Goal: Task Accomplishment & Management: Manage account settings

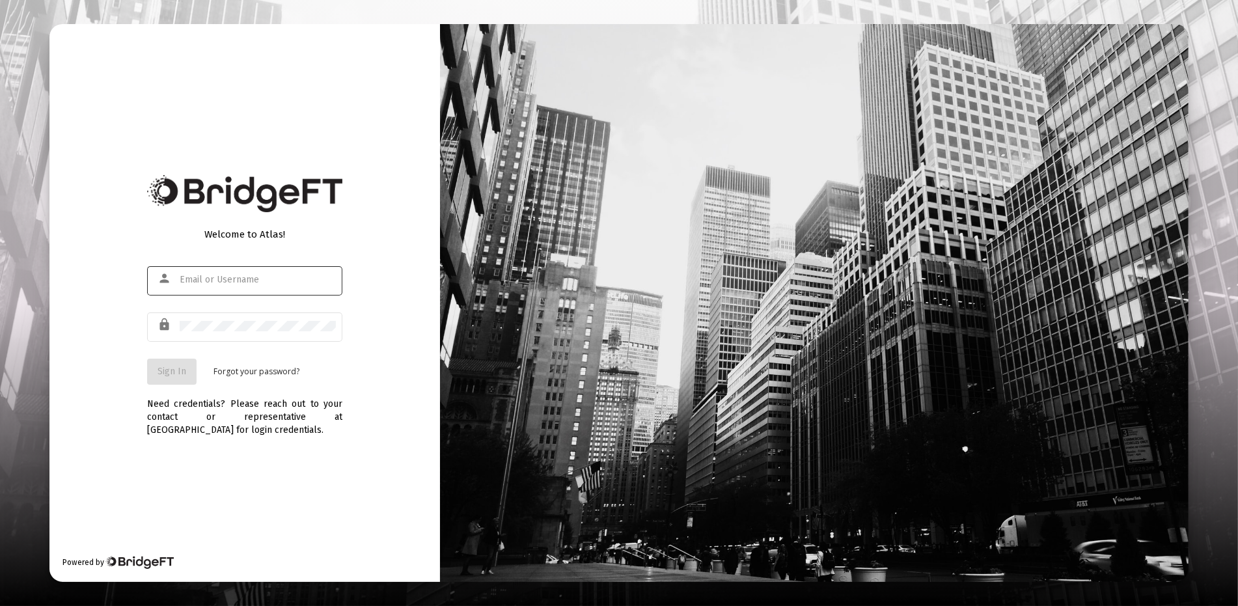
click at [193, 278] on input "text" at bounding box center [258, 280] width 156 height 10
type input "[EMAIL_ADDRESS][DOMAIN_NAME]"
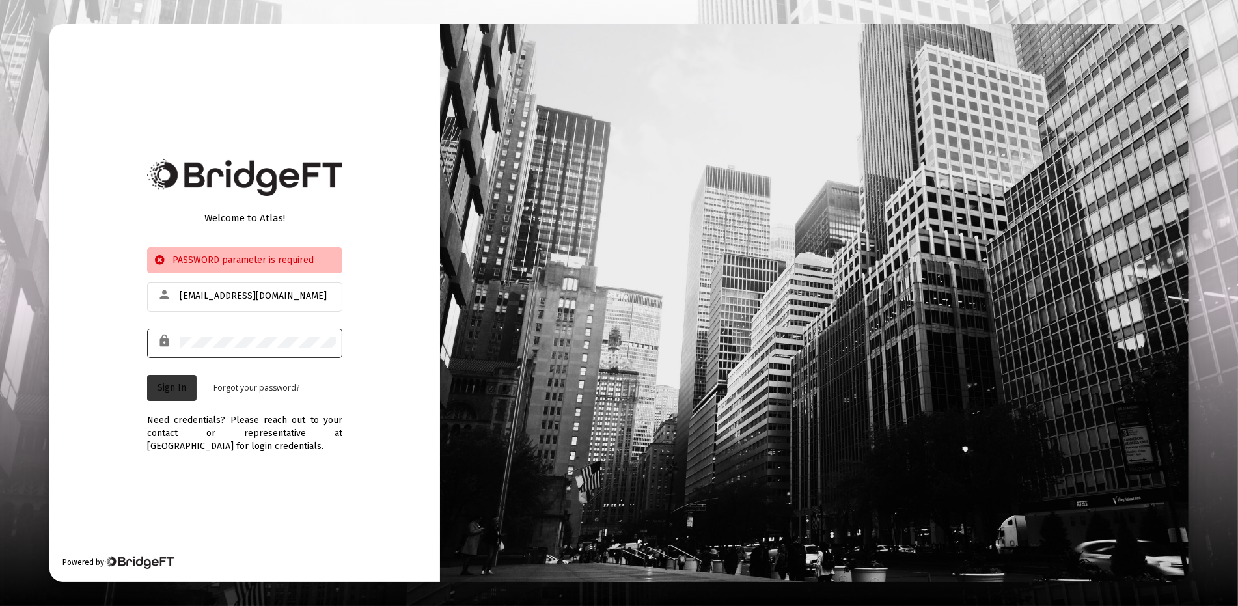
click at [171, 384] on span "Sign In" at bounding box center [171, 387] width 29 height 11
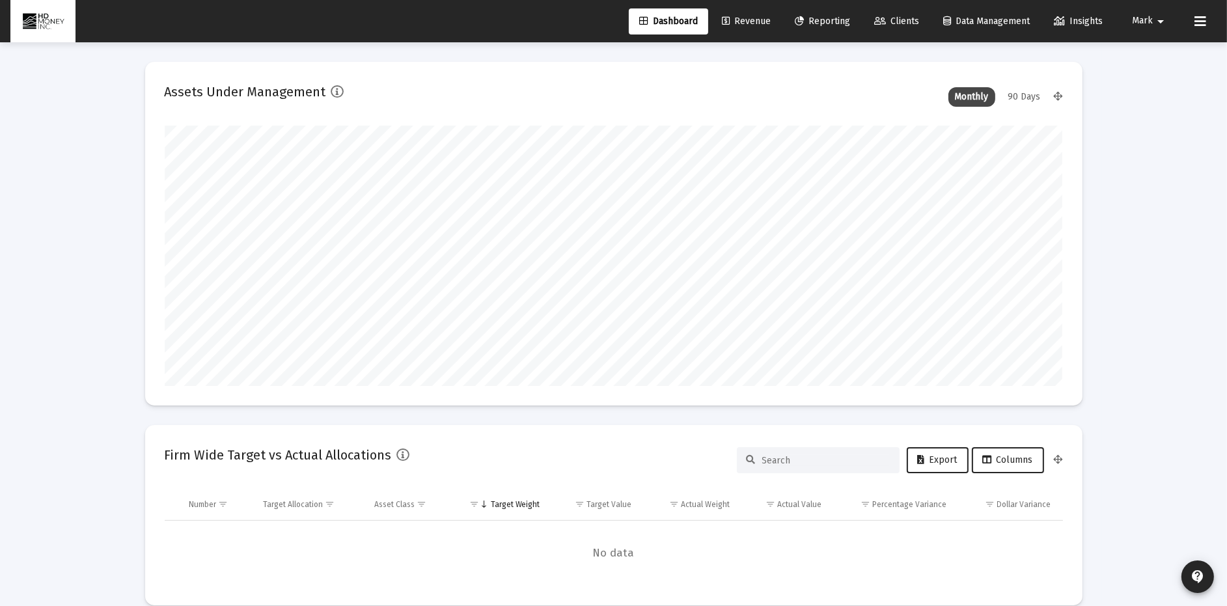
scroll to position [260, 483]
click at [742, 18] on span "Revenue" at bounding box center [746, 21] width 49 height 11
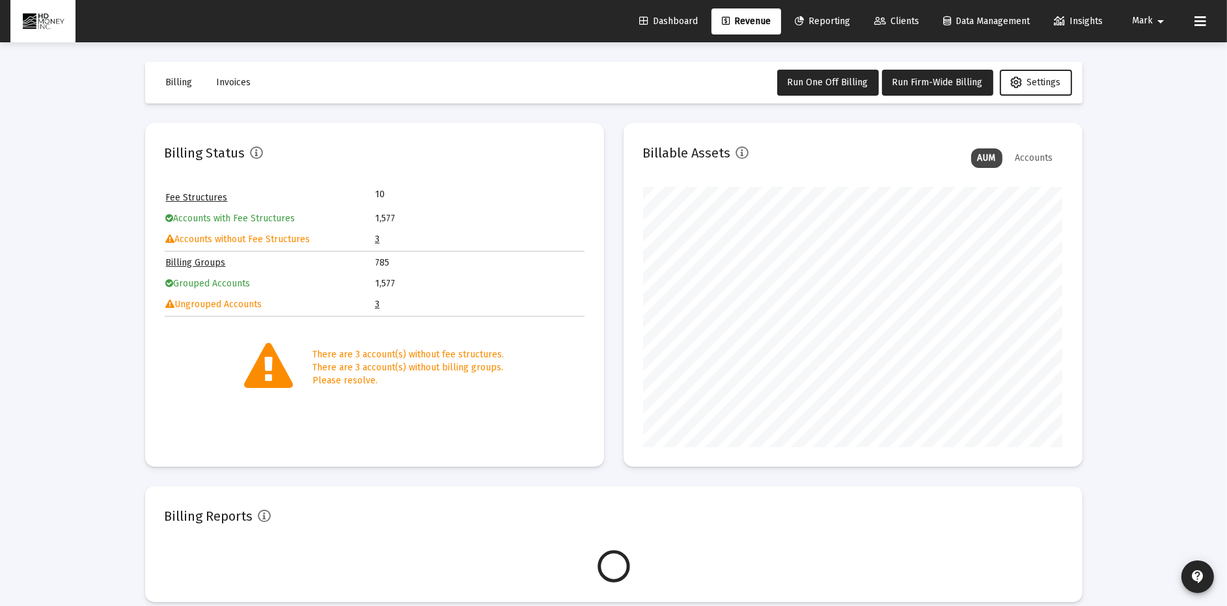
scroll to position [260, 420]
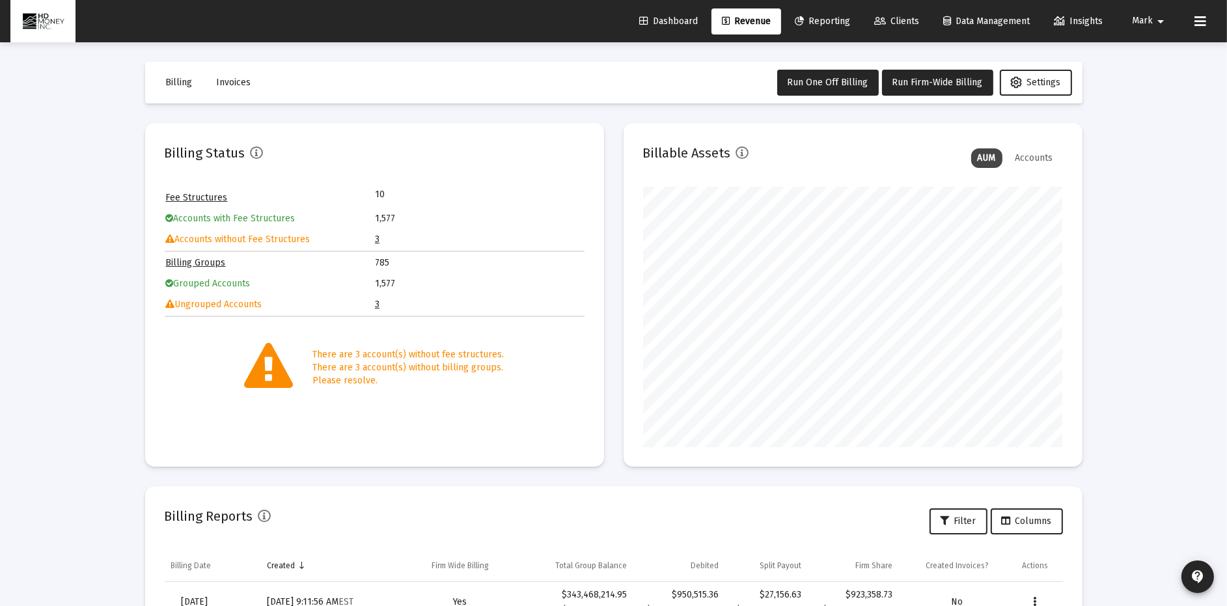
click at [374, 298] on td "Ungrouped Accounts" at bounding box center [270, 305] width 208 height 20
click at [377, 301] on link "3" at bounding box center [377, 304] width 5 height 11
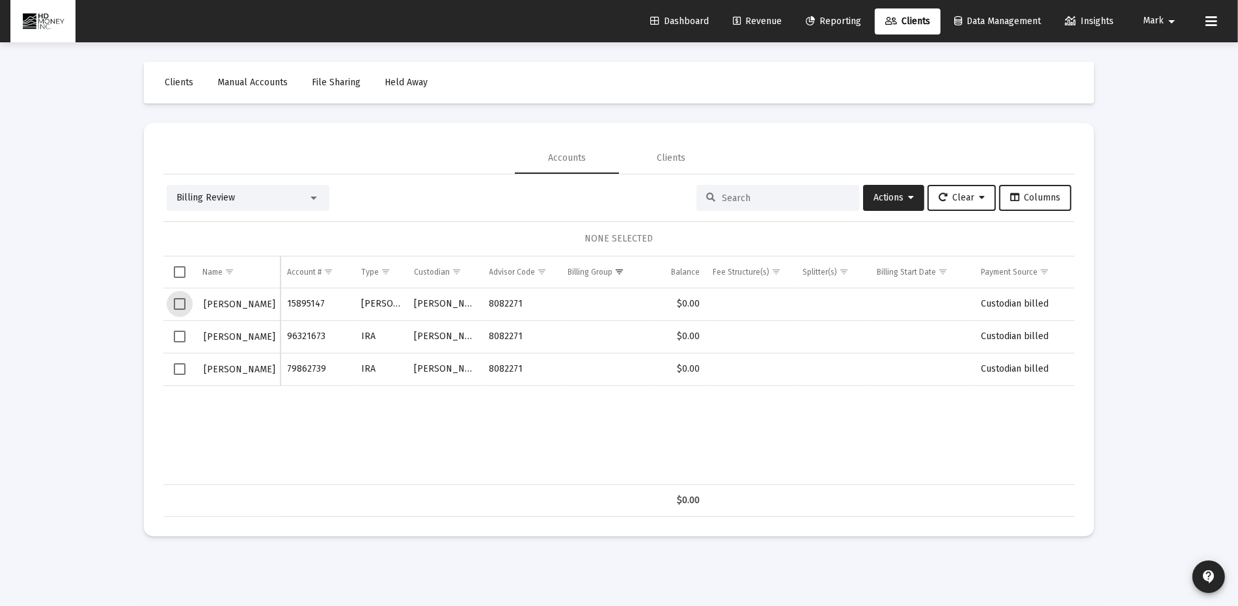
click at [178, 302] on span "Select row" at bounding box center [180, 304] width 12 height 12
click at [888, 192] on span "Actions" at bounding box center [893, 197] width 40 height 11
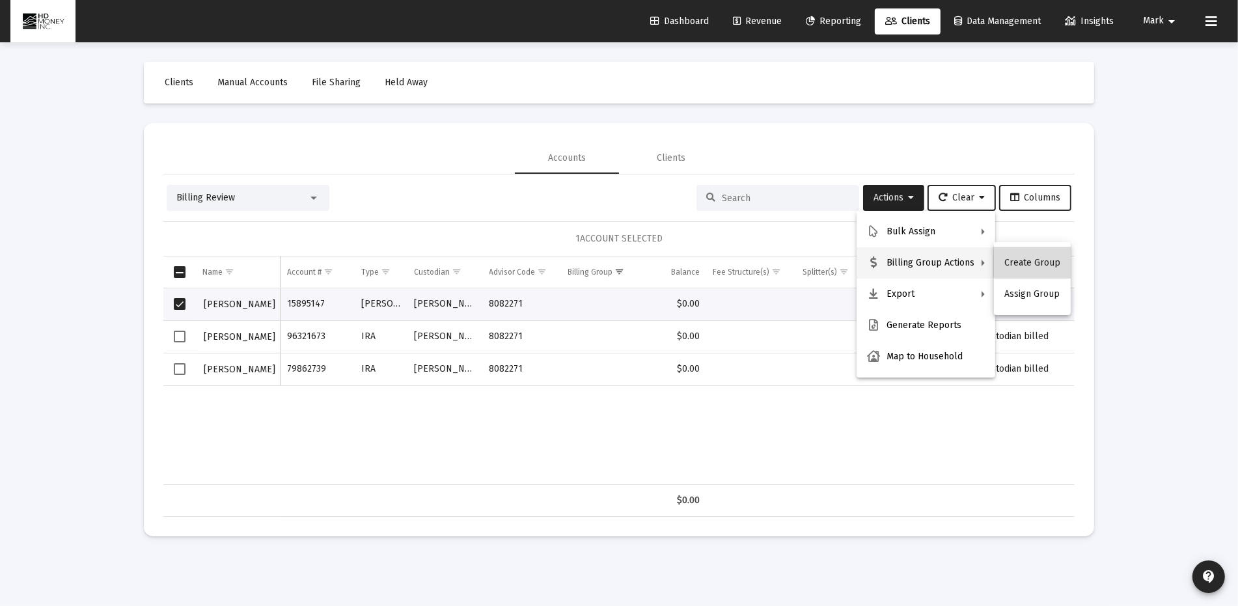
click at [1038, 261] on button "Create Group" at bounding box center [1032, 262] width 77 height 31
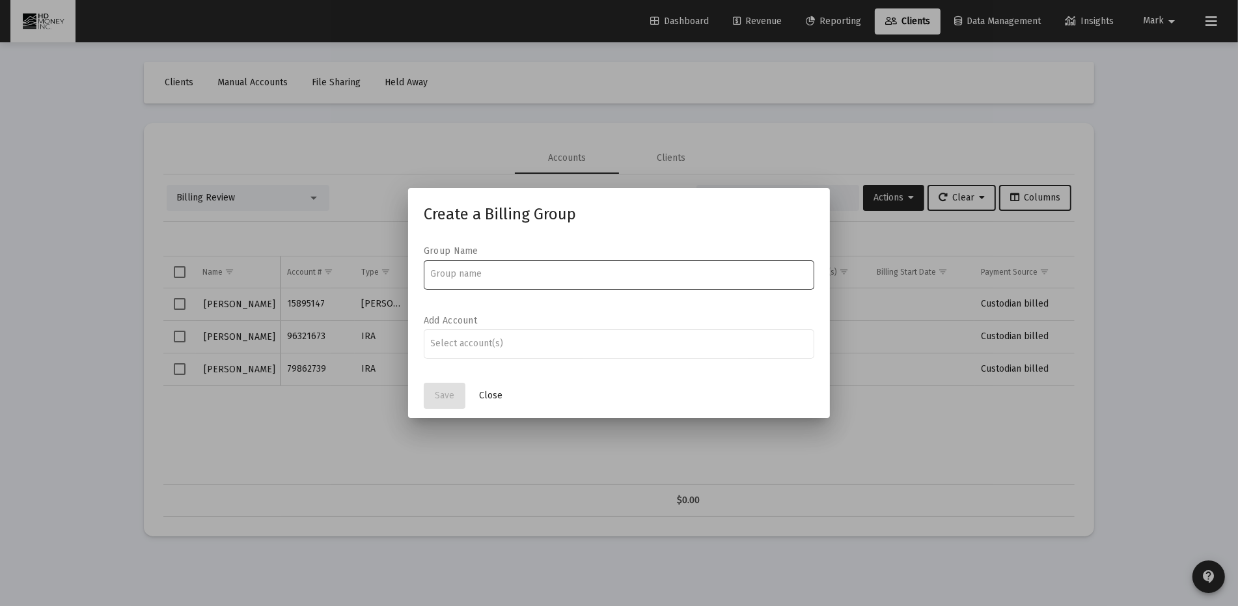
click at [459, 274] on input at bounding box center [619, 274] width 377 height 10
type input "[PERSON_NAME]"
click at [455, 346] on input "Assignment Selection" at bounding box center [619, 343] width 377 height 10
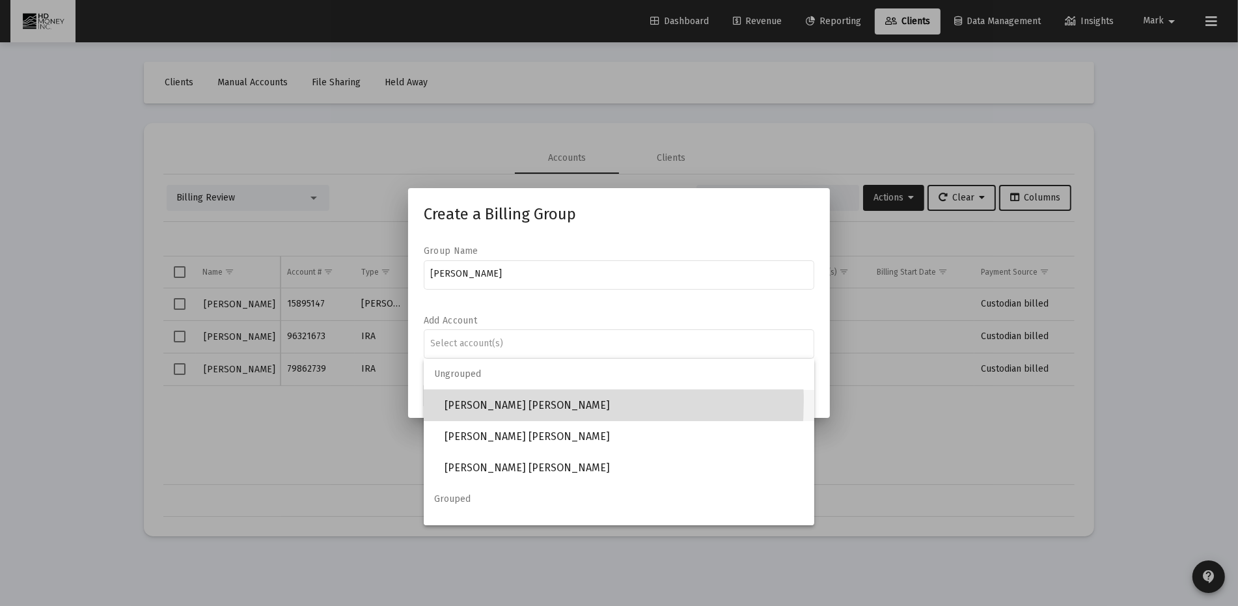
click at [465, 401] on span "[PERSON_NAME] [PERSON_NAME]" at bounding box center [623, 405] width 359 height 31
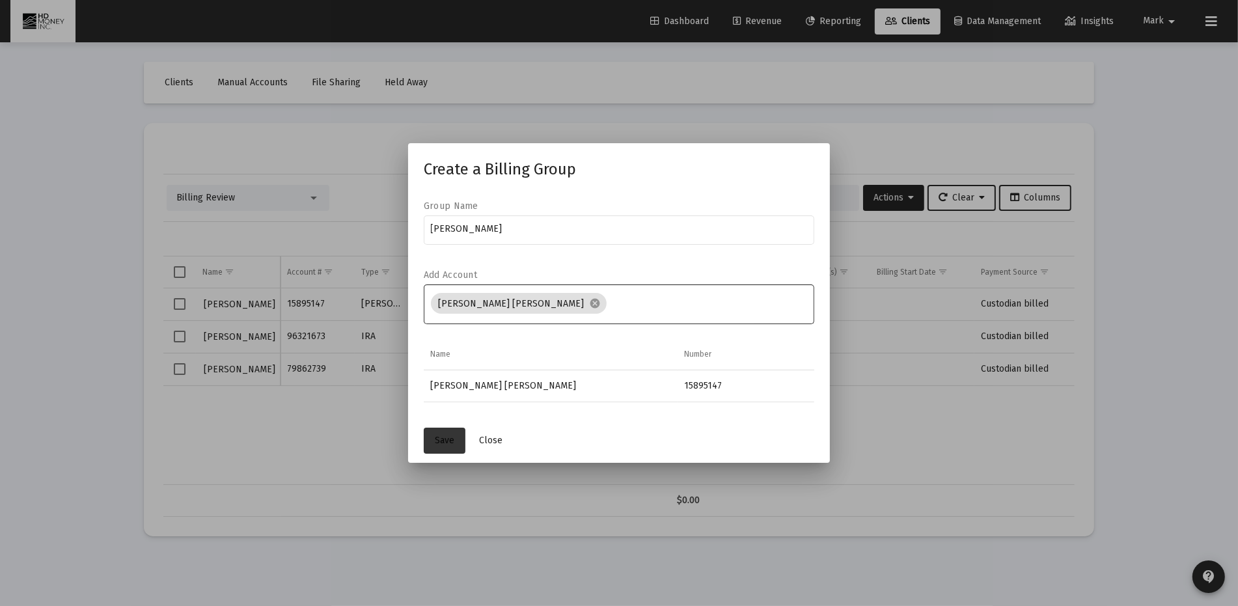
click at [430, 436] on button "Save" at bounding box center [445, 441] width 42 height 26
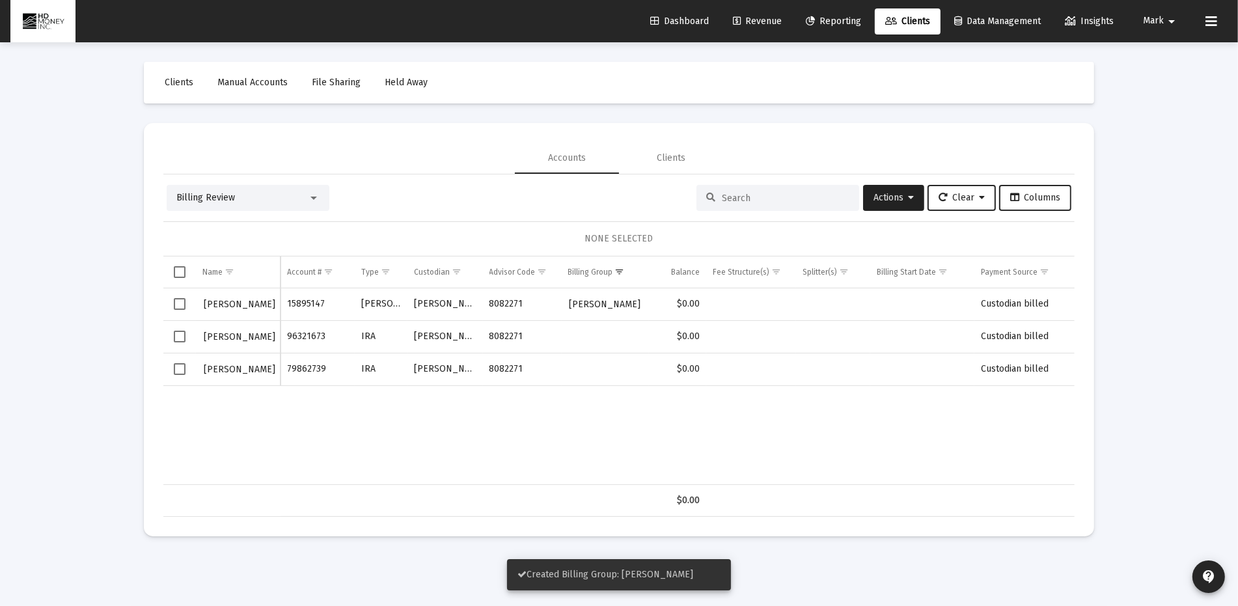
click at [174, 368] on span "Select row" at bounding box center [180, 369] width 12 height 12
click at [897, 194] on span "Actions" at bounding box center [893, 197] width 40 height 11
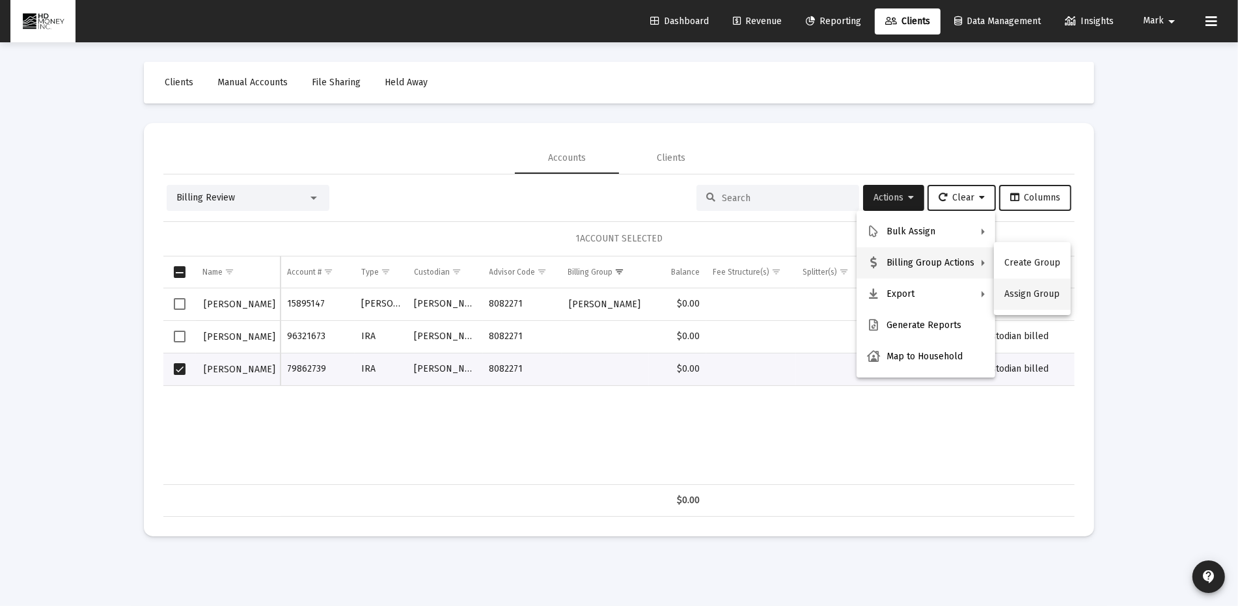
click at [1024, 296] on button "Assign Group" at bounding box center [1032, 294] width 77 height 31
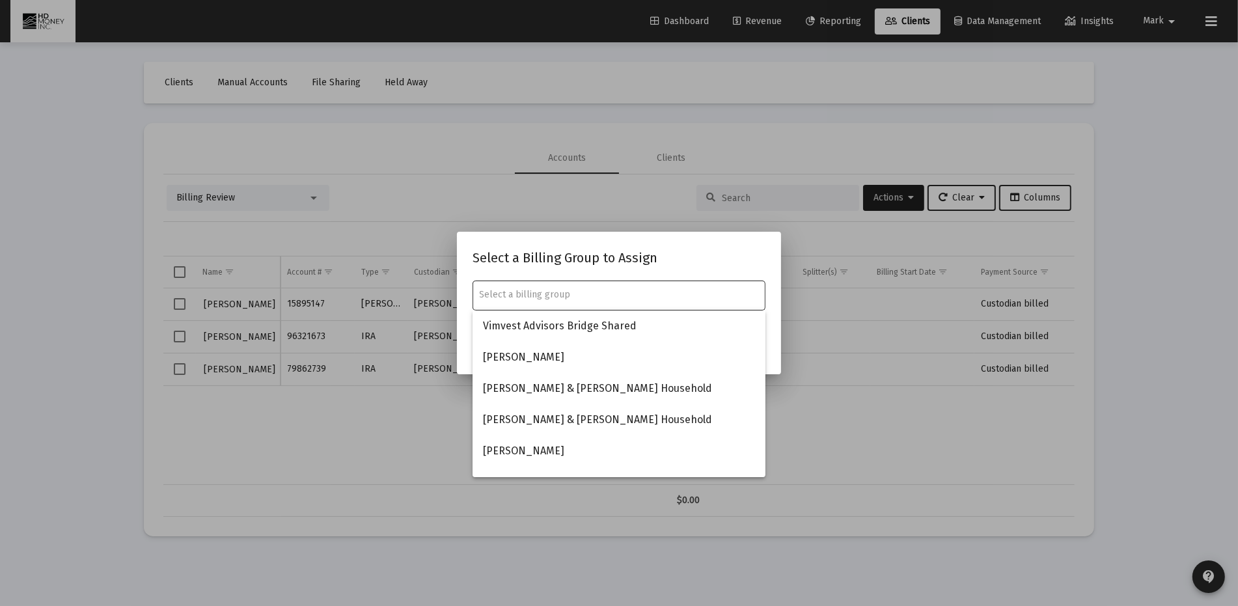
click at [493, 297] on input "text" at bounding box center [619, 295] width 279 height 10
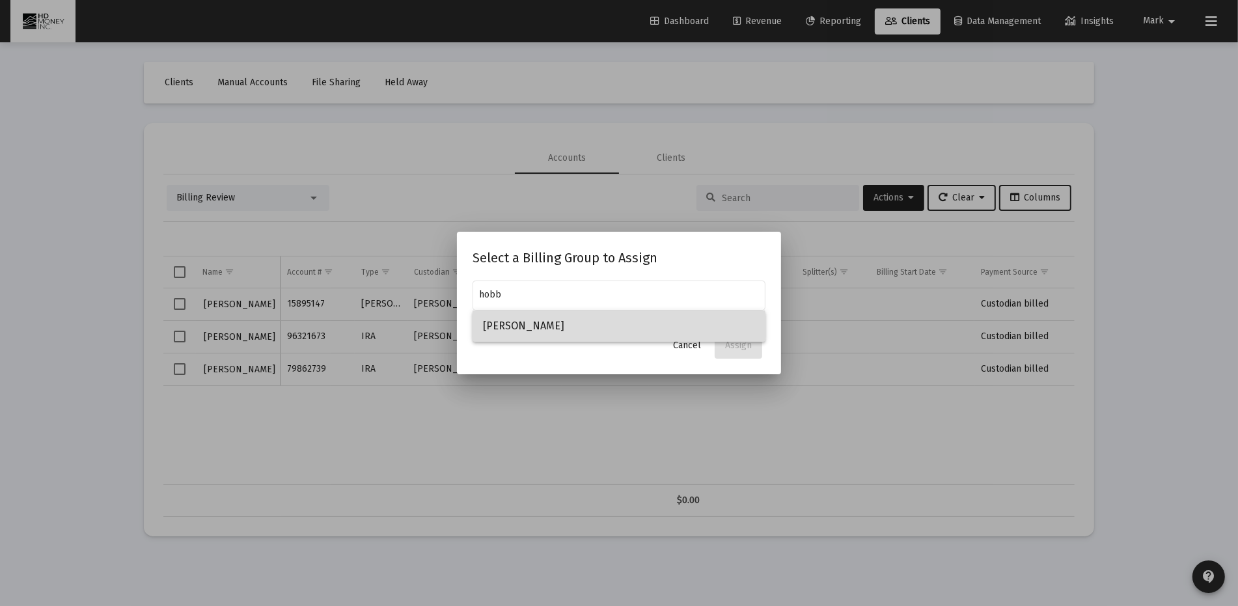
click at [521, 329] on span "[PERSON_NAME]" at bounding box center [619, 325] width 272 height 31
type input "[PERSON_NAME]"
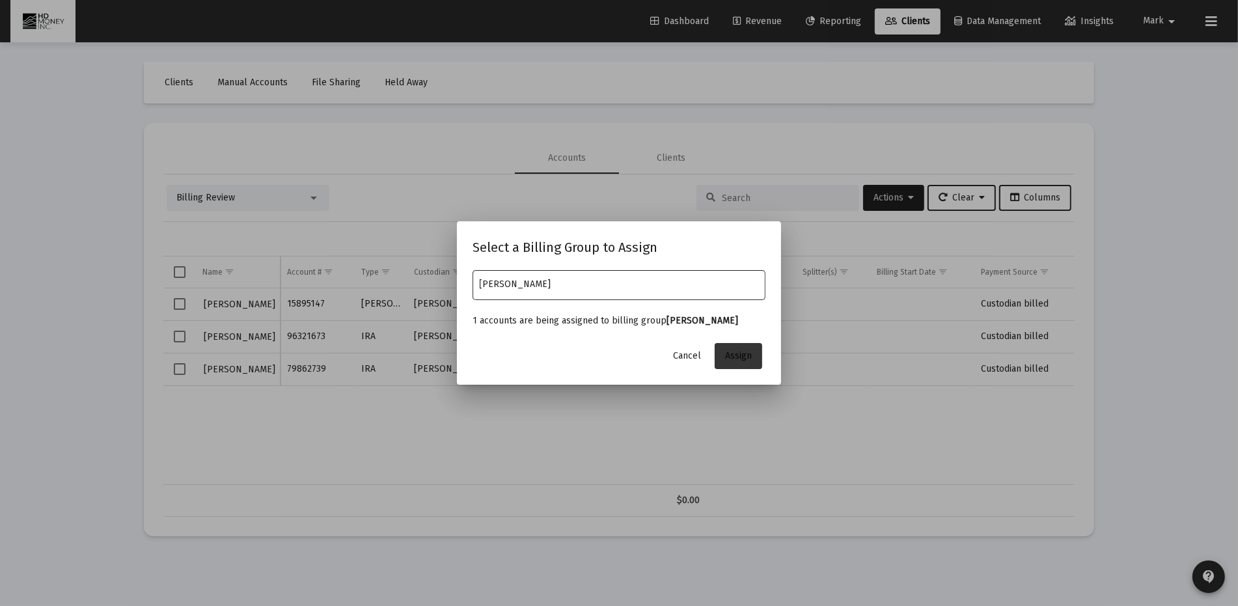
click at [740, 351] on span "Assign" at bounding box center [738, 355] width 27 height 11
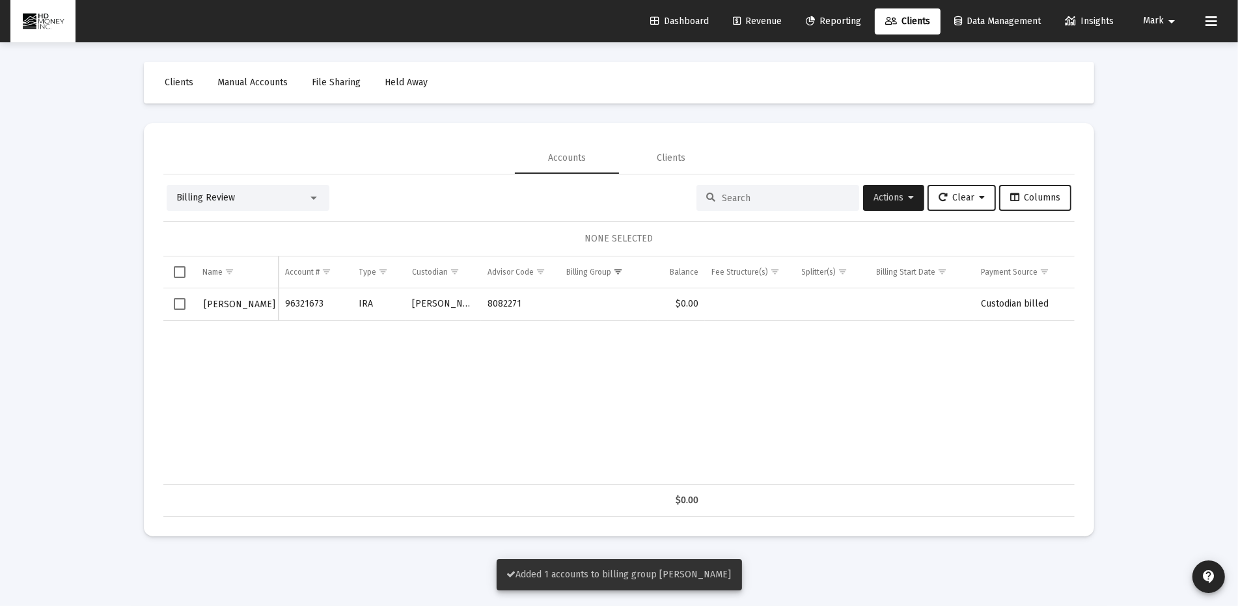
click at [182, 303] on span "Select row" at bounding box center [180, 304] width 12 height 12
click at [883, 193] on span "Actions" at bounding box center [893, 197] width 40 height 11
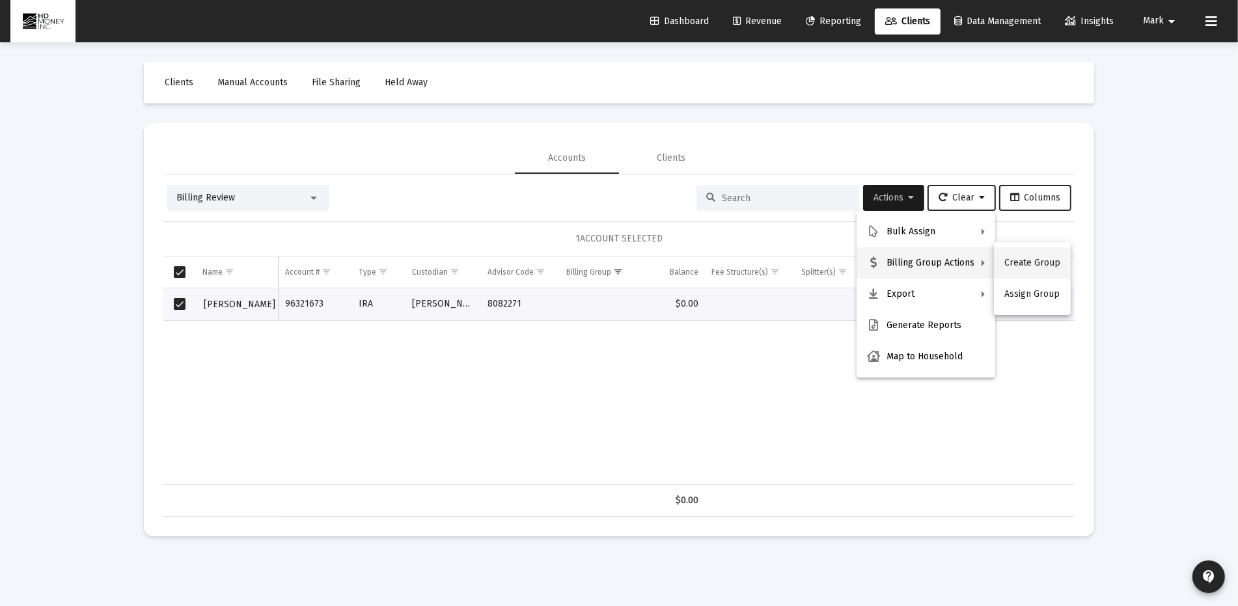
click at [1039, 260] on button "Create Group" at bounding box center [1032, 262] width 77 height 31
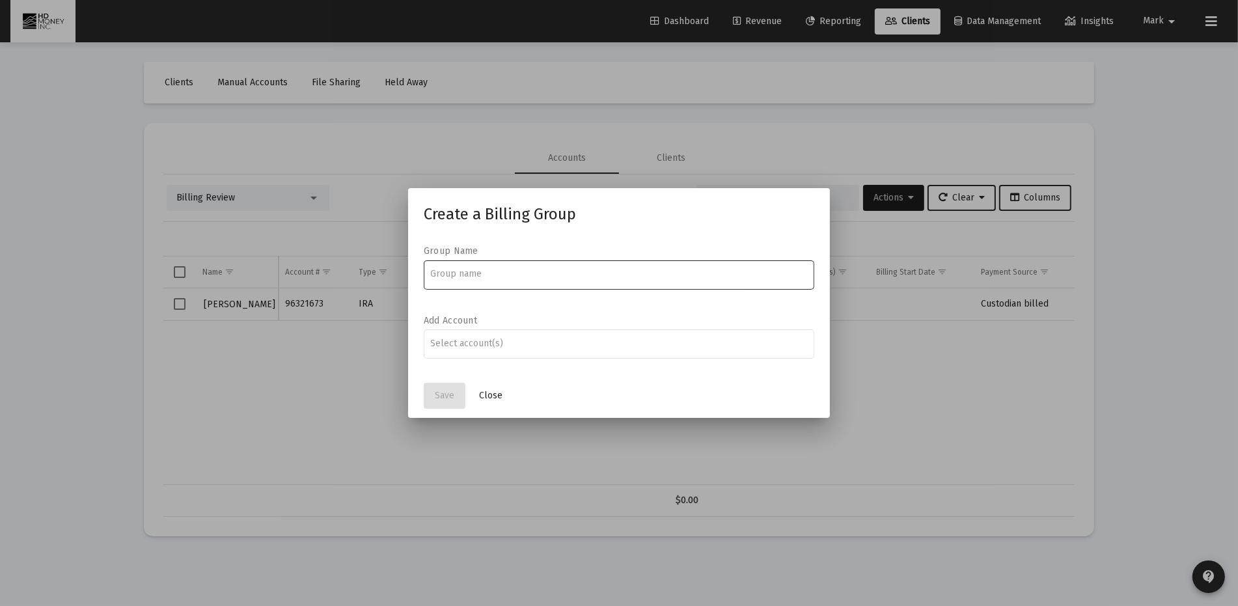
click at [538, 279] on input at bounding box center [619, 274] width 377 height 10
type input "[PERSON_NAME]"
click at [455, 346] on input "Assignment Selection" at bounding box center [619, 343] width 377 height 10
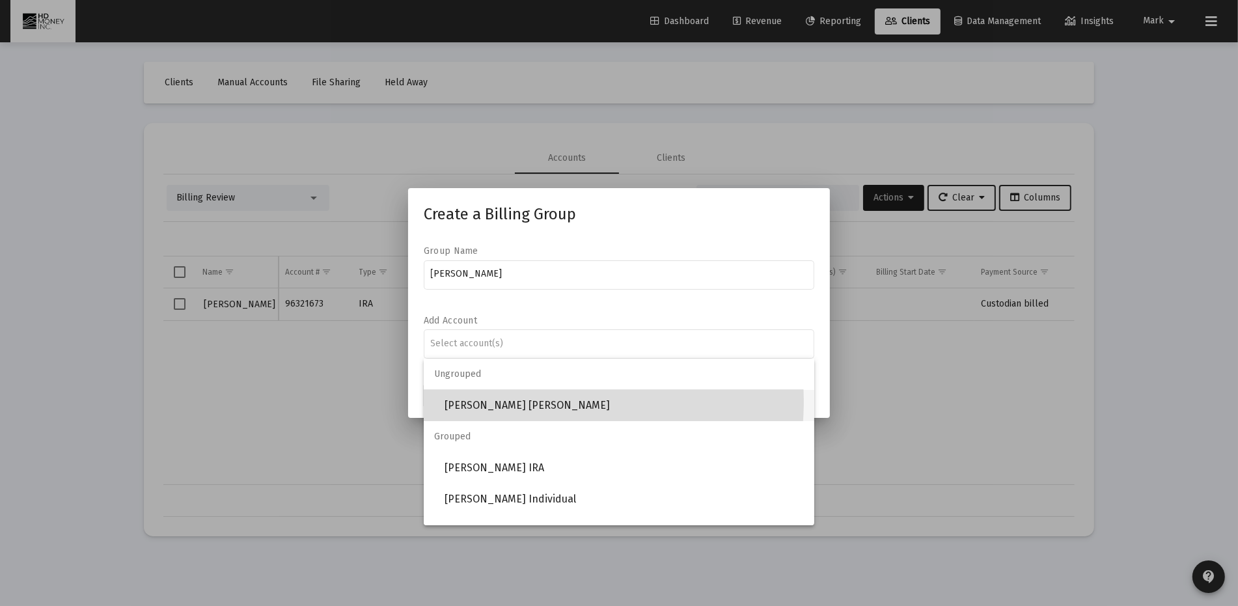
click at [485, 400] on span "[PERSON_NAME] [PERSON_NAME]" at bounding box center [623, 405] width 359 height 31
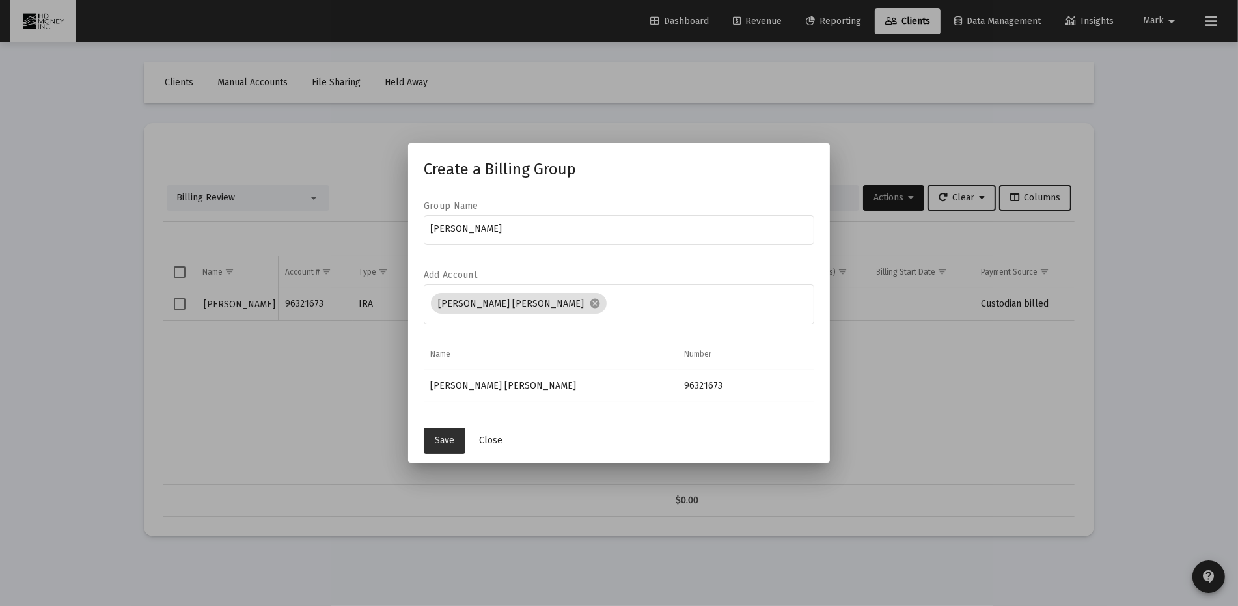
click at [439, 441] on span "Save" at bounding box center [445, 440] width 20 height 11
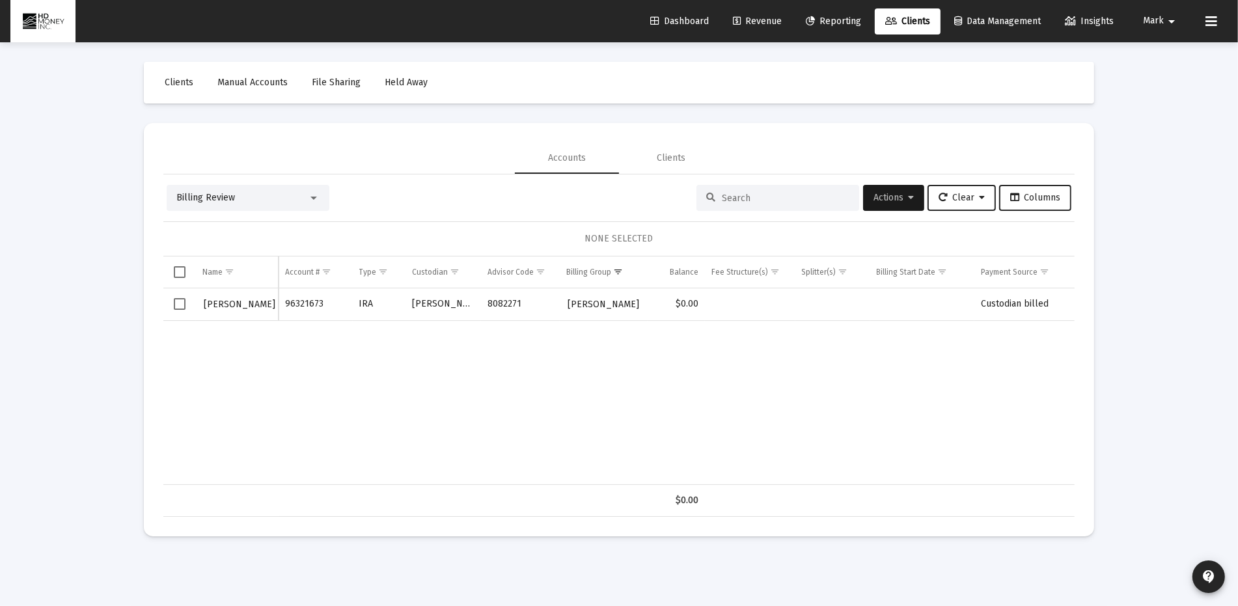
click at [742, 23] on span "Revenue" at bounding box center [757, 21] width 49 height 11
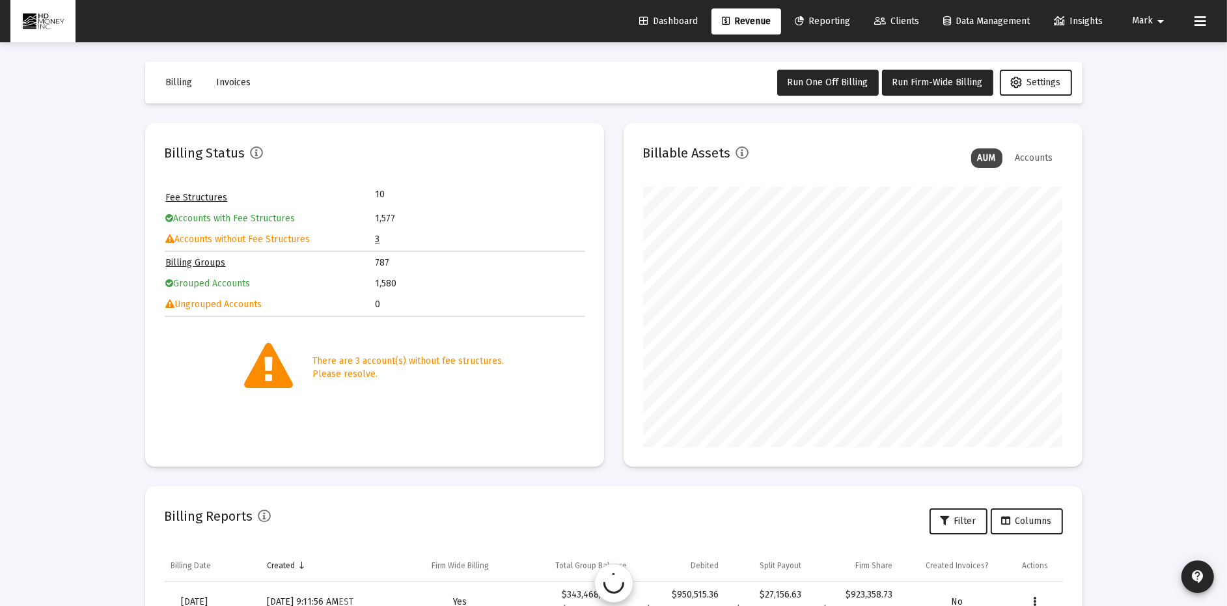
scroll to position [260, 420]
click at [377, 234] on link "3" at bounding box center [377, 239] width 5 height 11
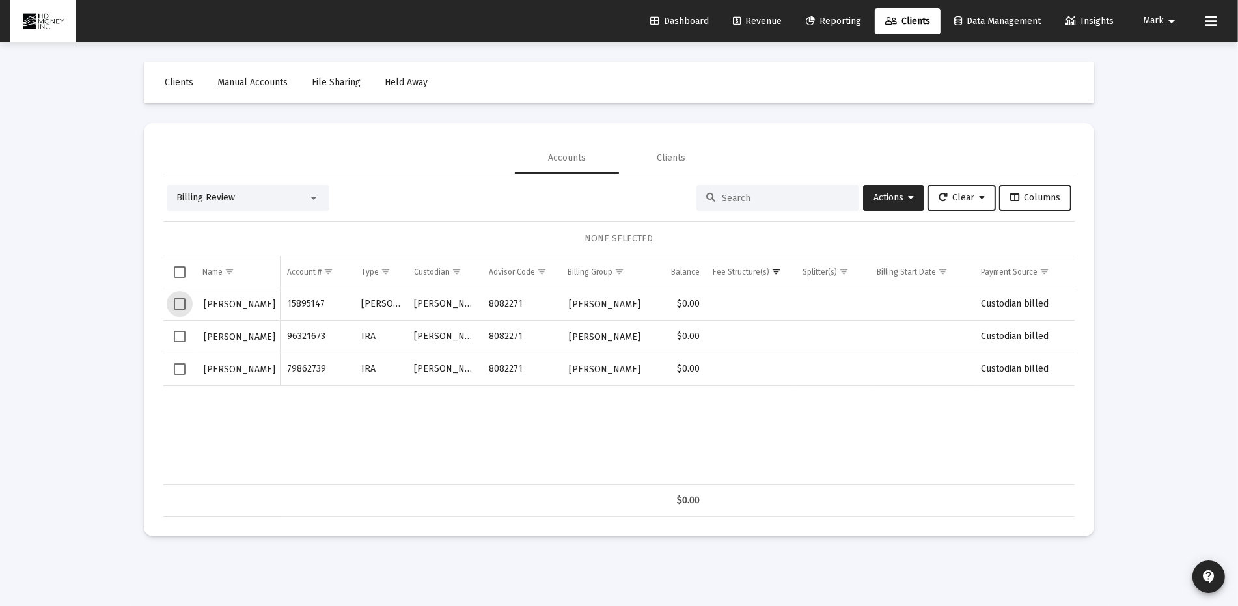
click at [178, 301] on span "Select row" at bounding box center [180, 304] width 12 height 12
click at [177, 363] on span "Select row" at bounding box center [180, 369] width 12 height 12
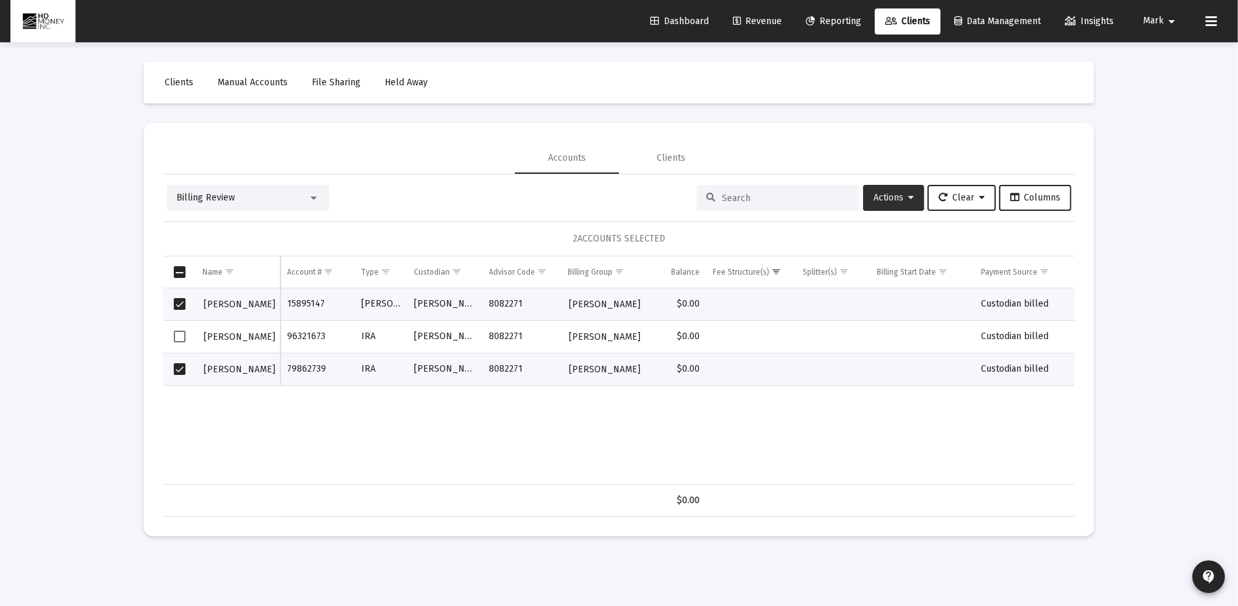
click at [895, 193] on span "Actions" at bounding box center [893, 197] width 40 height 11
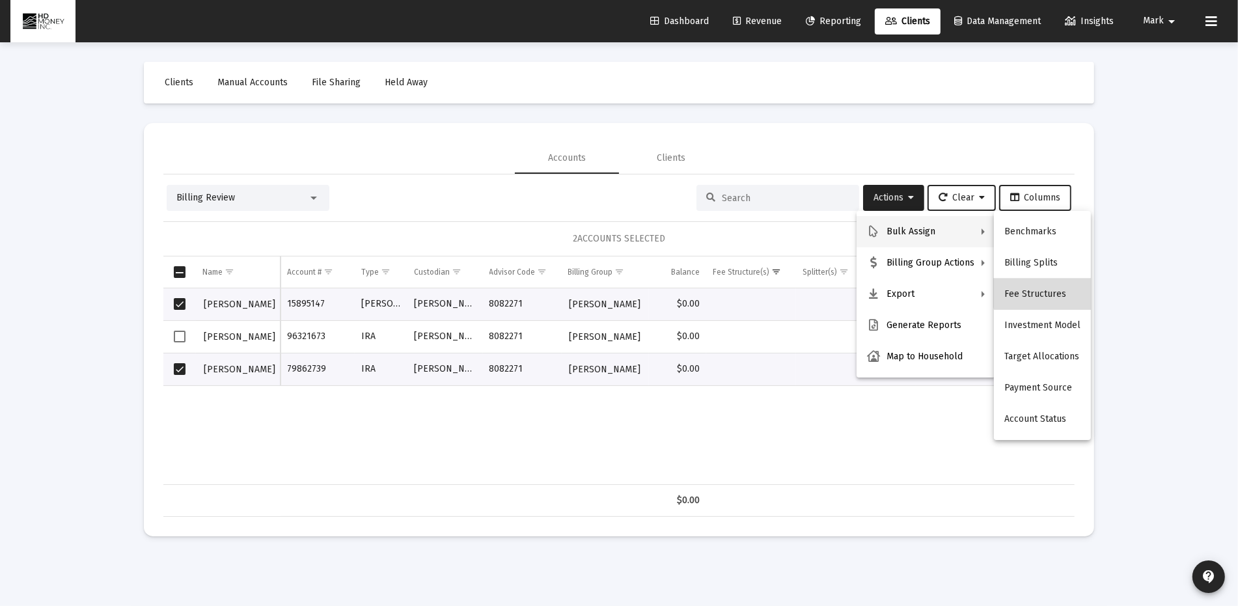
click at [1045, 293] on button "Fee Structures" at bounding box center [1042, 294] width 97 height 31
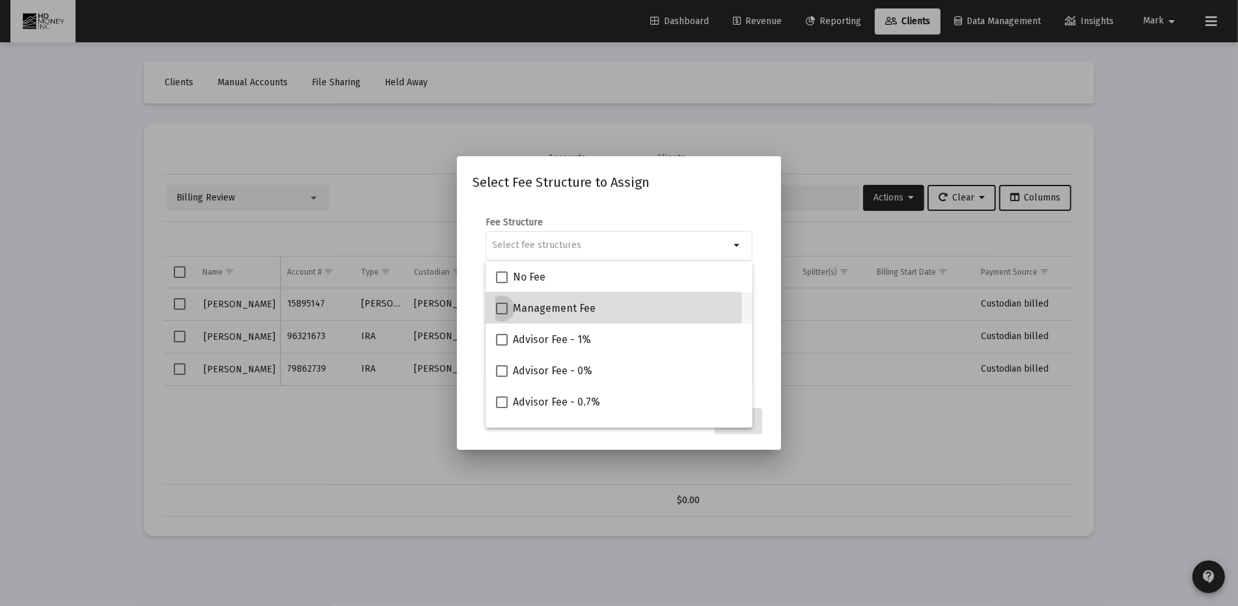
click at [502, 307] on span at bounding box center [502, 309] width 12 height 12
click at [502, 314] on input "Management Fee" at bounding box center [501, 314] width 1 height 1
checkbox input "true"
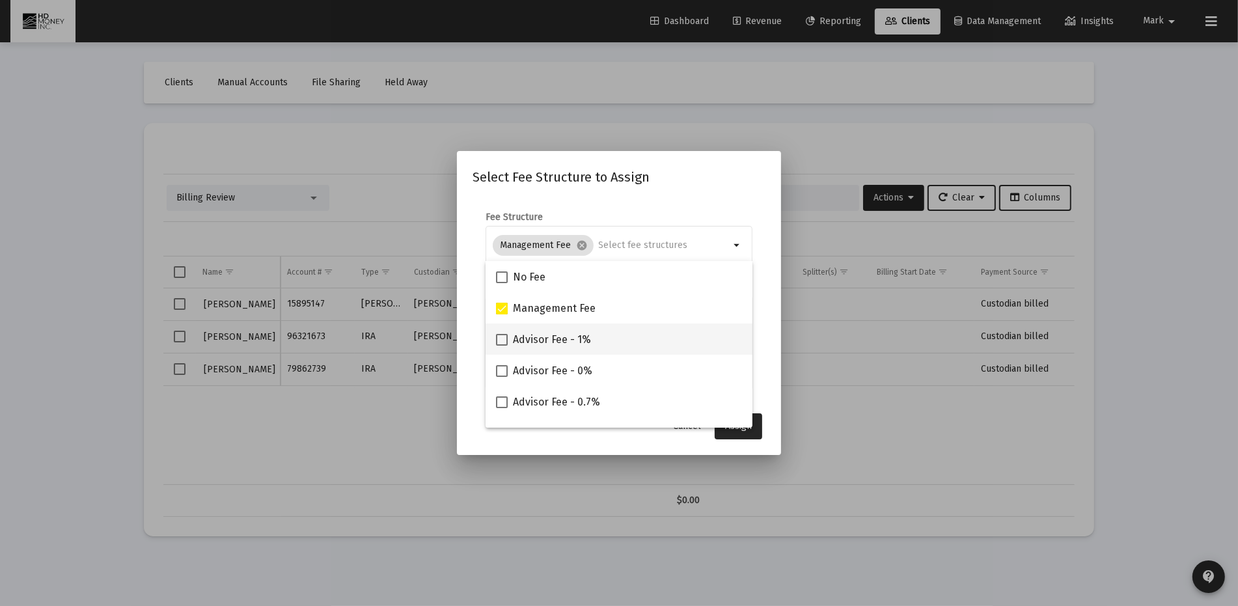
click at [502, 335] on span at bounding box center [502, 340] width 12 height 12
click at [502, 346] on input "Advisor Fee - 1%" at bounding box center [501, 346] width 1 height 1
checkbox input "true"
click at [745, 430] on span "Assign" at bounding box center [738, 425] width 27 height 11
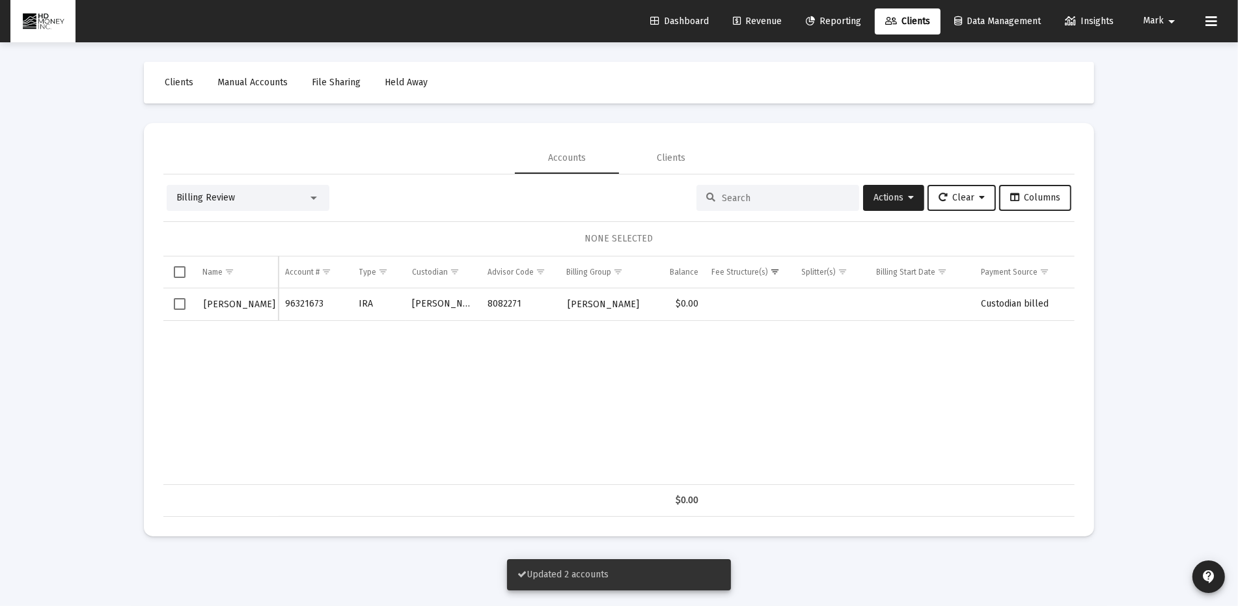
click at [180, 306] on span "Select row" at bounding box center [180, 304] width 12 height 12
click at [875, 193] on span "Actions" at bounding box center [893, 197] width 40 height 11
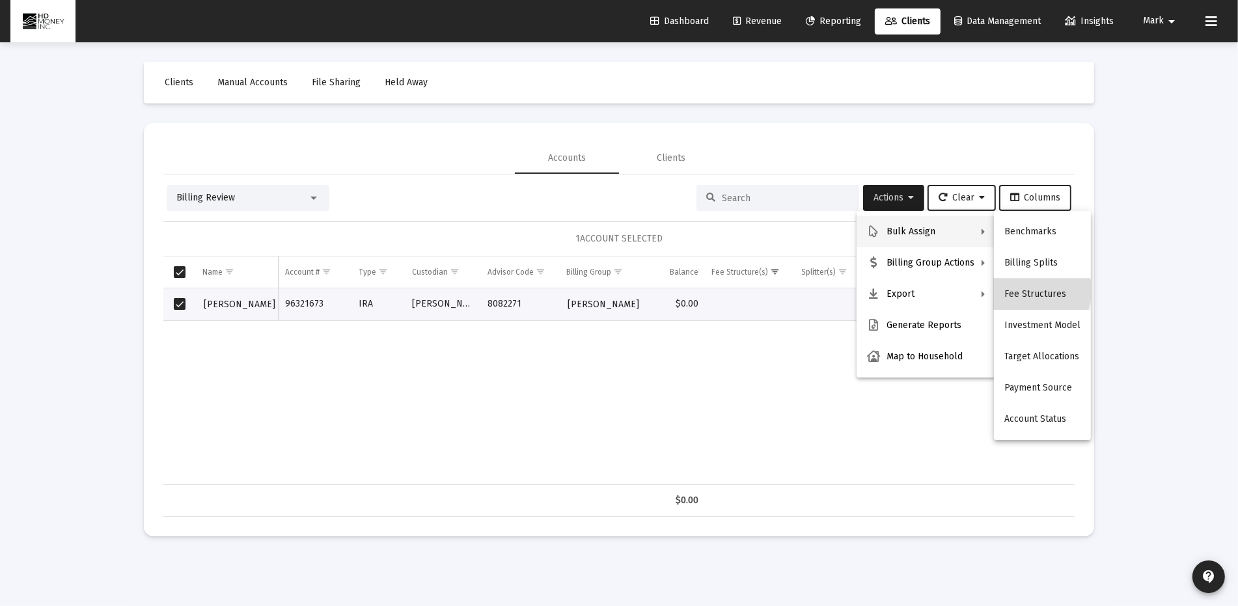
click at [1025, 291] on button "Fee Structures" at bounding box center [1042, 294] width 97 height 31
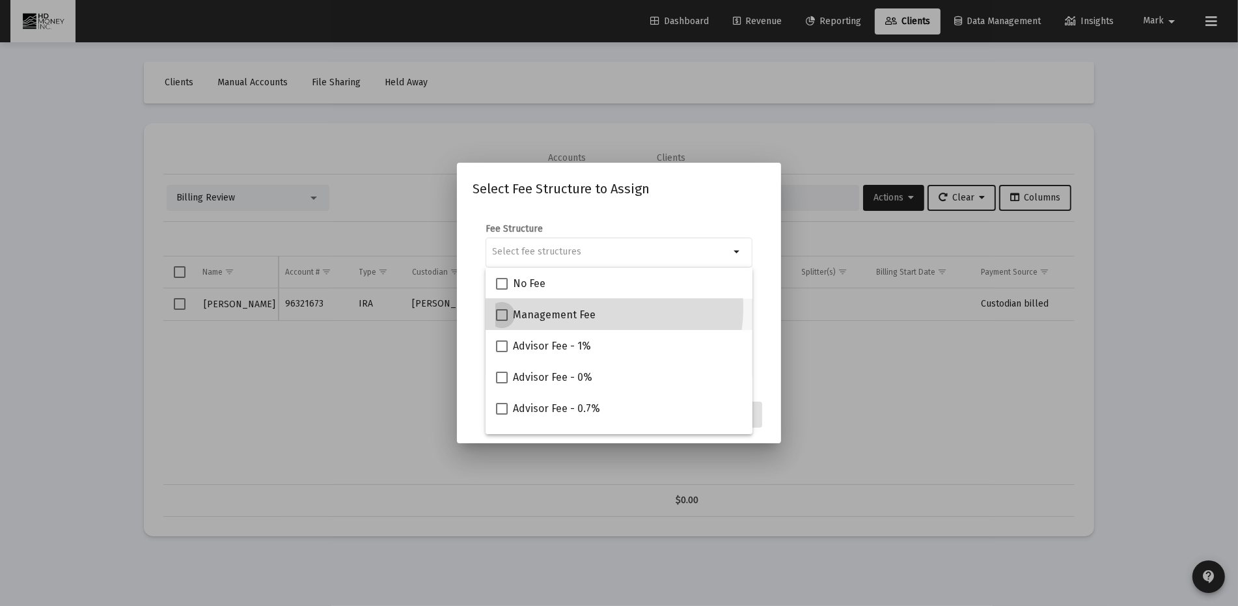
click at [582, 307] on span "Management Fee" at bounding box center [554, 315] width 83 height 16
click at [502, 321] on input "Management Fee" at bounding box center [501, 321] width 1 height 1
checkbox input "true"
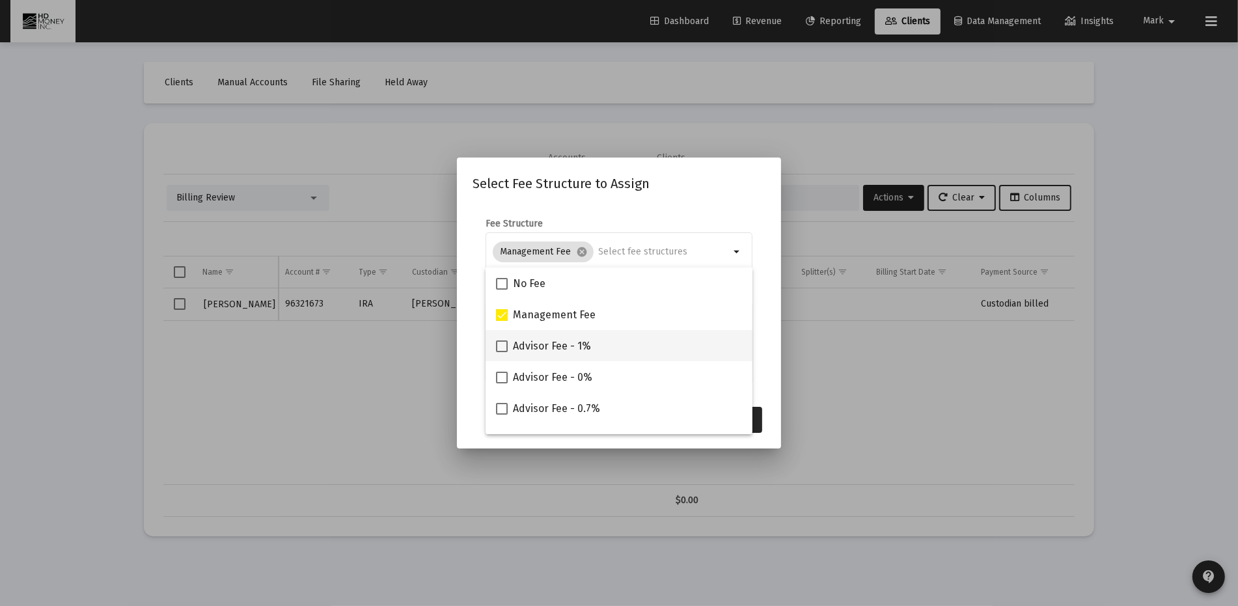
click at [565, 344] on span "Advisor Fee - 1%" at bounding box center [552, 346] width 78 height 16
click at [502, 352] on input "Advisor Fee - 1%" at bounding box center [501, 352] width 1 height 1
checkbox input "true"
click at [761, 416] on button "Assign" at bounding box center [738, 420] width 48 height 26
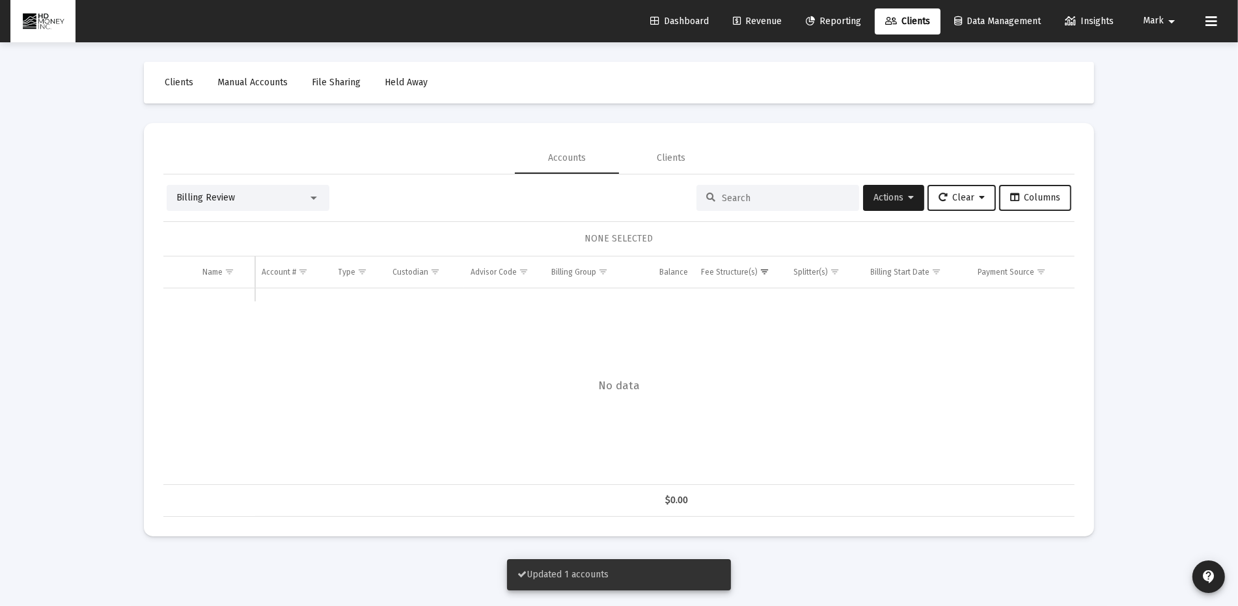
click at [752, 20] on span "Revenue" at bounding box center [757, 21] width 49 height 11
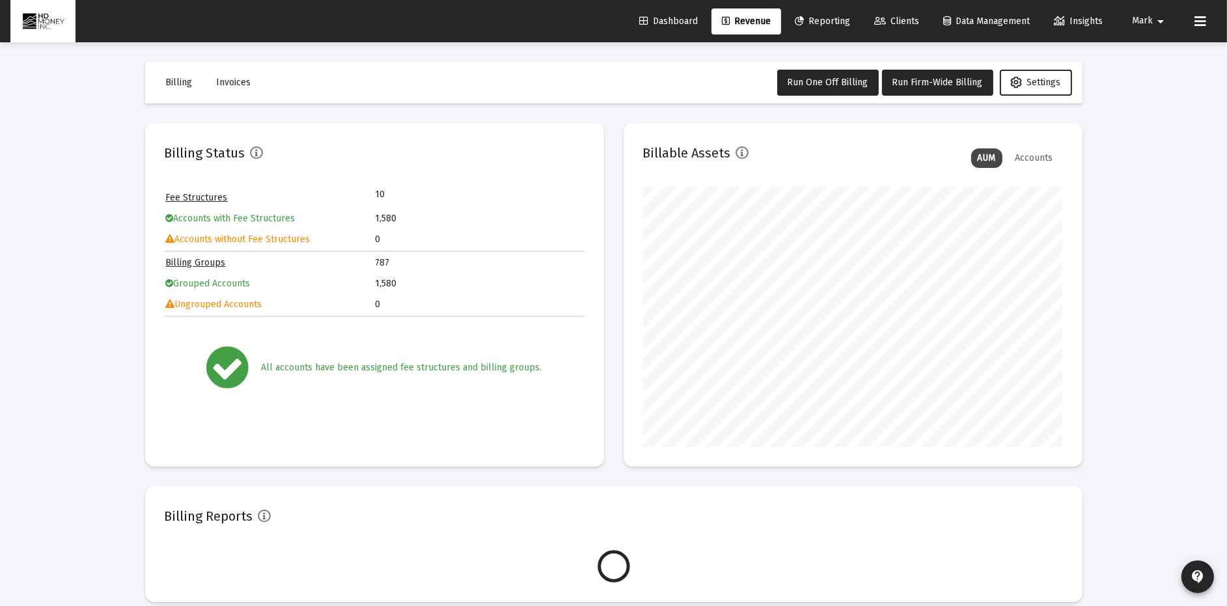
scroll to position [260, 420]
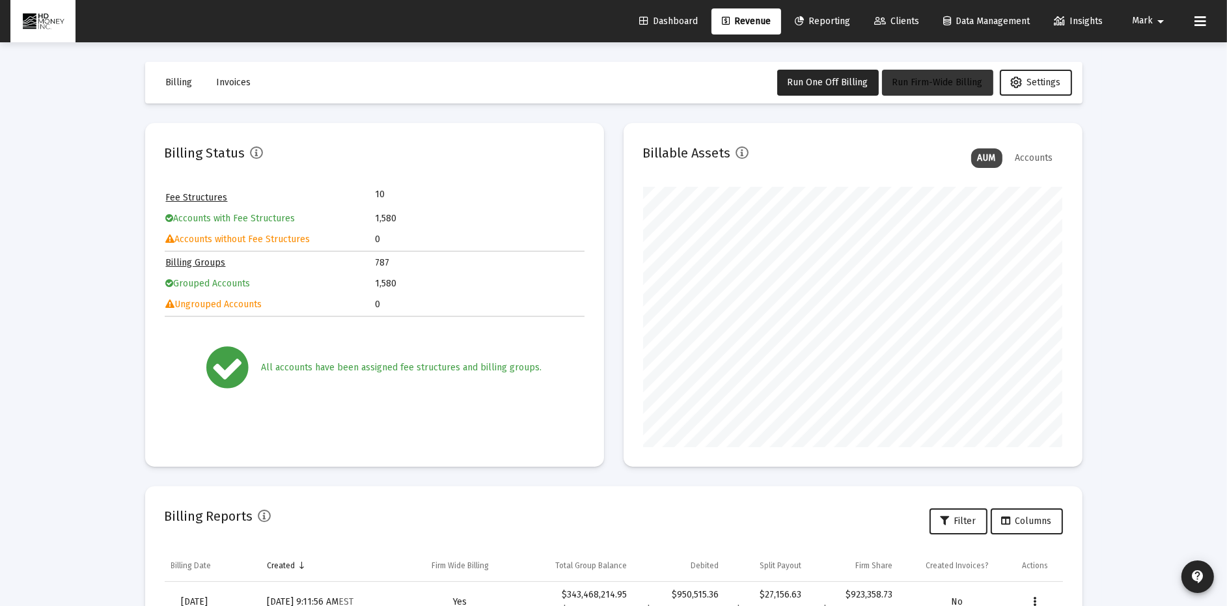
click at [944, 79] on span "Run Firm-Wide Billing" at bounding box center [937, 82] width 90 height 11
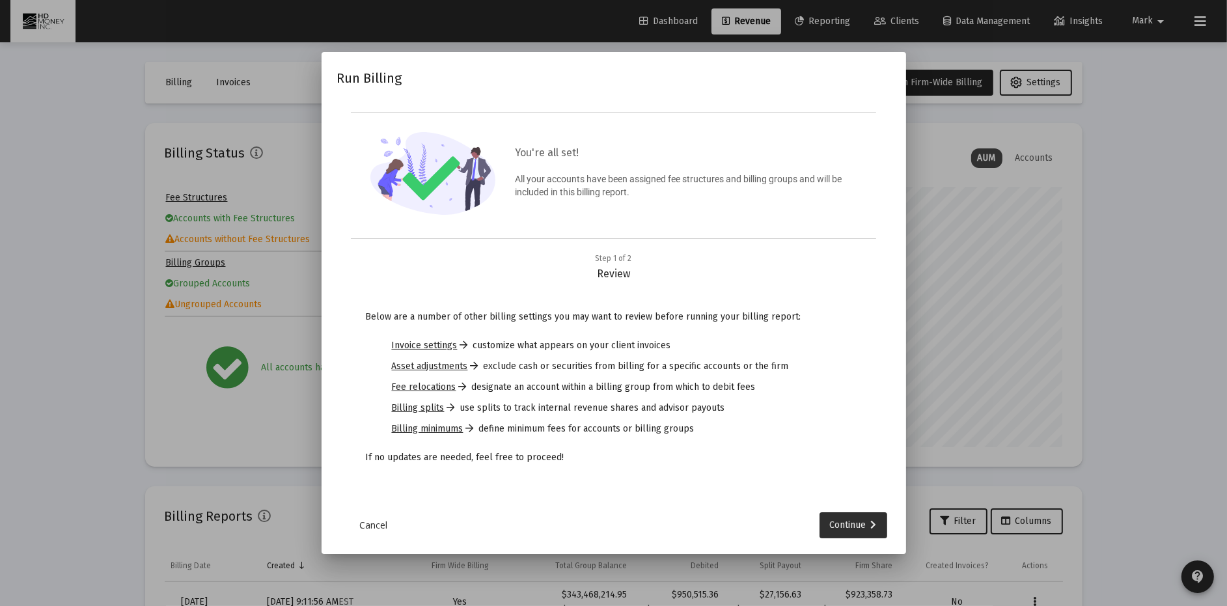
click at [853, 523] on div "Continue" at bounding box center [853, 525] width 47 height 26
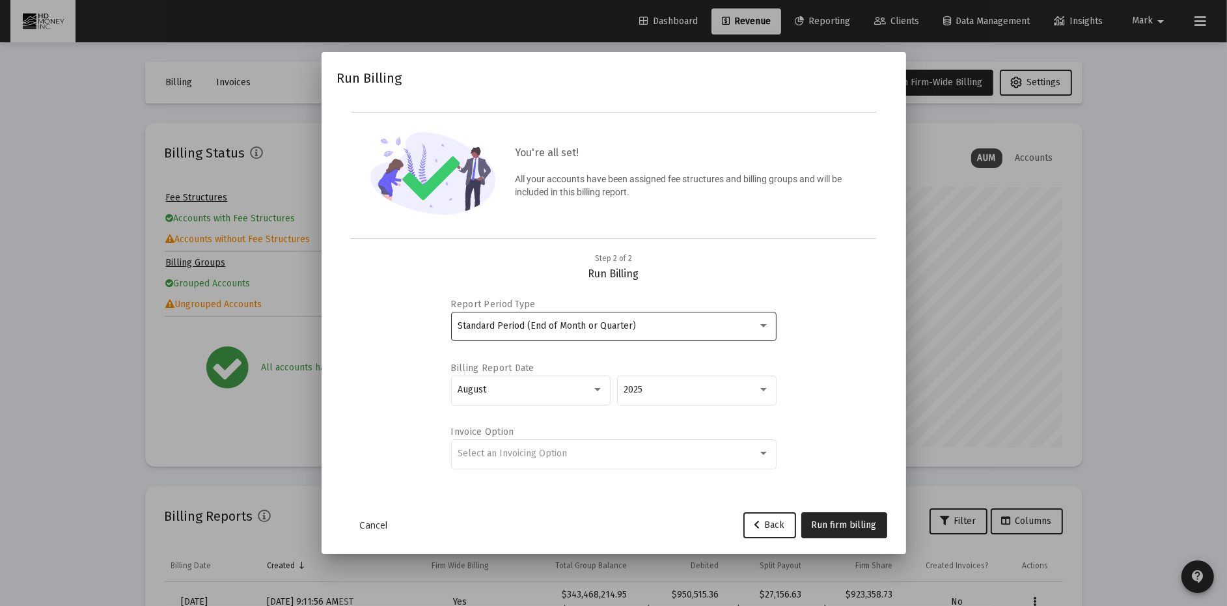
click at [677, 332] on div "Standard Period (End of Month or Quarter)" at bounding box center [613, 326] width 312 height 32
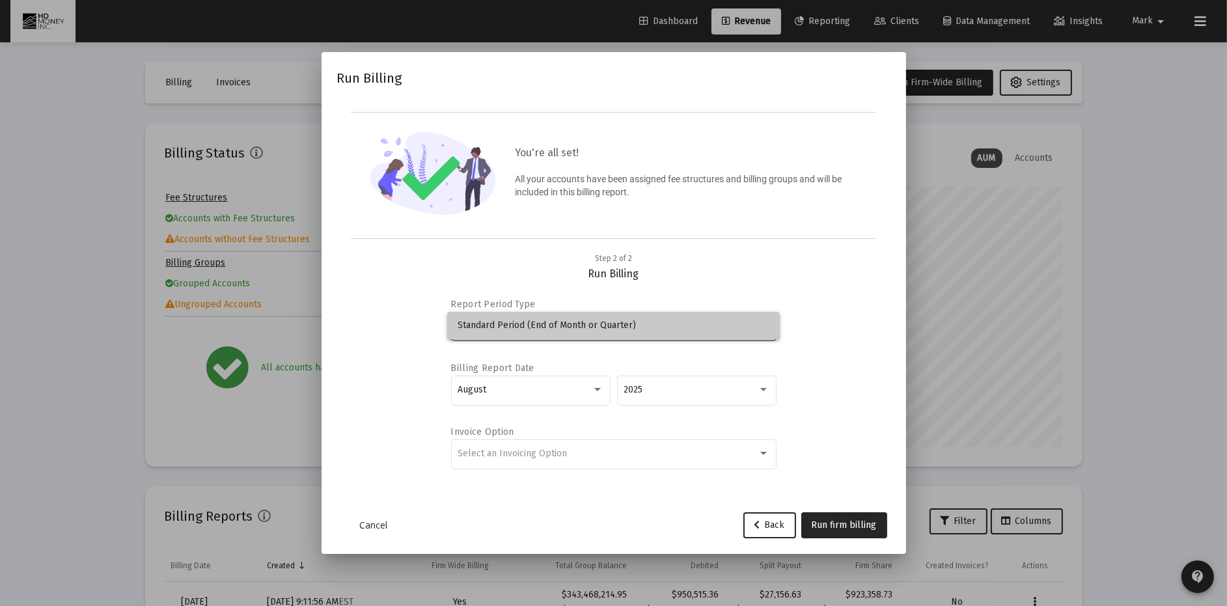
click at [675, 332] on span "Standard Period (End of Month or Quarter)" at bounding box center [613, 325] width 312 height 27
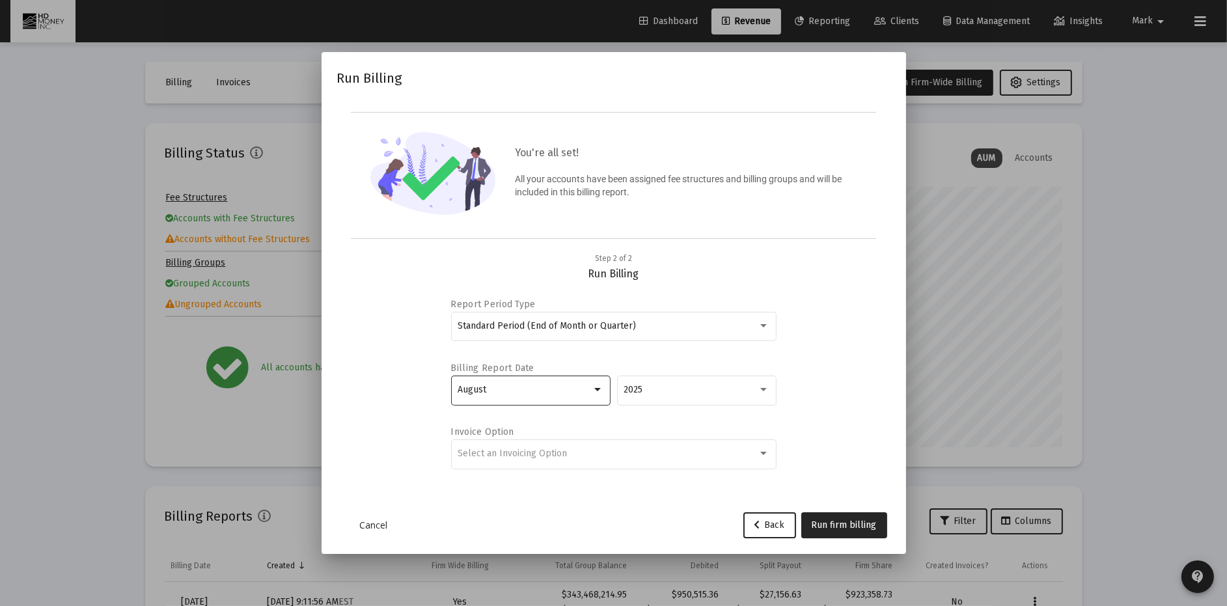
click at [569, 387] on div "August" at bounding box center [524, 390] width 134 height 10
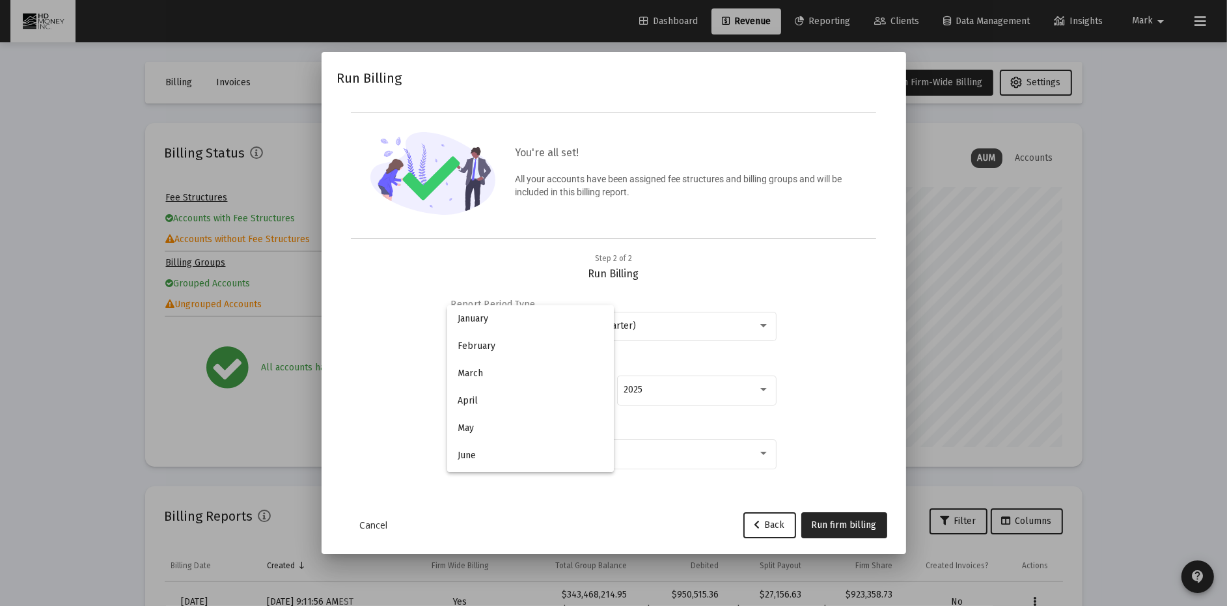
scroll to position [121, 0]
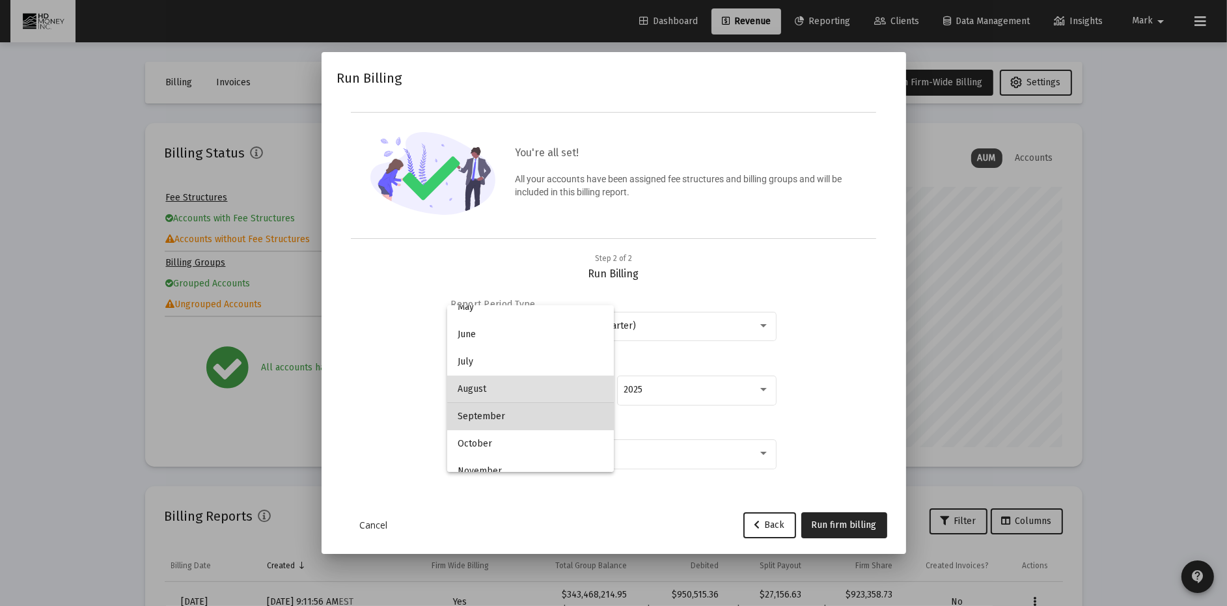
click at [543, 418] on span "September" at bounding box center [530, 416] width 146 height 27
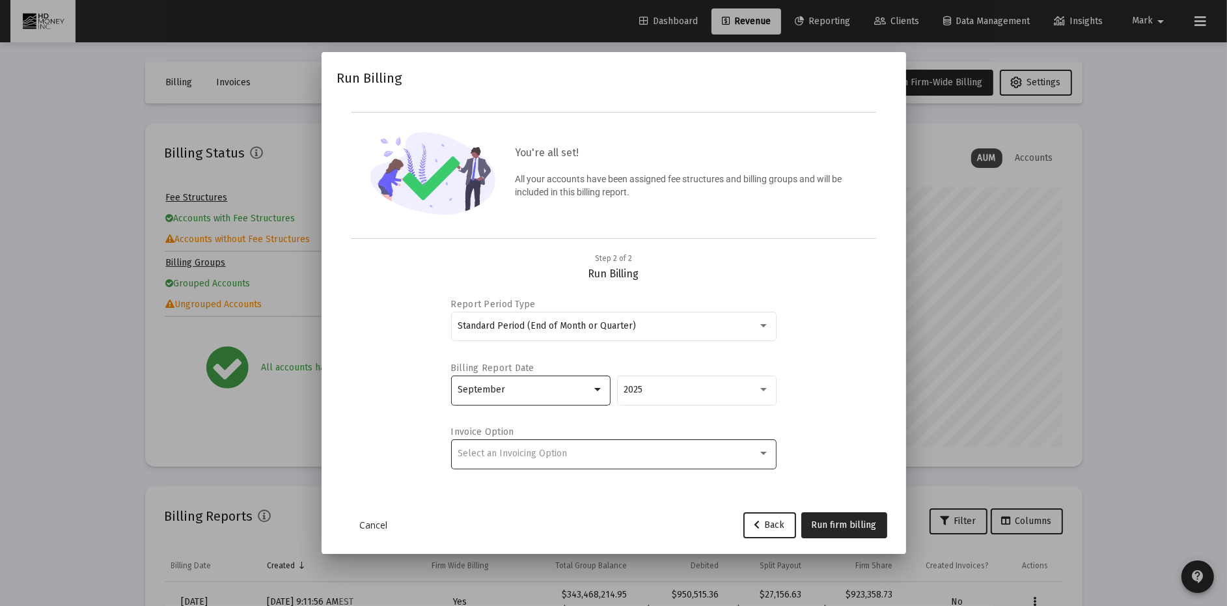
click at [583, 453] on div "Select an Invoicing Option" at bounding box center [607, 453] width 300 height 10
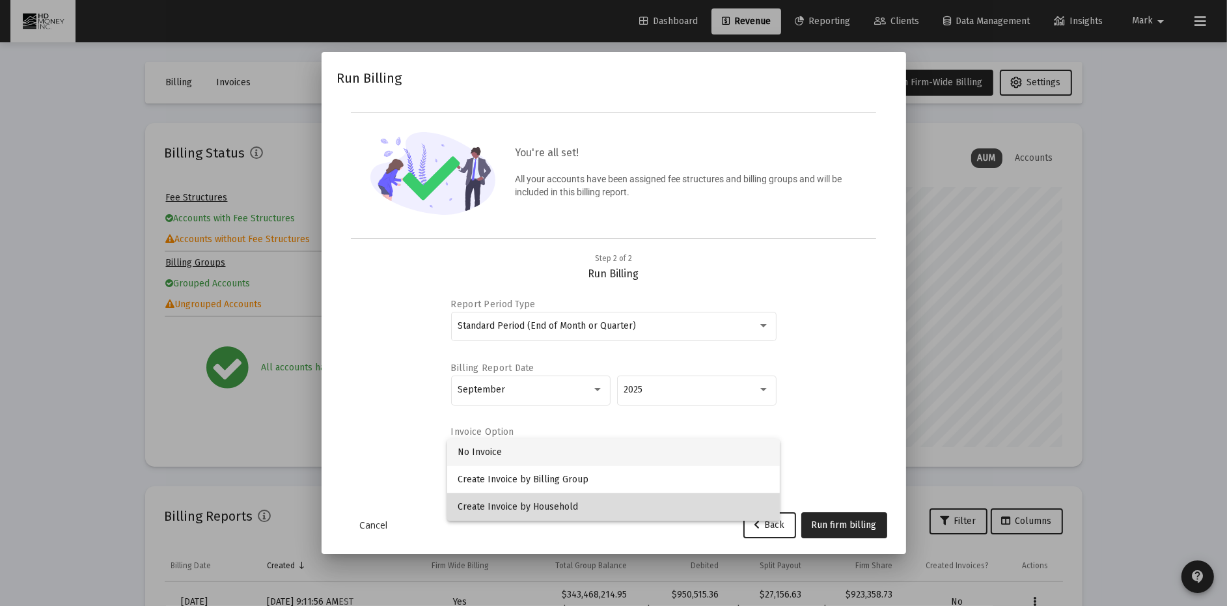
click at [560, 503] on span "Create Invoice by Household" at bounding box center [613, 506] width 312 height 27
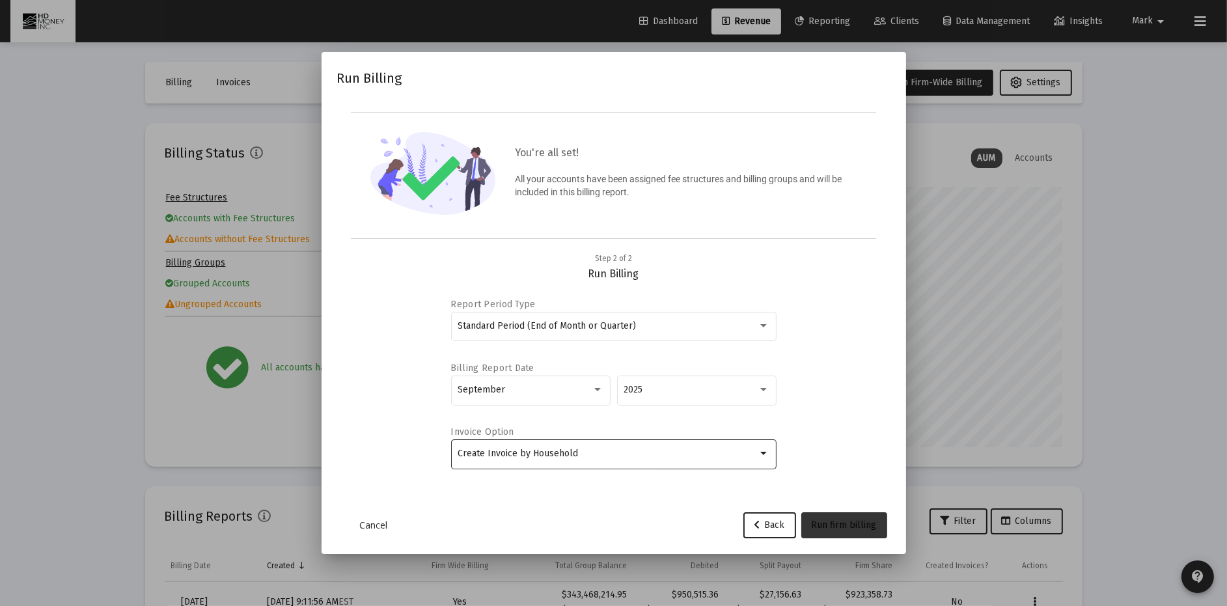
click at [849, 521] on span "Run firm billing" at bounding box center [843, 524] width 65 height 11
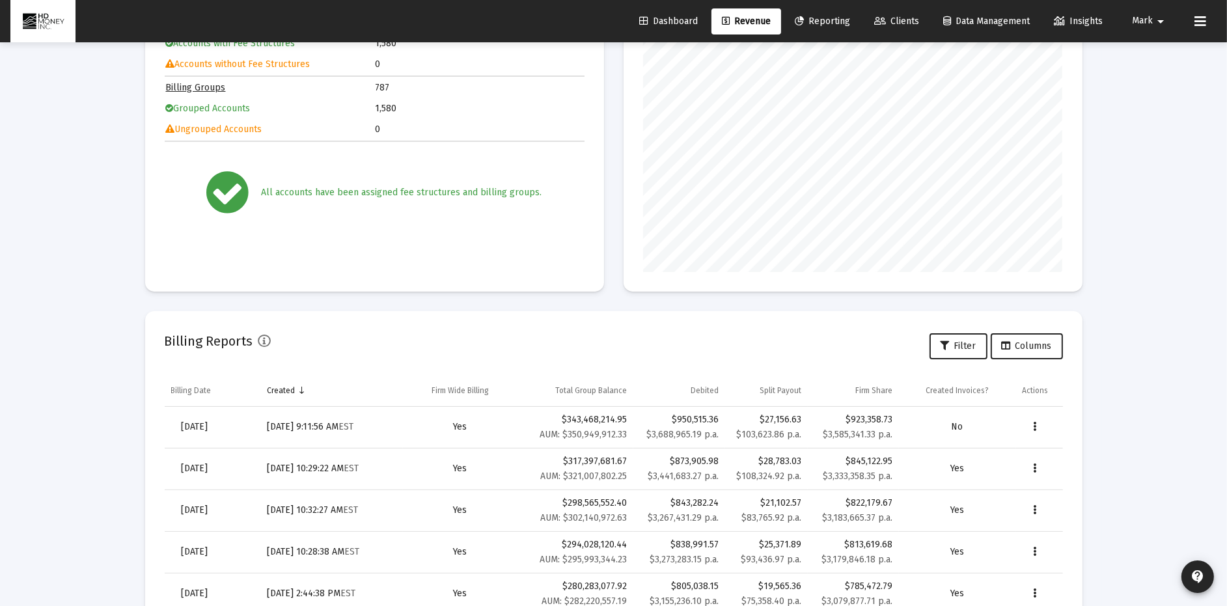
scroll to position [176, 0]
click at [1033, 425] on icon "Data grid" at bounding box center [1034, 426] width 3 height 16
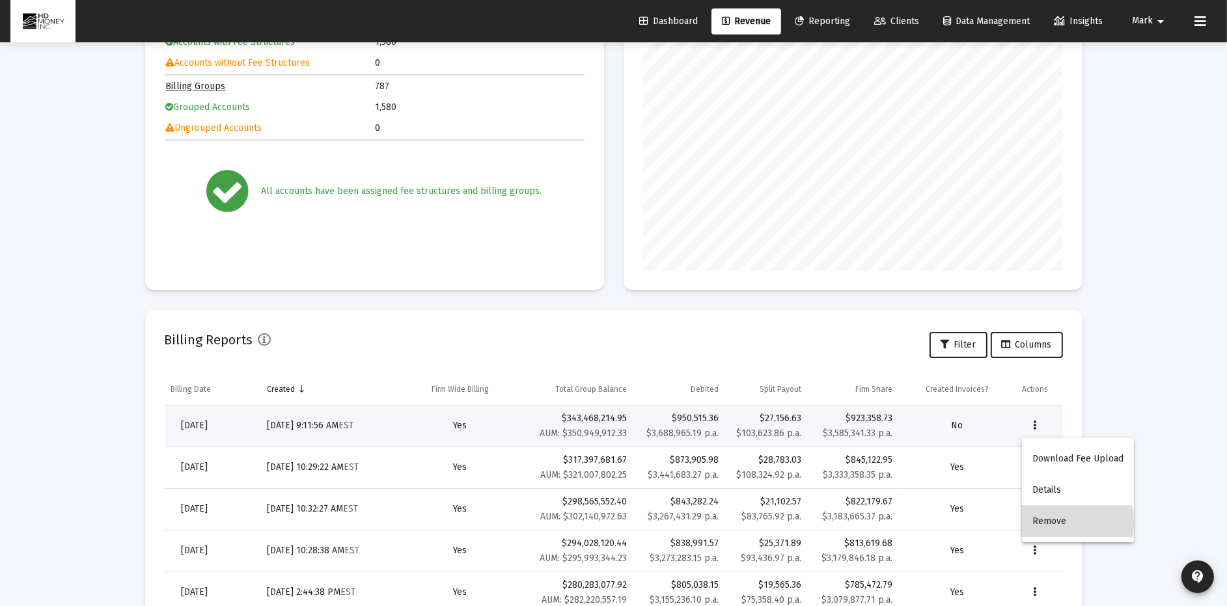
click at [1042, 523] on button "Remove" at bounding box center [1078, 521] width 112 height 31
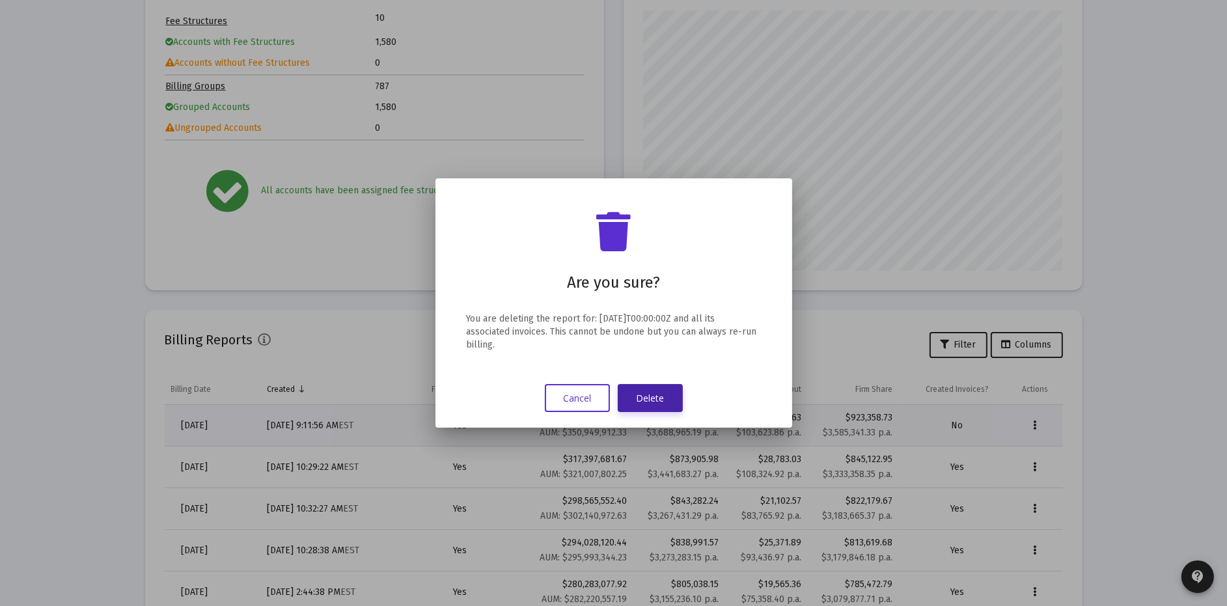
click at [654, 398] on button "Delete" at bounding box center [650, 398] width 65 height 28
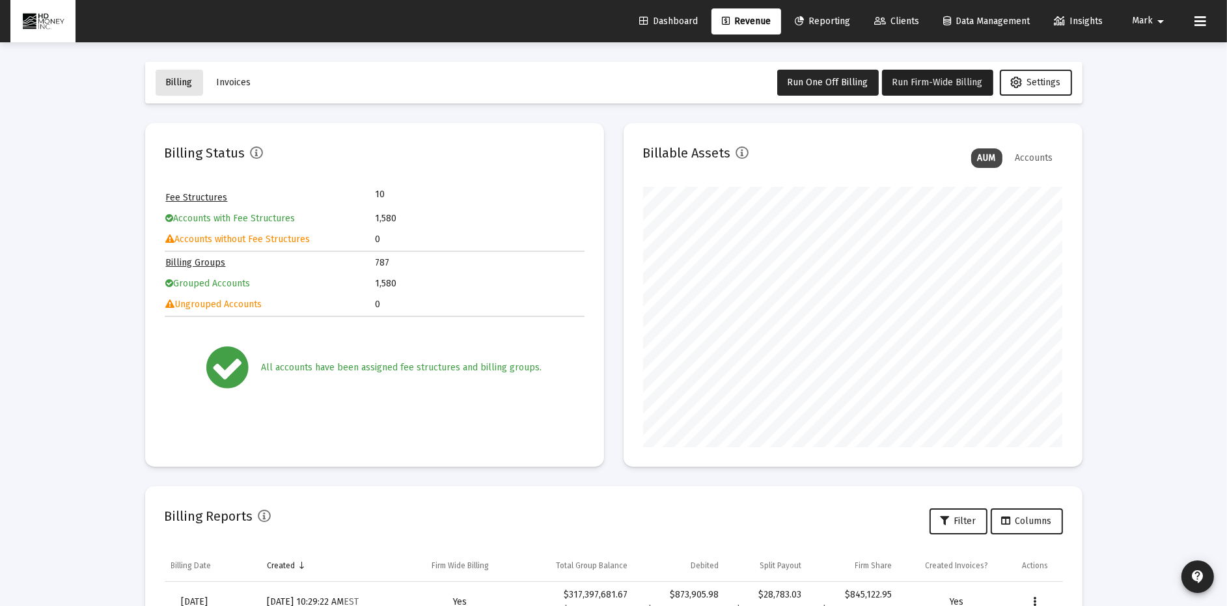
click at [176, 80] on span "Billing" at bounding box center [179, 82] width 27 height 11
click at [666, 20] on span "Dashboard" at bounding box center [668, 21] width 59 height 11
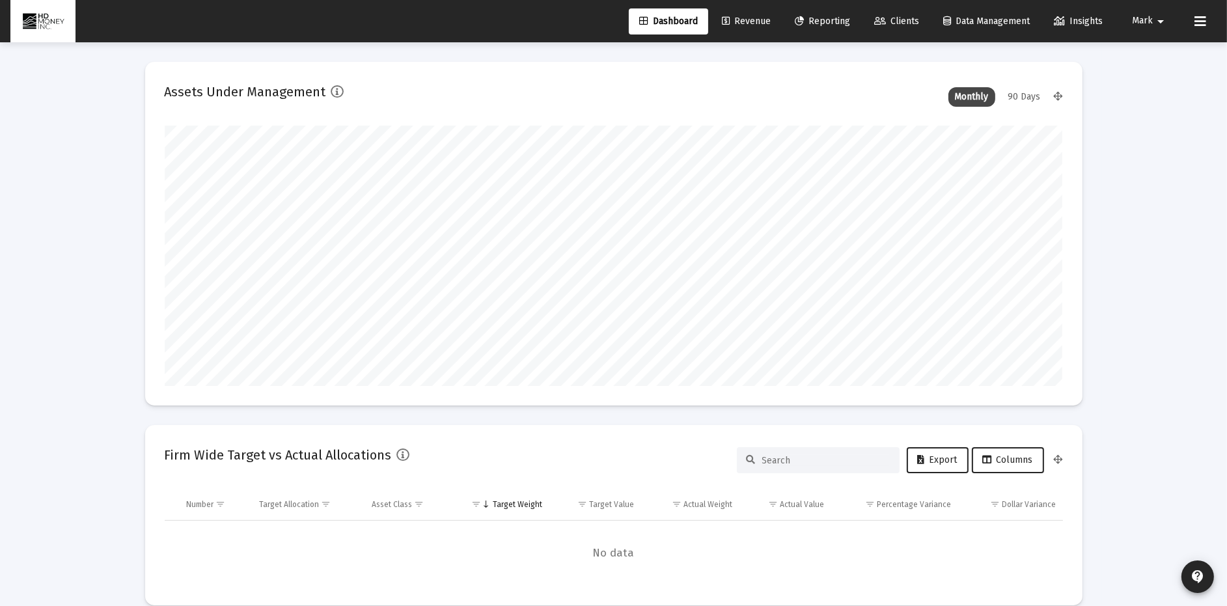
scroll to position [260, 483]
click at [752, 20] on span "Revenue" at bounding box center [746, 21] width 49 height 11
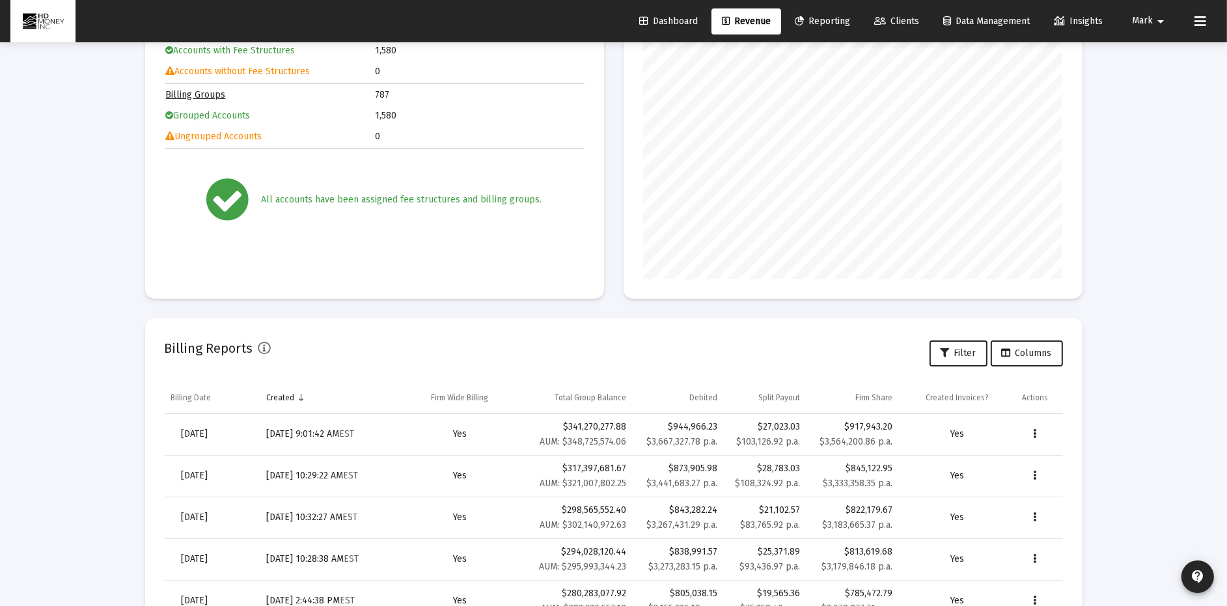
scroll to position [170, 0]
click at [208, 429] on span "[DATE]" at bounding box center [195, 431] width 27 height 11
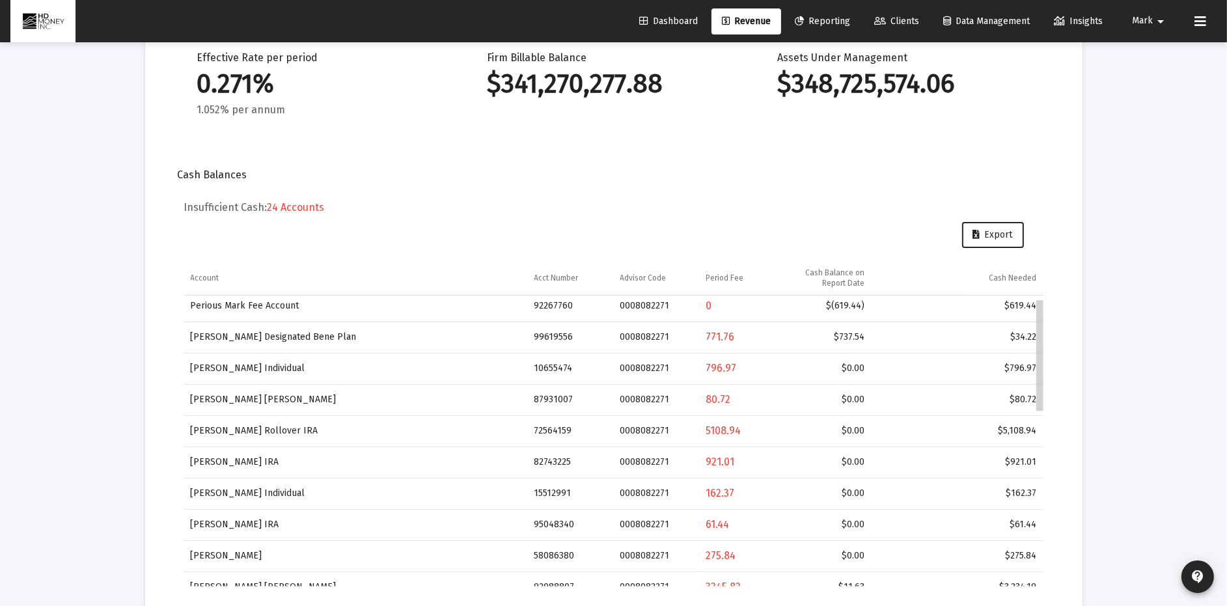
scroll to position [11, 0]
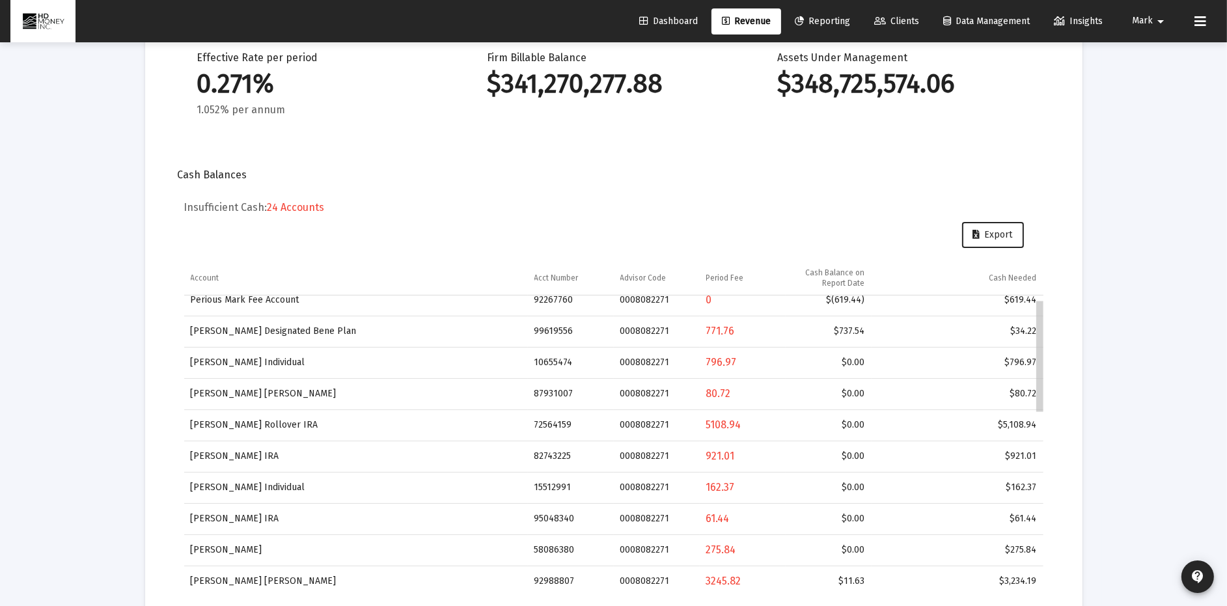
drag, startPoint x: 1041, startPoint y: 363, endPoint x: 1046, endPoint y: 374, distance: 11.4
click at [1046, 334] on body "Dashboard Revenue Reporting Clients Data Management Insights Mark arrow_drop_do…" at bounding box center [613, 32] width 1227 height 606
drag, startPoint x: 1054, startPoint y: 380, endPoint x: 1042, endPoint y: 383, distance: 11.5
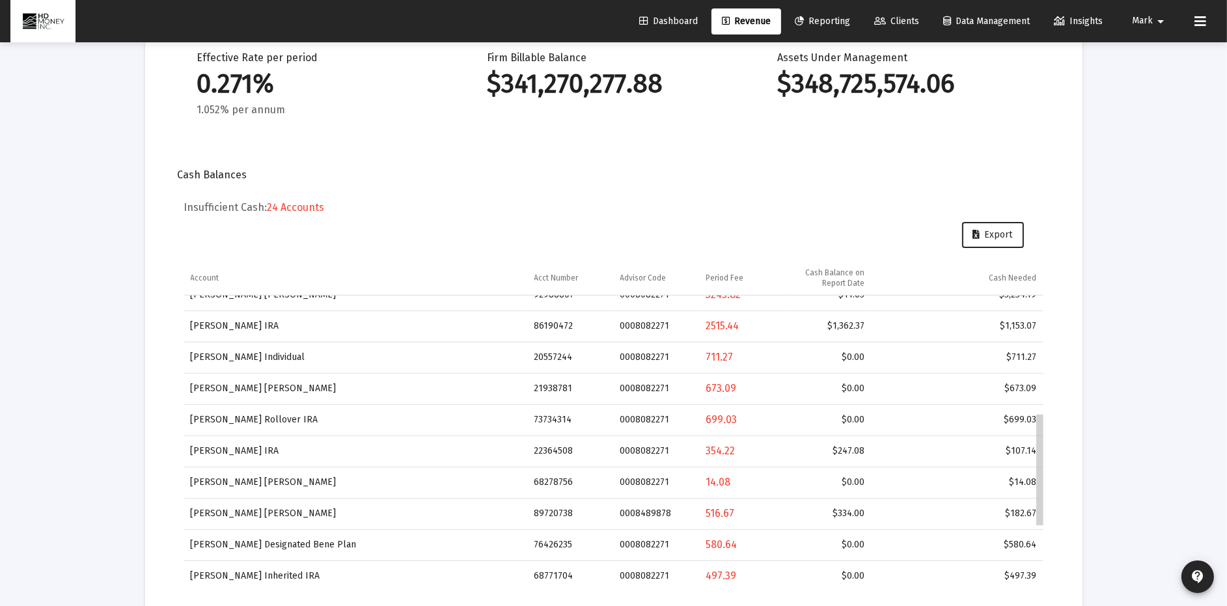
scroll to position [305, 0]
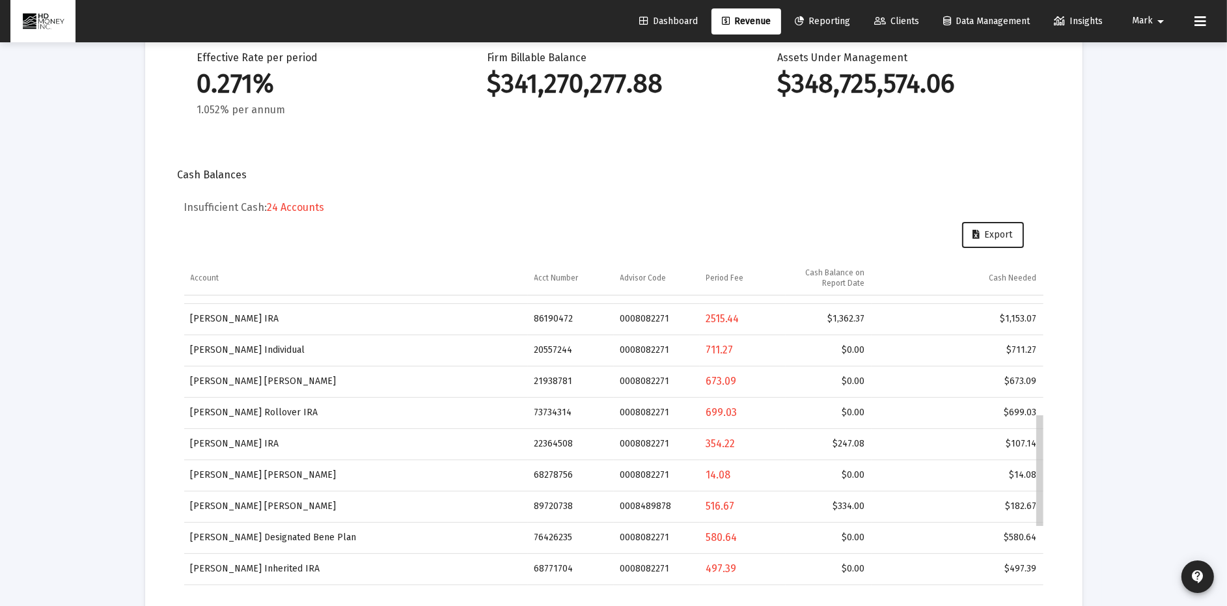
drag, startPoint x: 1039, startPoint y: 369, endPoint x: 1037, endPoint y: 515, distance: 146.4
click at [1037, 334] on body "Dashboard Revenue Reporting Clients Data Management Insights Mark arrow_drop_do…" at bounding box center [613, 32] width 1227 height 606
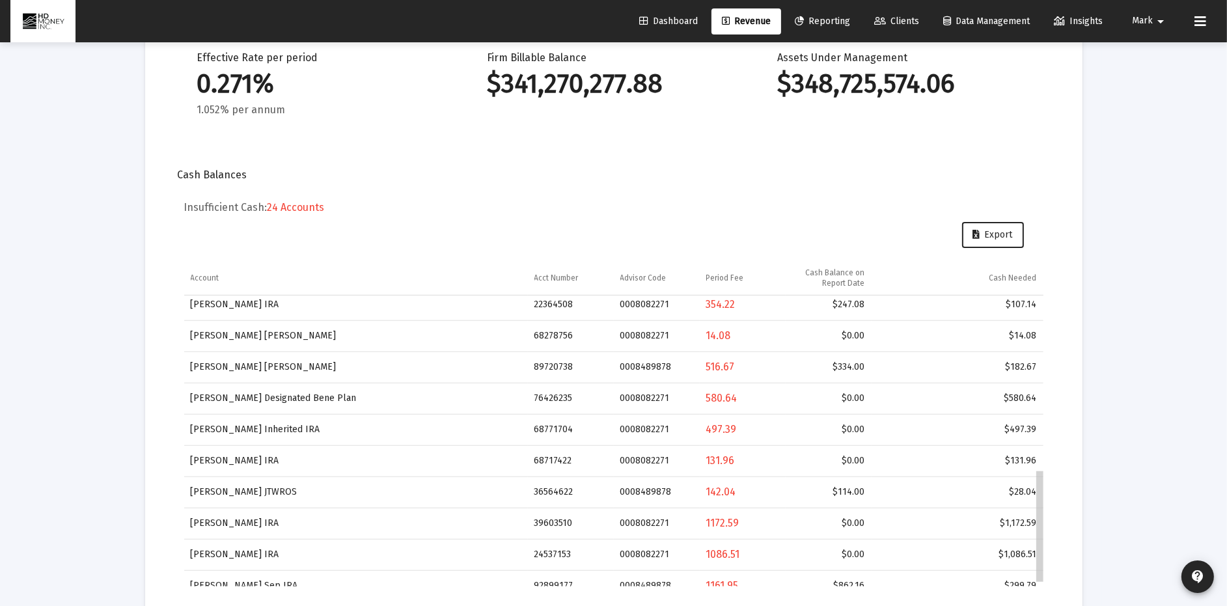
scroll to position [457, 0]
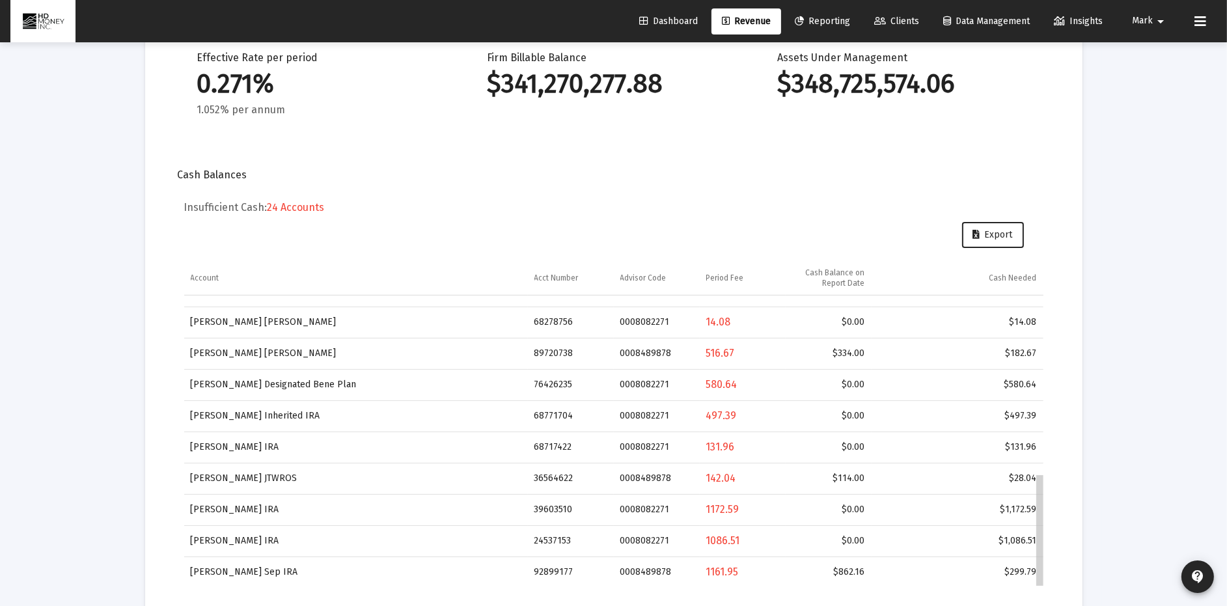
drag, startPoint x: 1039, startPoint y: 484, endPoint x: 942, endPoint y: 593, distance: 146.1
click at [1024, 334] on body "Dashboard Revenue Reporting Clients Data Management Insights Mark arrow_drop_do…" at bounding box center [613, 32] width 1227 height 606
click at [764, 208] on h5 "Insufficient Cash: 24 Accounts" at bounding box center [613, 207] width 859 height 13
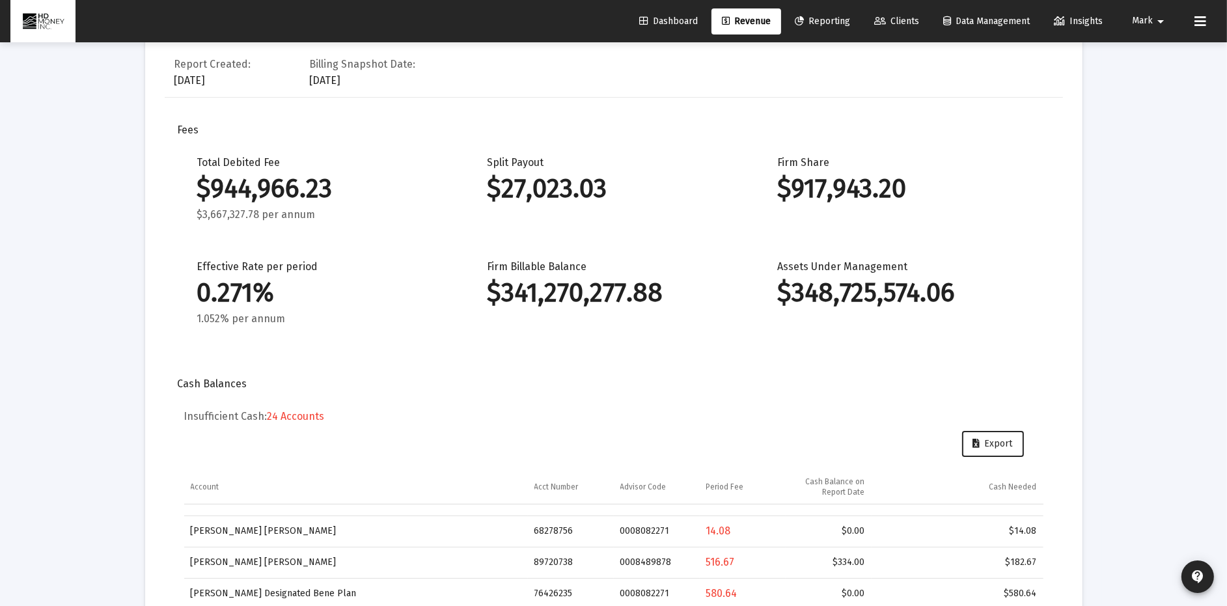
scroll to position [0, 0]
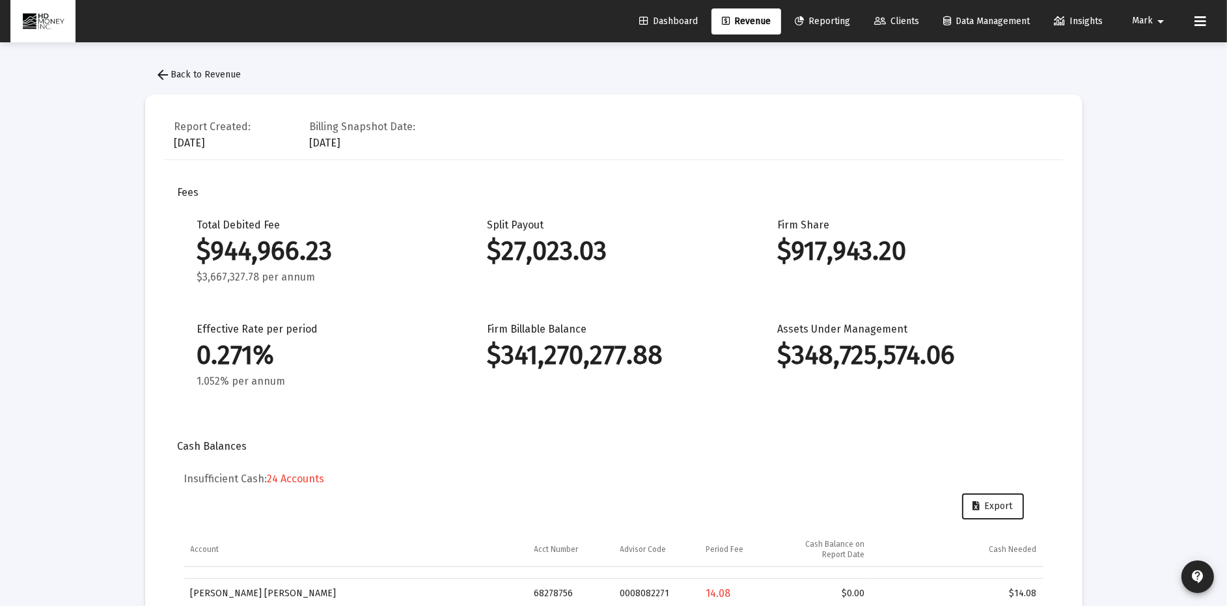
click at [528, 124] on div "Report Created: [DATE] Billing Snapshot Date: [DATE]" at bounding box center [614, 137] width 898 height 46
click at [896, 21] on span "Clients" at bounding box center [896, 21] width 45 height 11
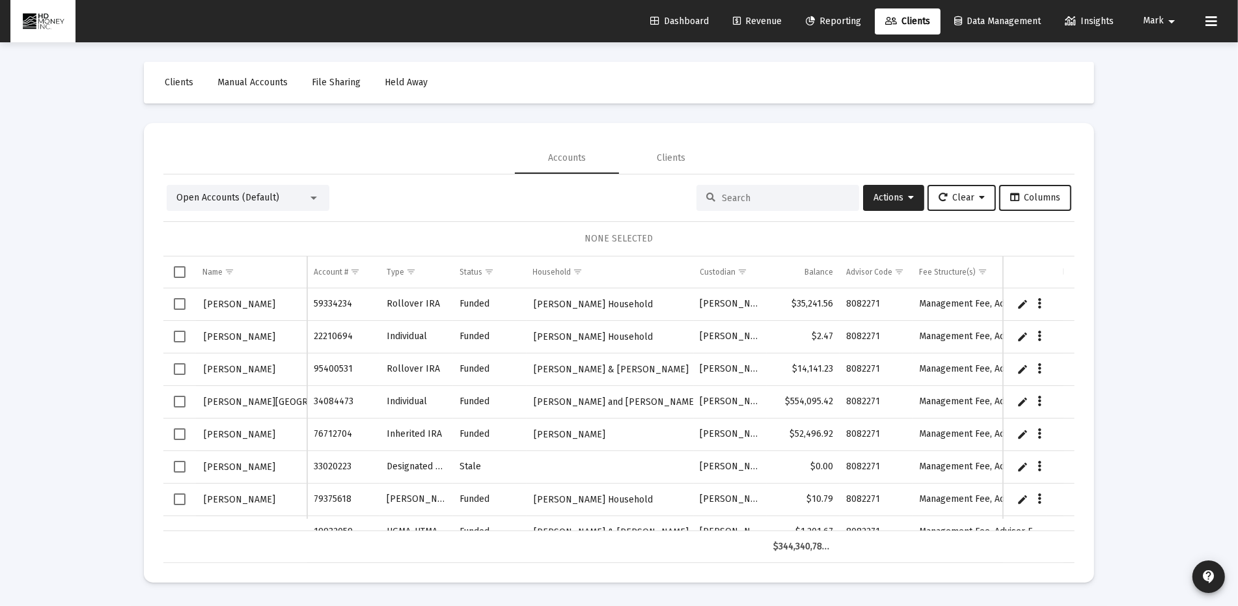
click at [759, 197] on input at bounding box center [786, 198] width 128 height 11
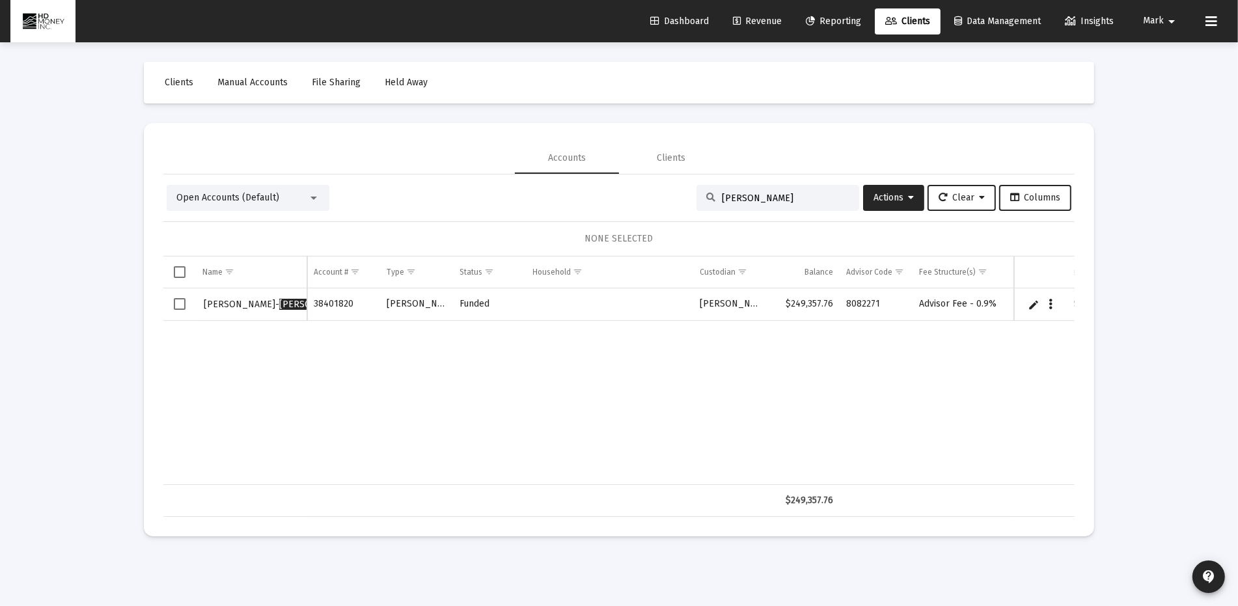
click at [807, 186] on div "[PERSON_NAME]" at bounding box center [777, 198] width 163 height 26
click at [799, 197] on input "[PERSON_NAME]" at bounding box center [786, 198] width 128 height 11
type input "z"
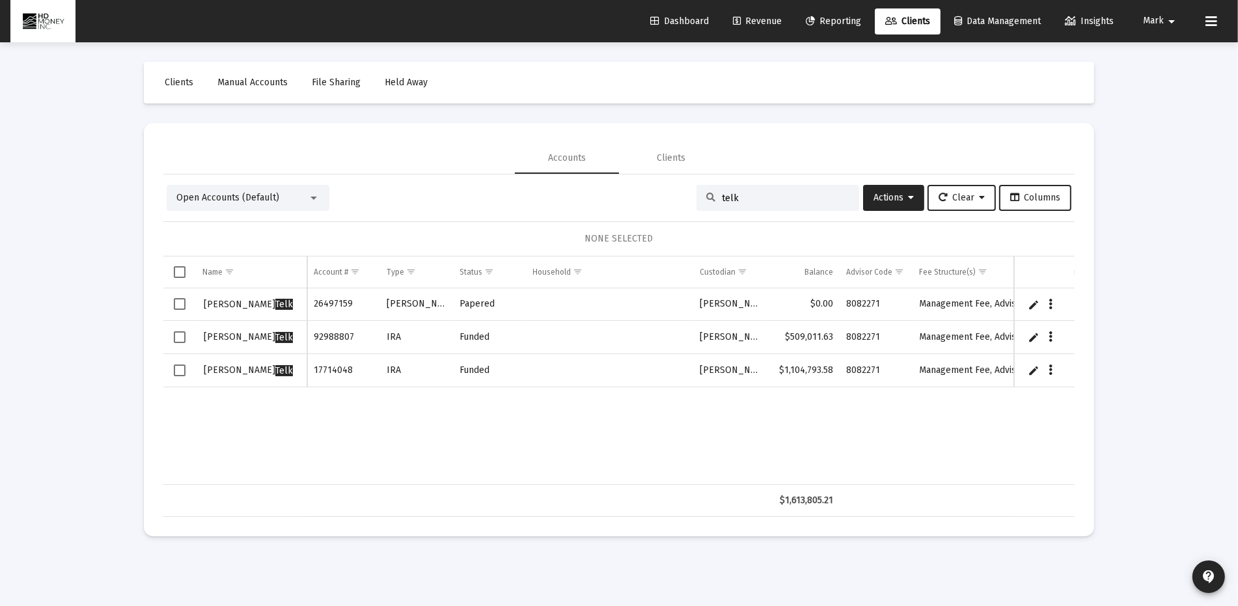
type input "telk"
drag, startPoint x: 178, startPoint y: 337, endPoint x: 178, endPoint y: 354, distance: 16.9
click at [178, 337] on span "Select row" at bounding box center [180, 337] width 12 height 12
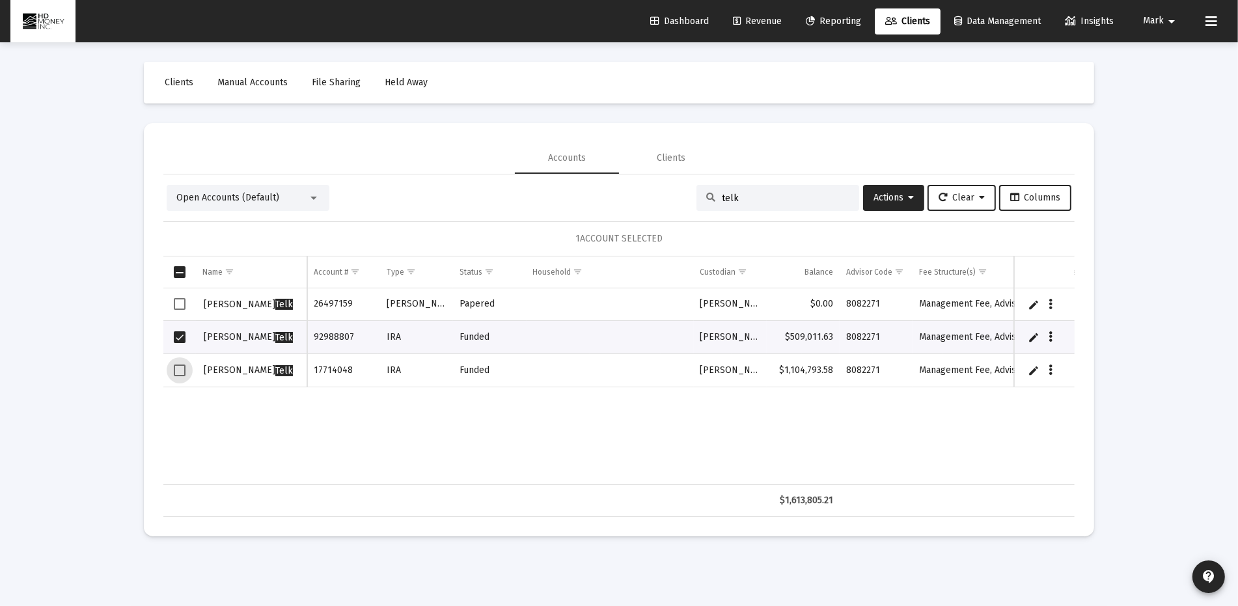
click at [178, 365] on span "Select row" at bounding box center [180, 370] width 12 height 12
click at [1051, 334] on icon "Data grid" at bounding box center [1051, 337] width 4 height 16
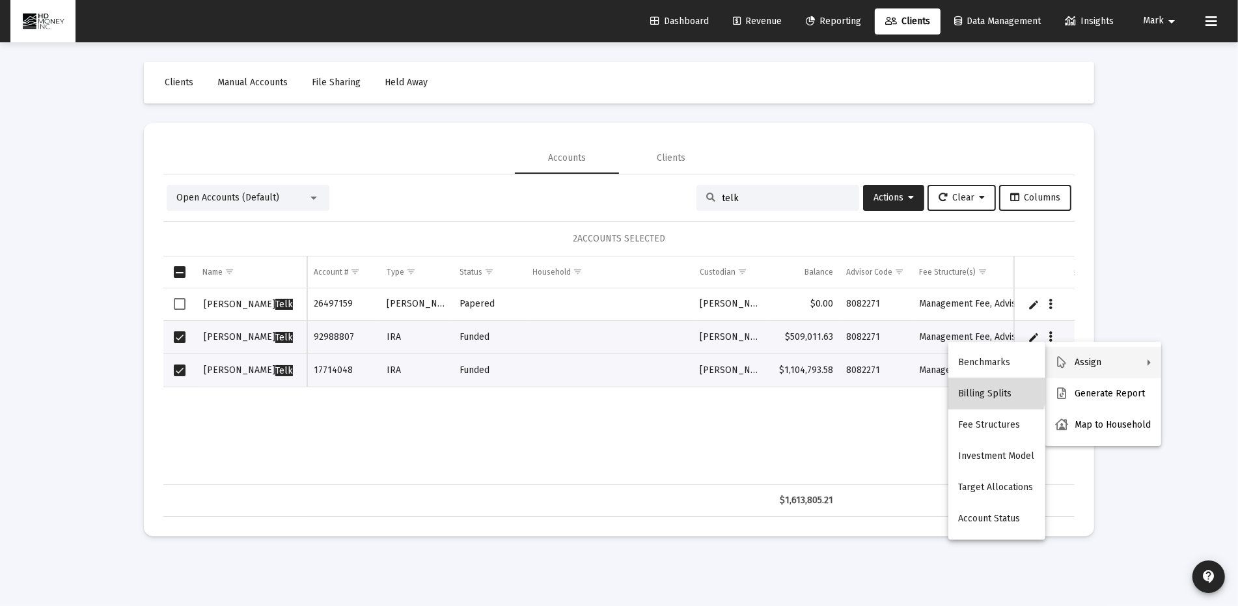
click at [998, 391] on button "Billing Splits" at bounding box center [996, 393] width 97 height 31
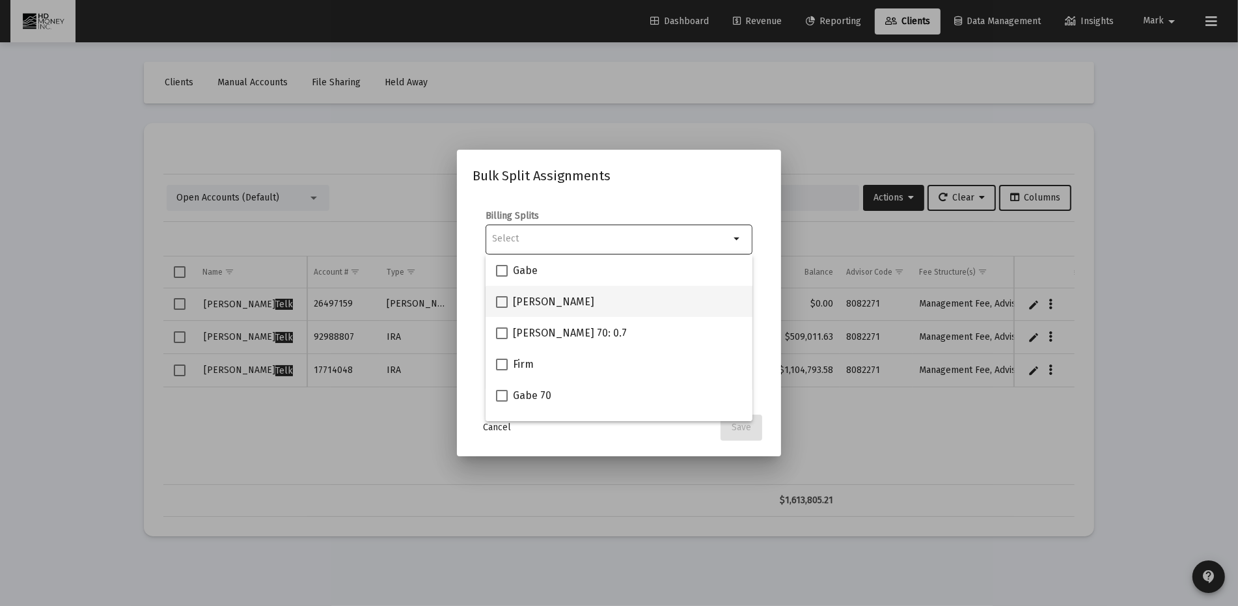
click at [499, 300] on span at bounding box center [502, 302] width 12 height 12
click at [501, 308] on input "[PERSON_NAME]" at bounding box center [501, 308] width 1 height 1
checkbox input "true"
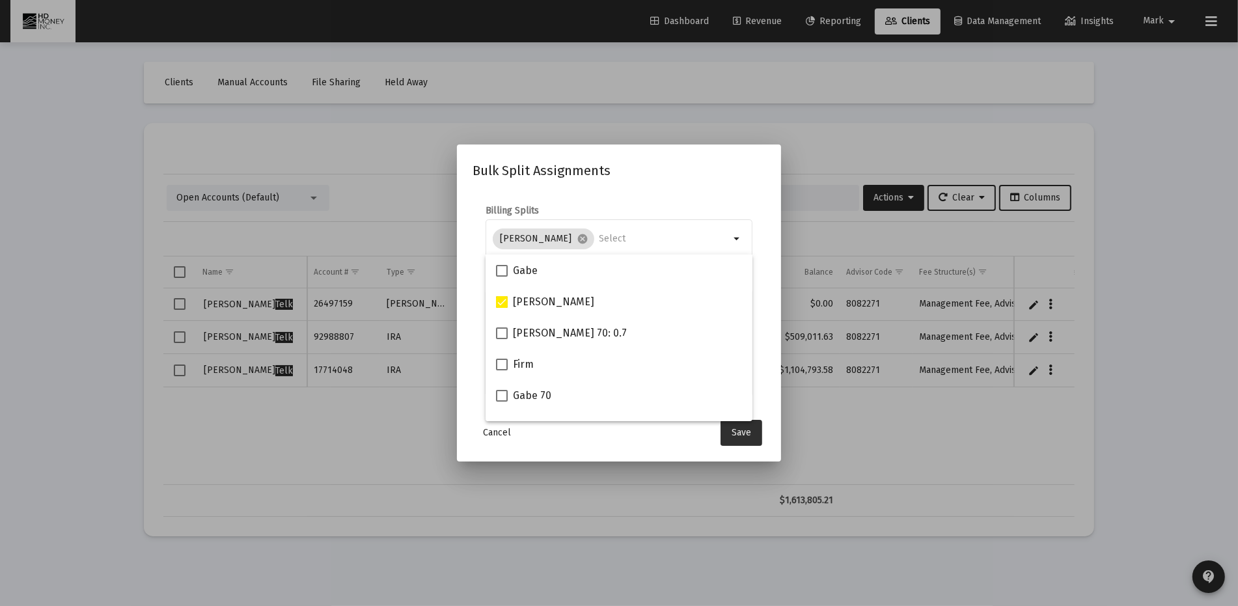
click at [740, 428] on span "Save" at bounding box center [741, 432] width 20 height 11
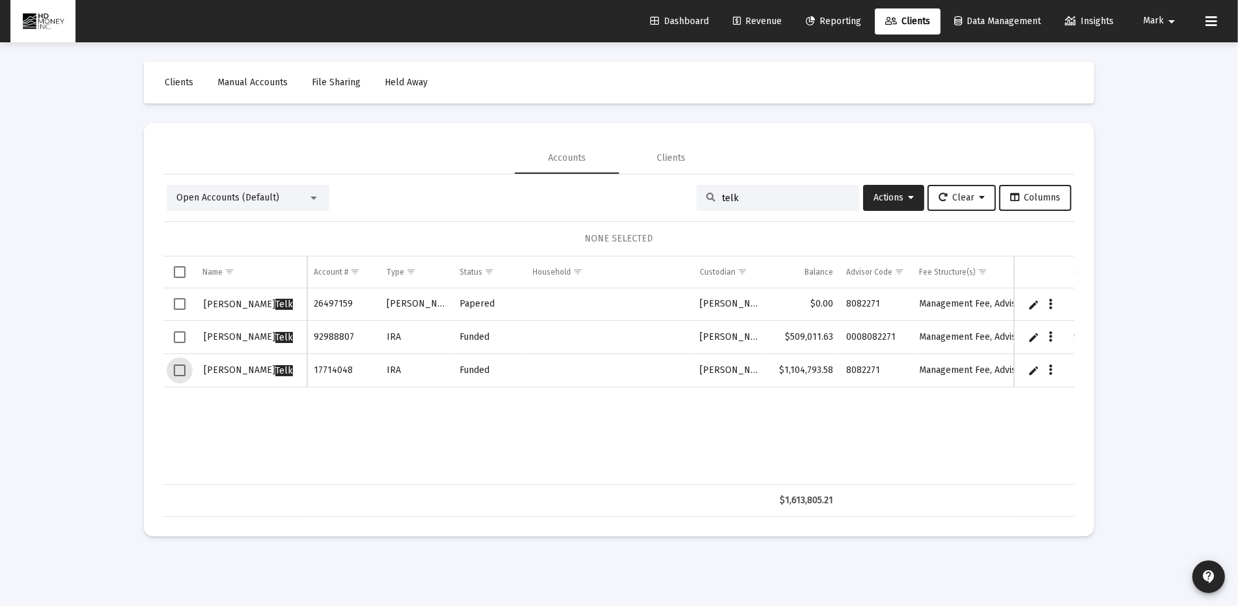
click at [178, 368] on span "Select row" at bounding box center [180, 370] width 12 height 12
click at [178, 337] on span "Select row" at bounding box center [180, 337] width 12 height 12
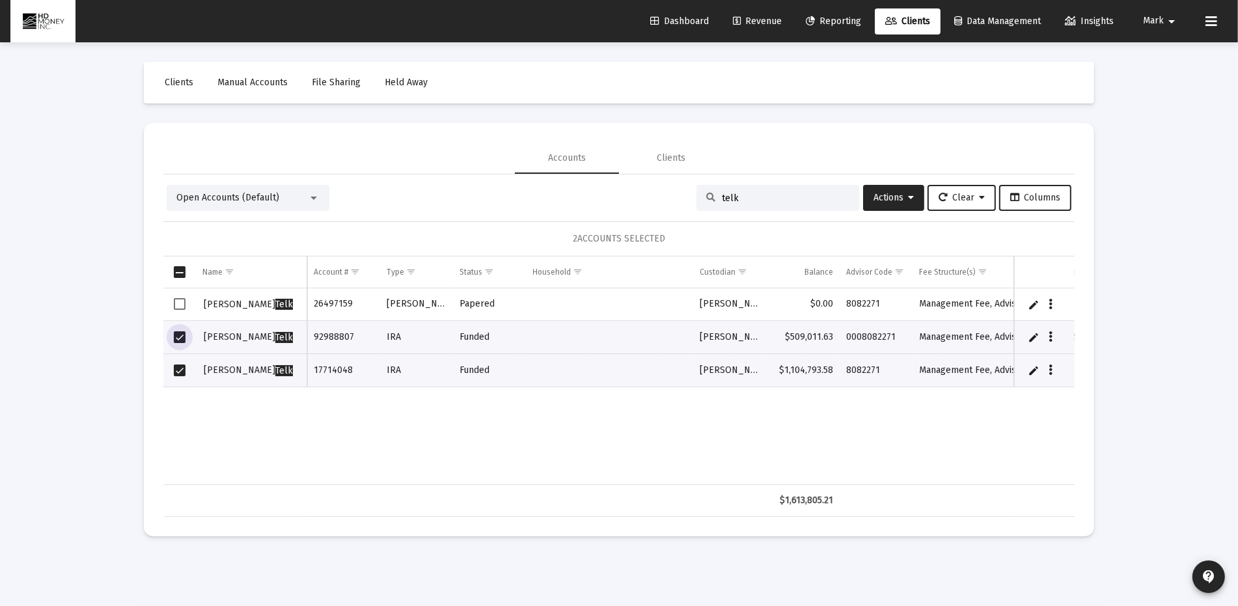
drag, startPoint x: 180, startPoint y: 297, endPoint x: 177, endPoint y: 303, distance: 6.7
click at [180, 298] on span "Select row" at bounding box center [180, 304] width 12 height 12
click at [1052, 302] on button "Data grid" at bounding box center [1051, 304] width 12 height 12
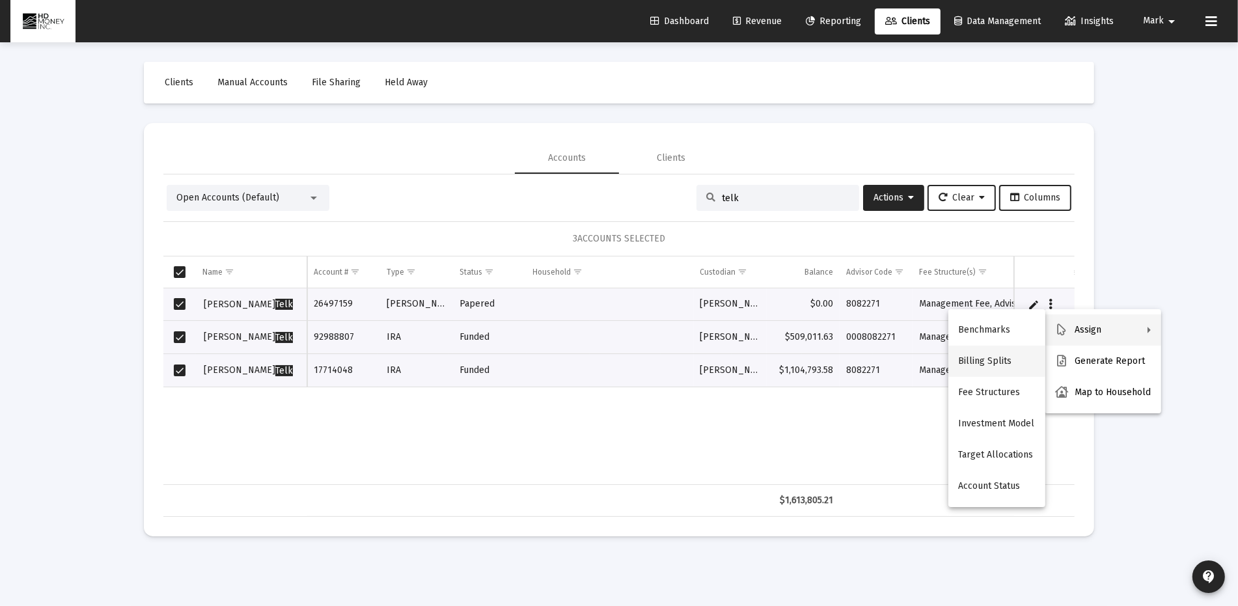
click at [995, 360] on button "Billing Splits" at bounding box center [996, 361] width 97 height 31
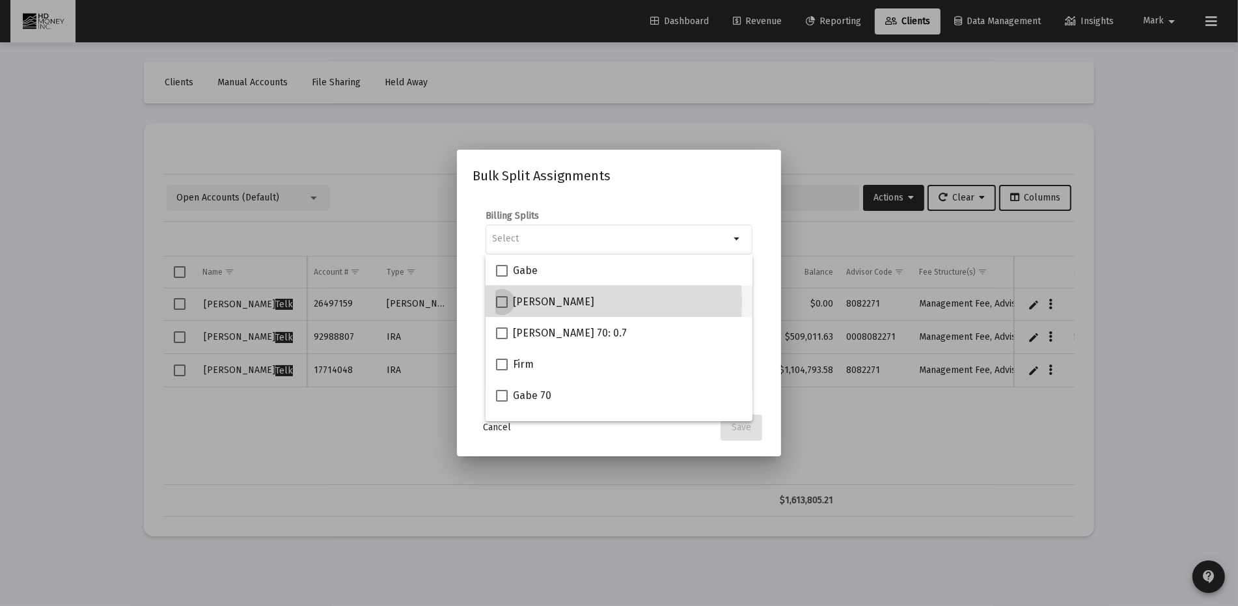
click at [501, 301] on span at bounding box center [502, 302] width 12 height 12
click at [501, 308] on input "[PERSON_NAME]" at bounding box center [501, 308] width 1 height 1
checkbox input "true"
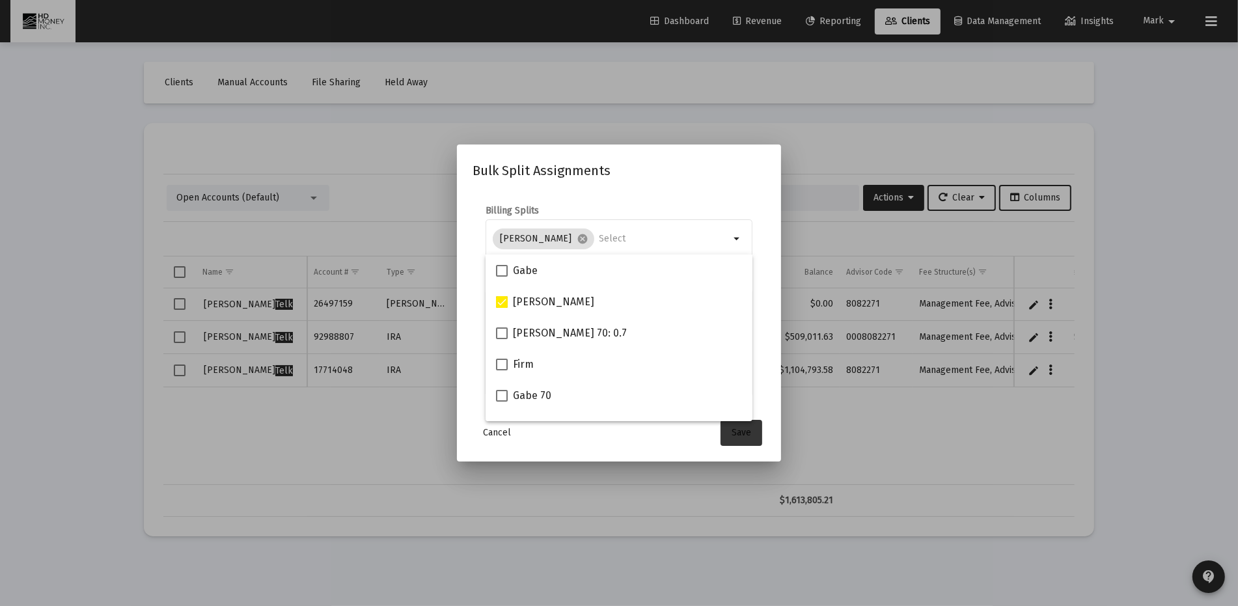
click at [742, 429] on span "Save" at bounding box center [741, 432] width 20 height 11
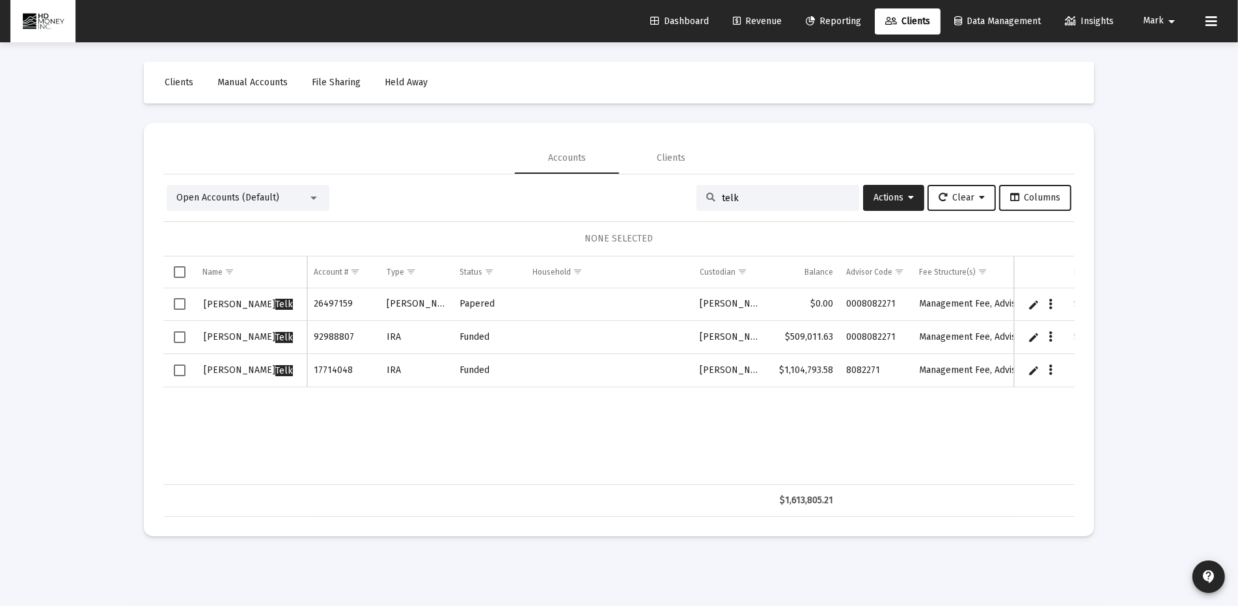
click at [765, 197] on input "telk" at bounding box center [786, 198] width 128 height 11
type input "t"
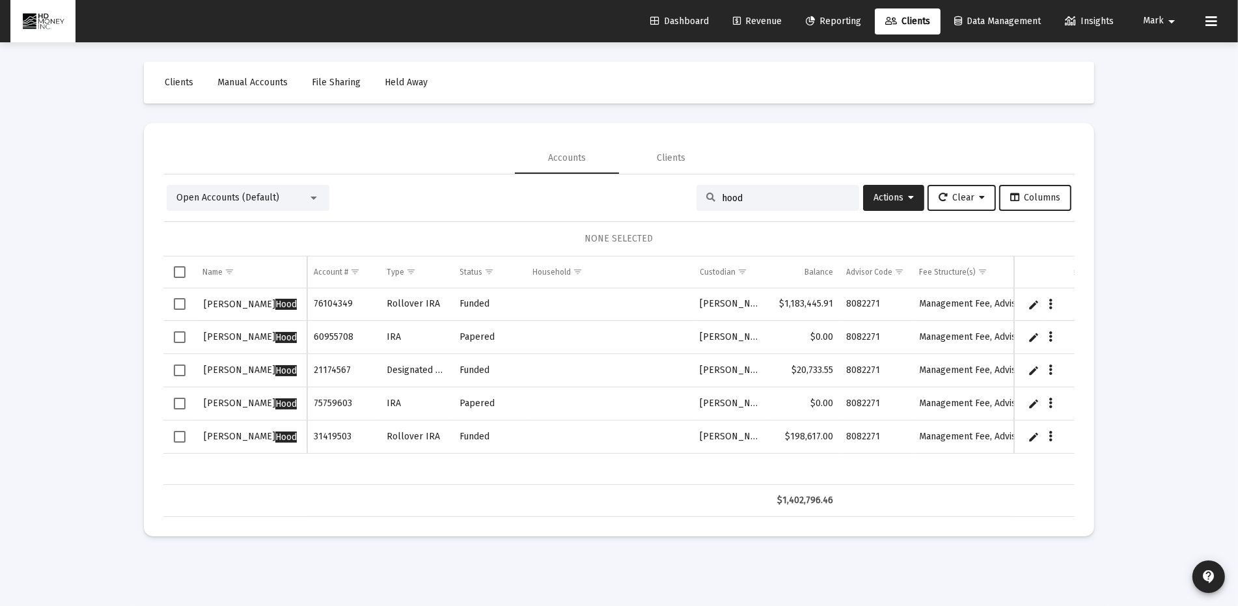
type input "hood"
drag, startPoint x: 180, startPoint y: 301, endPoint x: 177, endPoint y: 306, distance: 6.7
click at [180, 302] on span "Select row" at bounding box center [180, 304] width 12 height 12
click at [180, 333] on span "Select row" at bounding box center [180, 337] width 12 height 12
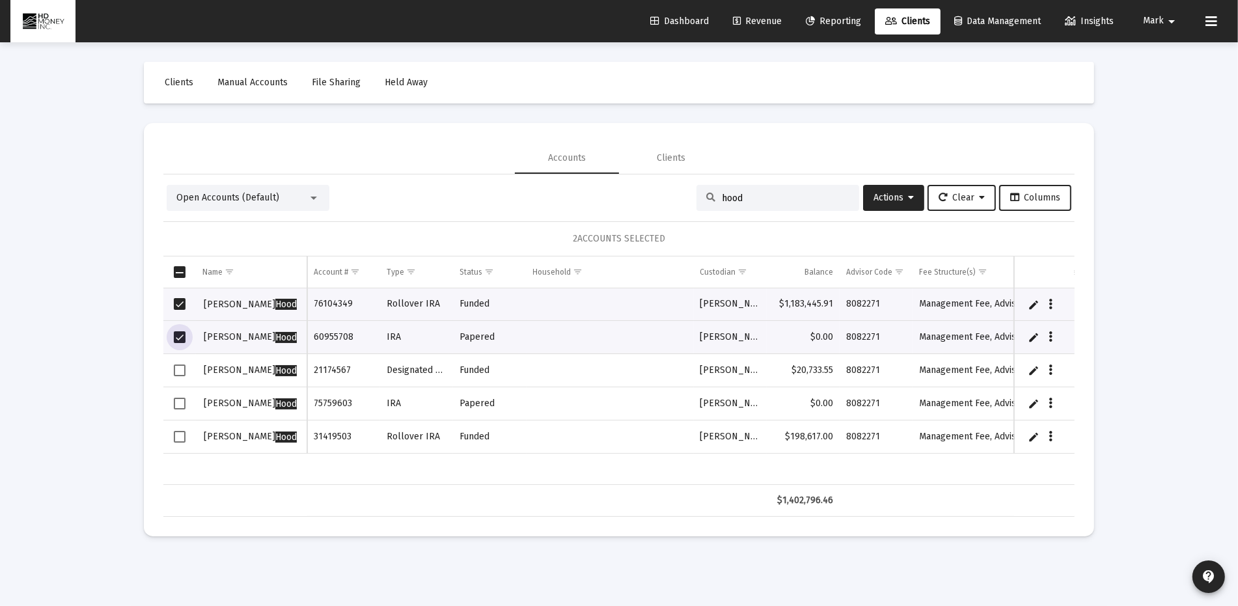
click at [180, 370] on span "Select row" at bounding box center [180, 370] width 12 height 12
drag, startPoint x: 183, startPoint y: 397, endPoint x: 180, endPoint y: 419, distance: 22.3
click at [182, 401] on span "Select row" at bounding box center [180, 404] width 12 height 12
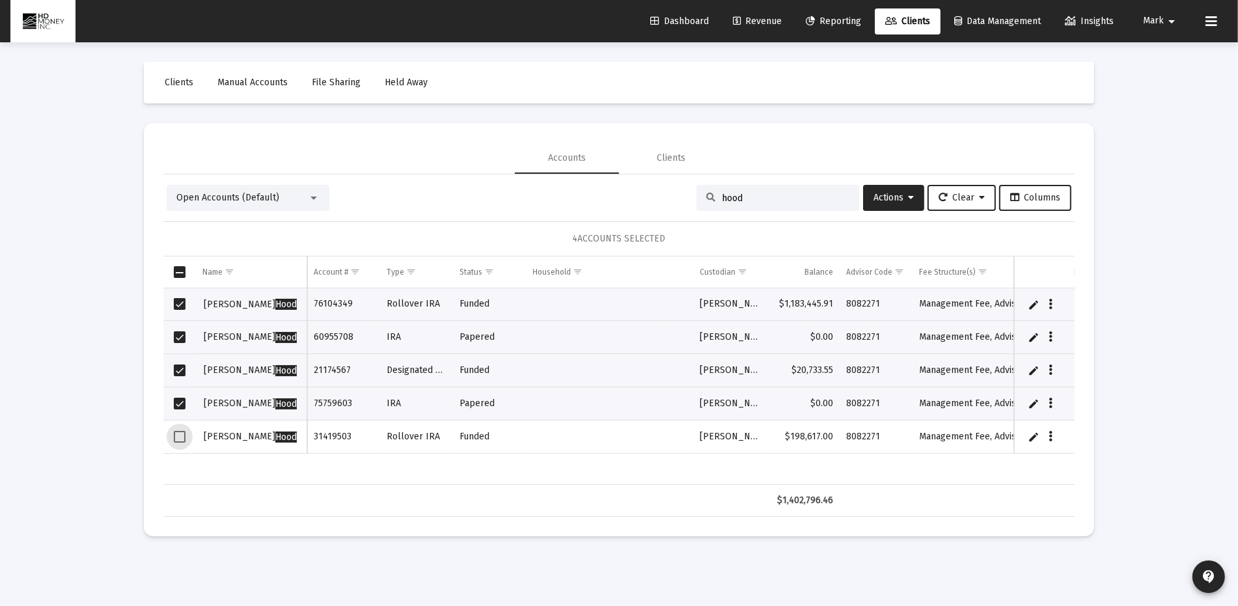
click at [185, 434] on span "Select row" at bounding box center [180, 437] width 12 height 12
click at [895, 199] on span "Actions" at bounding box center [893, 197] width 40 height 11
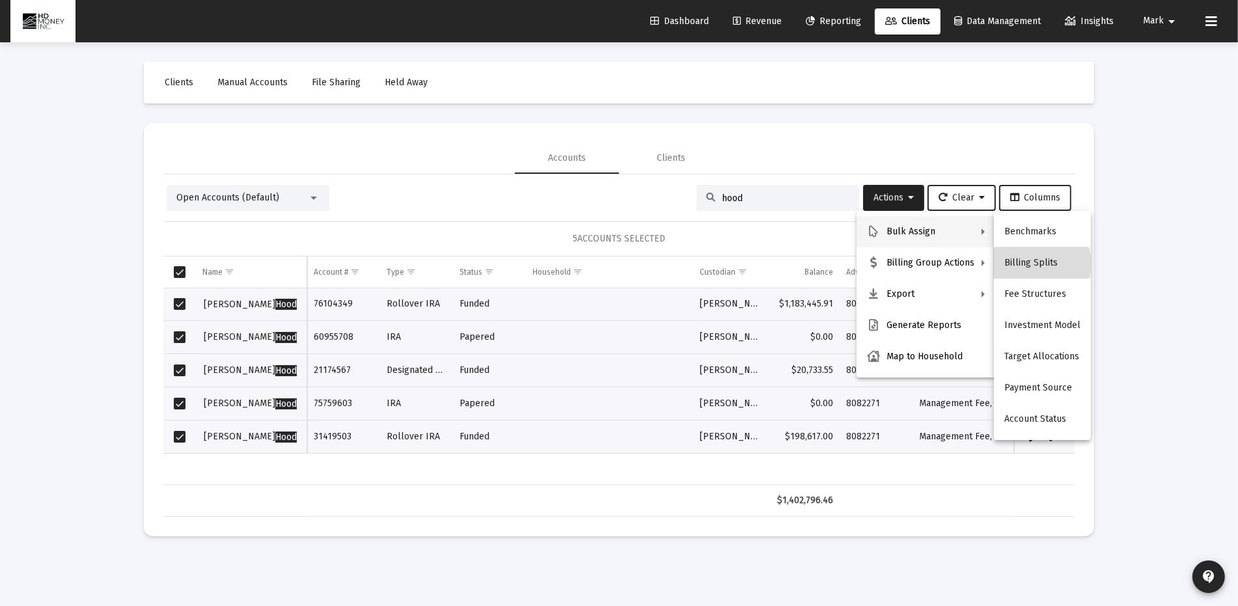
click at [1041, 264] on button "Billing Splits" at bounding box center [1042, 262] width 97 height 31
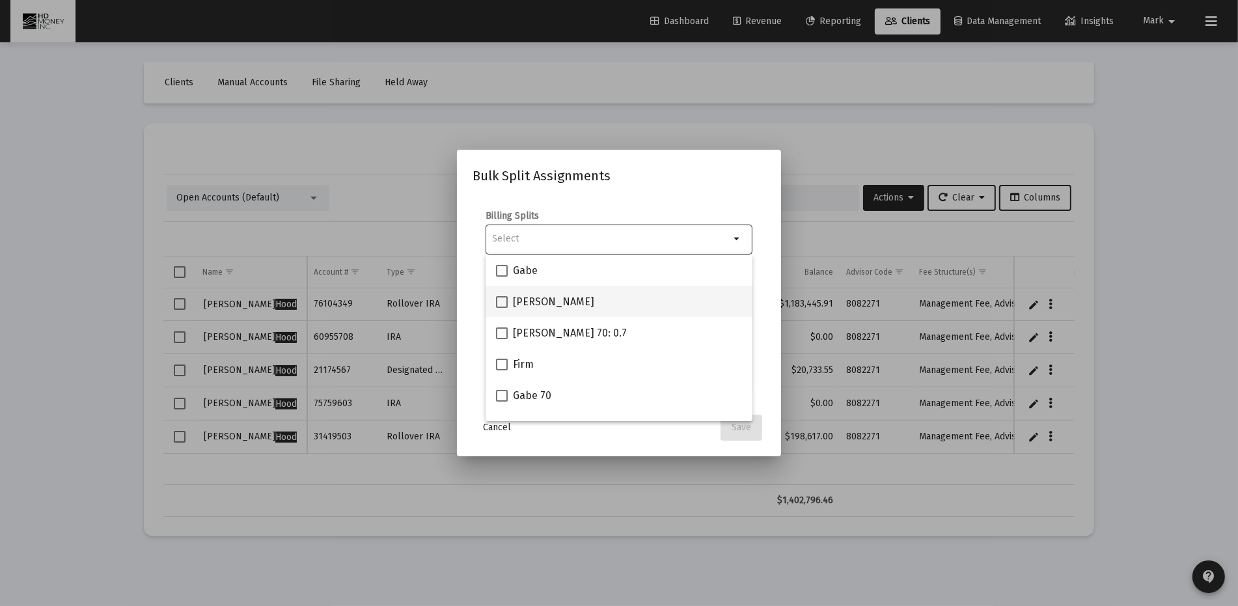
click at [578, 294] on div "[PERSON_NAME]" at bounding box center [619, 301] width 246 height 31
checkbox input "true"
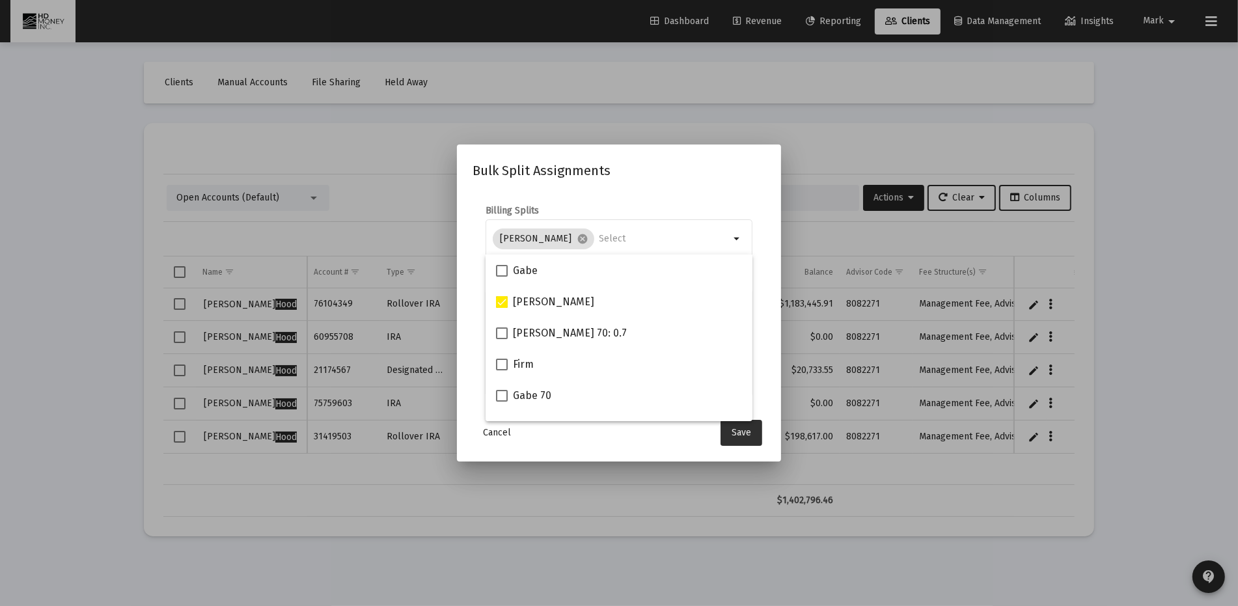
click at [742, 426] on button "Save" at bounding box center [741, 433] width 42 height 26
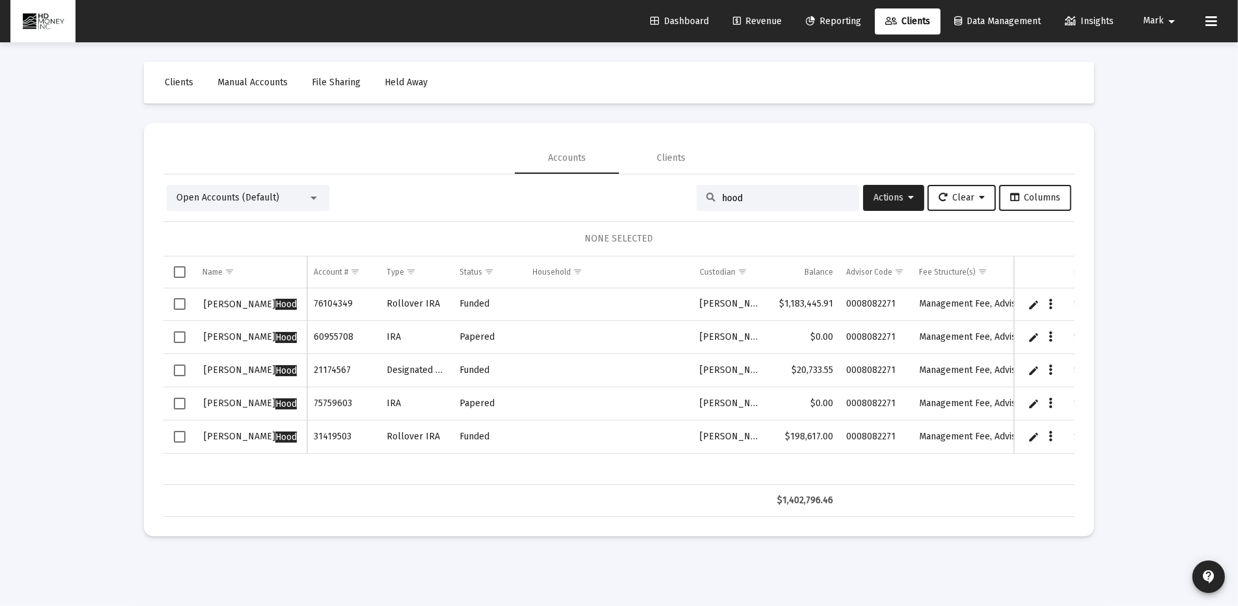
click at [749, 199] on input "hood" at bounding box center [786, 198] width 128 height 11
type input "h"
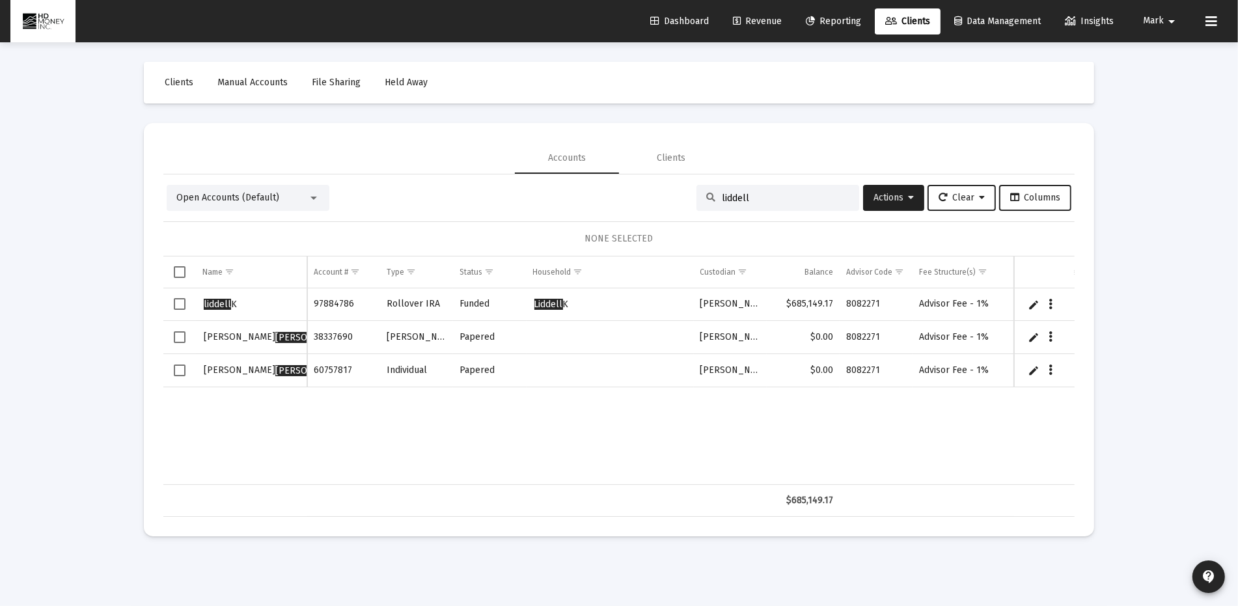
type input "liddell"
click at [180, 302] on span "Select row" at bounding box center [180, 304] width 12 height 12
drag, startPoint x: 176, startPoint y: 336, endPoint x: 180, endPoint y: 385, distance: 49.0
click at [176, 343] on span "Select row" at bounding box center [180, 337] width 12 height 12
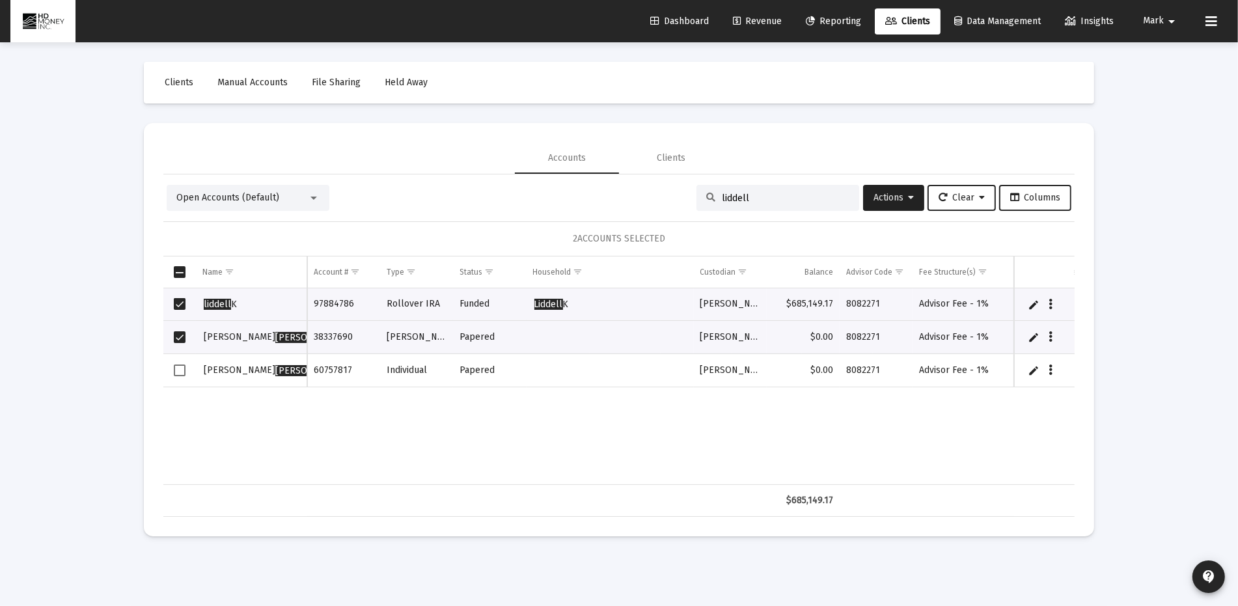
click at [177, 372] on td "Data grid" at bounding box center [179, 370] width 33 height 33
click at [1050, 305] on icon "Data grid" at bounding box center [1051, 305] width 4 height 16
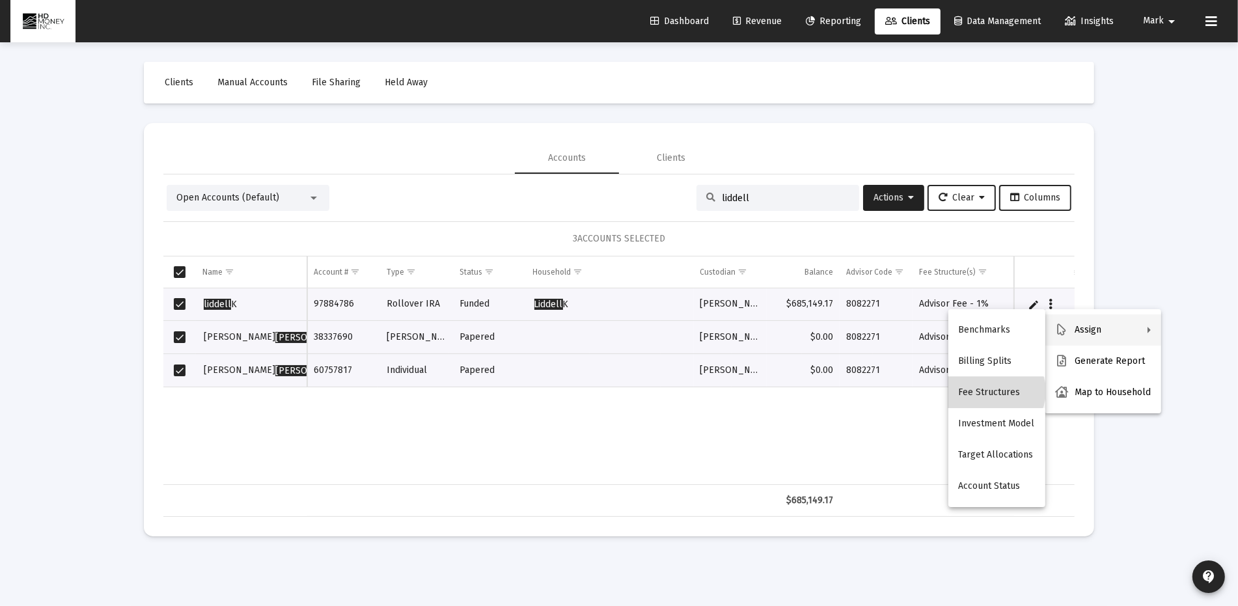
click at [998, 390] on button "Fee Structures" at bounding box center [996, 392] width 97 height 31
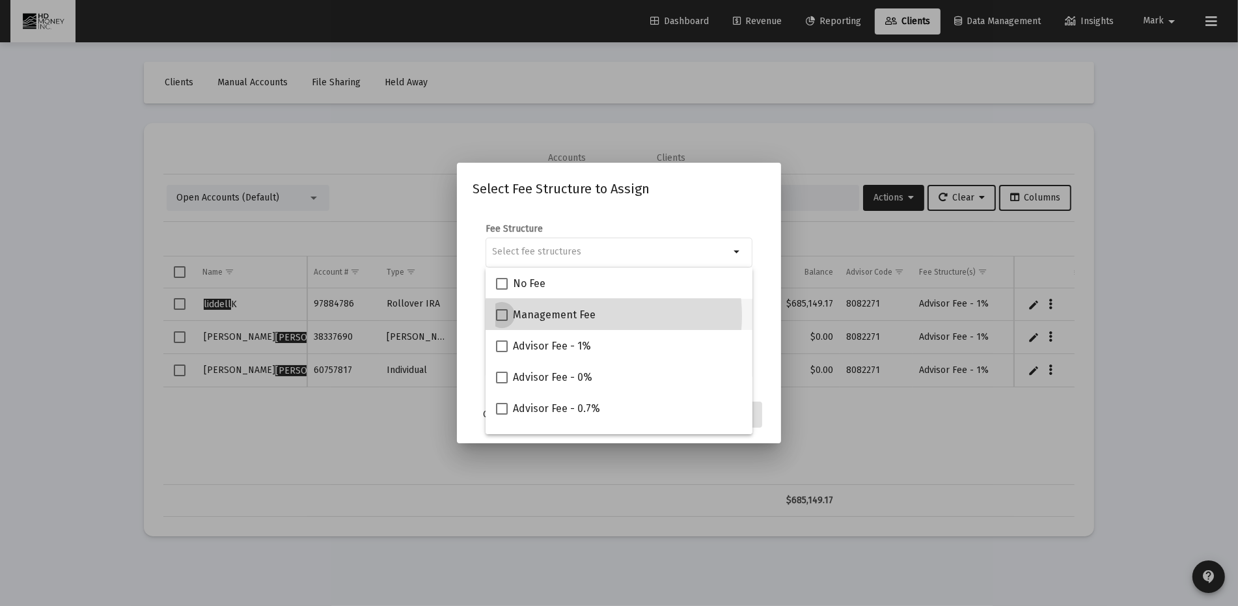
click at [586, 316] on span "Management Fee" at bounding box center [554, 315] width 83 height 16
click at [502, 321] on input "Management Fee" at bounding box center [501, 321] width 1 height 1
checkbox input "true"
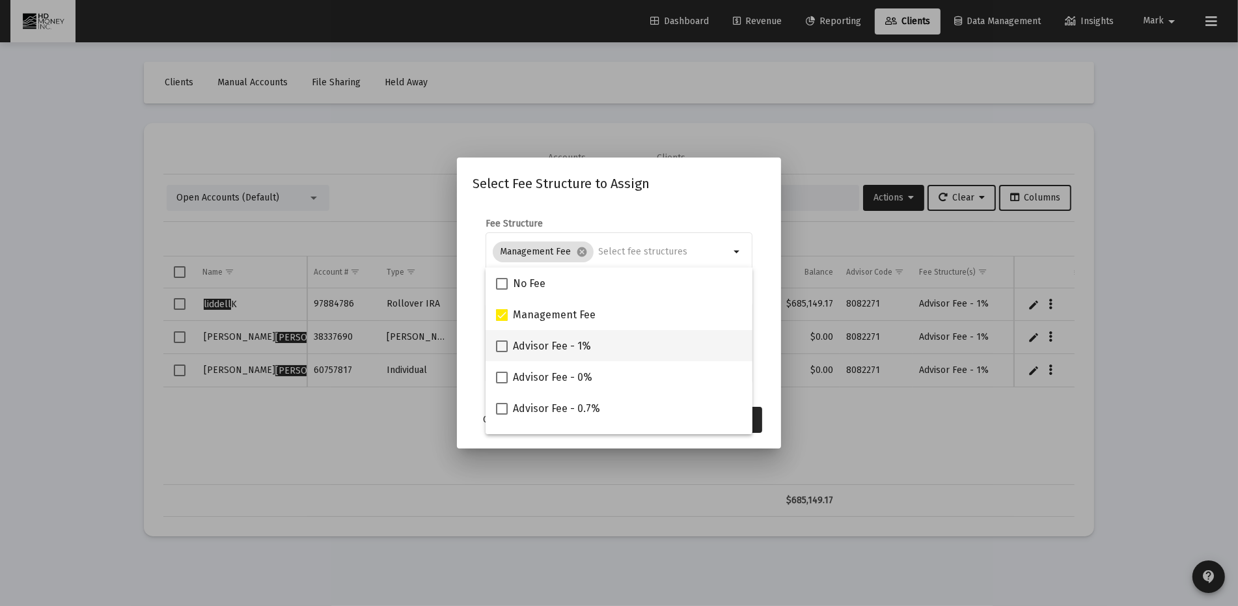
click at [573, 343] on span "Advisor Fee - 1%" at bounding box center [552, 346] width 78 height 16
click at [502, 352] on input "Advisor Fee - 1%" at bounding box center [501, 352] width 1 height 1
checkbox input "true"
click at [757, 422] on button "Assign" at bounding box center [738, 420] width 48 height 26
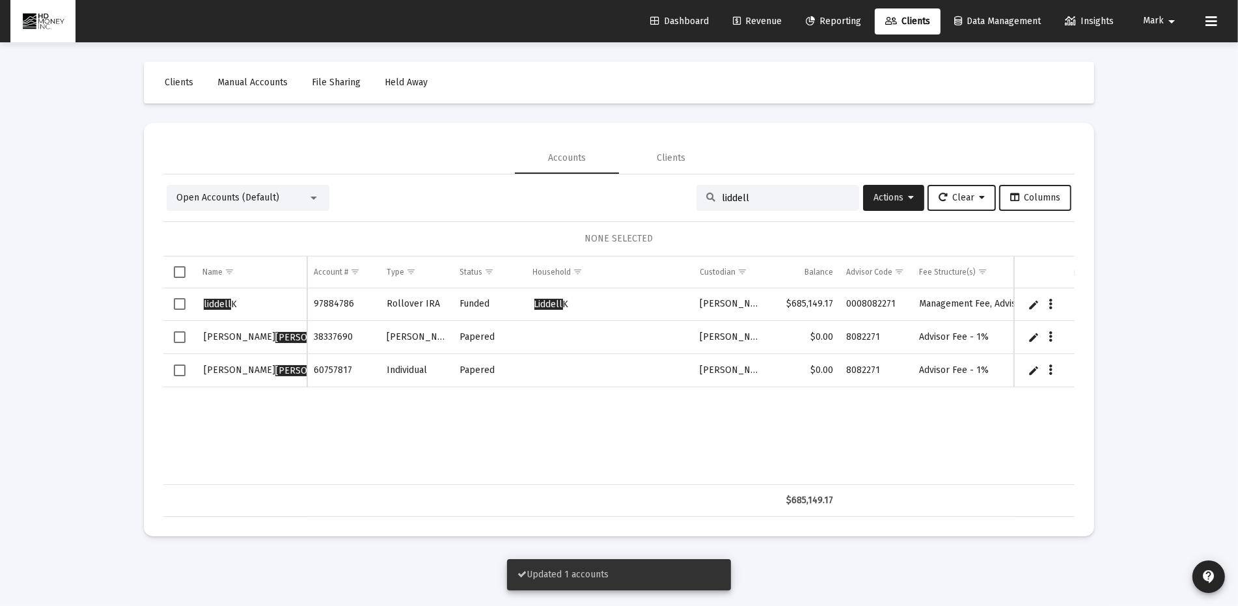
click at [949, 344] on td "Advisor Fee - 1%" at bounding box center [979, 337] width 134 height 33
click at [1052, 336] on button "Data grid" at bounding box center [1051, 337] width 12 height 12
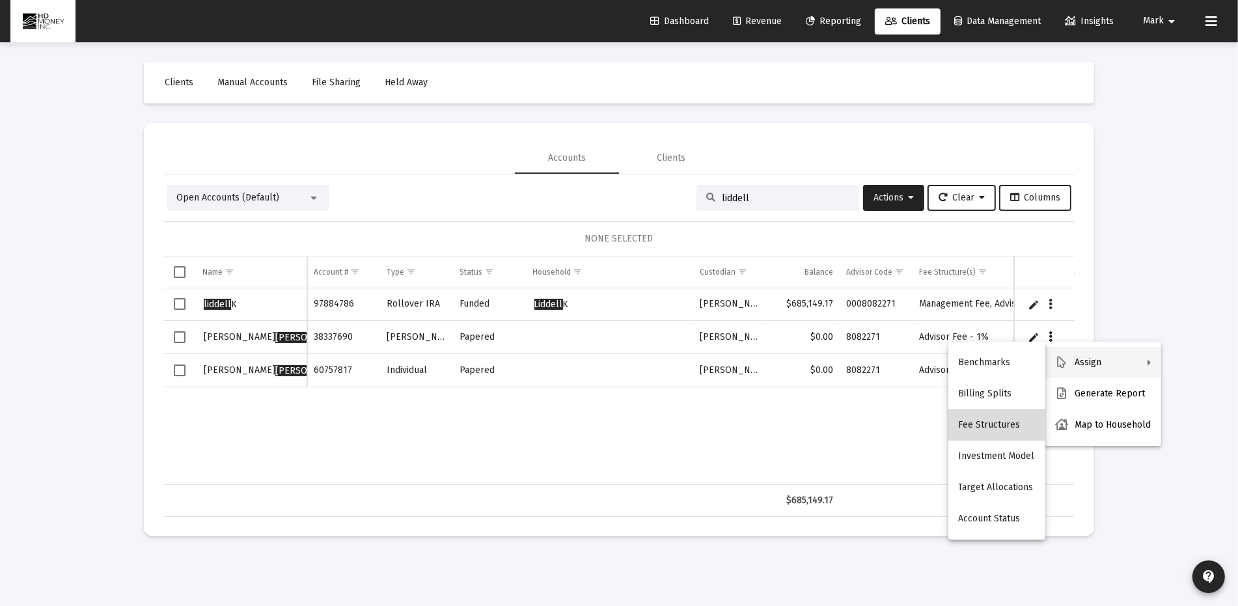
click at [1006, 419] on button "Fee Structures" at bounding box center [996, 424] width 97 height 31
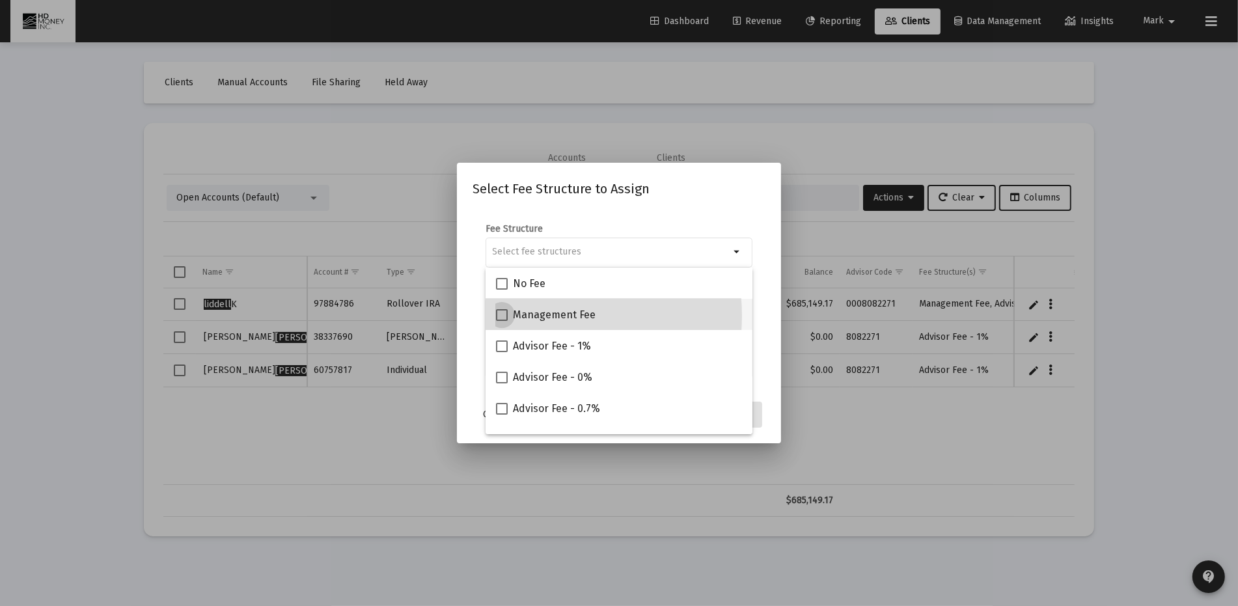
click at [530, 316] on span "Management Fee" at bounding box center [554, 315] width 83 height 16
click at [502, 321] on input "Management Fee" at bounding box center [501, 321] width 1 height 1
checkbox input "true"
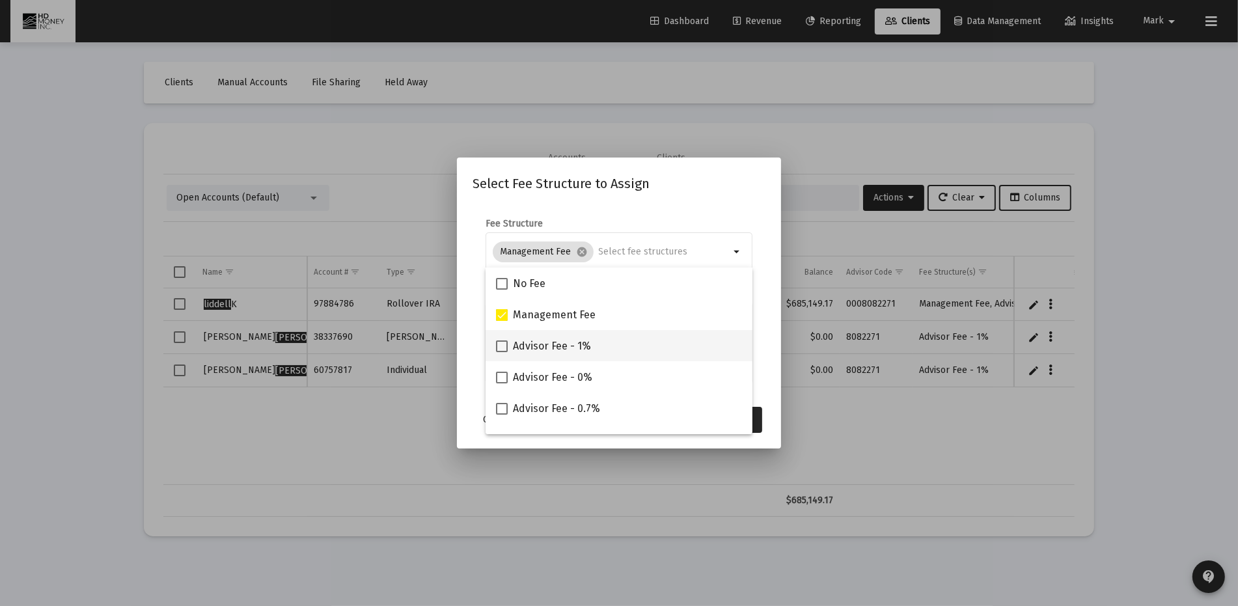
click at [522, 345] on span "Advisor Fee - 1%" at bounding box center [552, 346] width 78 height 16
click at [502, 352] on input "Advisor Fee - 1%" at bounding box center [501, 352] width 1 height 1
checkbox input "true"
click at [755, 419] on button "Assign" at bounding box center [738, 420] width 48 height 26
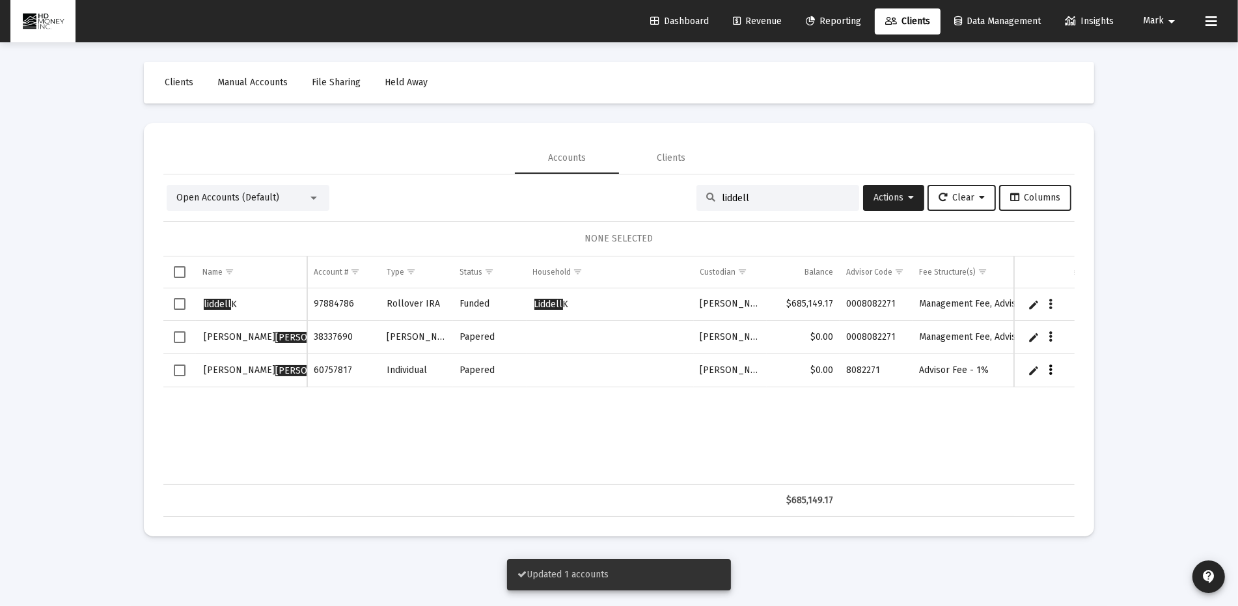
click at [1052, 369] on icon "Data grid" at bounding box center [1051, 370] width 4 height 16
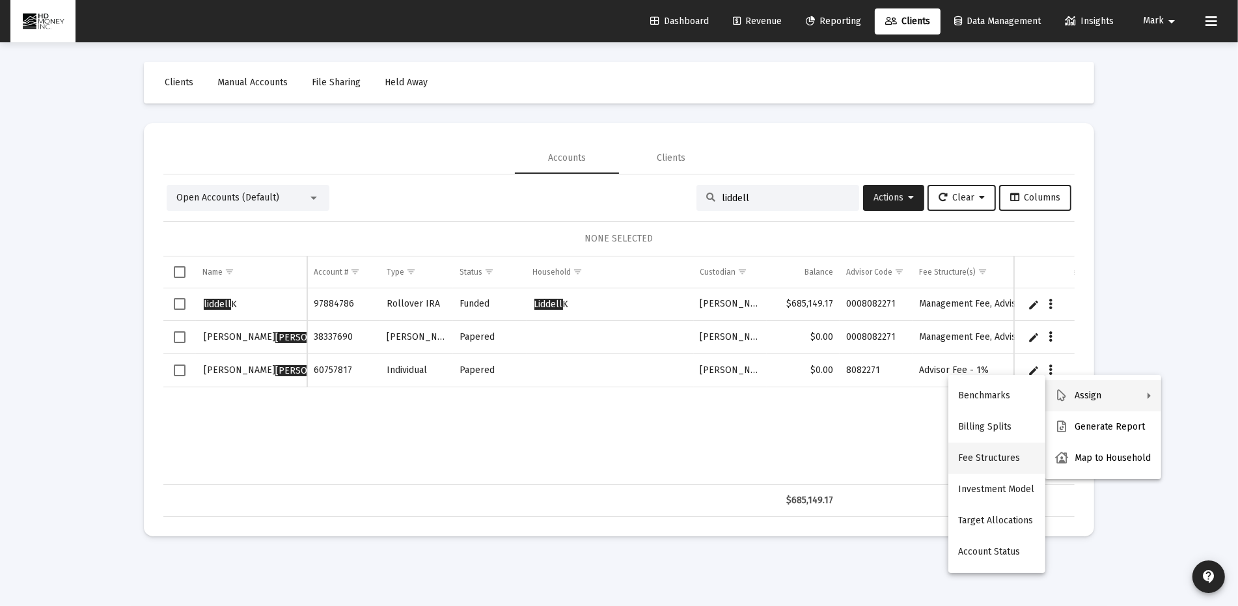
click at [986, 452] on button "Fee Structures" at bounding box center [996, 457] width 97 height 31
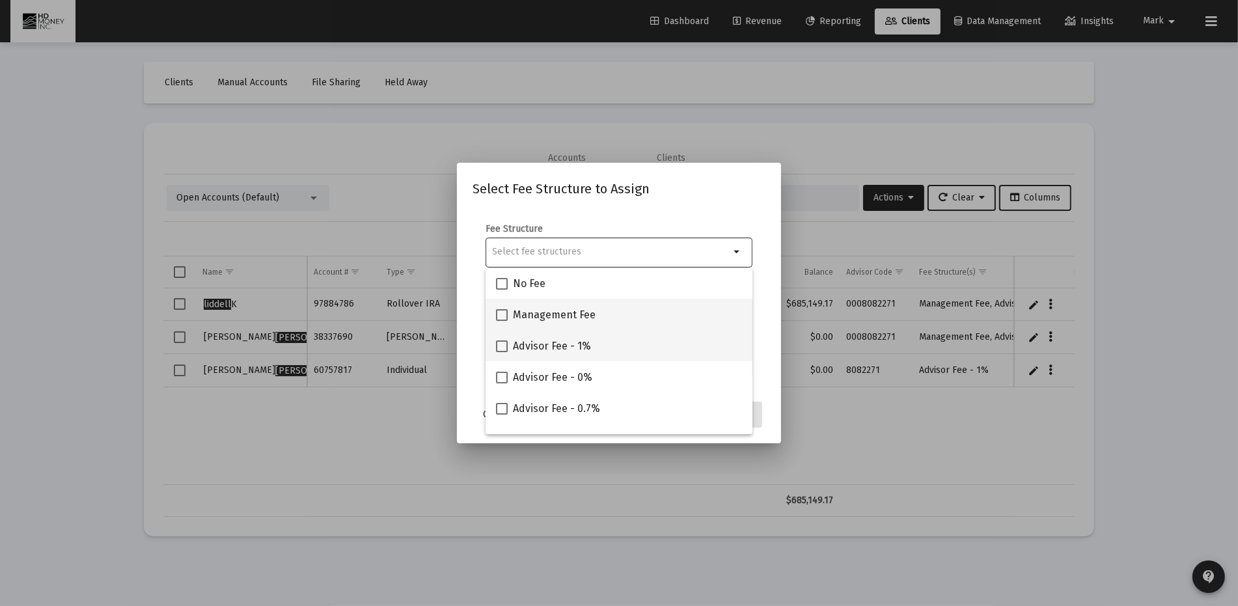
drag, startPoint x: 569, startPoint y: 313, endPoint x: 563, endPoint y: 331, distance: 19.3
click at [569, 314] on span "Management Fee" at bounding box center [554, 315] width 83 height 16
click at [502, 321] on input "Management Fee" at bounding box center [501, 321] width 1 height 1
checkbox input "true"
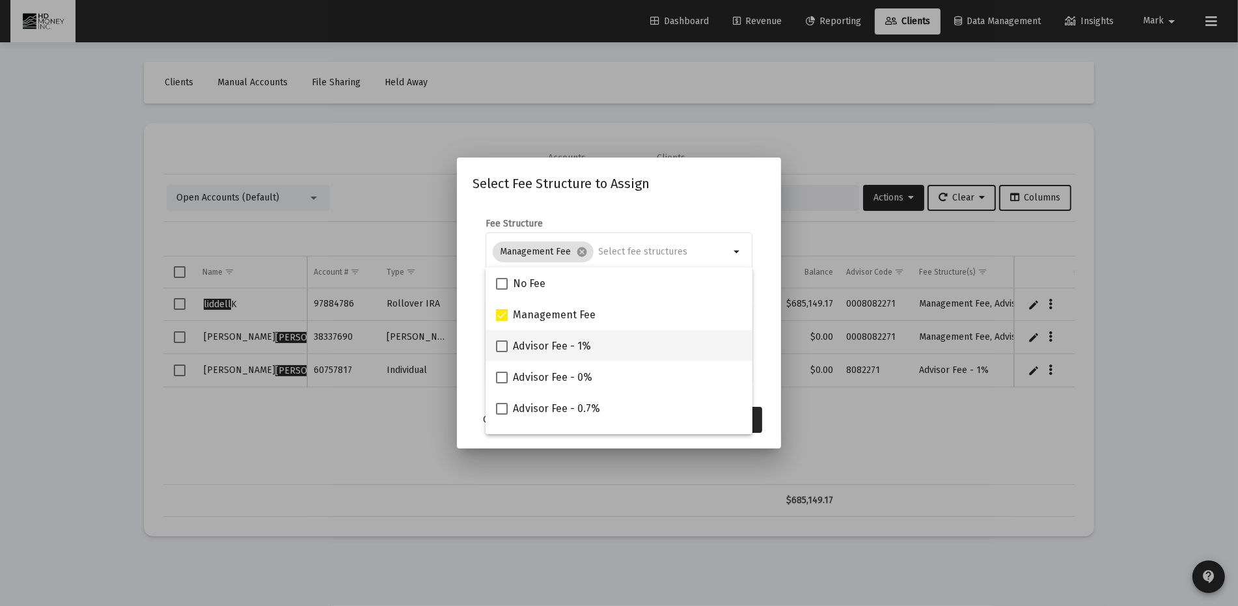
click at [560, 342] on span "Advisor Fee - 1%" at bounding box center [552, 346] width 78 height 16
click at [502, 352] on input "Advisor Fee - 1%" at bounding box center [501, 352] width 1 height 1
checkbox input "true"
click at [760, 412] on button "Assign" at bounding box center [738, 420] width 48 height 26
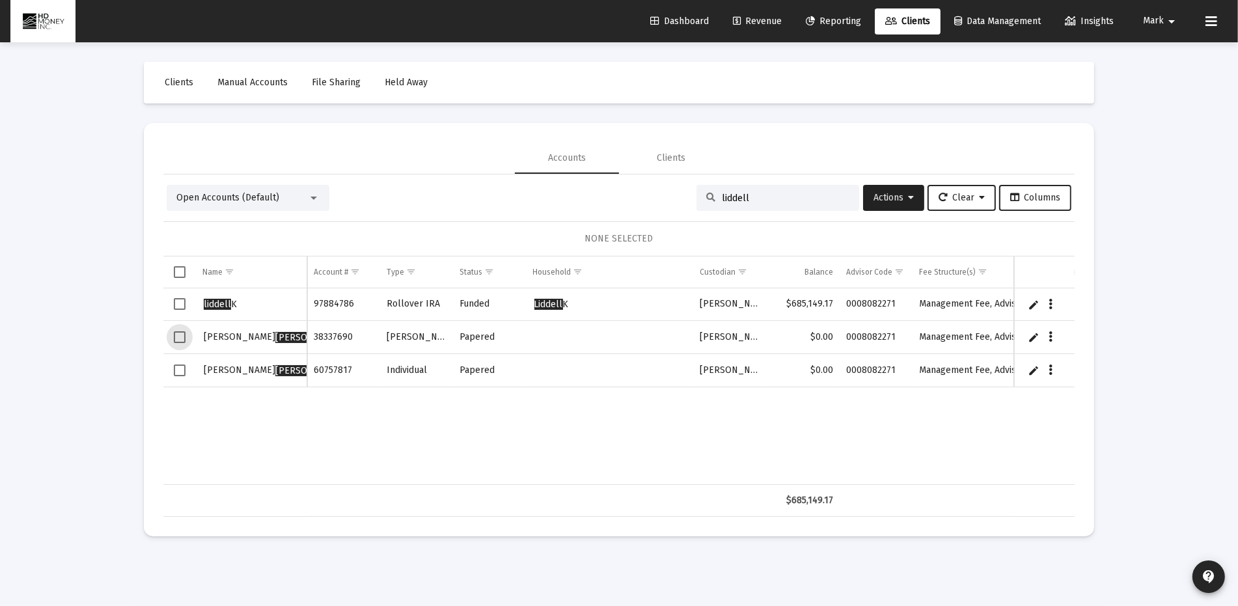
click at [175, 333] on span "Select row" at bounding box center [180, 337] width 12 height 12
click at [172, 374] on td "Data grid" at bounding box center [179, 370] width 33 height 33
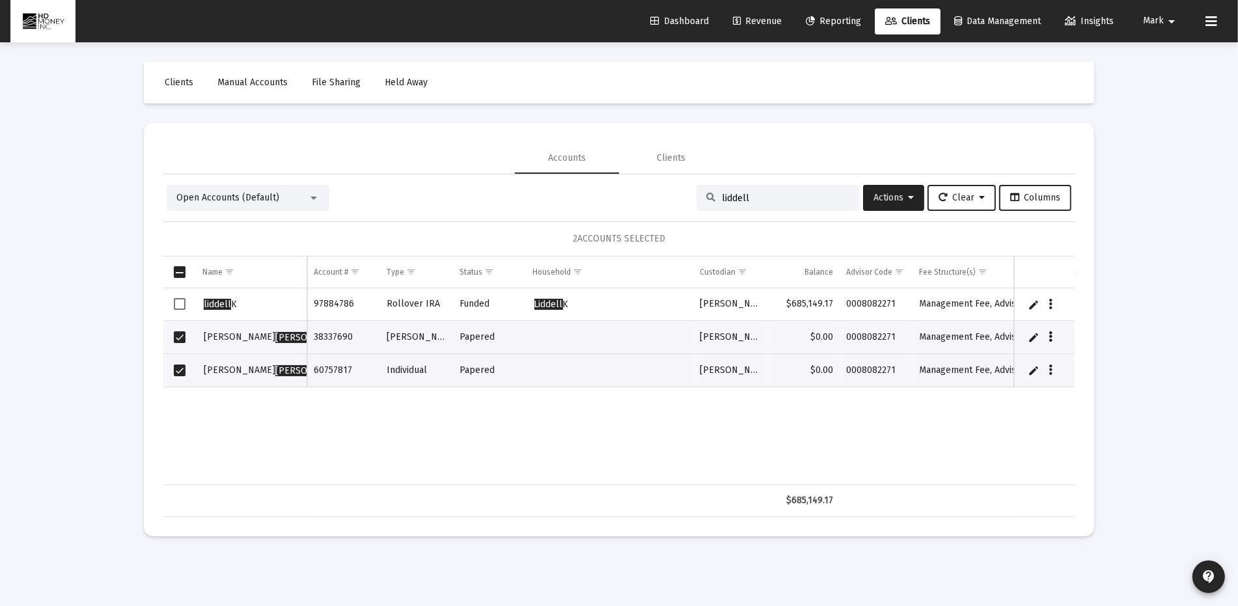
click at [1047, 332] on button "Data grid" at bounding box center [1051, 337] width 12 height 12
click at [1103, 424] on button "Map to Household" at bounding box center [1102, 424] width 116 height 31
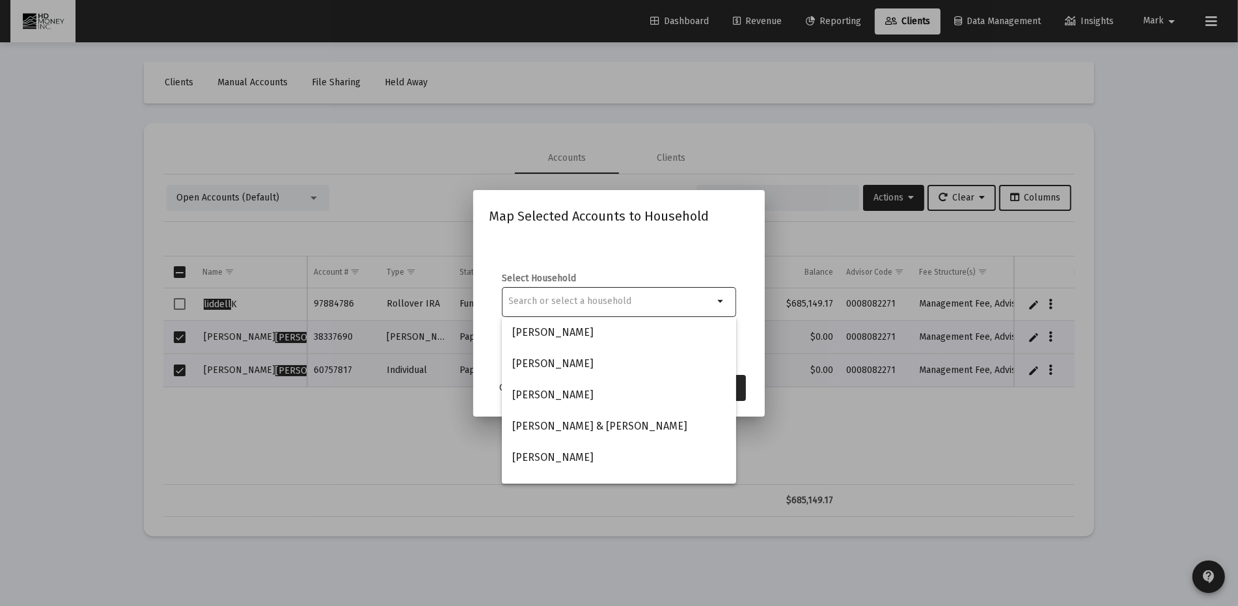
click at [608, 301] on input at bounding box center [611, 301] width 205 height 10
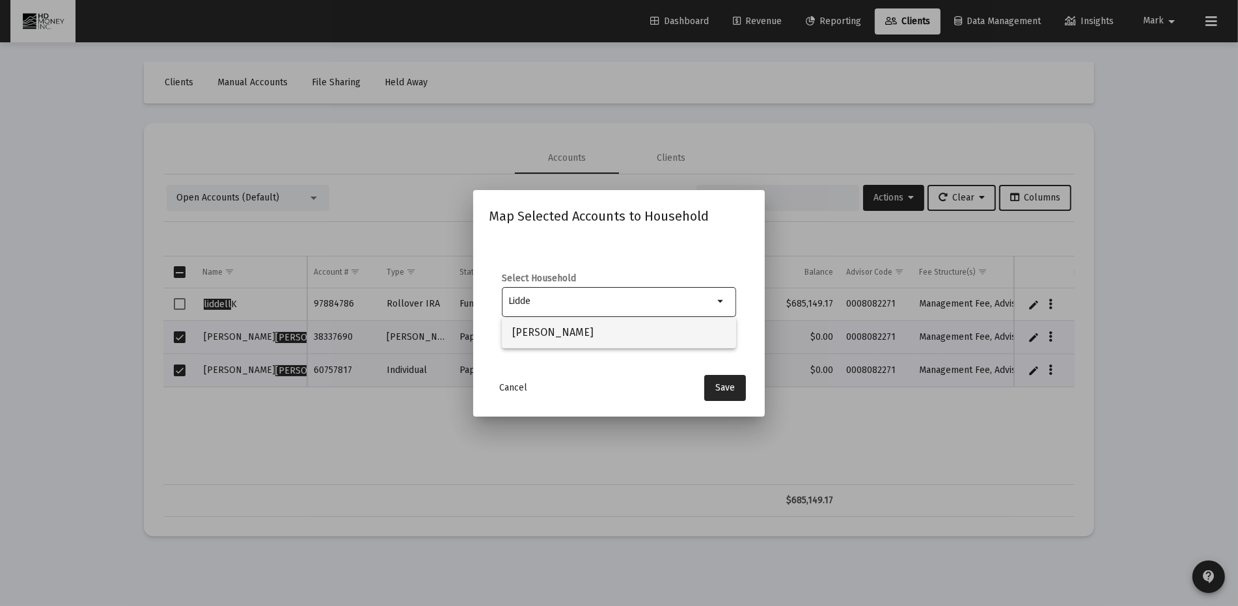
click at [545, 330] on span "[PERSON_NAME]" at bounding box center [618, 332] width 213 height 31
type input "[PERSON_NAME]"
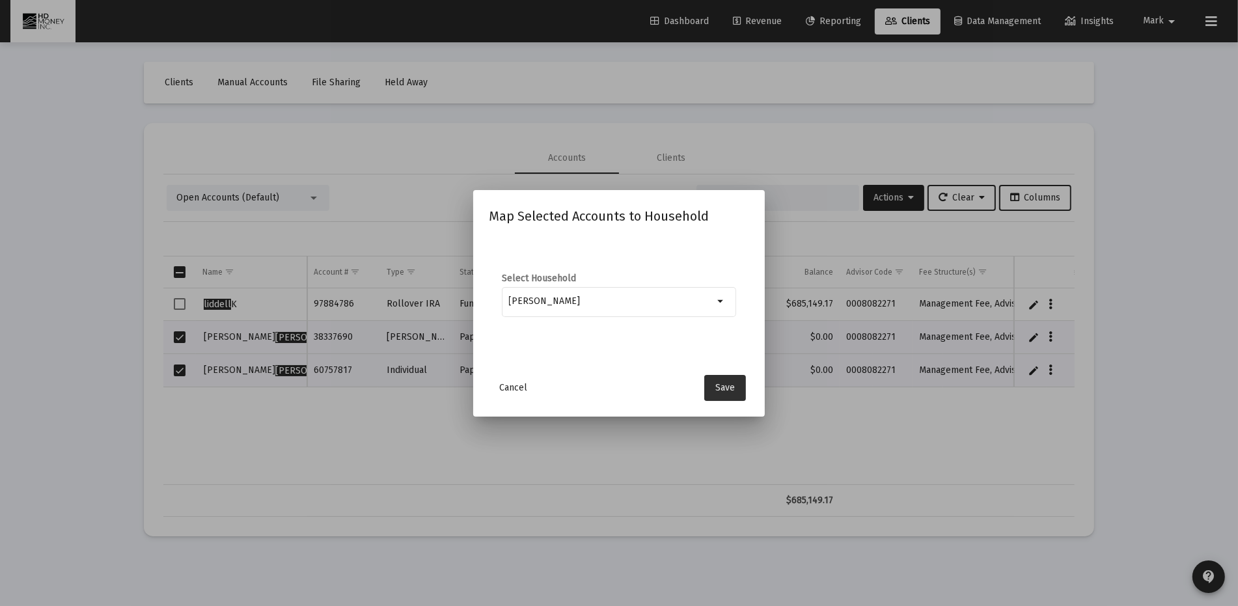
click at [733, 388] on span "Save" at bounding box center [725, 387] width 20 height 11
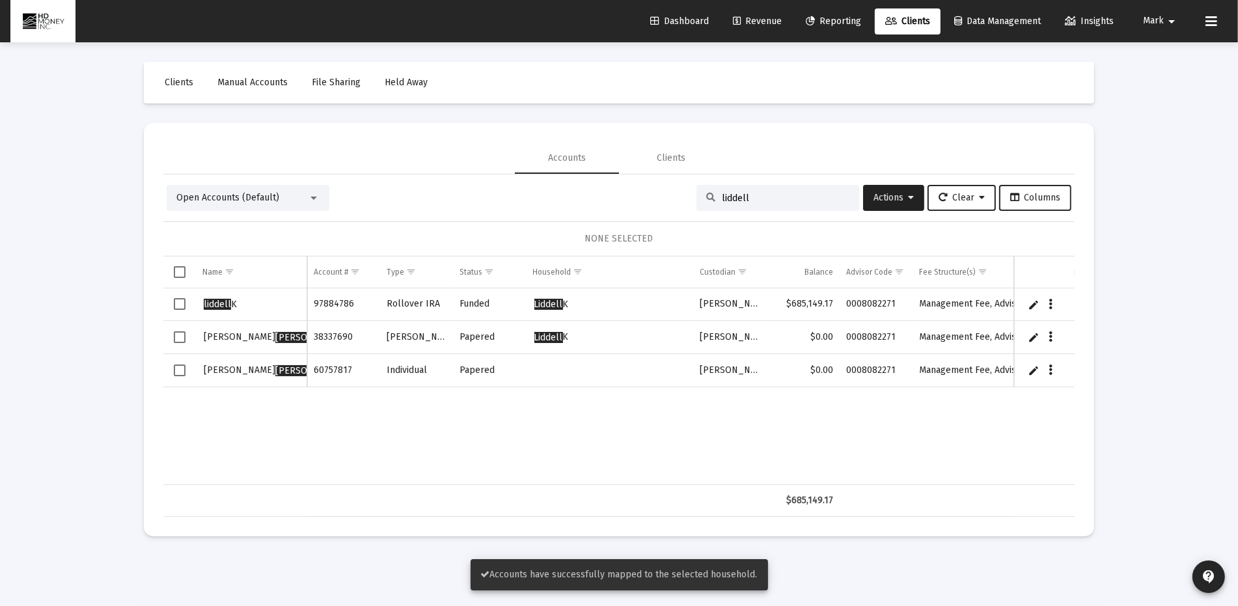
click at [178, 364] on span "Select row" at bounding box center [180, 370] width 12 height 12
click at [1053, 372] on button "Data grid" at bounding box center [1051, 370] width 12 height 12
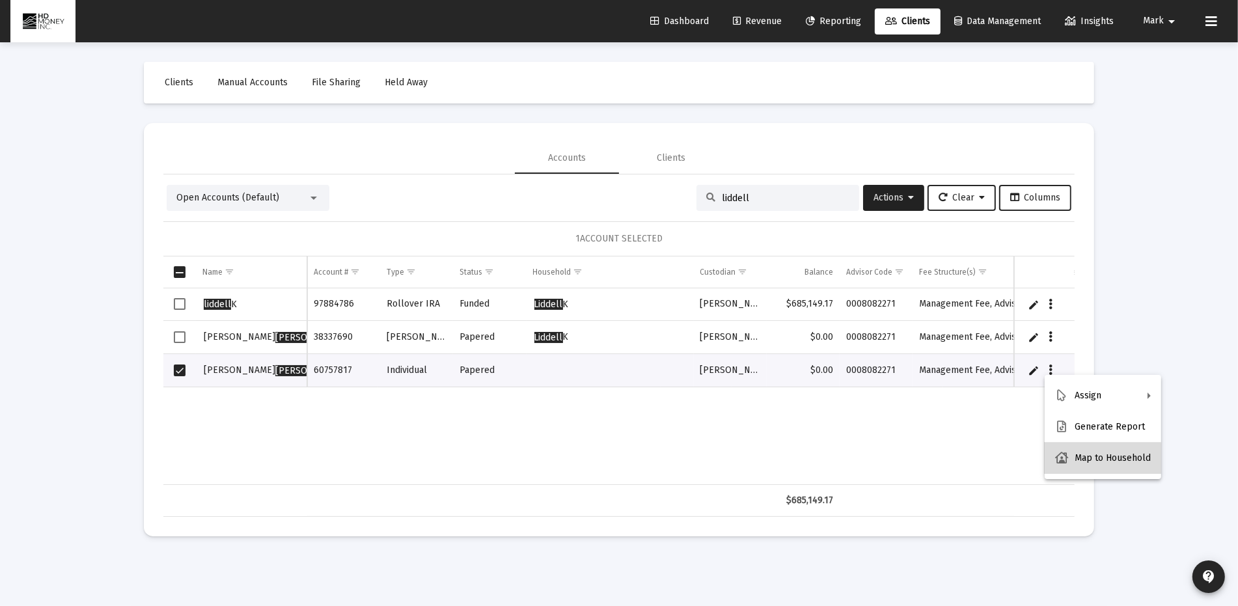
click at [1090, 462] on button "Map to Household" at bounding box center [1102, 457] width 116 height 31
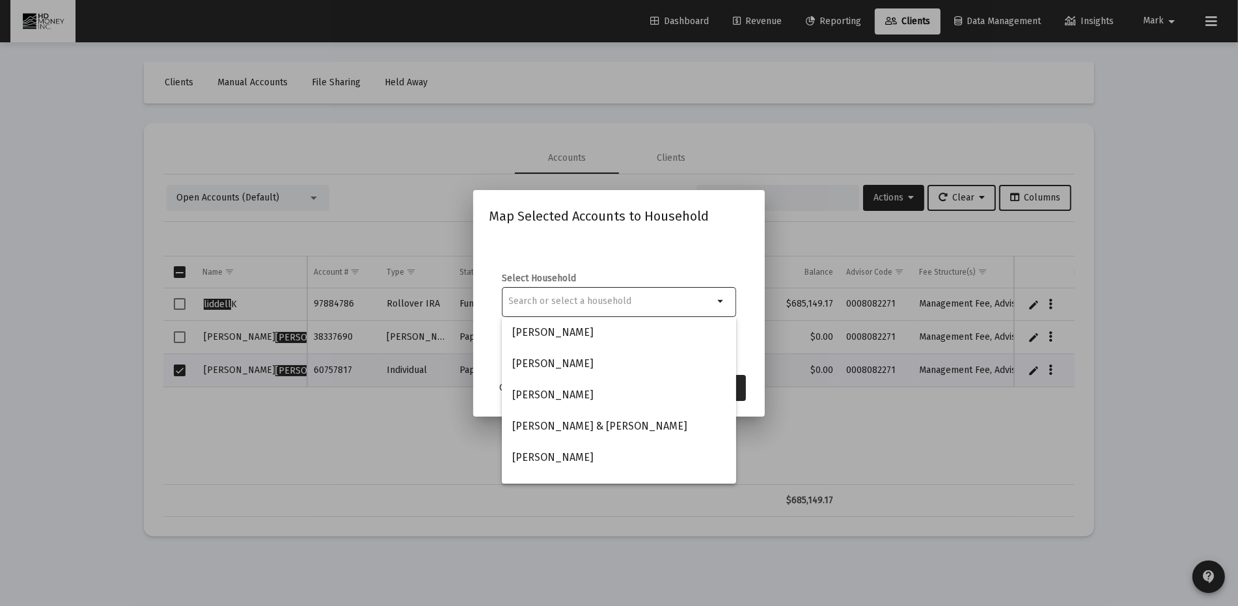
click at [587, 302] on input at bounding box center [611, 301] width 205 height 10
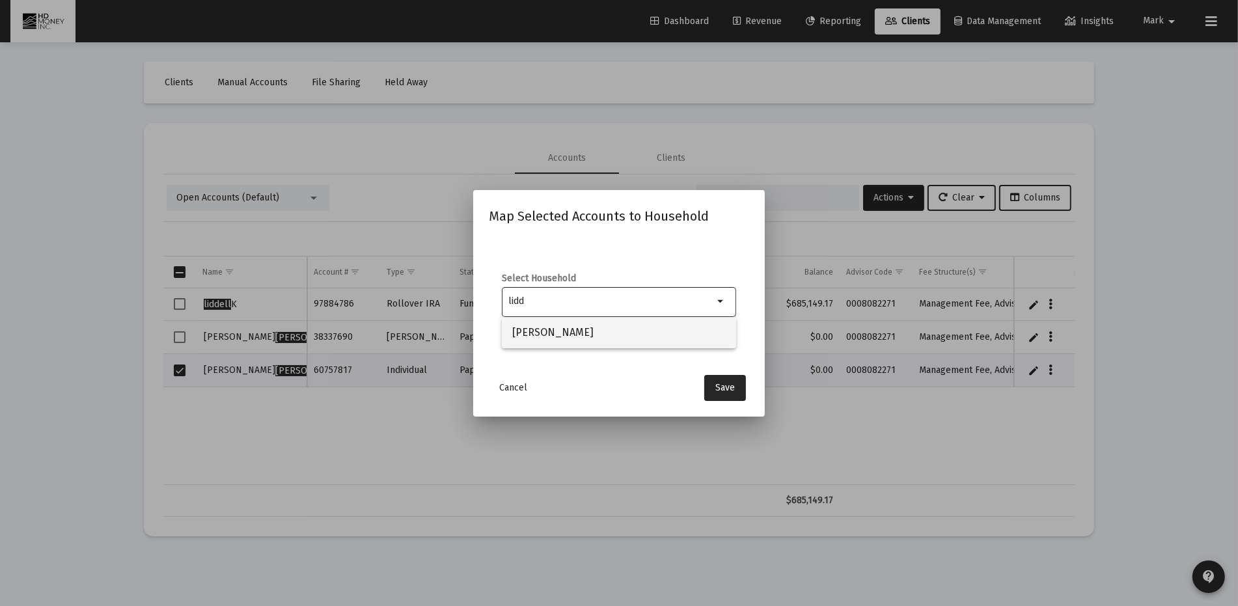
click at [577, 333] on span "[PERSON_NAME]" at bounding box center [618, 332] width 213 height 31
type input "[PERSON_NAME]"
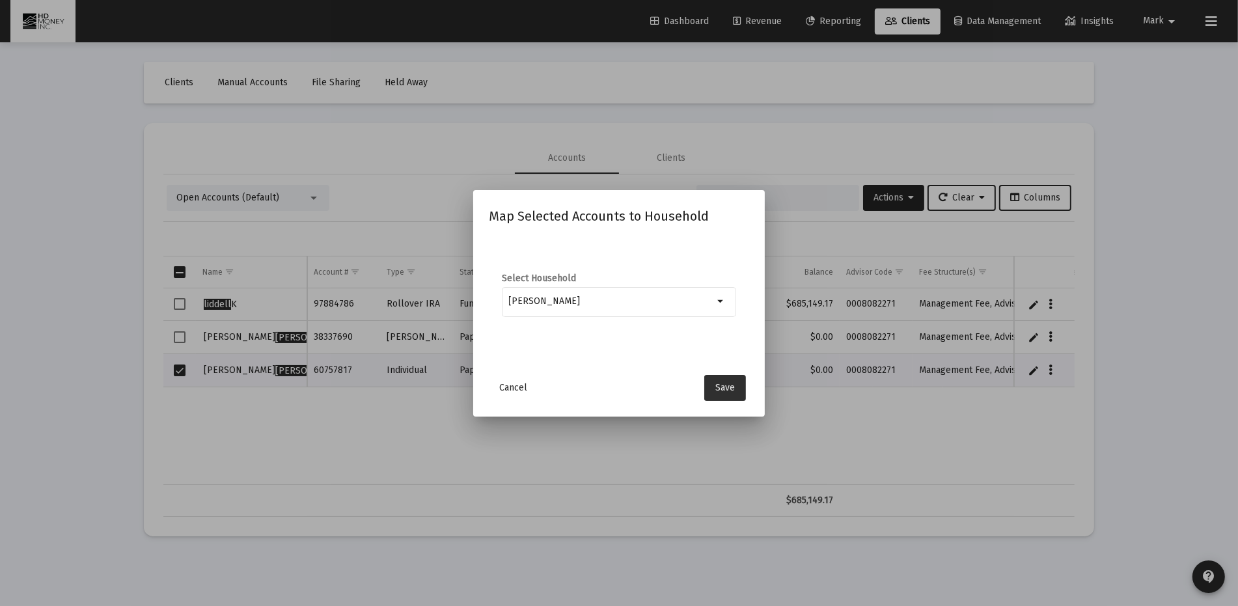
click at [726, 382] on span "Save" at bounding box center [725, 387] width 20 height 11
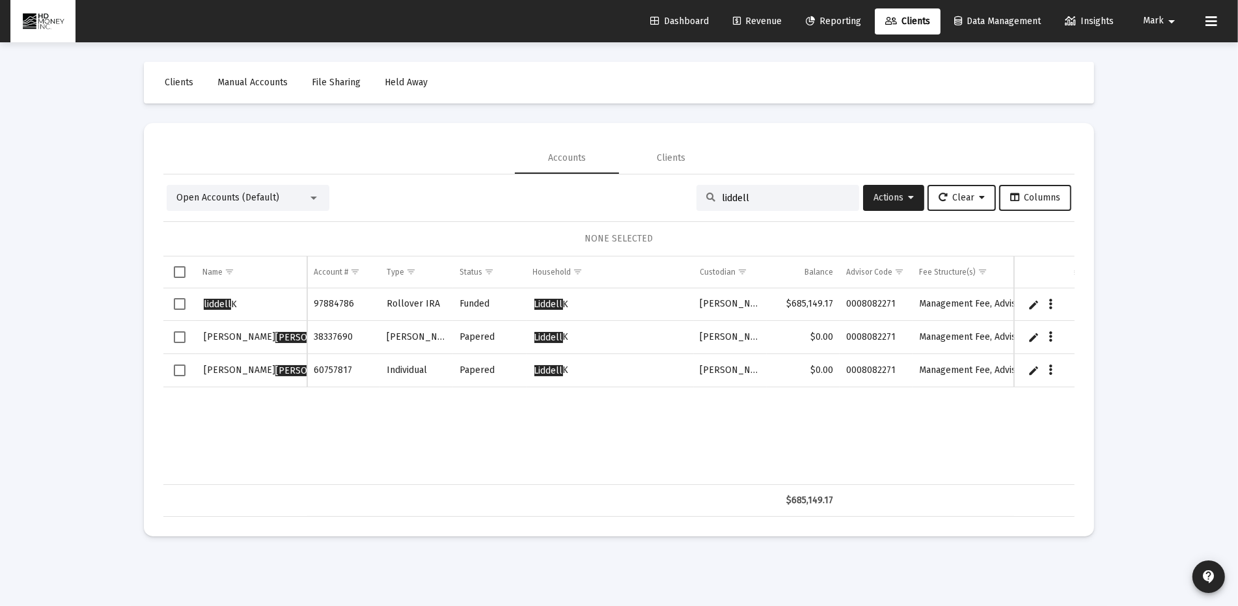
click at [178, 269] on span "Select all" at bounding box center [180, 272] width 12 height 12
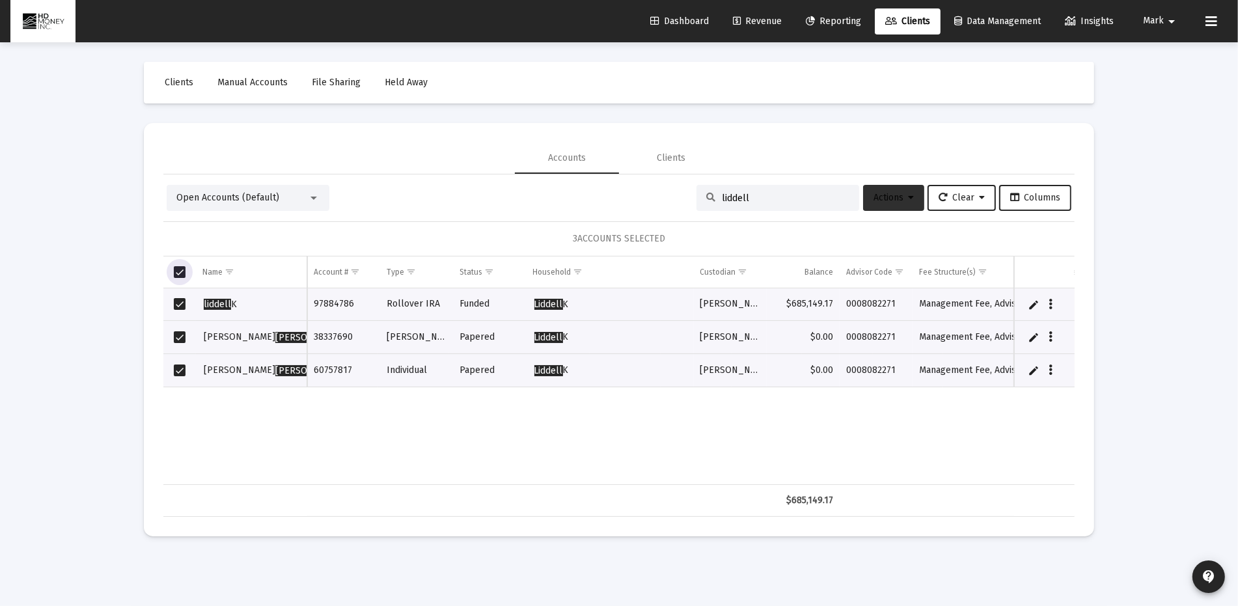
click at [890, 192] on span "Actions" at bounding box center [893, 197] width 40 height 11
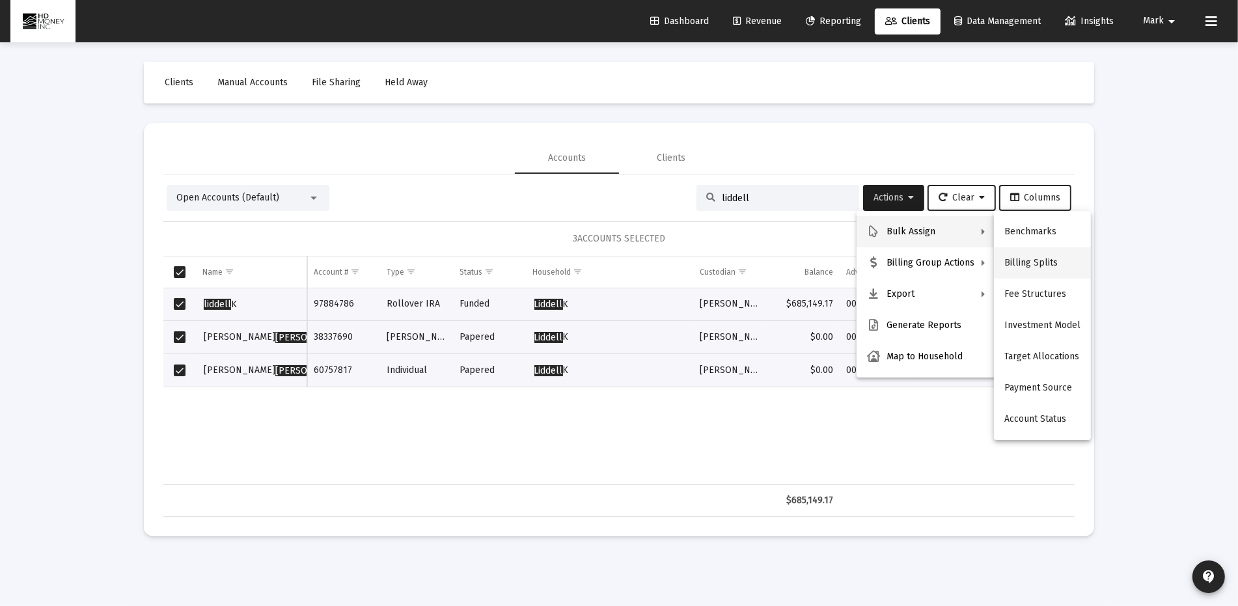
click at [1033, 260] on button "Billing Splits" at bounding box center [1042, 262] width 97 height 31
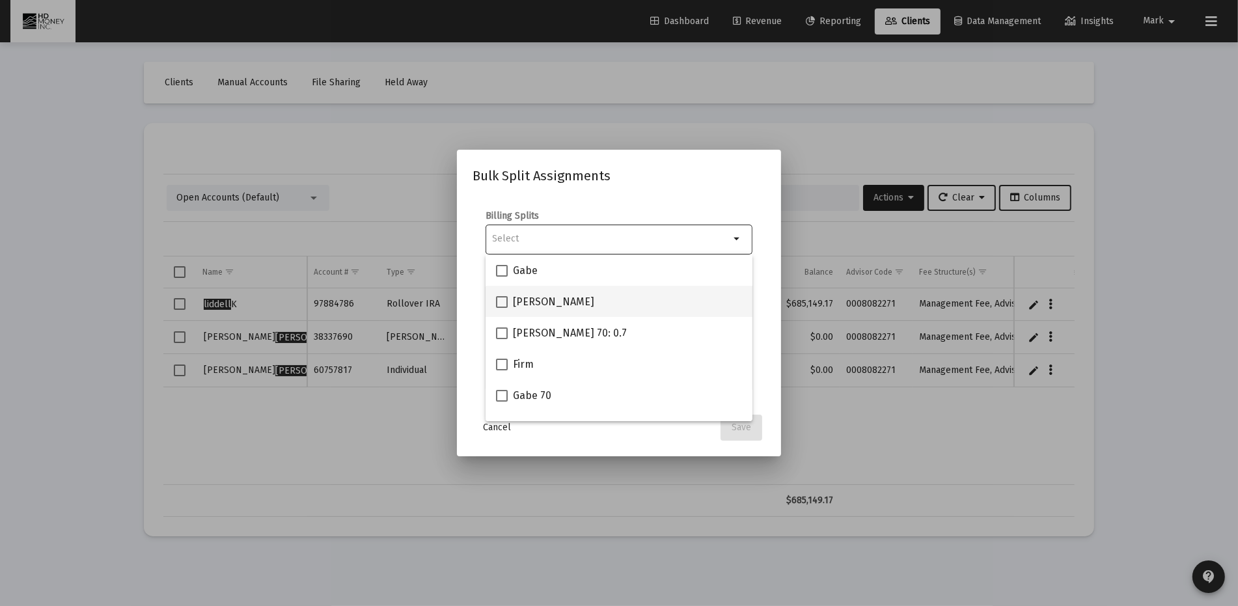
click at [577, 304] on div "[PERSON_NAME]" at bounding box center [619, 301] width 246 height 31
checkbox input "true"
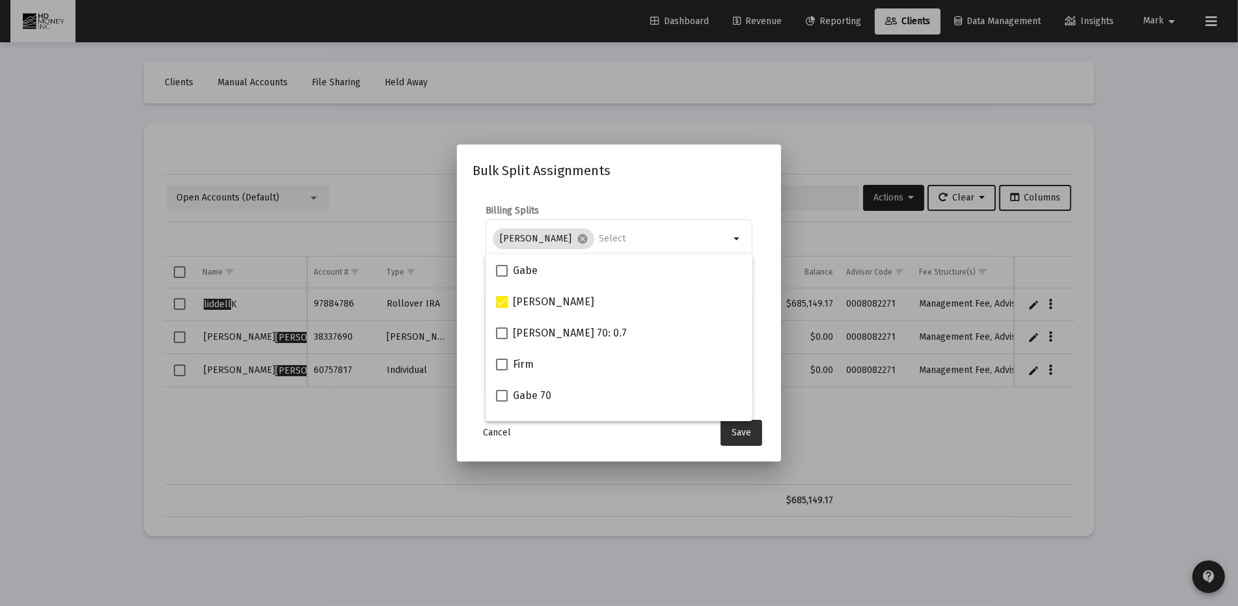
click at [731, 431] on button "Save" at bounding box center [741, 433] width 42 height 26
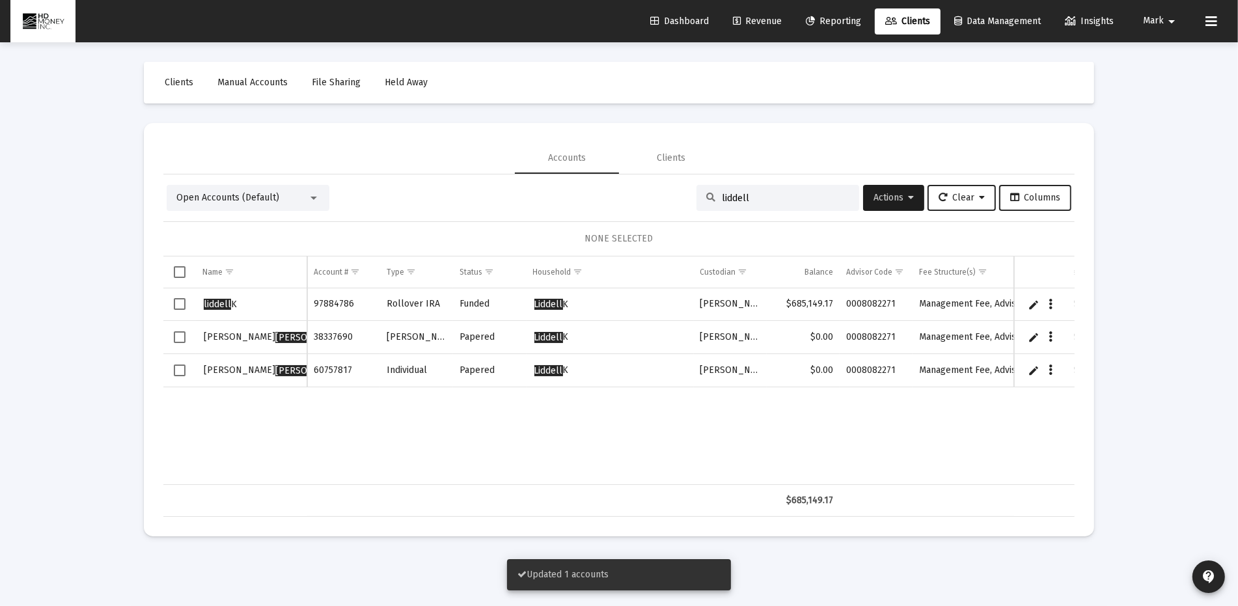
click at [187, 334] on td "Data grid" at bounding box center [179, 337] width 33 height 33
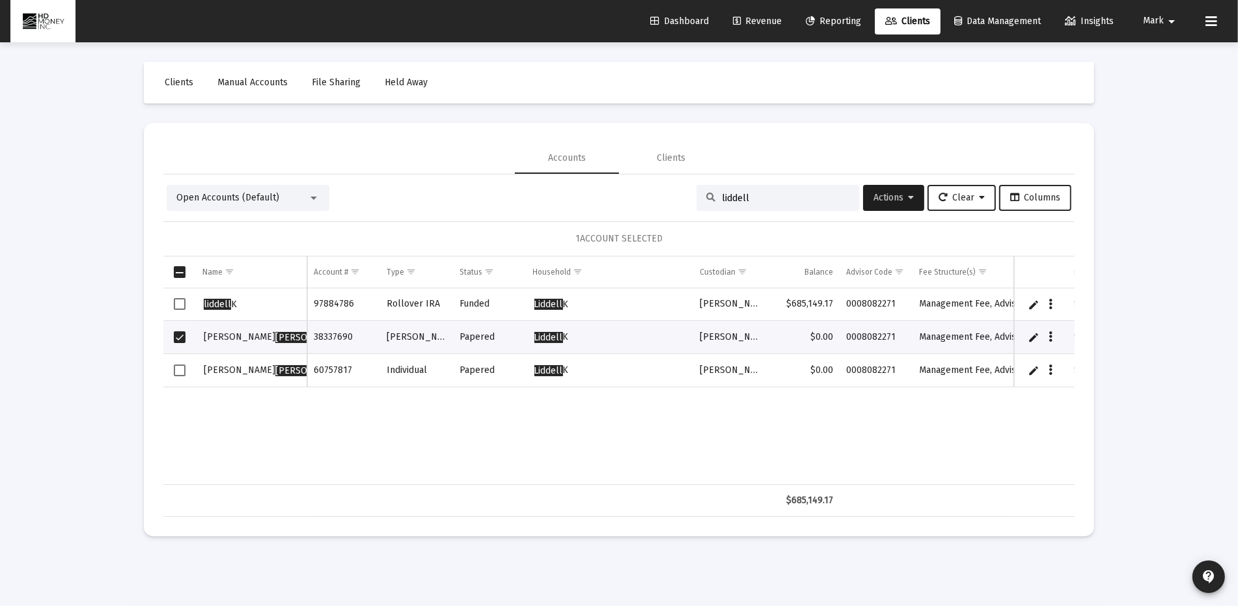
click at [183, 364] on span "Select row" at bounding box center [180, 370] width 12 height 12
click at [1052, 337] on button "Data grid" at bounding box center [1051, 337] width 12 height 12
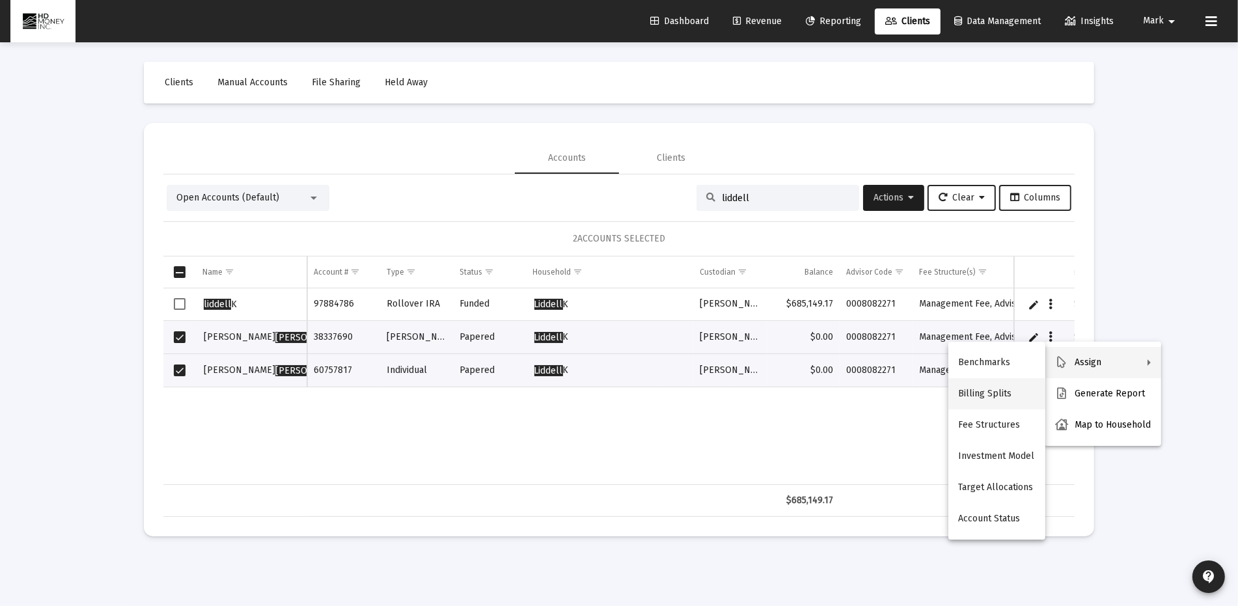
click at [1003, 388] on button "Billing Splits" at bounding box center [996, 393] width 97 height 31
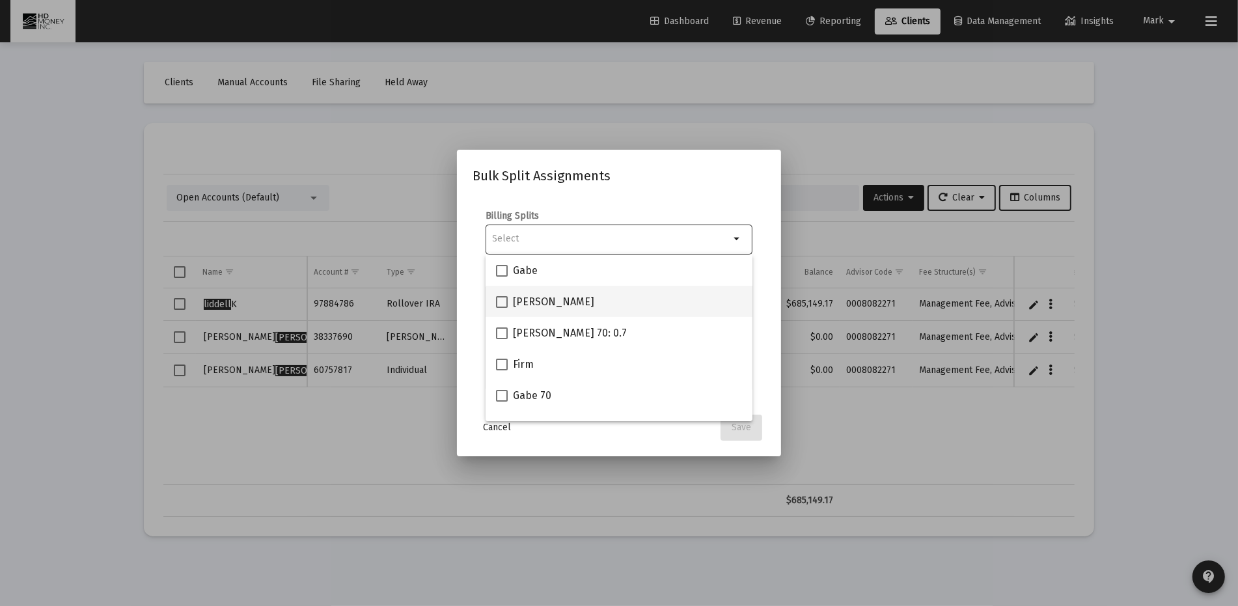
click at [618, 297] on div "[PERSON_NAME]" at bounding box center [619, 301] width 246 height 31
checkbox input "true"
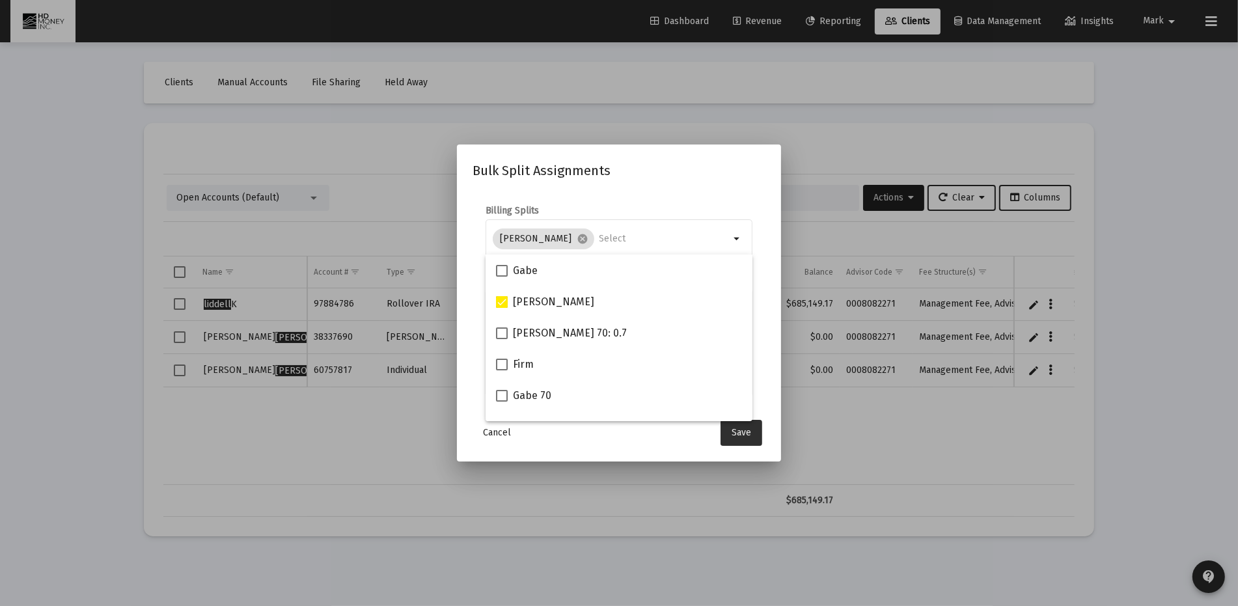
click at [749, 427] on span "Save" at bounding box center [741, 432] width 20 height 11
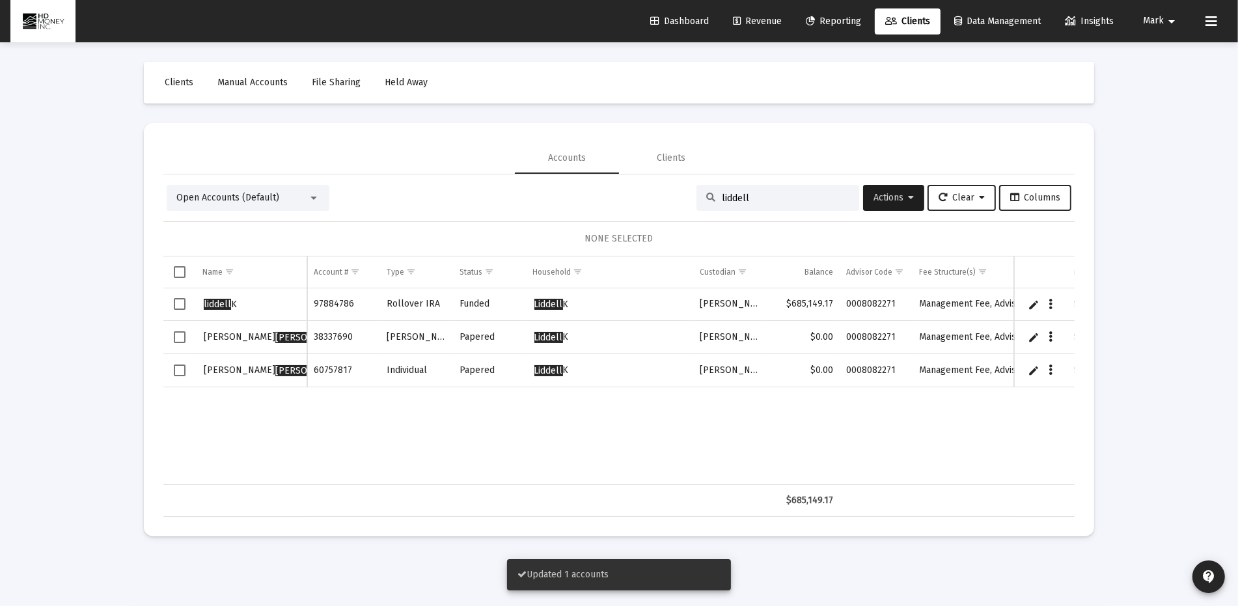
click at [182, 362] on td "Data grid" at bounding box center [179, 370] width 33 height 33
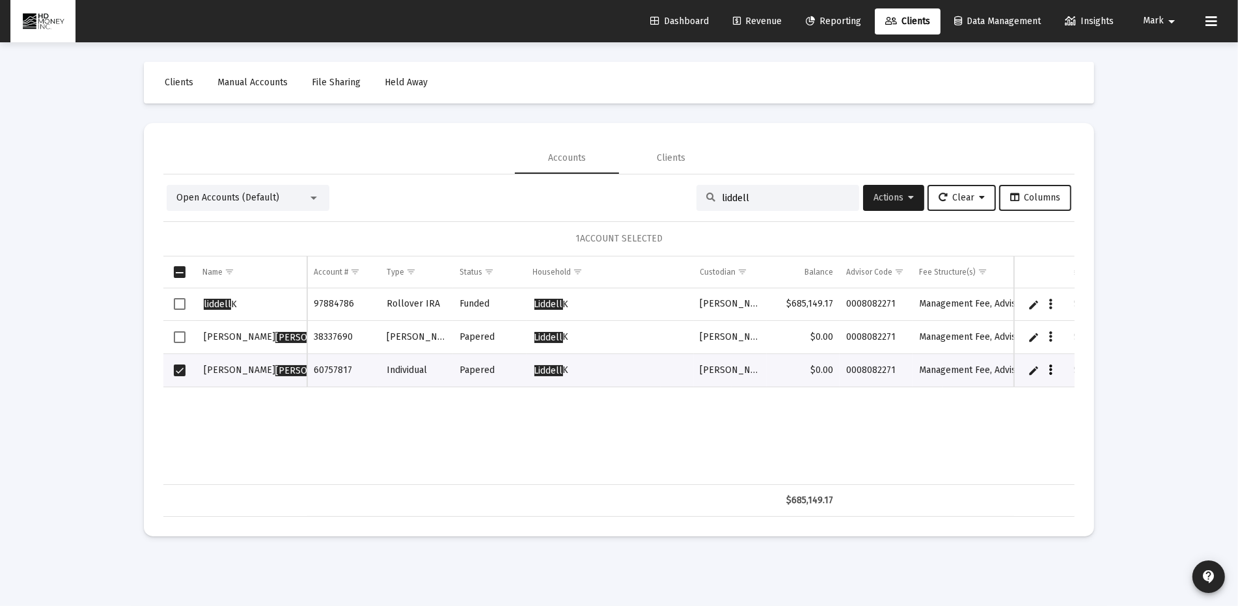
click at [1049, 365] on icon "Data grid" at bounding box center [1051, 370] width 4 height 16
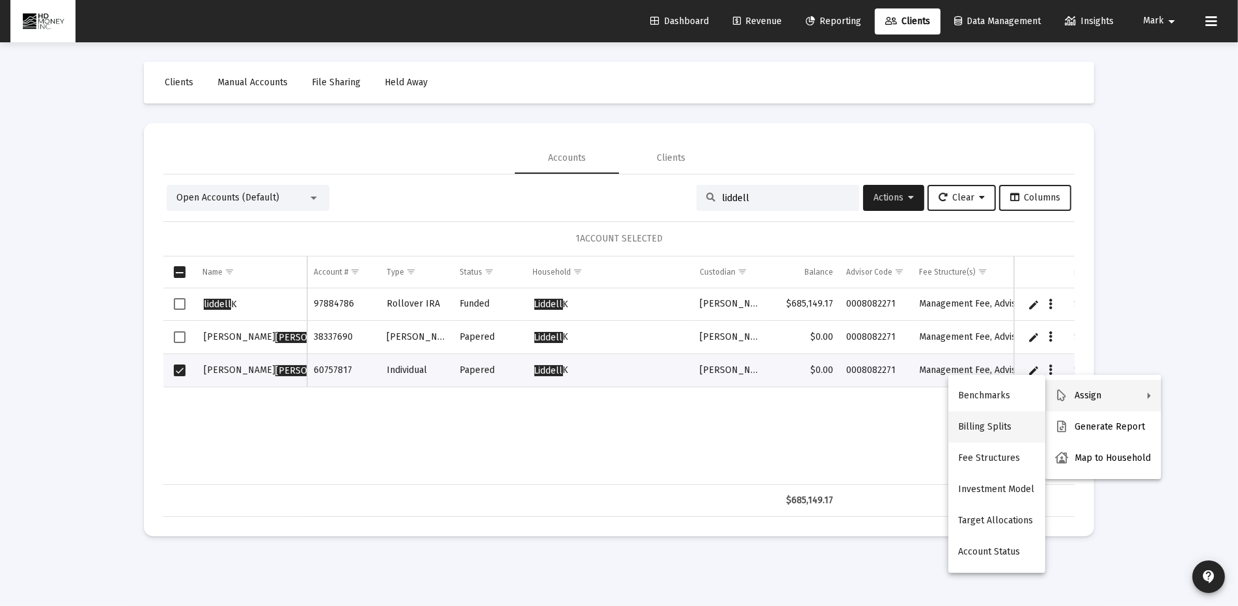
click at [986, 425] on button "Billing Splits" at bounding box center [996, 426] width 97 height 31
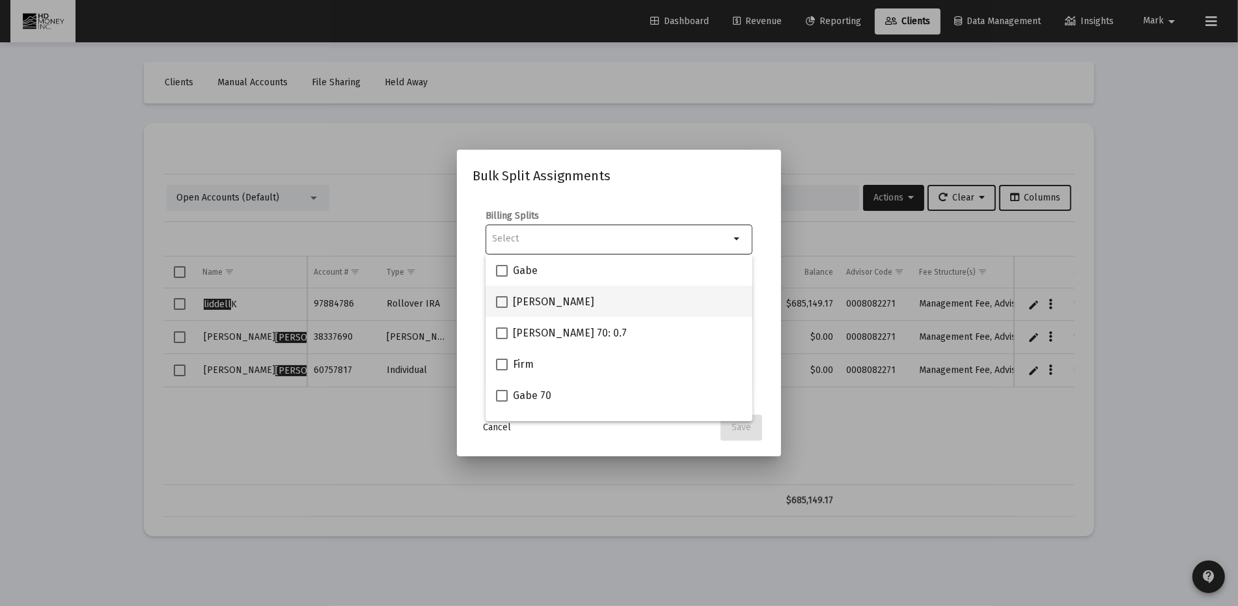
click at [526, 298] on span "[PERSON_NAME]" at bounding box center [553, 302] width 81 height 16
click at [502, 308] on input "[PERSON_NAME]" at bounding box center [501, 308] width 1 height 1
checkbox input "true"
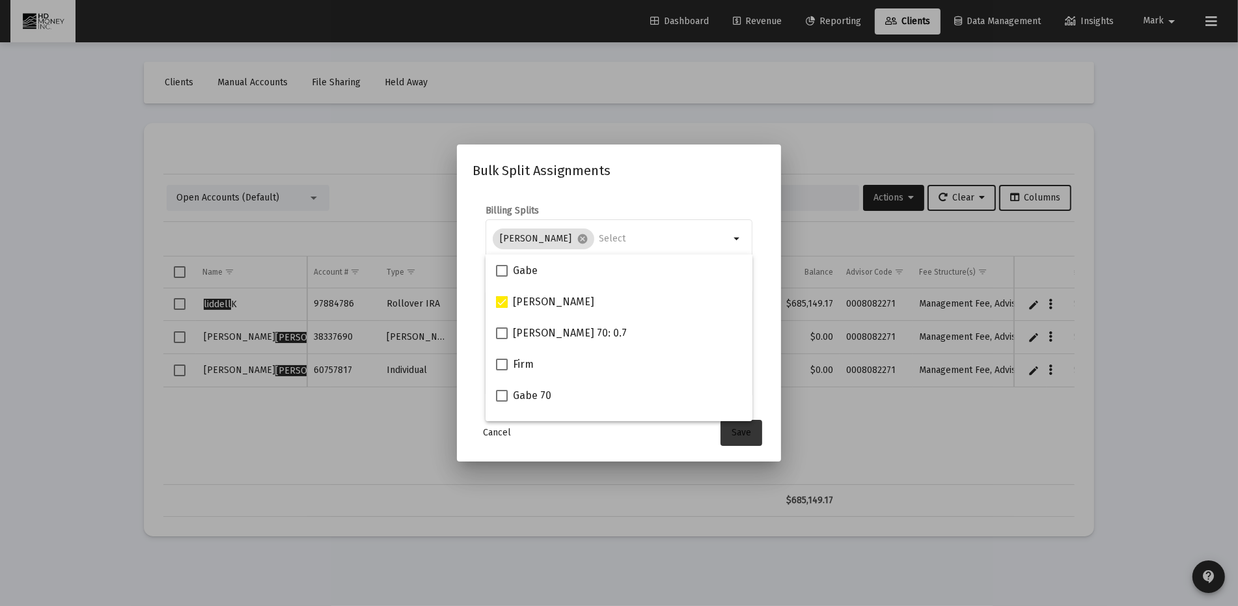
click at [748, 429] on span "Save" at bounding box center [741, 432] width 20 height 11
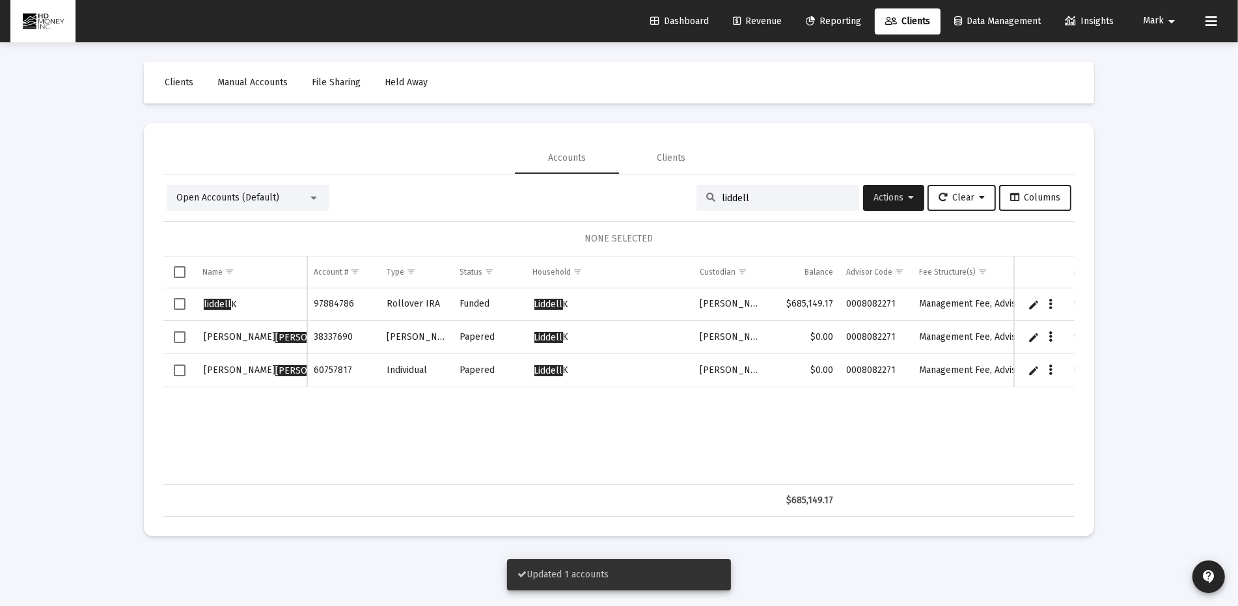
click at [773, 204] on div "liddell" at bounding box center [777, 198] width 163 height 26
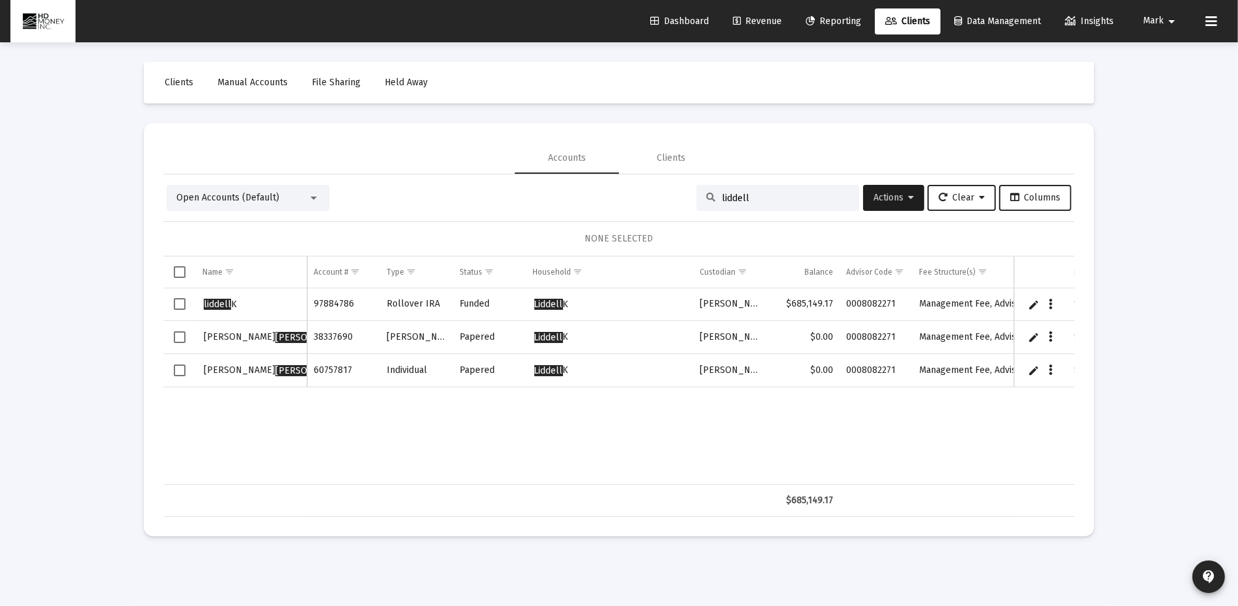
click at [774, 202] on input "liddell" at bounding box center [786, 198] width 128 height 11
type input "l"
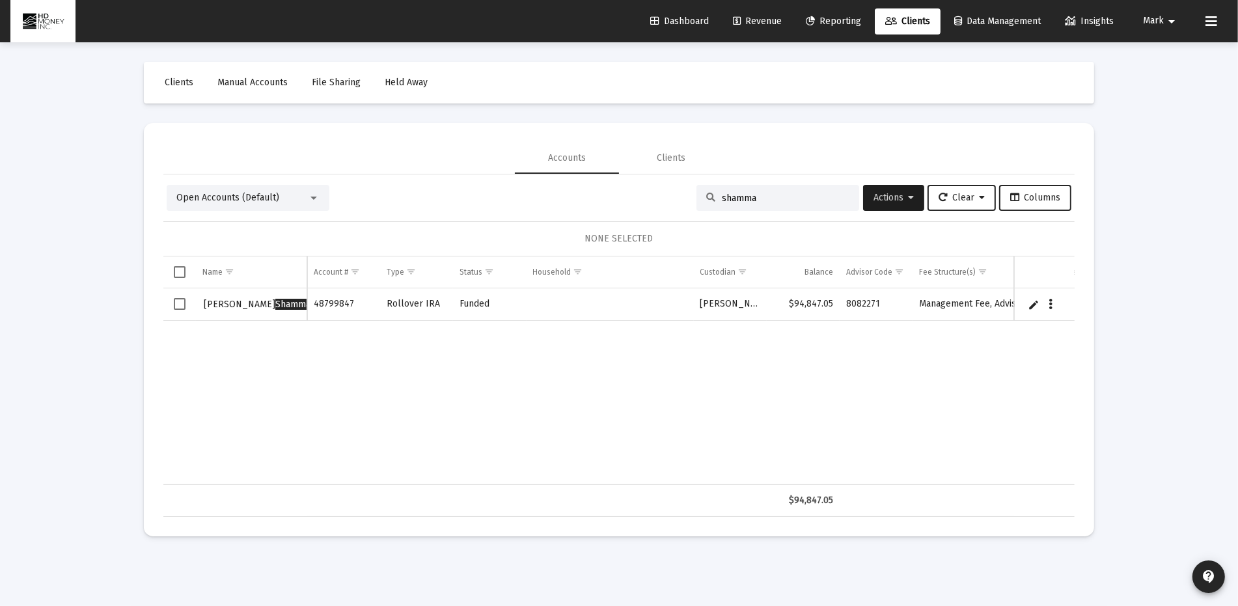
type input "shamma"
click at [1052, 302] on icon "Data grid" at bounding box center [1051, 305] width 4 height 16
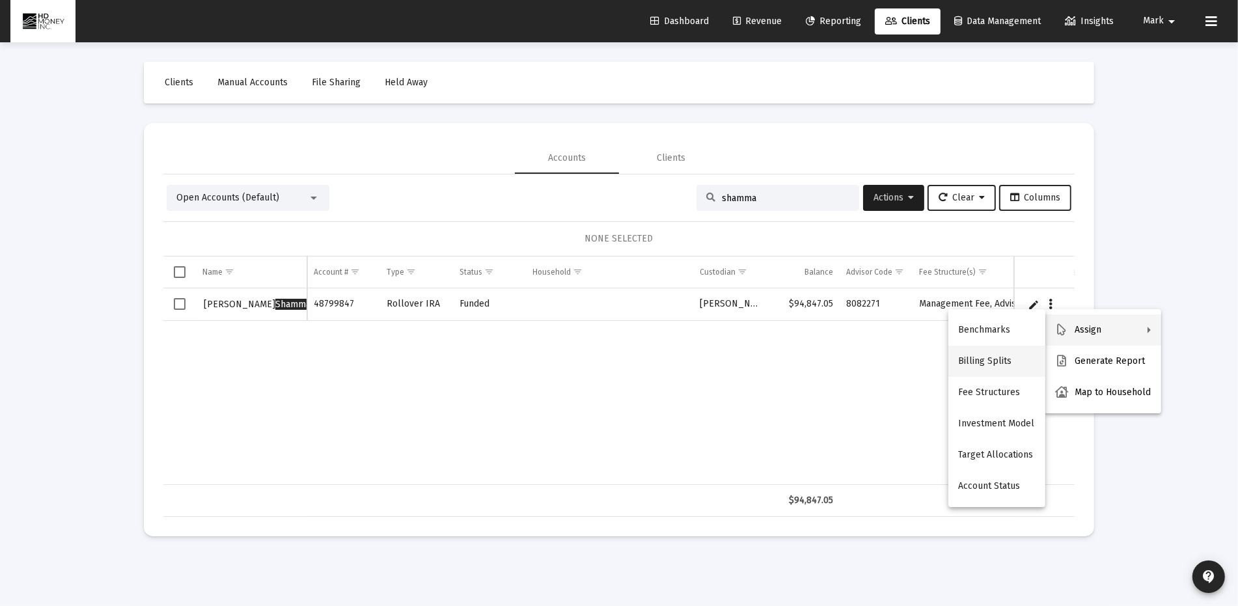
click at [982, 357] on button "Billing Splits" at bounding box center [996, 361] width 97 height 31
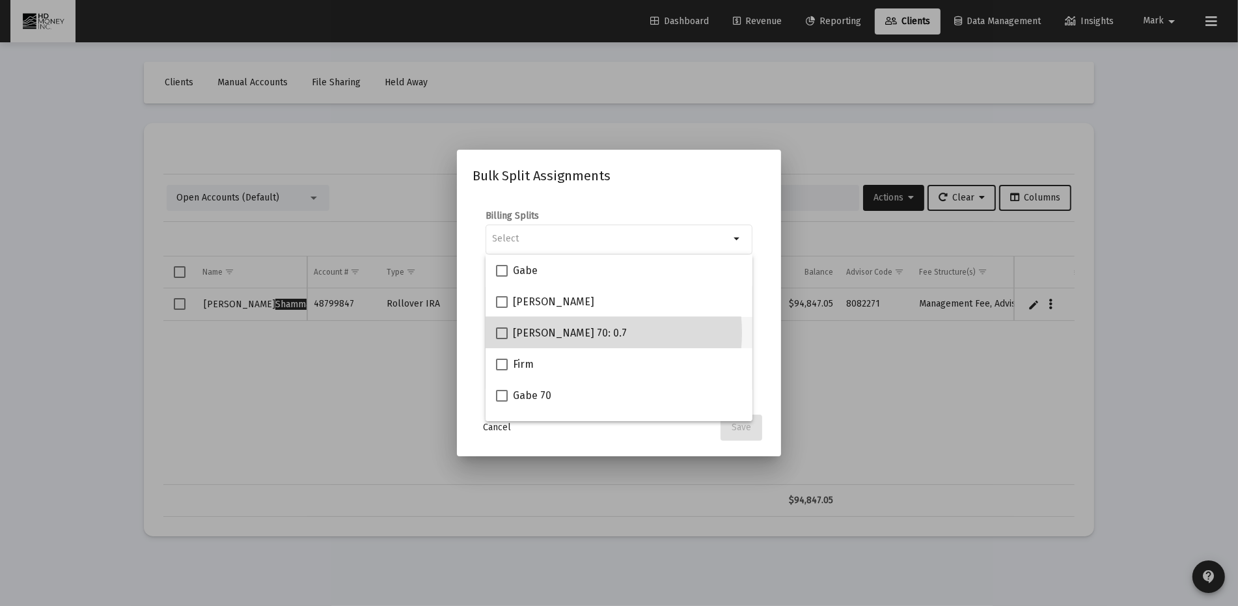
click at [576, 333] on div "[PERSON_NAME] 70: 0.7" at bounding box center [619, 332] width 246 height 31
checkbox input "true"
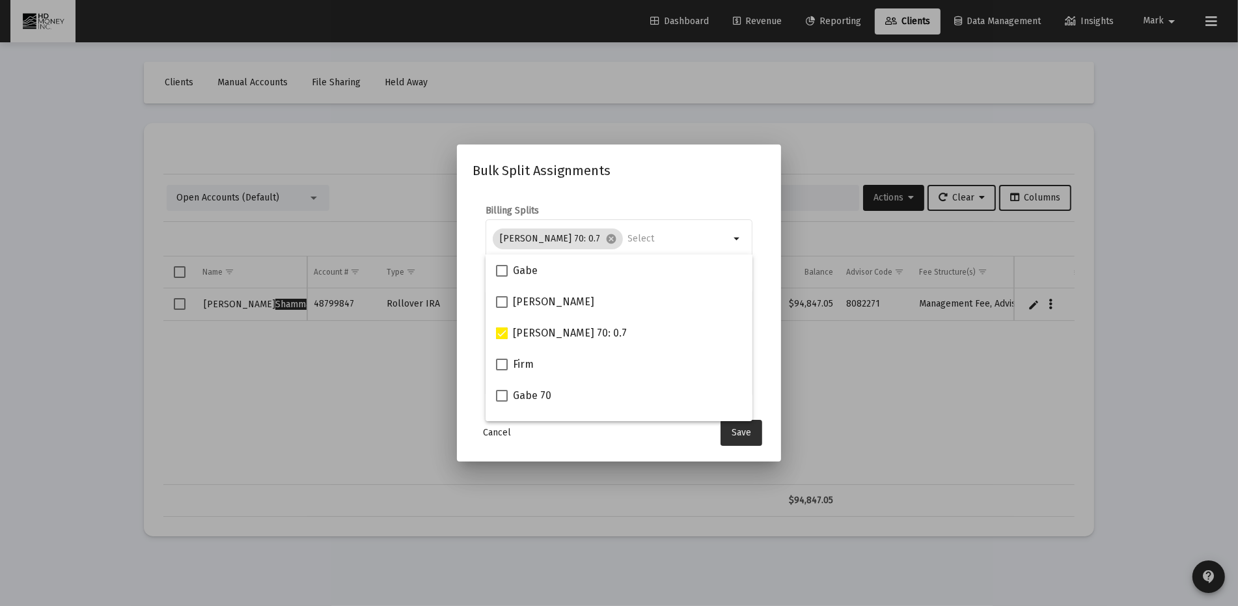
click at [744, 431] on span "Save" at bounding box center [741, 432] width 20 height 11
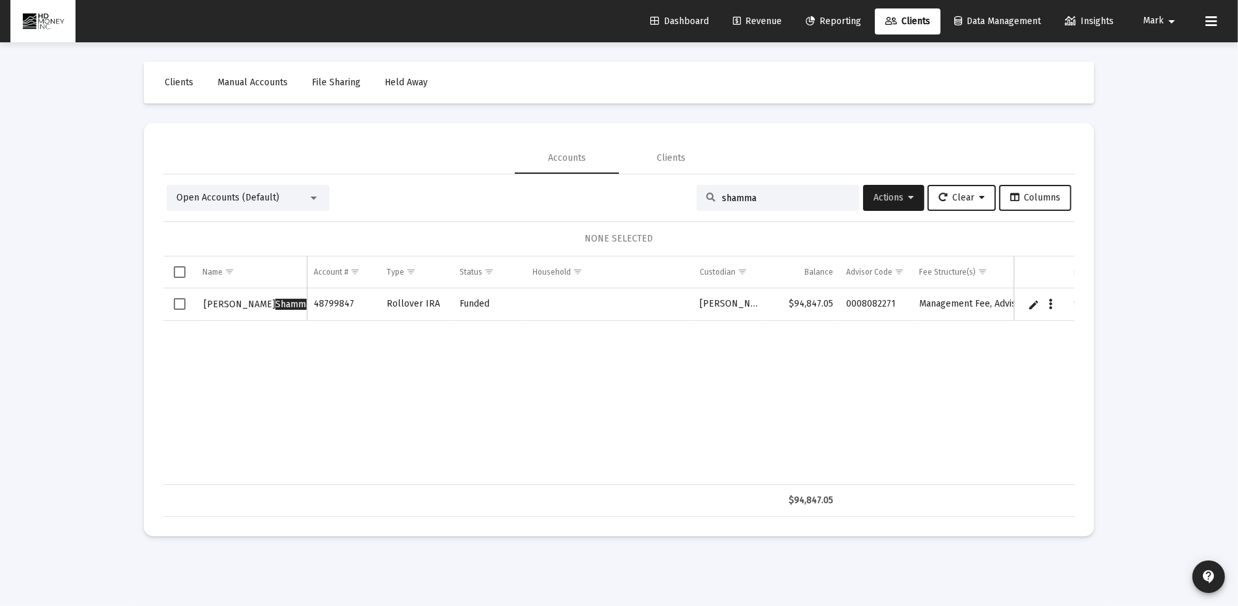
click at [766, 200] on input "shamma" at bounding box center [786, 198] width 128 height 11
type input "s"
type input "[PERSON_NAME]"
click at [1051, 302] on icon "Data grid" at bounding box center [1051, 305] width 4 height 16
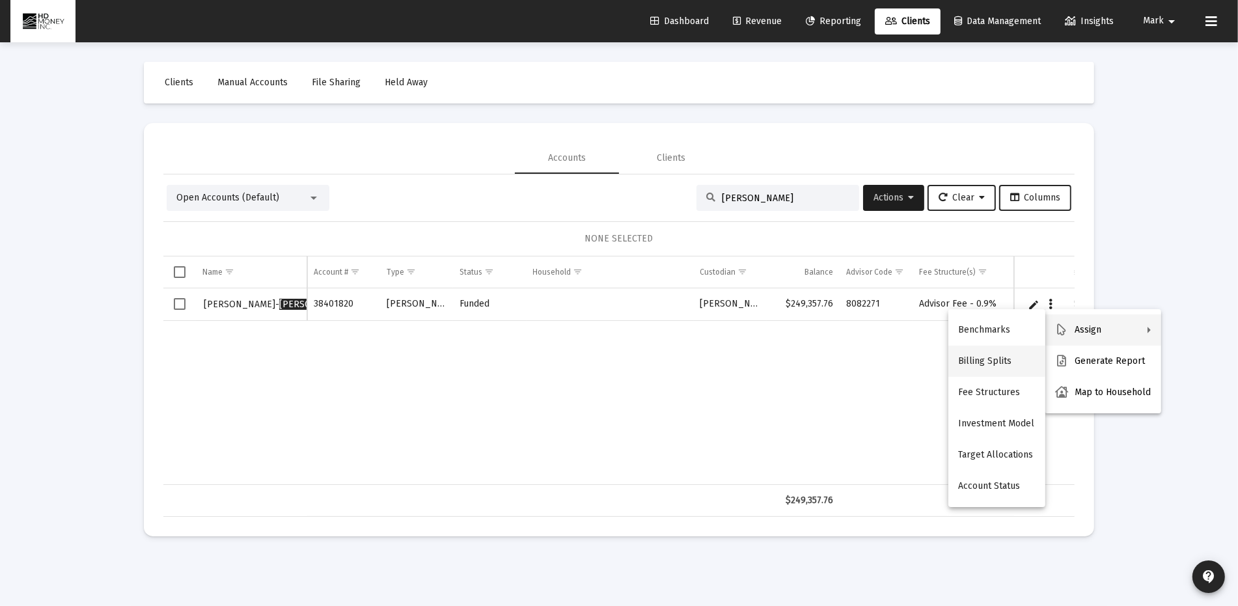
click at [983, 358] on button "Billing Splits" at bounding box center [996, 361] width 97 height 31
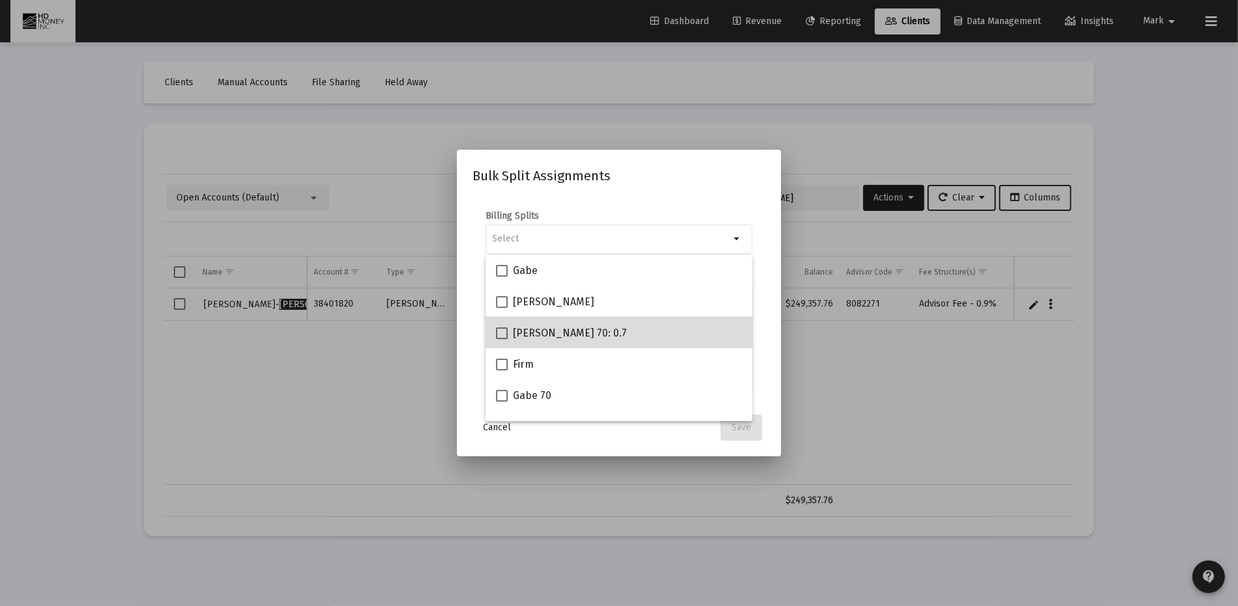
drag, startPoint x: 636, startPoint y: 331, endPoint x: 660, endPoint y: 333, distance: 24.8
click at [638, 330] on div "[PERSON_NAME] 70: 0.7" at bounding box center [619, 332] width 246 height 31
checkbox input "true"
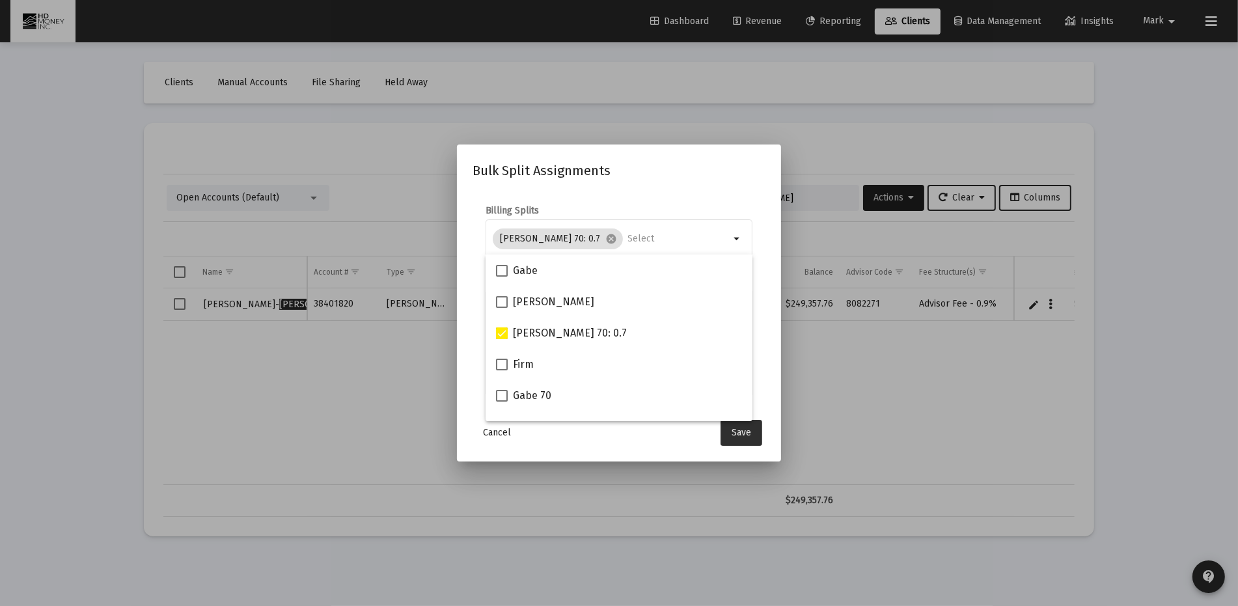
click at [755, 426] on button "Save" at bounding box center [741, 433] width 42 height 26
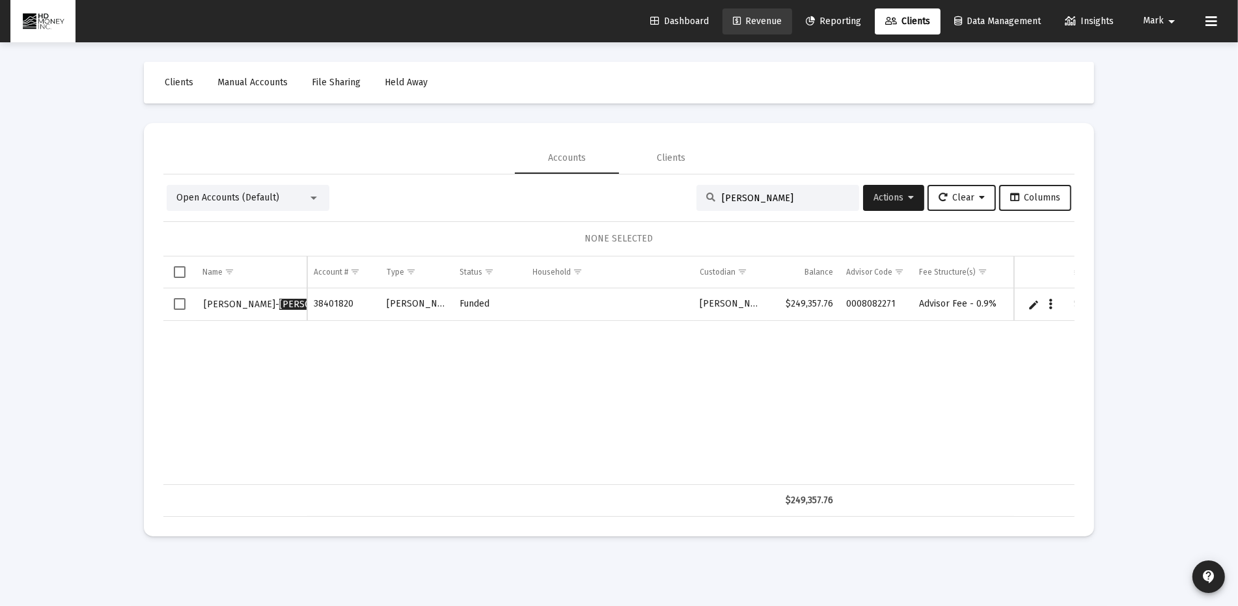
click at [755, 21] on span "Revenue" at bounding box center [757, 21] width 49 height 11
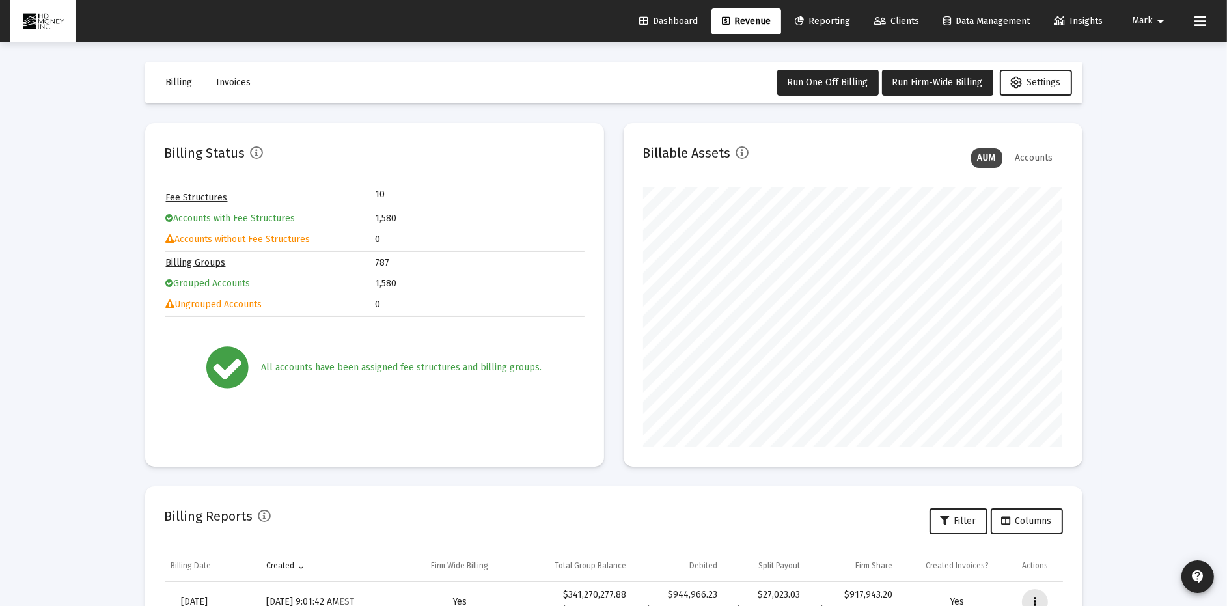
click at [1033, 601] on icon "Data grid" at bounding box center [1034, 602] width 3 height 16
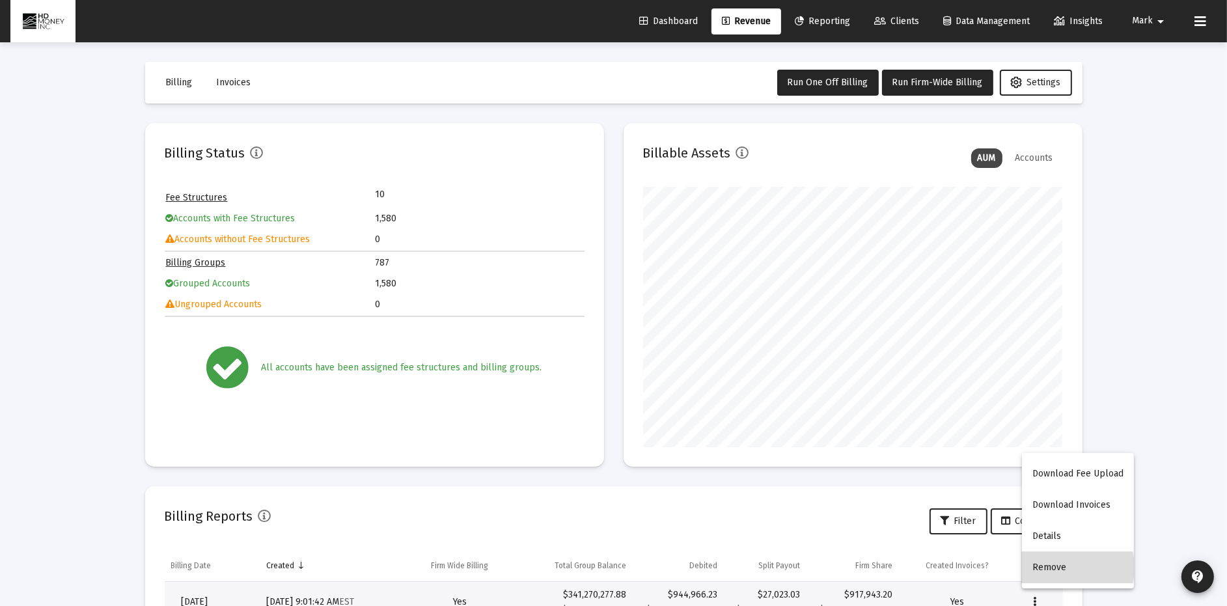
click at [1063, 567] on button "Remove" at bounding box center [1078, 567] width 112 height 31
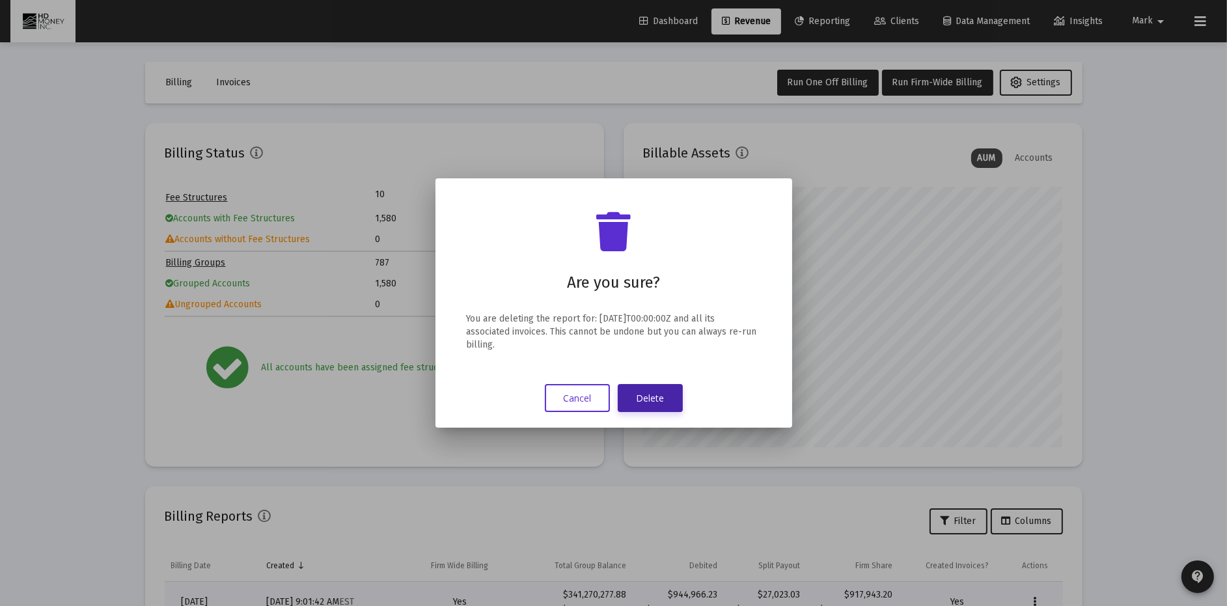
click at [660, 399] on button "Delete" at bounding box center [650, 398] width 65 height 28
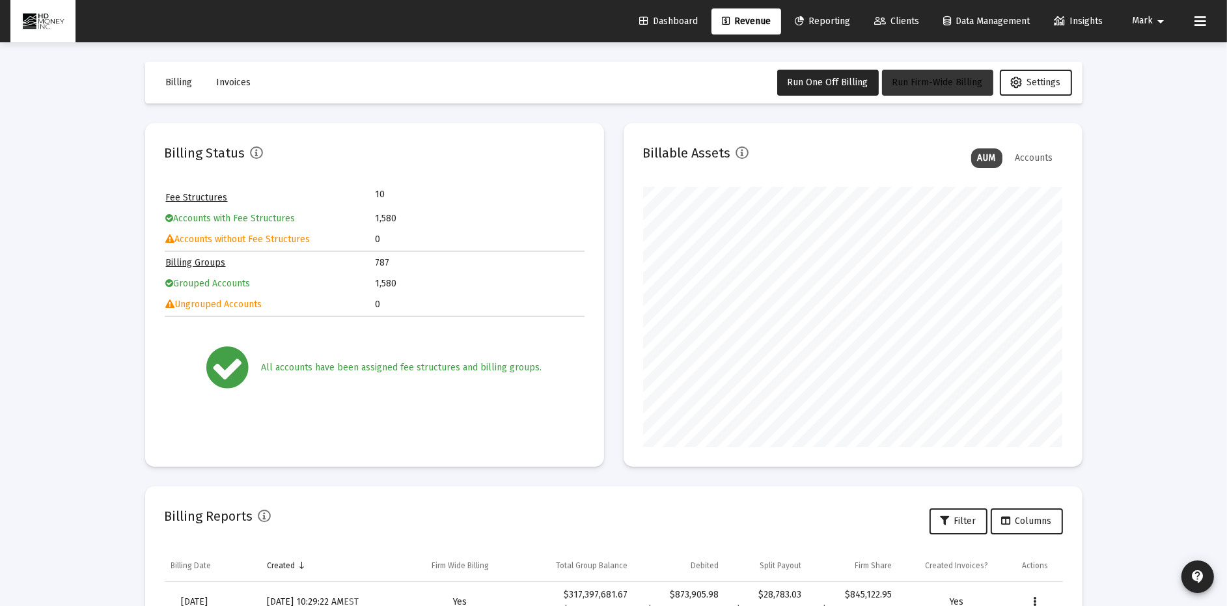
click at [922, 77] on span "Run Firm-Wide Billing" at bounding box center [937, 82] width 90 height 11
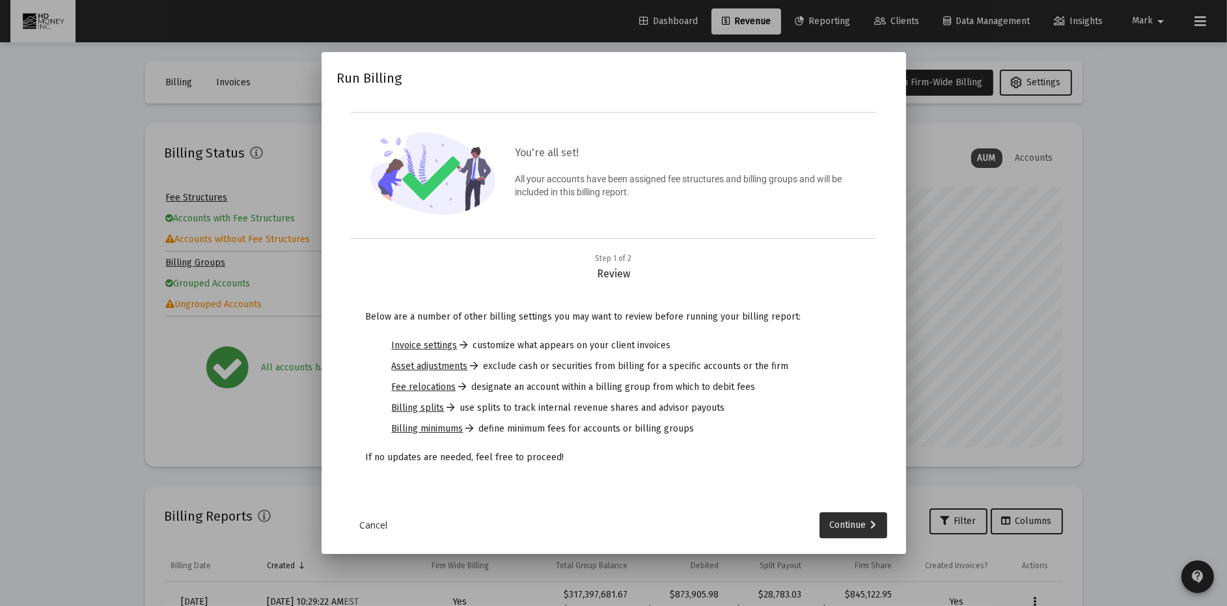
click at [851, 521] on div "Continue" at bounding box center [853, 525] width 47 height 26
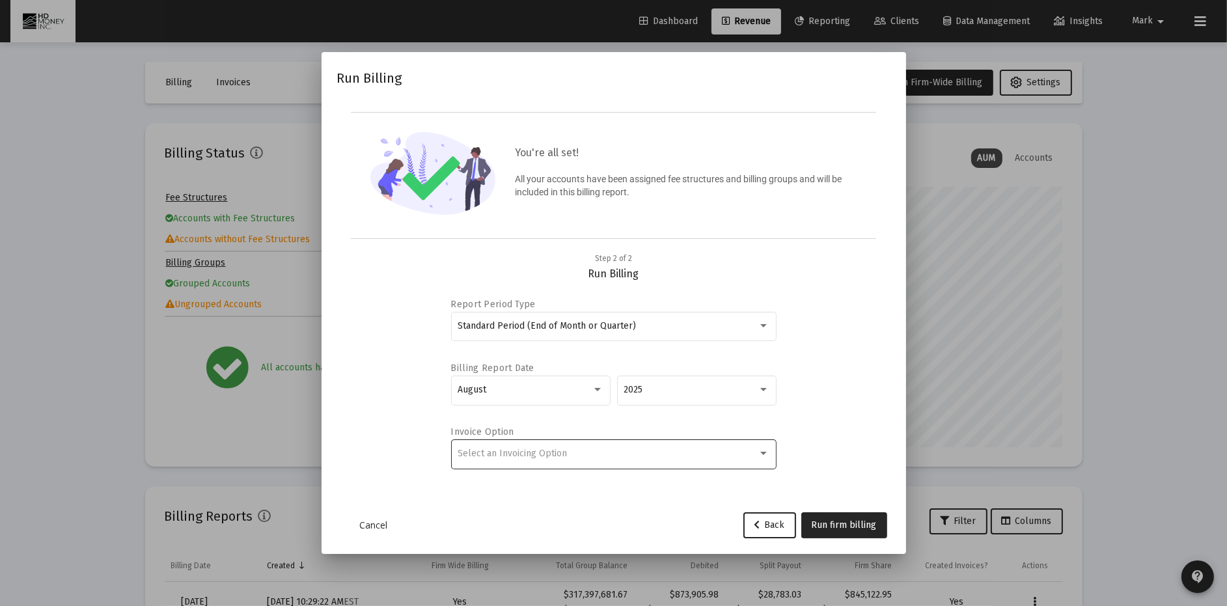
click at [727, 459] on div "Select an Invoicing Option" at bounding box center [613, 453] width 312 height 32
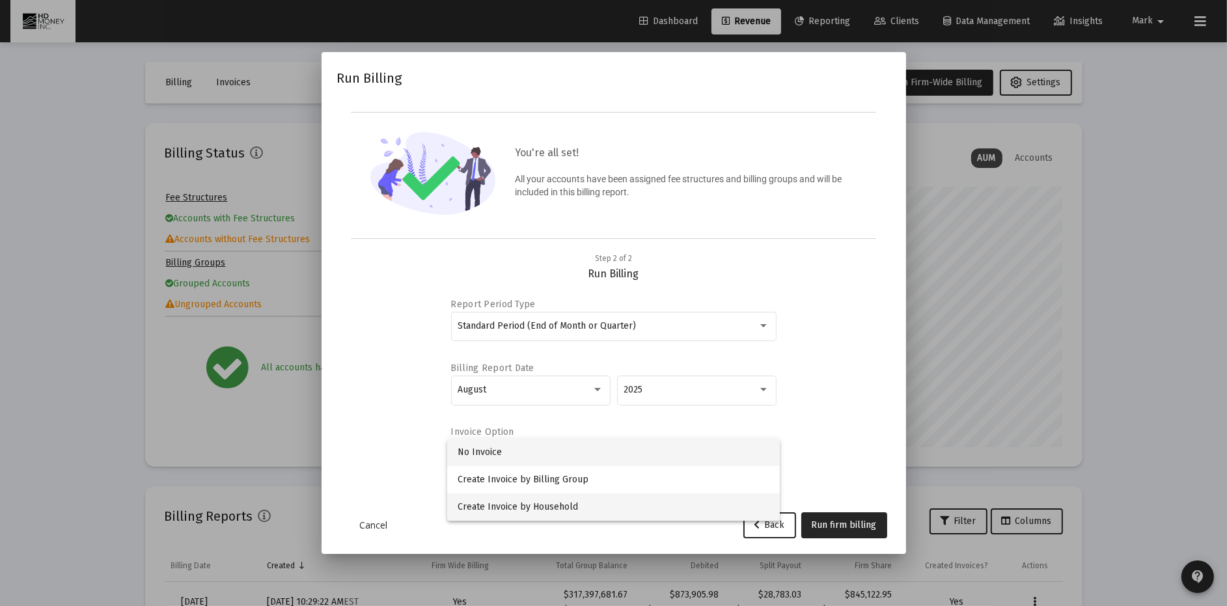
click at [675, 510] on span "Create Invoice by Household" at bounding box center [613, 506] width 312 height 27
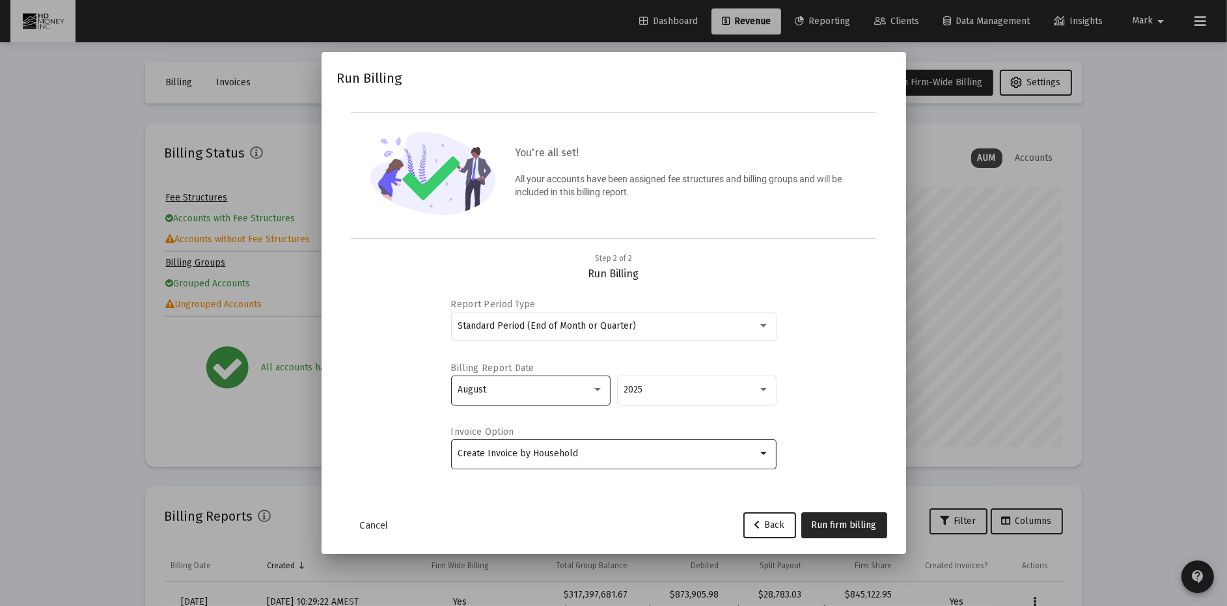
click at [562, 392] on div "August" at bounding box center [524, 390] width 134 height 10
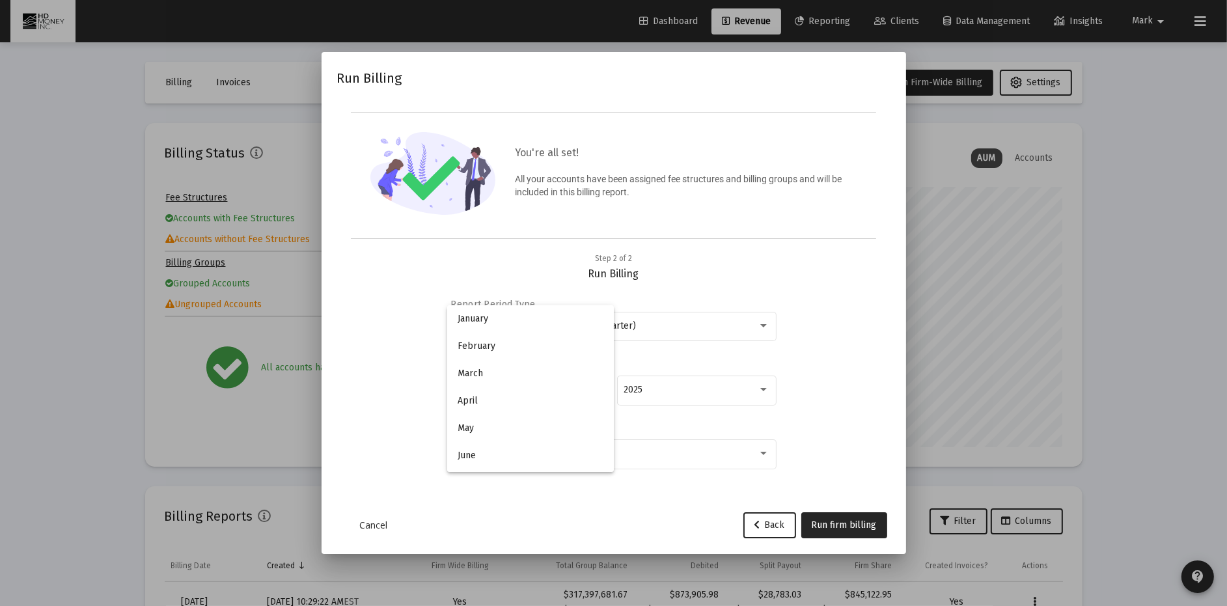
scroll to position [121, 0]
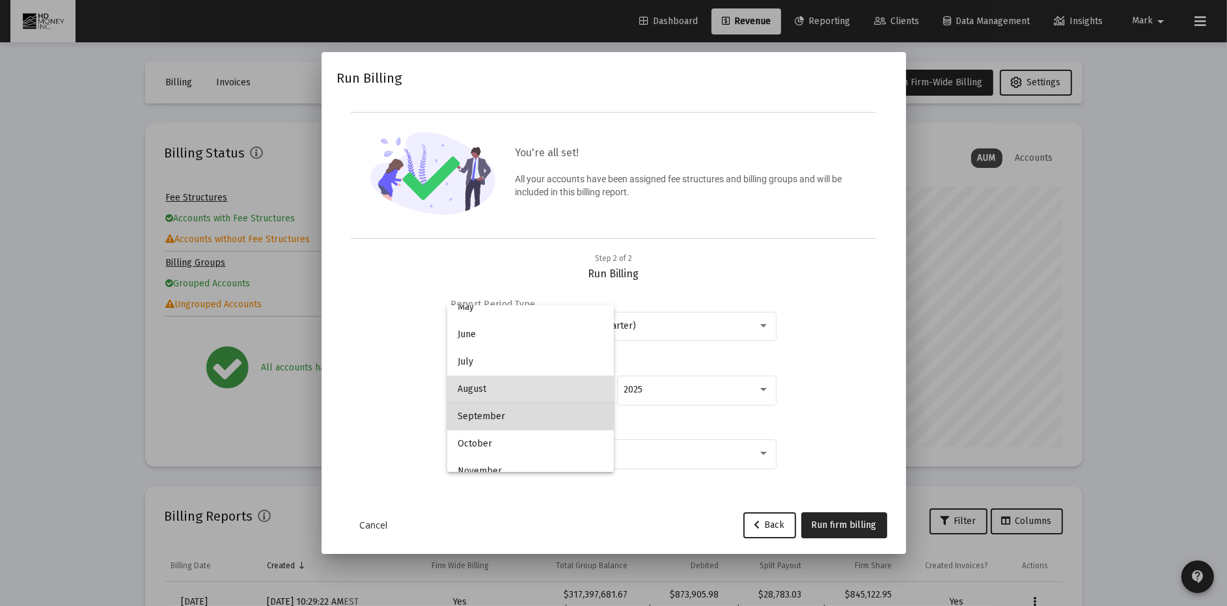
click at [534, 418] on span "September" at bounding box center [530, 416] width 146 height 27
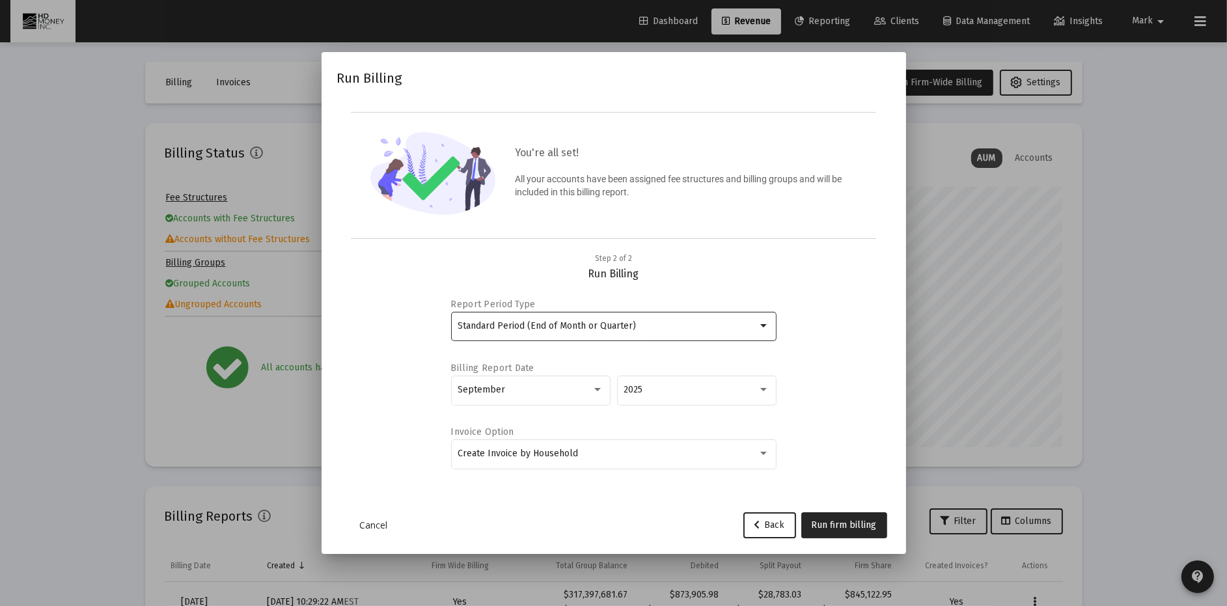
click at [688, 326] on div "Standard Period (End of Month or Quarter)" at bounding box center [607, 326] width 300 height 10
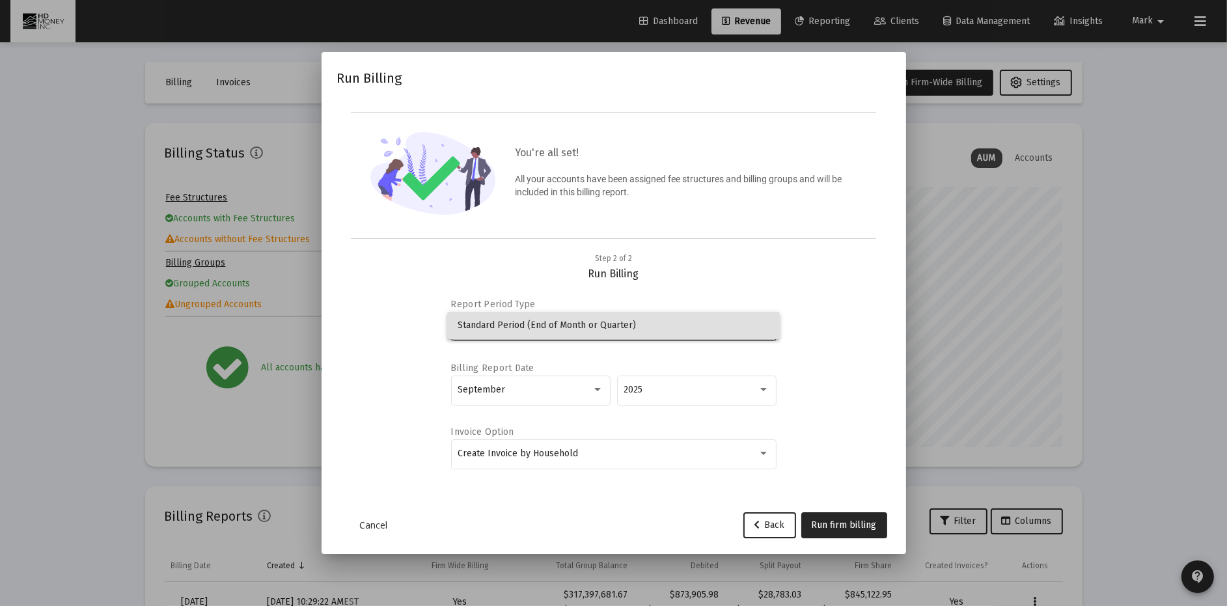
click at [850, 523] on div at bounding box center [613, 303] width 1227 height 606
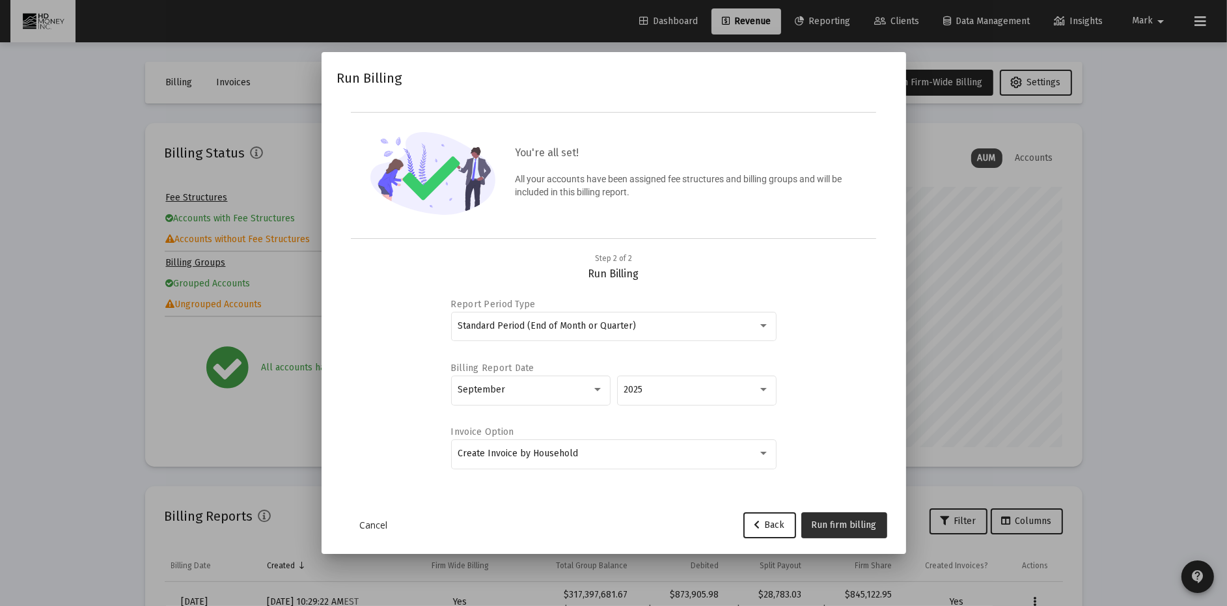
click at [857, 517] on button "Run firm billing" at bounding box center [844, 525] width 86 height 26
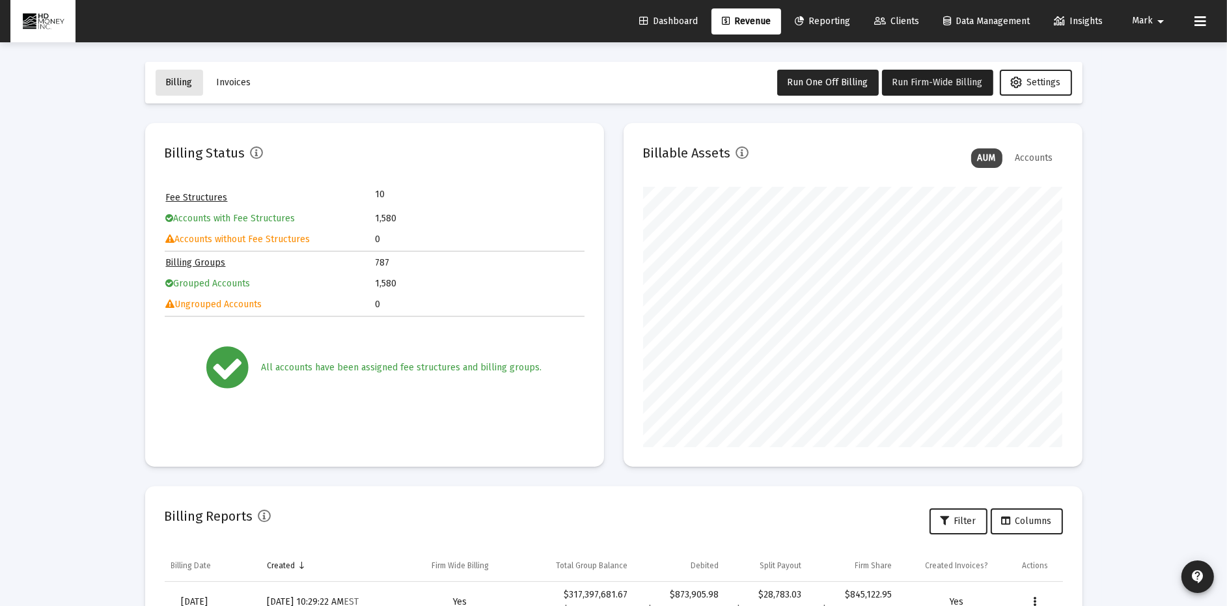
click at [180, 78] on span "Billing" at bounding box center [179, 82] width 27 height 11
click at [180, 79] on span "Billing" at bounding box center [179, 82] width 27 height 11
click at [233, 84] on span "Invoices" at bounding box center [234, 82] width 34 height 11
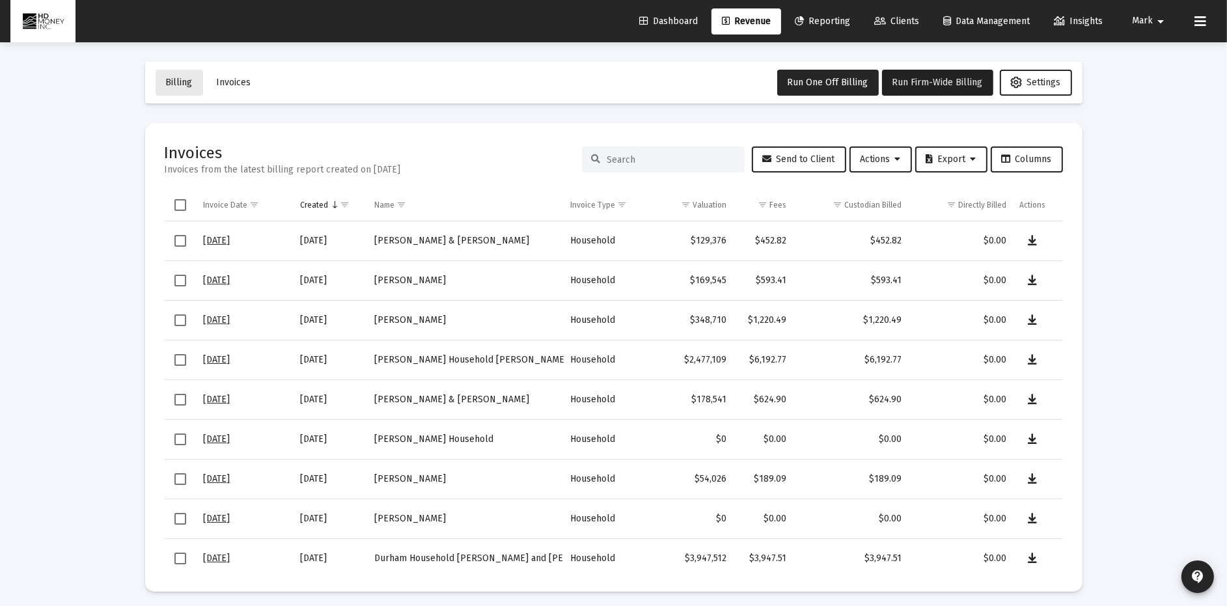
click at [178, 81] on span "Billing" at bounding box center [179, 82] width 27 height 11
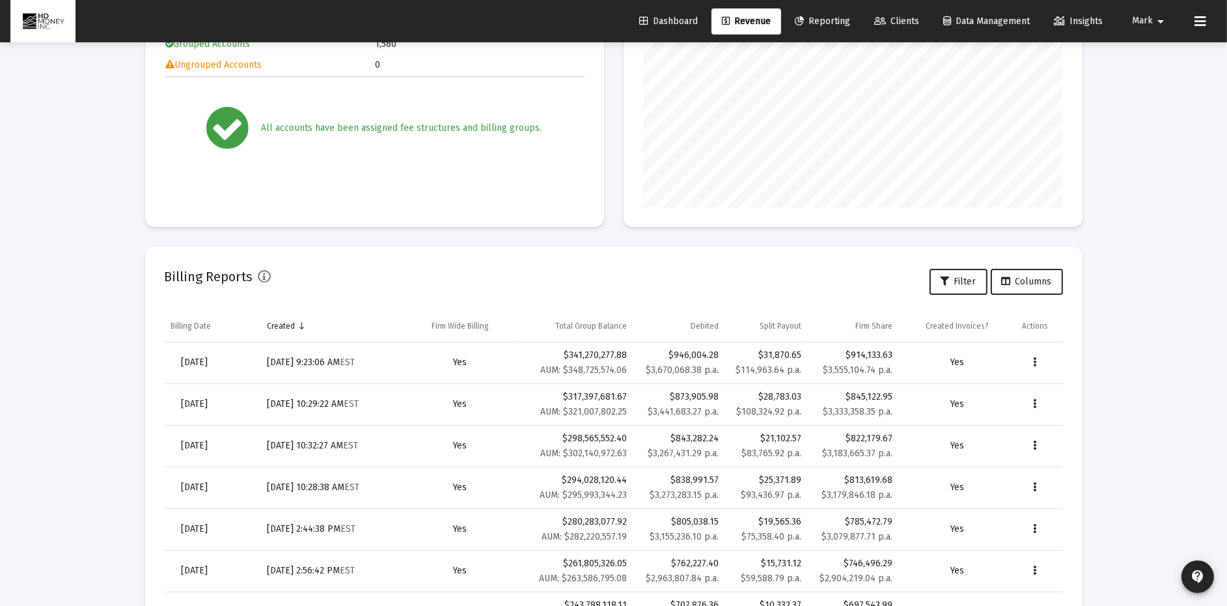
scroll to position [241, 0]
click at [208, 359] on span "[DATE]" at bounding box center [195, 360] width 27 height 11
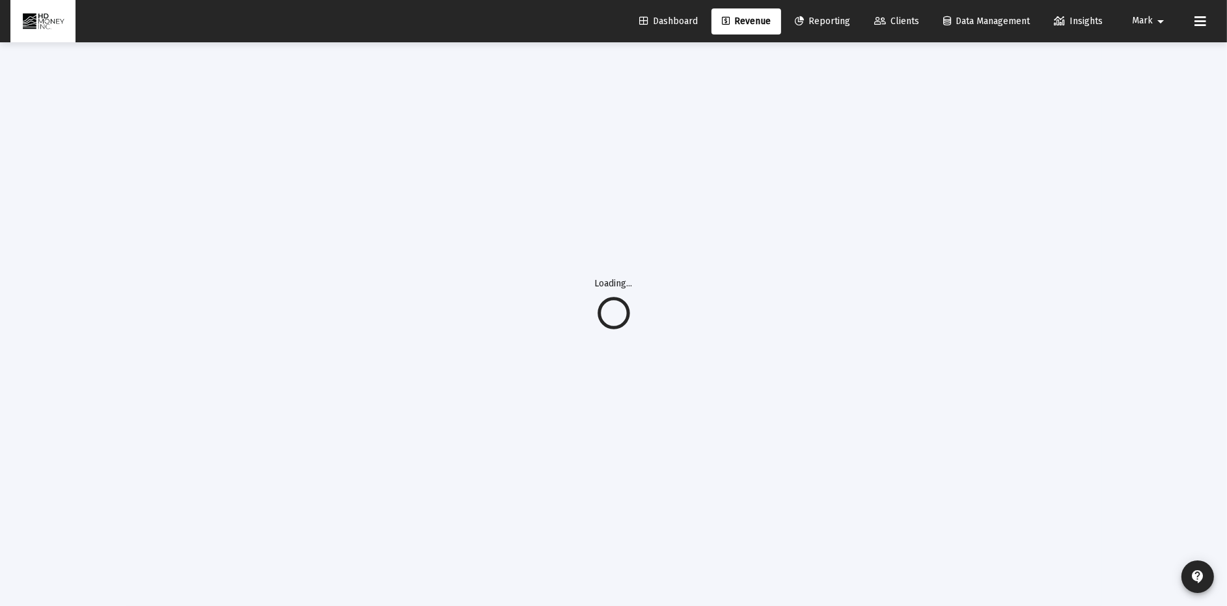
scroll to position [42, 0]
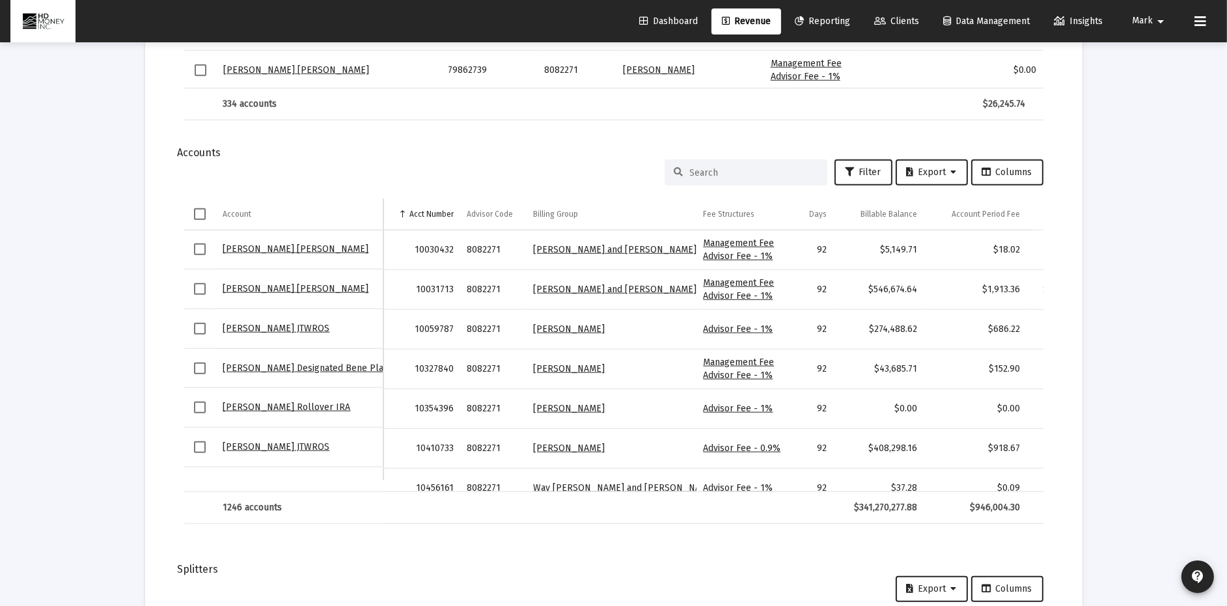
scroll to position [1576, 0]
click at [932, 170] on span "Export" at bounding box center [931, 174] width 50 height 11
click at [944, 203] on button "Export All Rows" at bounding box center [935, 206] width 88 height 31
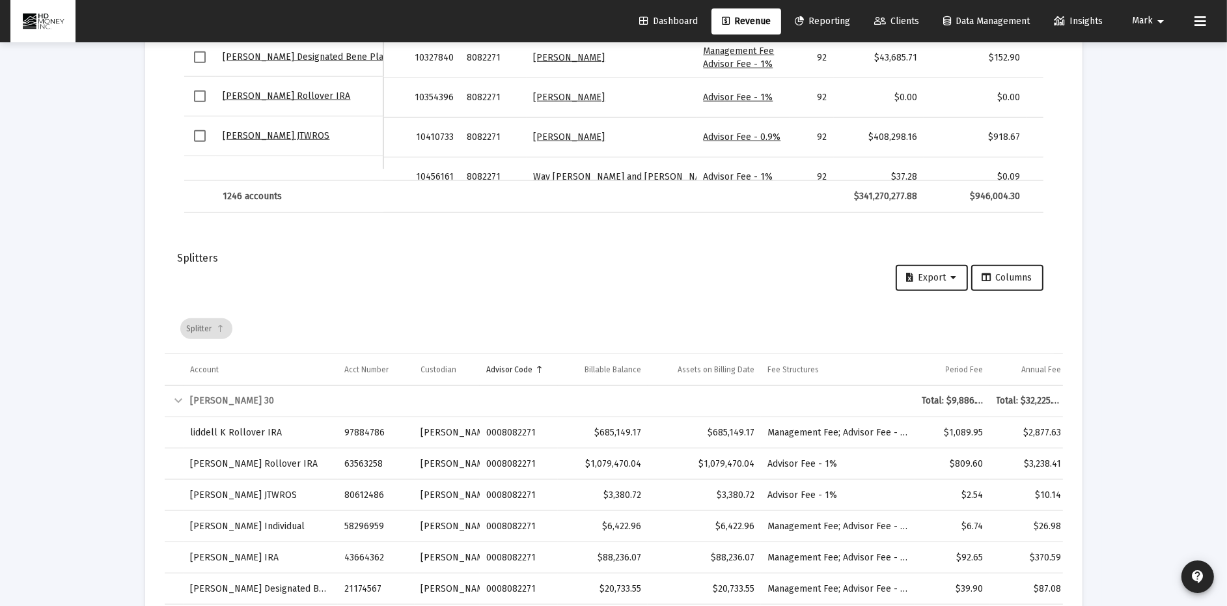
scroll to position [1860, 0]
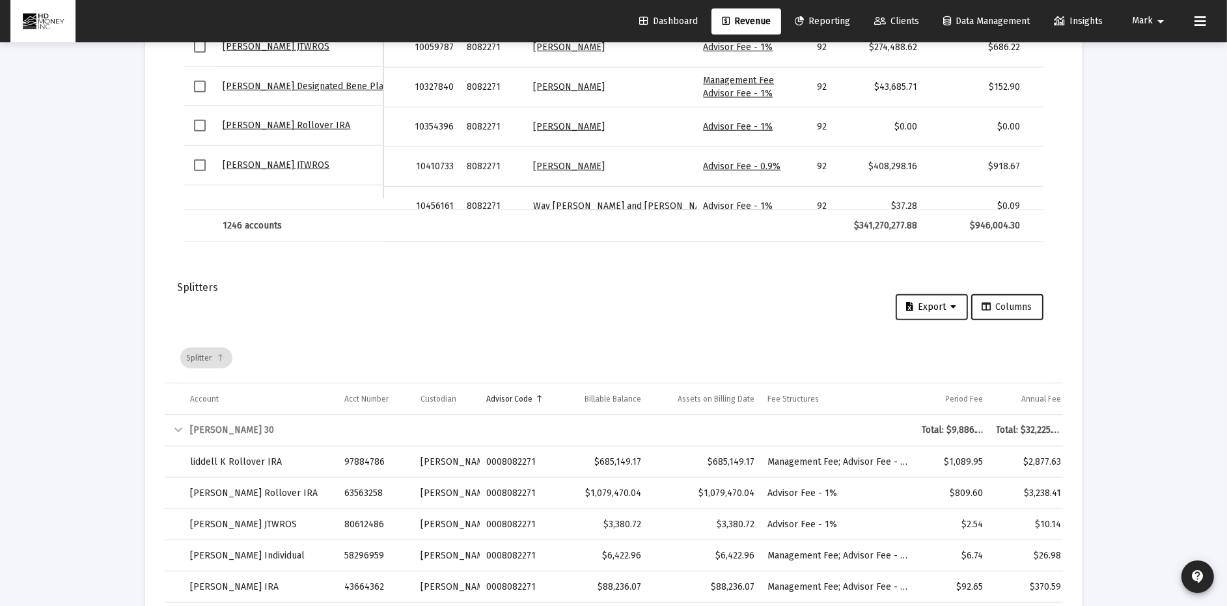
click at [931, 301] on span "Export" at bounding box center [931, 306] width 50 height 11
click at [937, 337] on button "Export All Rows" at bounding box center [935, 338] width 88 height 31
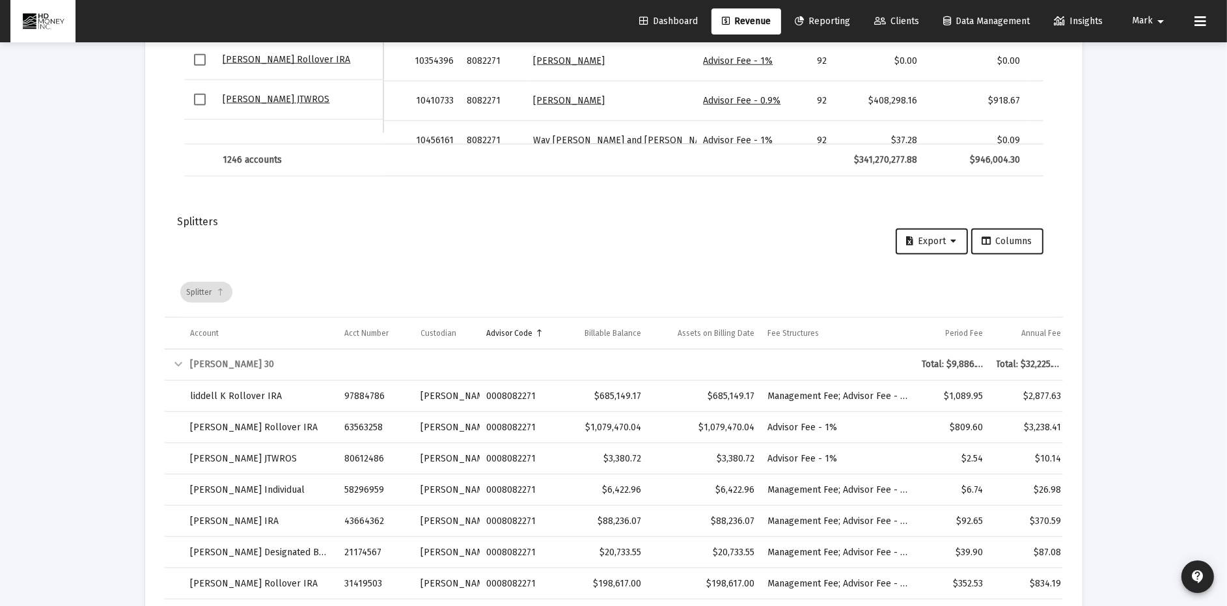
scroll to position [1923, 0]
click at [935, 239] on span "Export" at bounding box center [931, 243] width 50 height 11
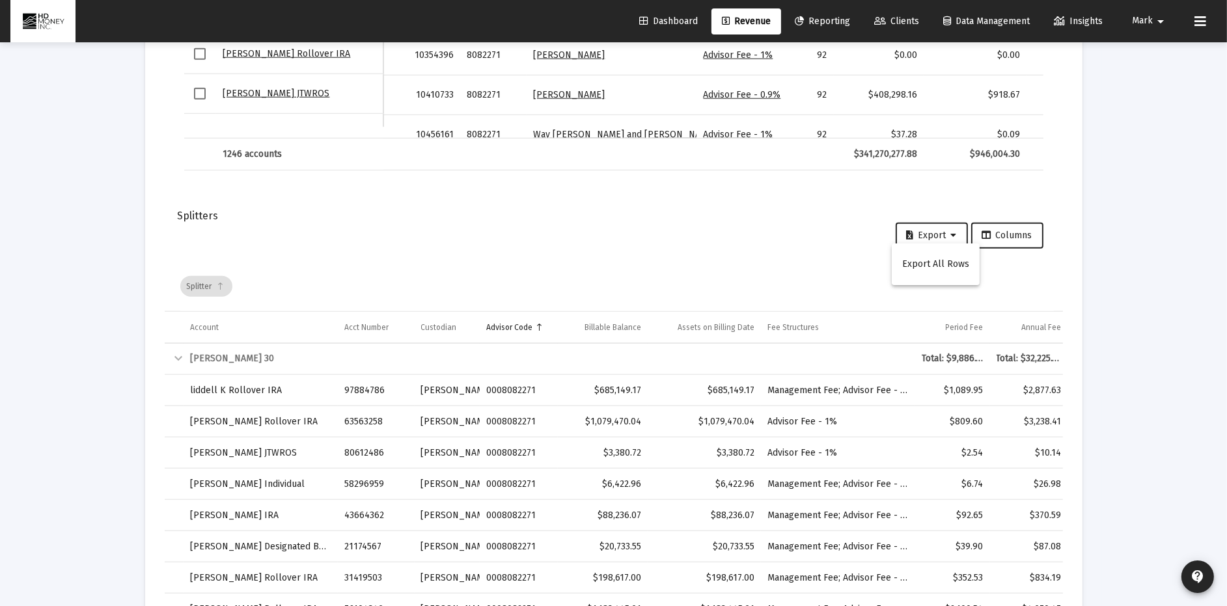
scroll to position [1934, 0]
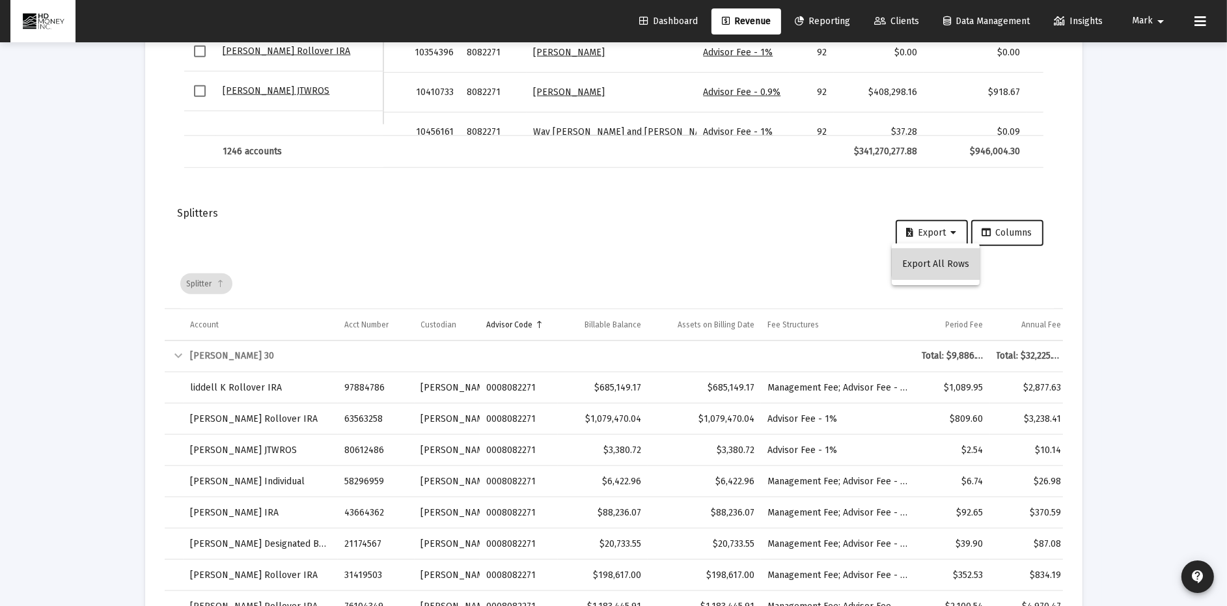
click at [951, 263] on button "Export All Rows" at bounding box center [935, 264] width 88 height 31
click at [1147, 20] on span "Mark" at bounding box center [1142, 21] width 21 height 11
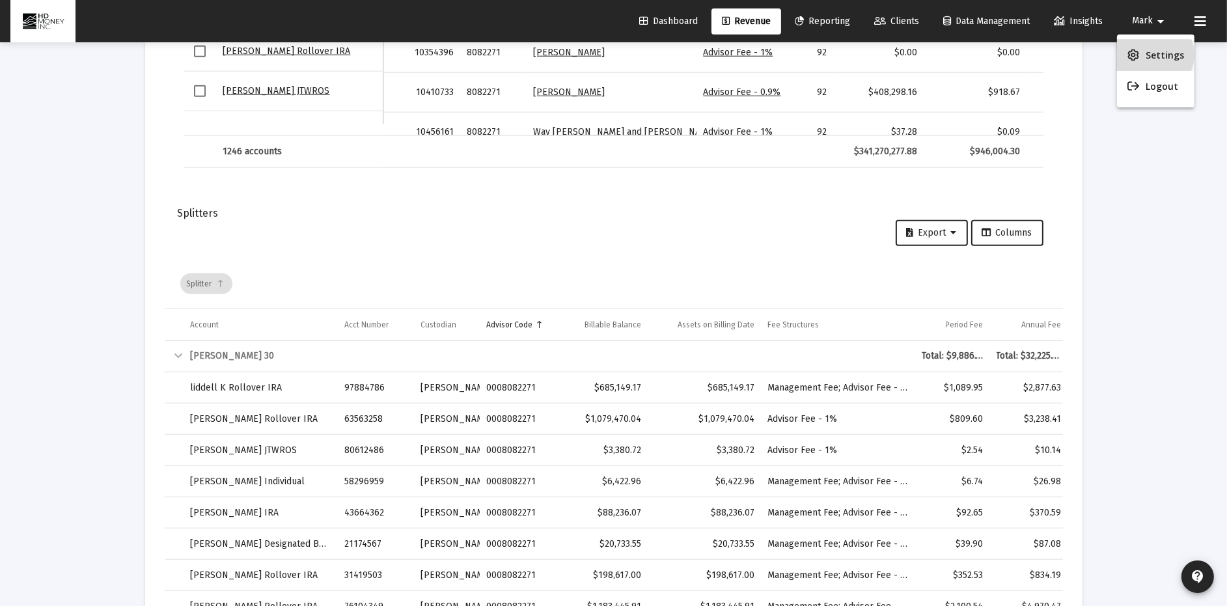
click at [1152, 55] on span "Settings" at bounding box center [1164, 55] width 38 height 31
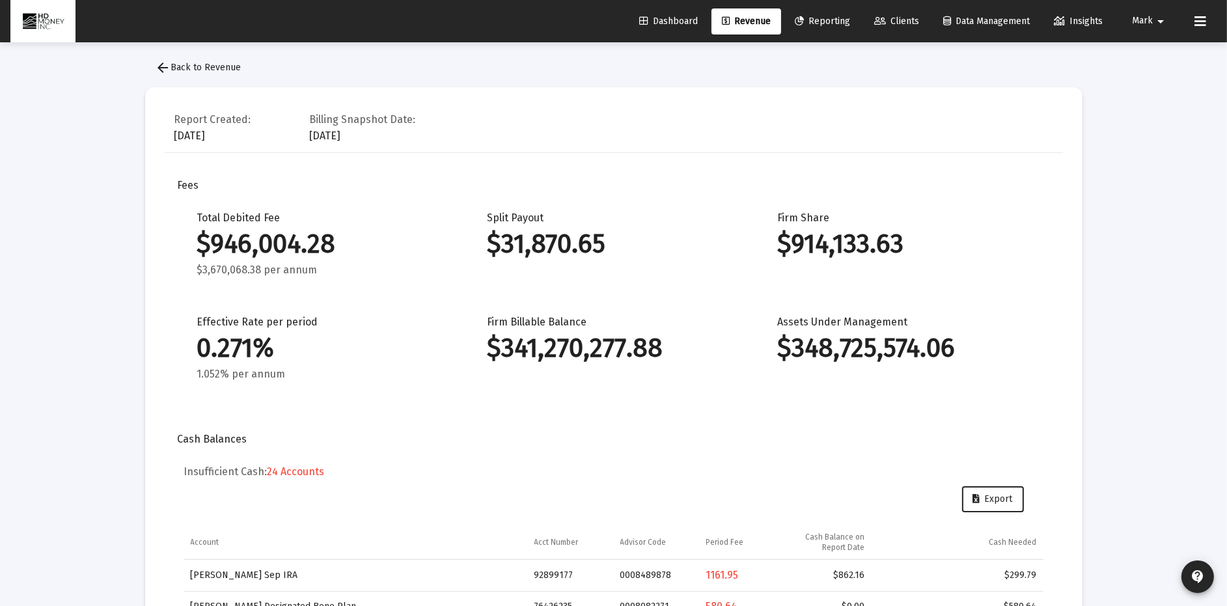
scroll to position [0, 0]
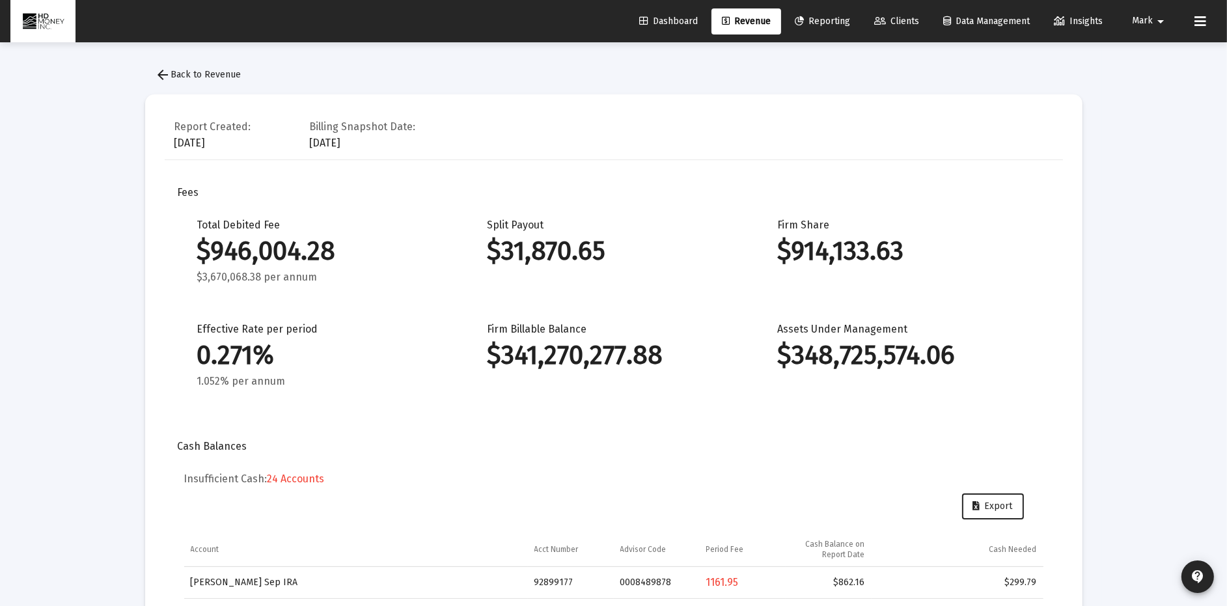
click at [191, 72] on span "arrow_back Back to Revenue" at bounding box center [199, 74] width 86 height 11
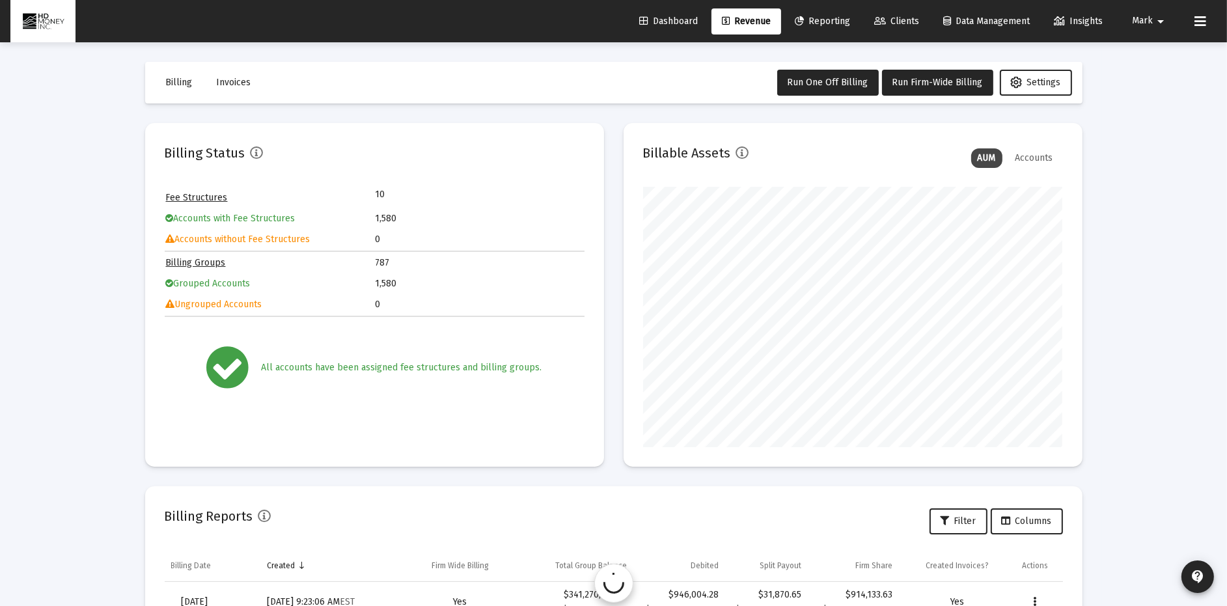
scroll to position [260, 420]
click at [994, 18] on span "Data Management" at bounding box center [986, 21] width 87 height 11
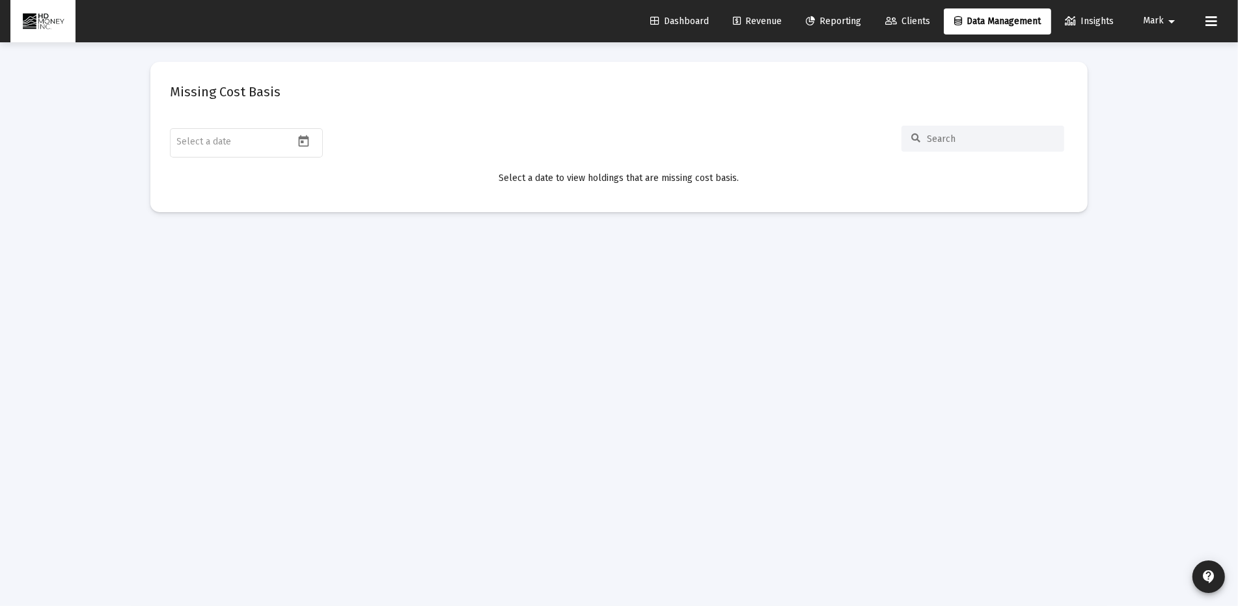
click at [1165, 20] on mat-icon "arrow_drop_down" at bounding box center [1171, 21] width 16 height 26
click at [1214, 21] on div at bounding box center [619, 303] width 1238 height 606
click at [1211, 21] on icon at bounding box center [1211, 22] width 12 height 16
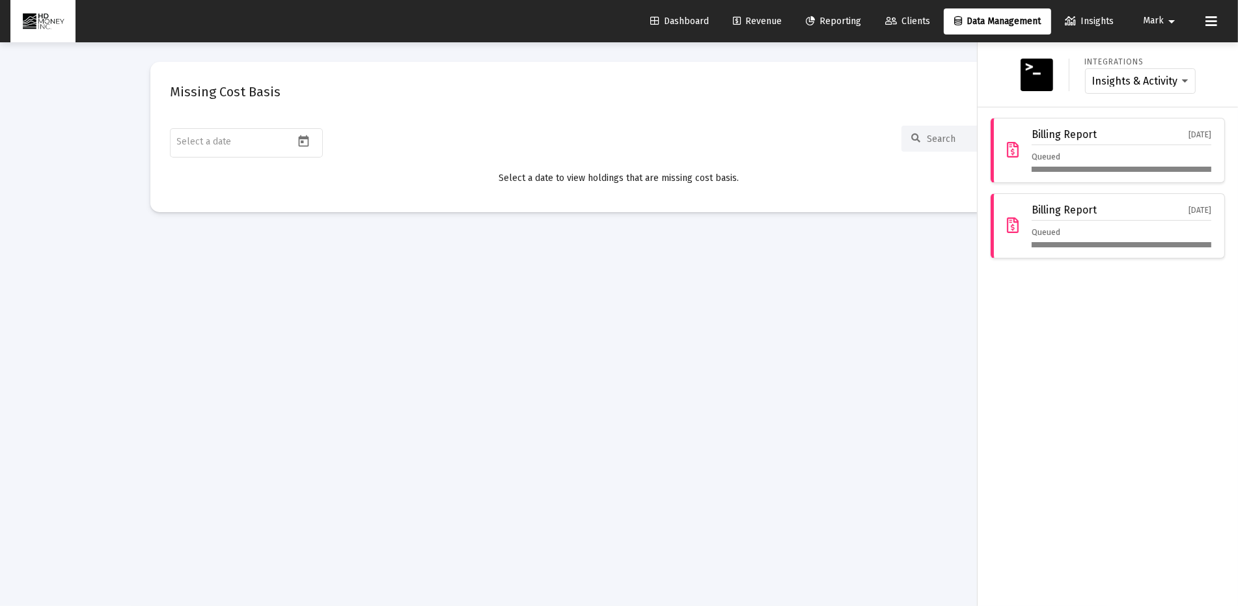
click at [1171, 20] on mat-icon "arrow_drop_down" at bounding box center [1171, 21] width 16 height 26
click at [1176, 49] on span "Settings" at bounding box center [1175, 55] width 38 height 31
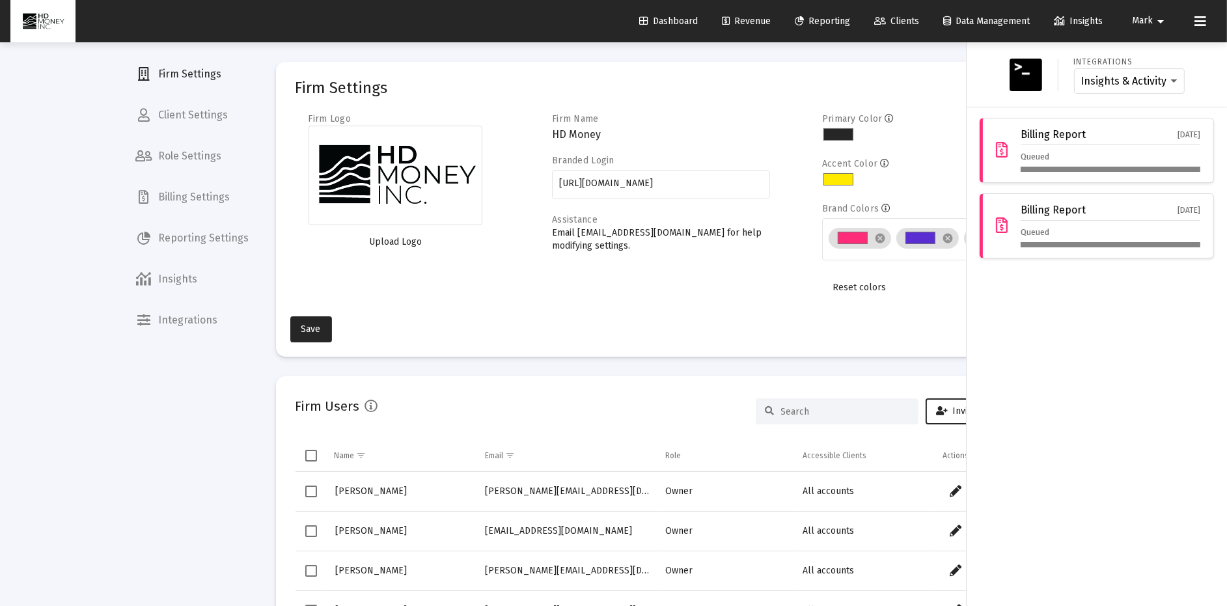
click at [198, 198] on div at bounding box center [613, 303] width 1227 height 606
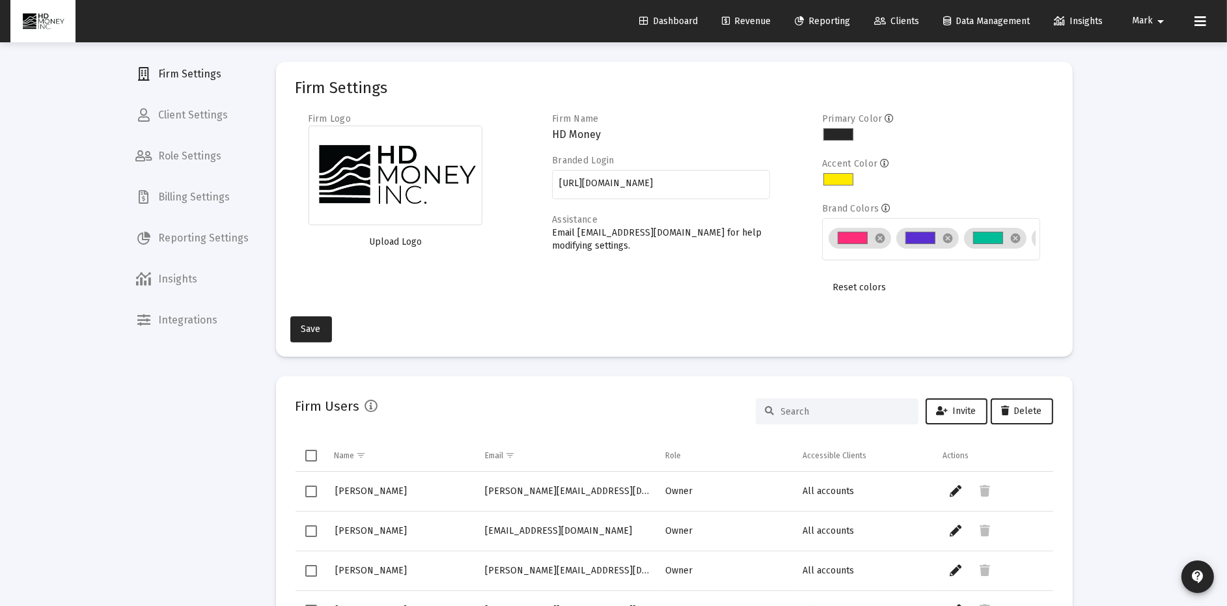
click at [193, 197] on span "Billing Settings" at bounding box center [193, 197] width 134 height 31
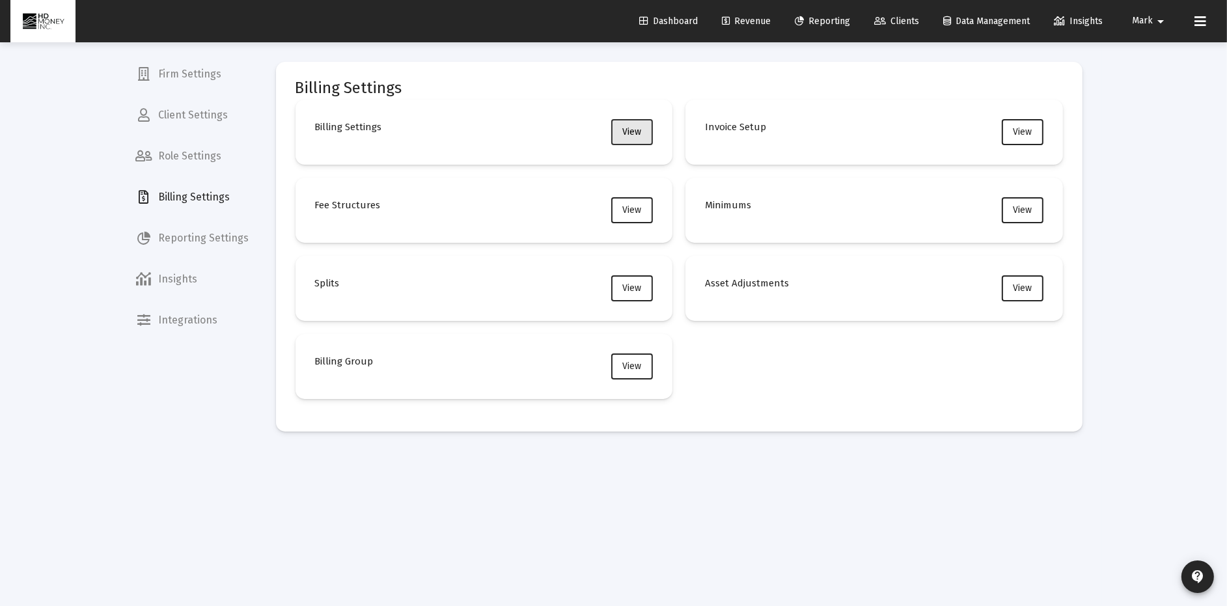
click at [637, 129] on span "View" at bounding box center [632, 131] width 19 height 11
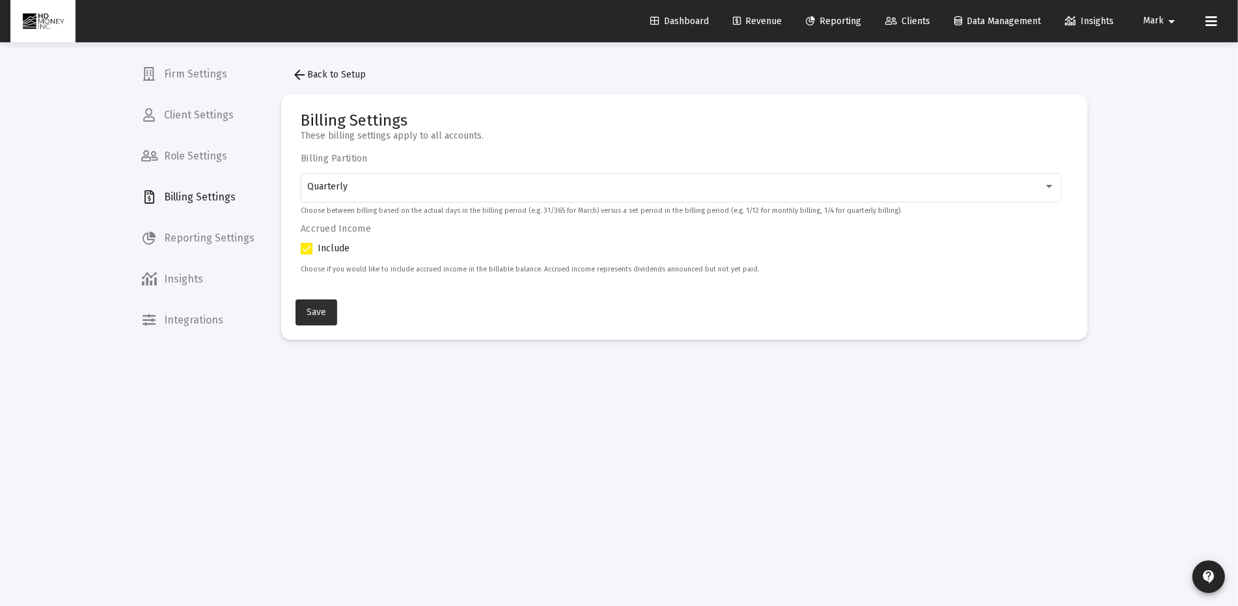
click at [316, 306] on span "Save" at bounding box center [316, 311] width 20 height 11
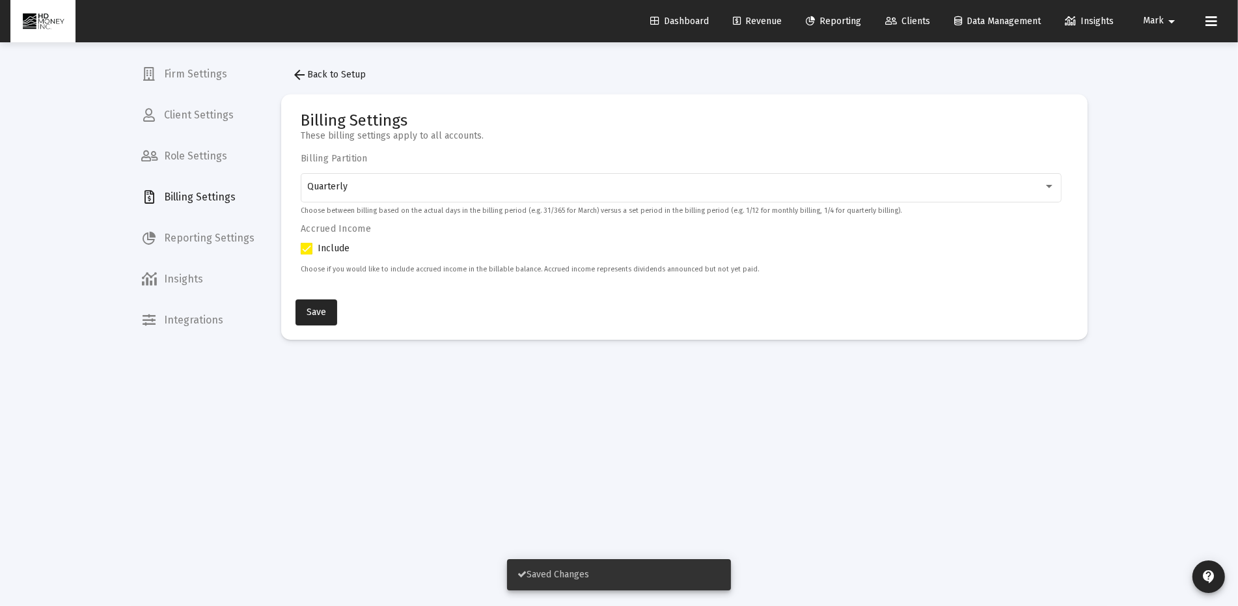
click at [214, 112] on span "Client Settings" at bounding box center [198, 115] width 134 height 31
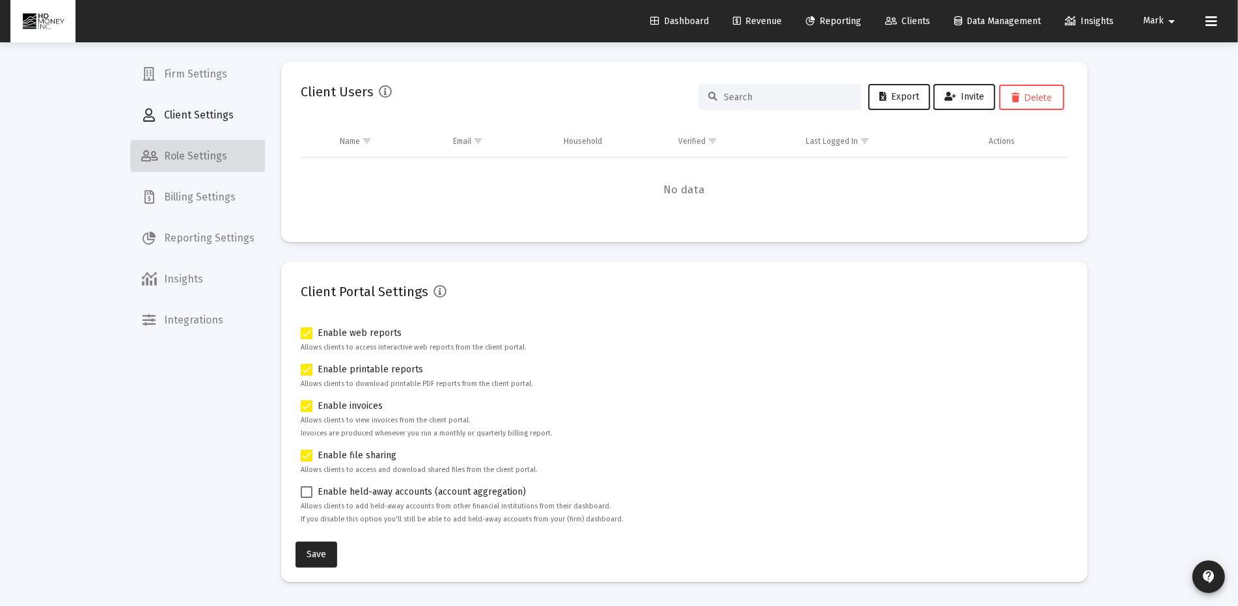
click at [214, 156] on span "Role Settings" at bounding box center [198, 156] width 134 height 31
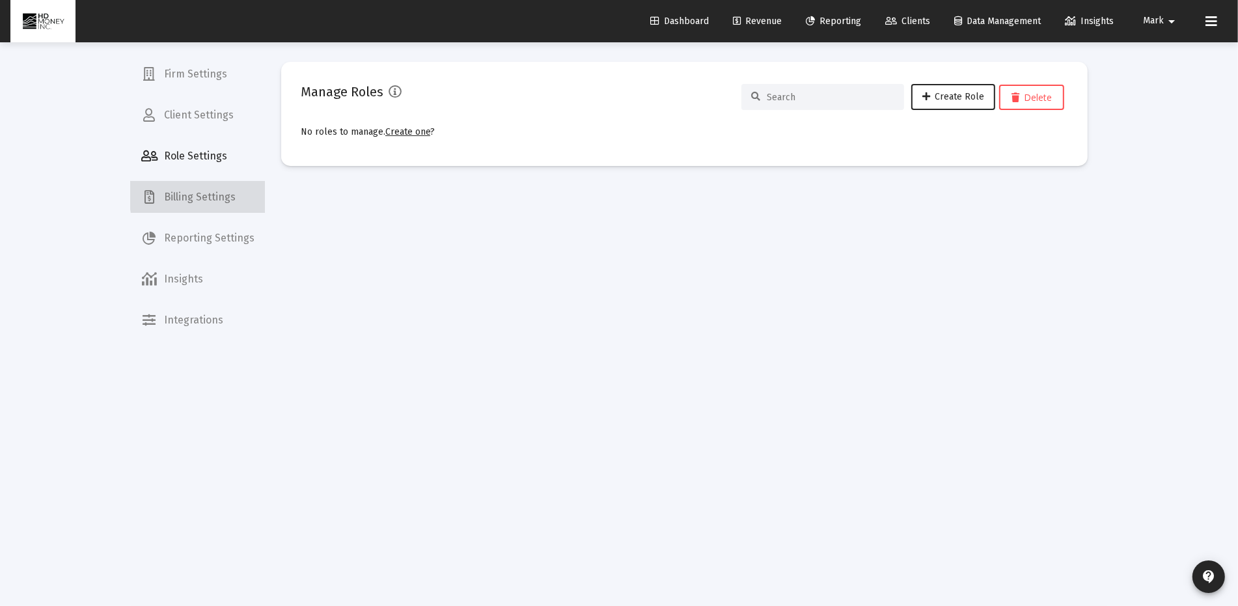
click at [224, 194] on span "Billing Settings" at bounding box center [198, 197] width 134 height 31
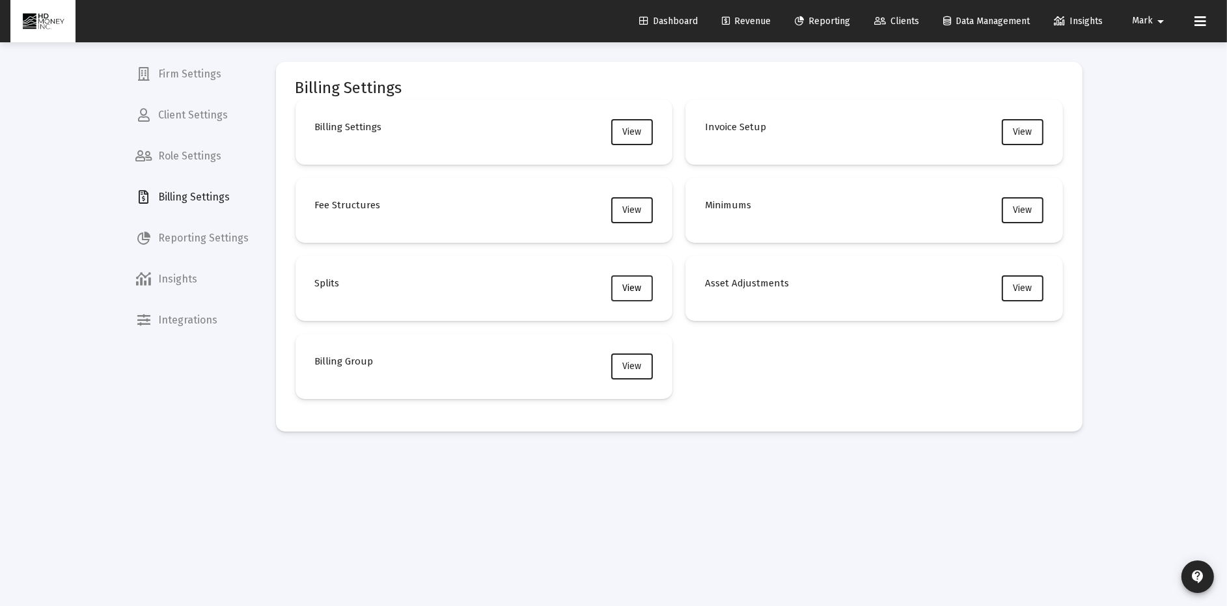
click at [632, 284] on span "View" at bounding box center [632, 287] width 19 height 11
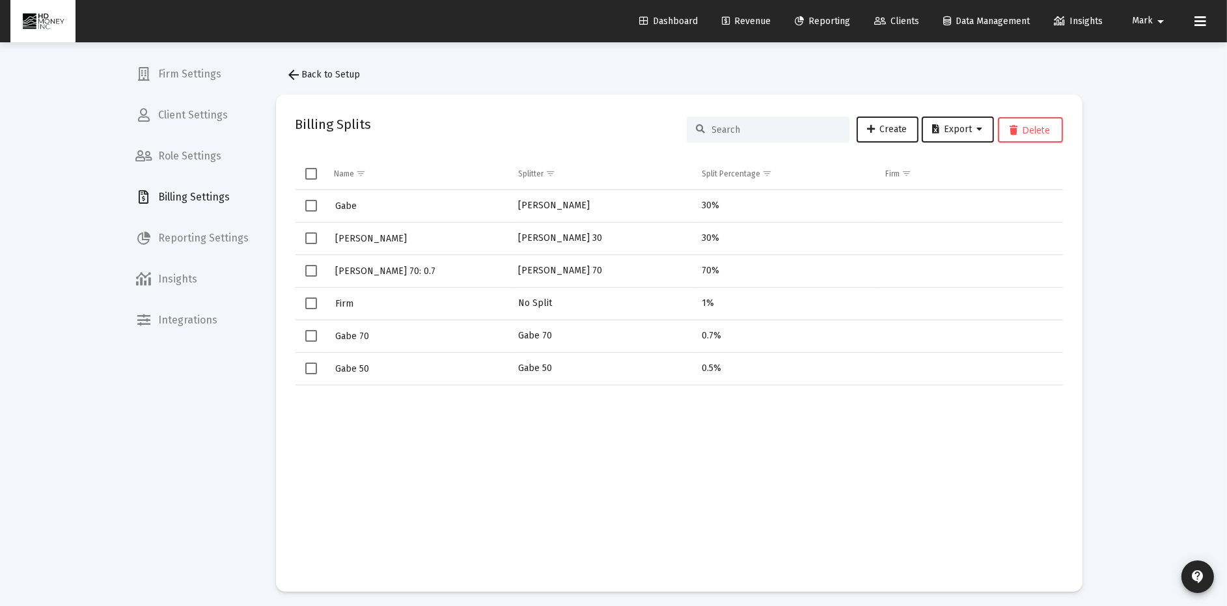
click at [310, 333] on span "Select row" at bounding box center [311, 336] width 12 height 12
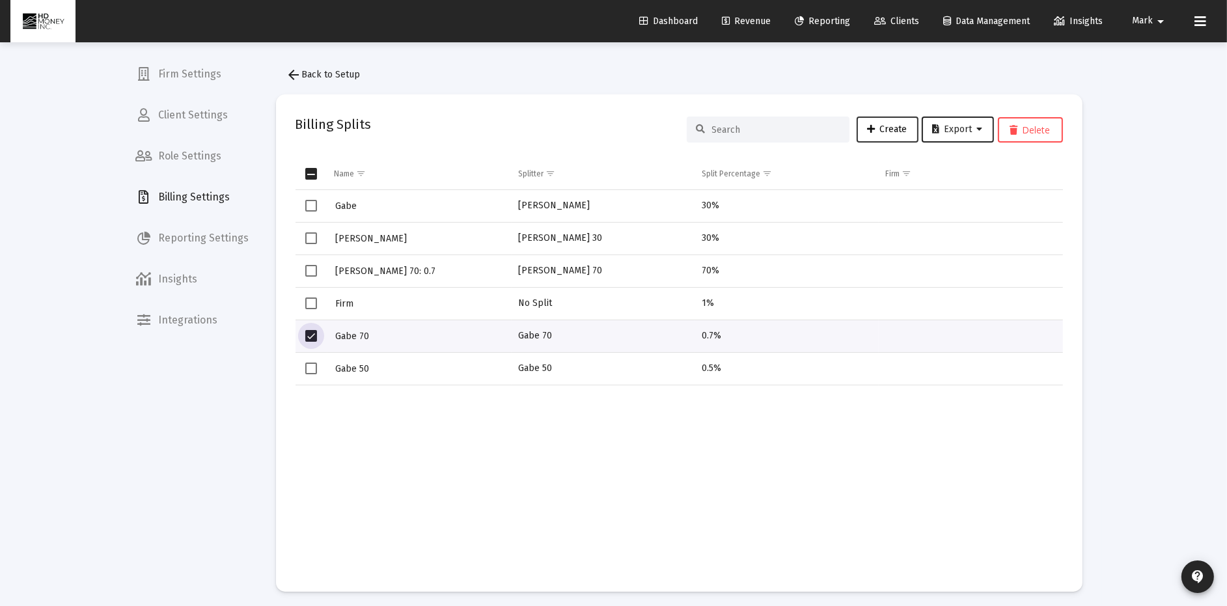
click at [875, 129] on span "Create" at bounding box center [887, 129] width 40 height 11
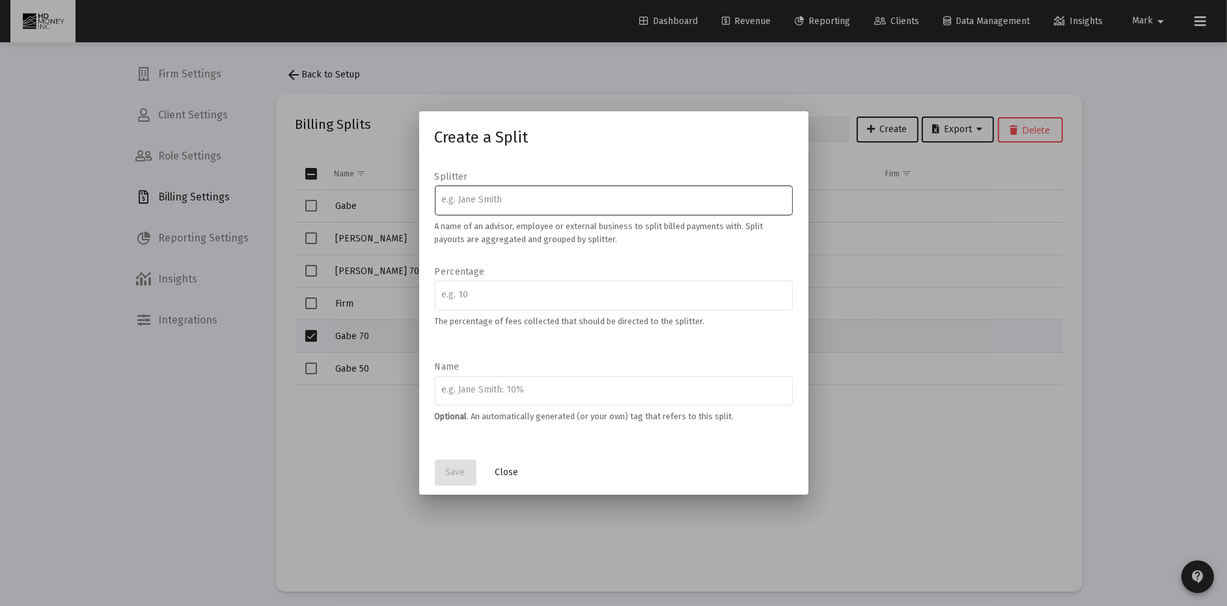
click at [489, 202] on input at bounding box center [613, 200] width 344 height 10
type input "Gabe 70"
click at [478, 294] on input "number" at bounding box center [613, 295] width 344 height 10
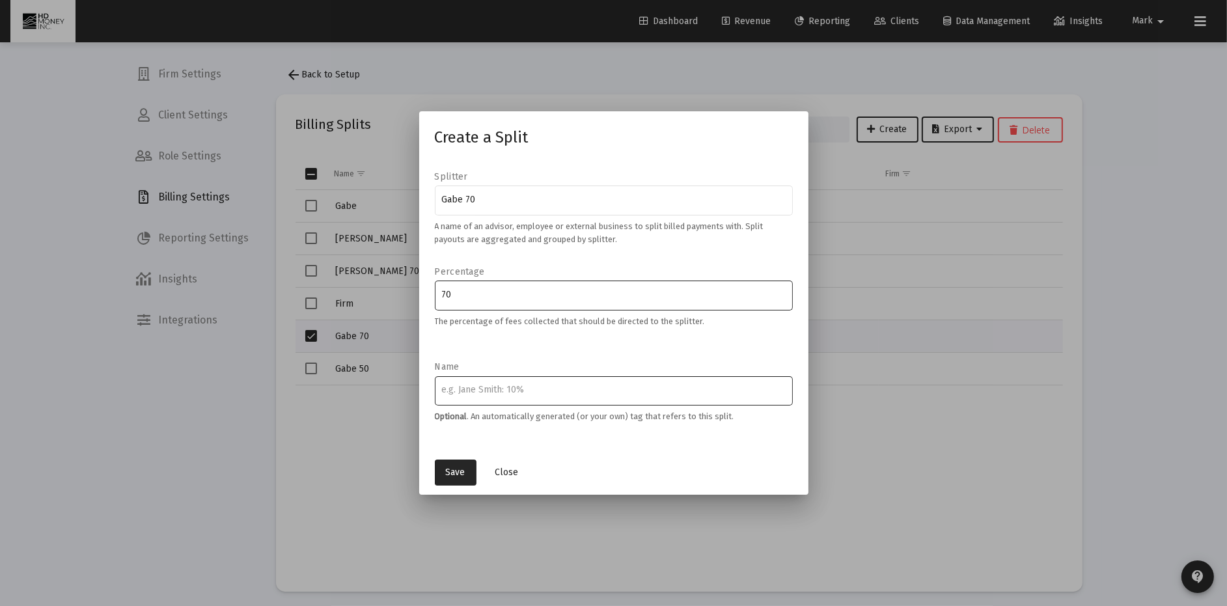
type input "70"
click at [468, 387] on input at bounding box center [613, 390] width 344 height 10
type input "Gabe 70"
click at [453, 472] on span "Save" at bounding box center [456, 472] width 20 height 11
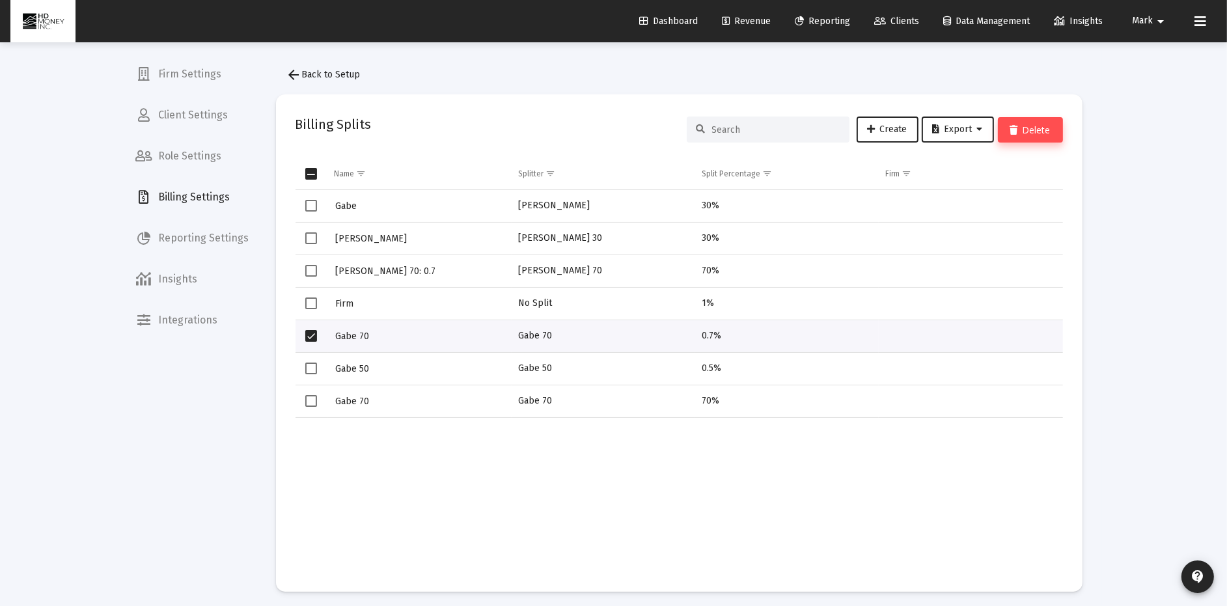
click at [1044, 126] on button "Delete" at bounding box center [1030, 129] width 65 height 25
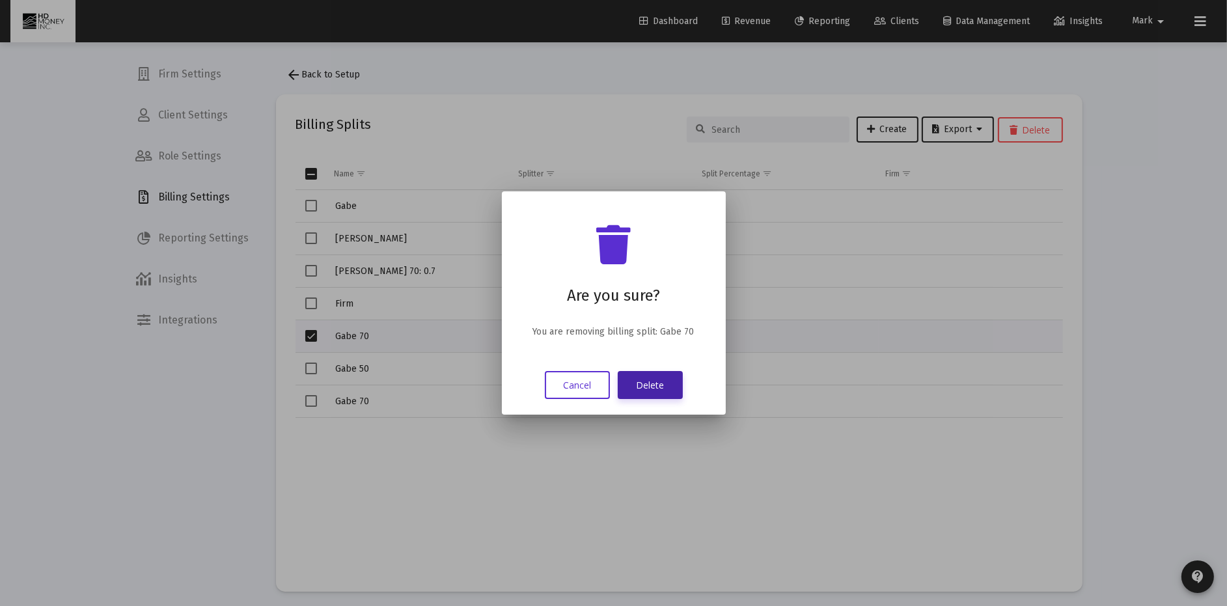
click at [641, 375] on button "Delete" at bounding box center [650, 385] width 65 height 28
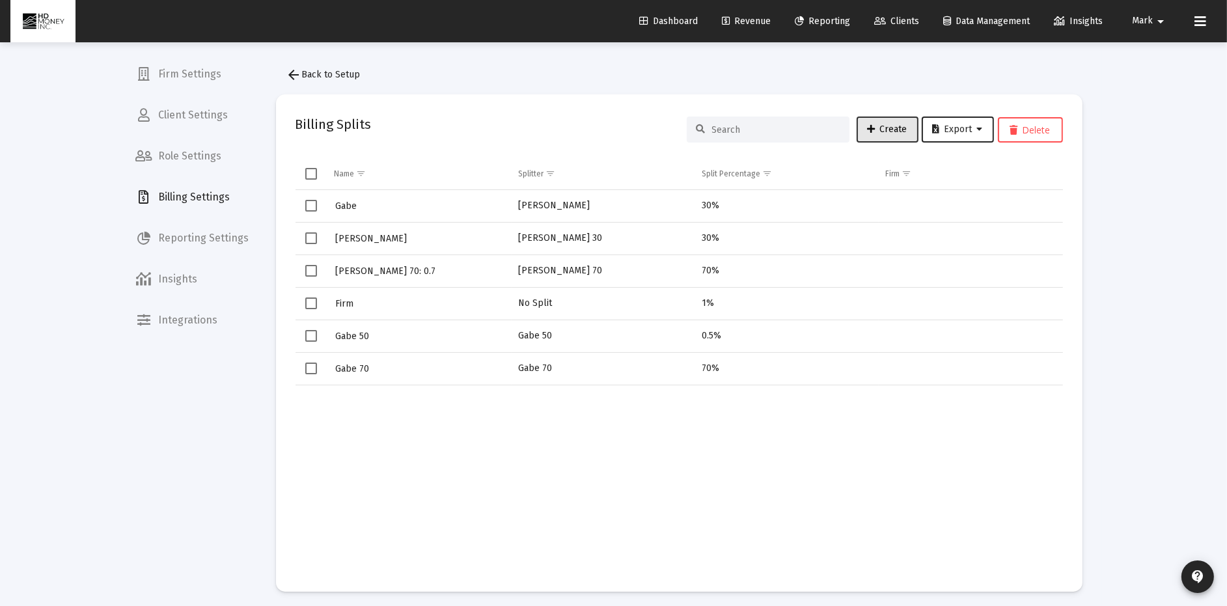
click at [893, 124] on span "Create" at bounding box center [887, 129] width 40 height 11
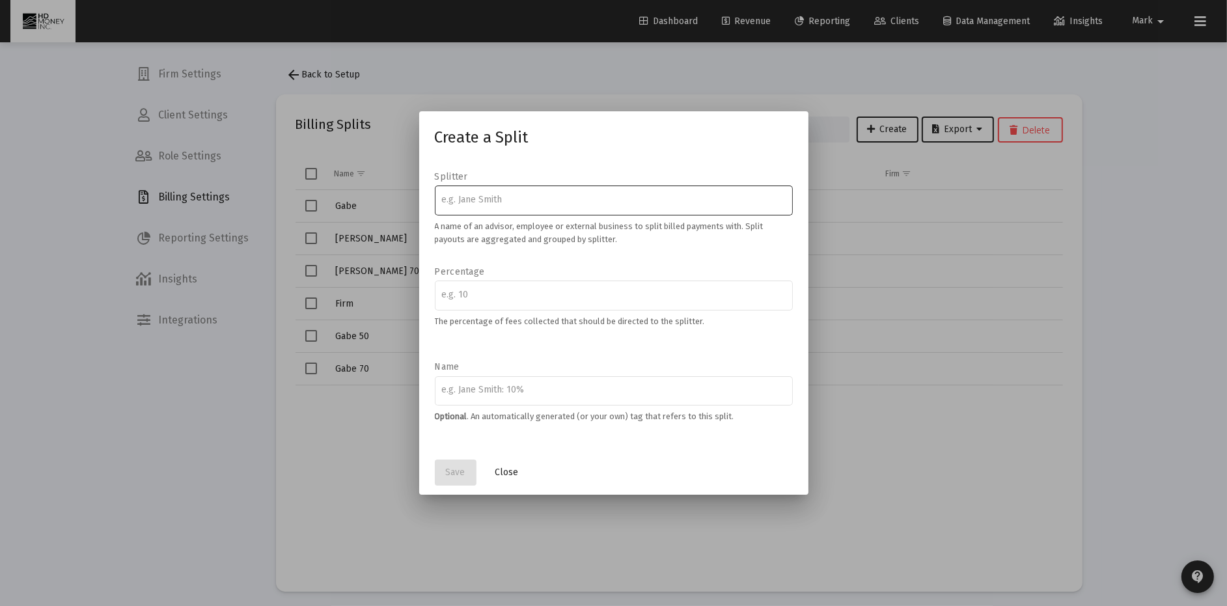
click at [532, 197] on input at bounding box center [613, 200] width 344 height 10
type input "g"
type input "Gabe 50"
click at [471, 295] on input "number" at bounding box center [613, 295] width 344 height 10
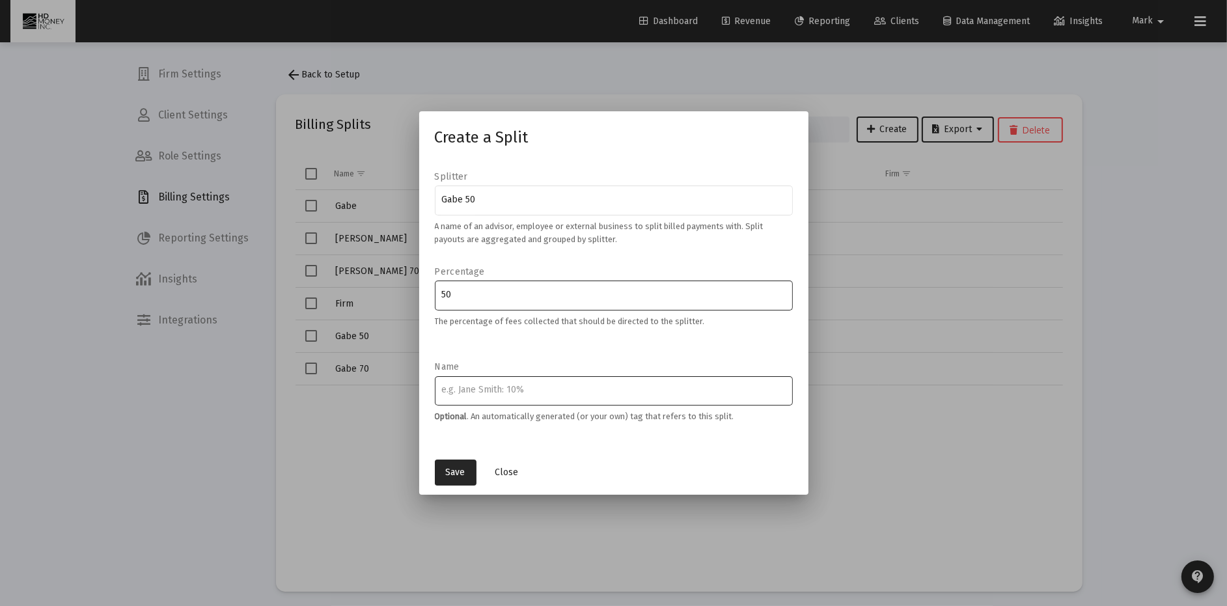
type input "50"
click at [485, 397] on div at bounding box center [613, 390] width 344 height 32
type input "Gabe 50"
click at [452, 470] on span "Save" at bounding box center [456, 472] width 20 height 11
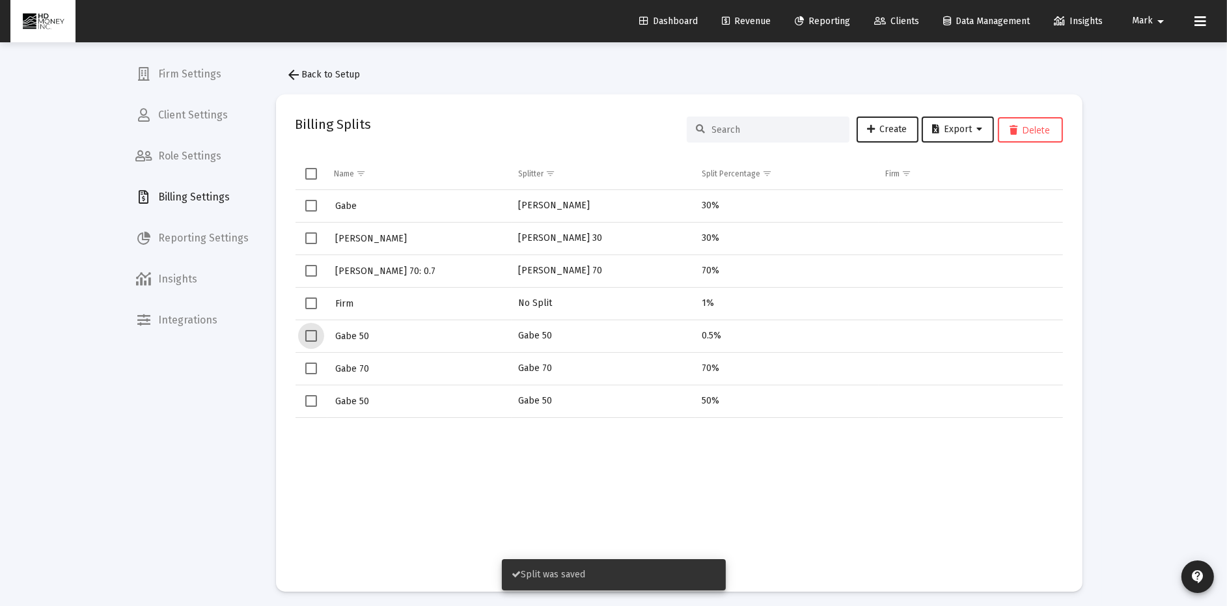
click at [315, 339] on span "Select row" at bounding box center [311, 336] width 12 height 12
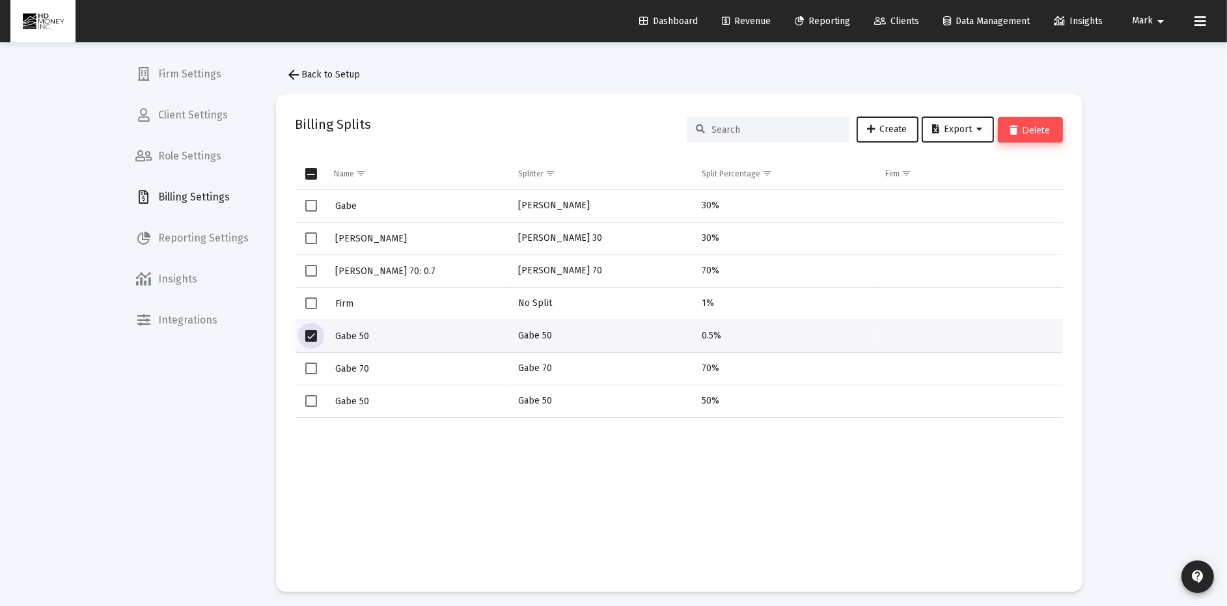
click at [1037, 129] on button "Delete" at bounding box center [1030, 129] width 65 height 25
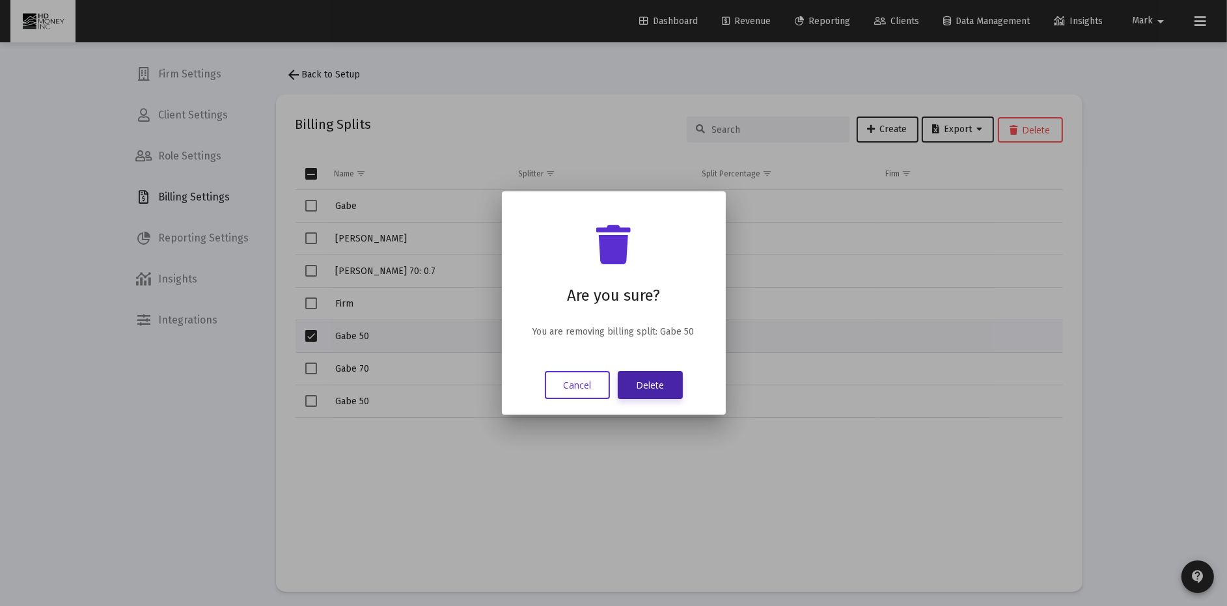
click at [652, 379] on button "Delete" at bounding box center [650, 385] width 65 height 28
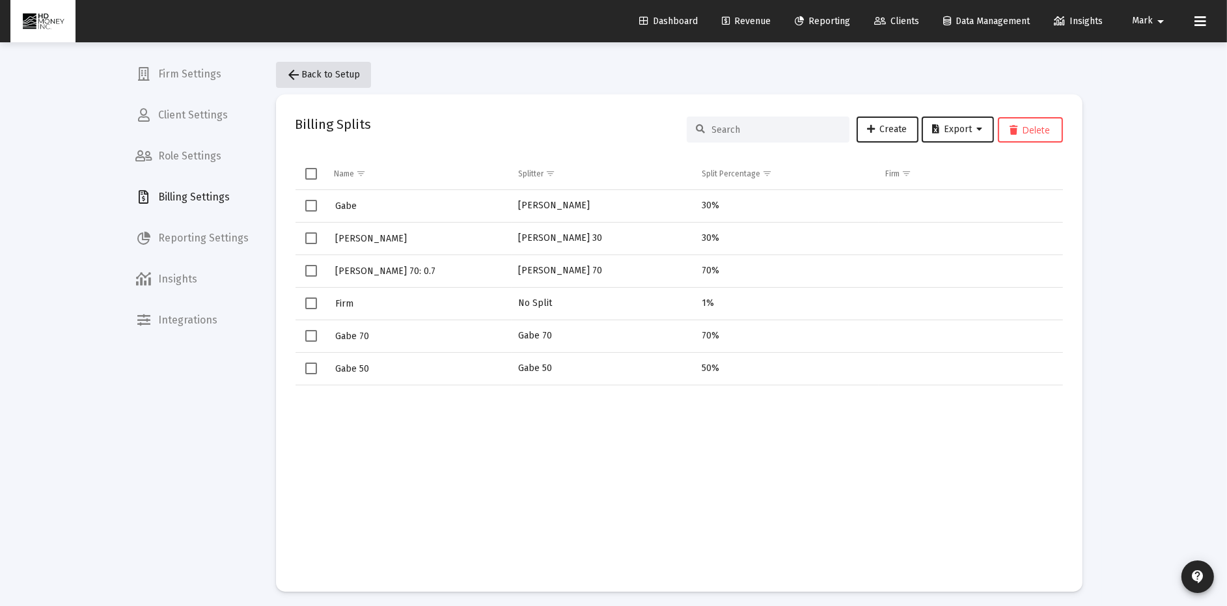
drag, startPoint x: 330, startPoint y: 70, endPoint x: 323, endPoint y: 66, distance: 8.2
click at [323, 66] on button "arrow_back Back to Setup" at bounding box center [323, 75] width 95 height 26
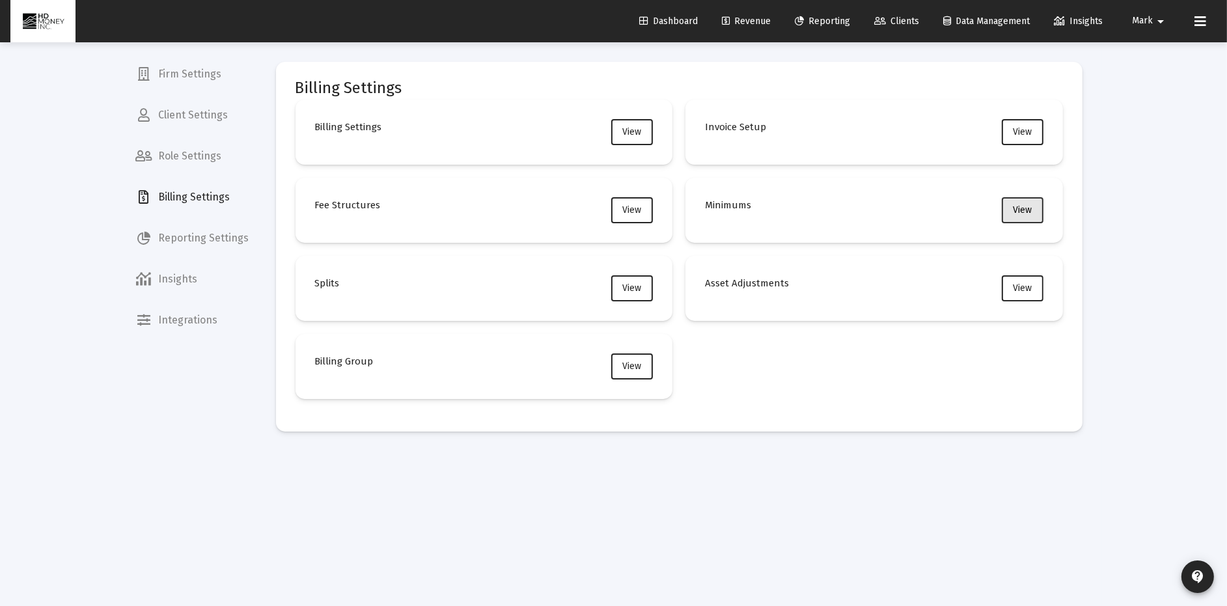
click at [1018, 210] on span "View" at bounding box center [1022, 209] width 19 height 11
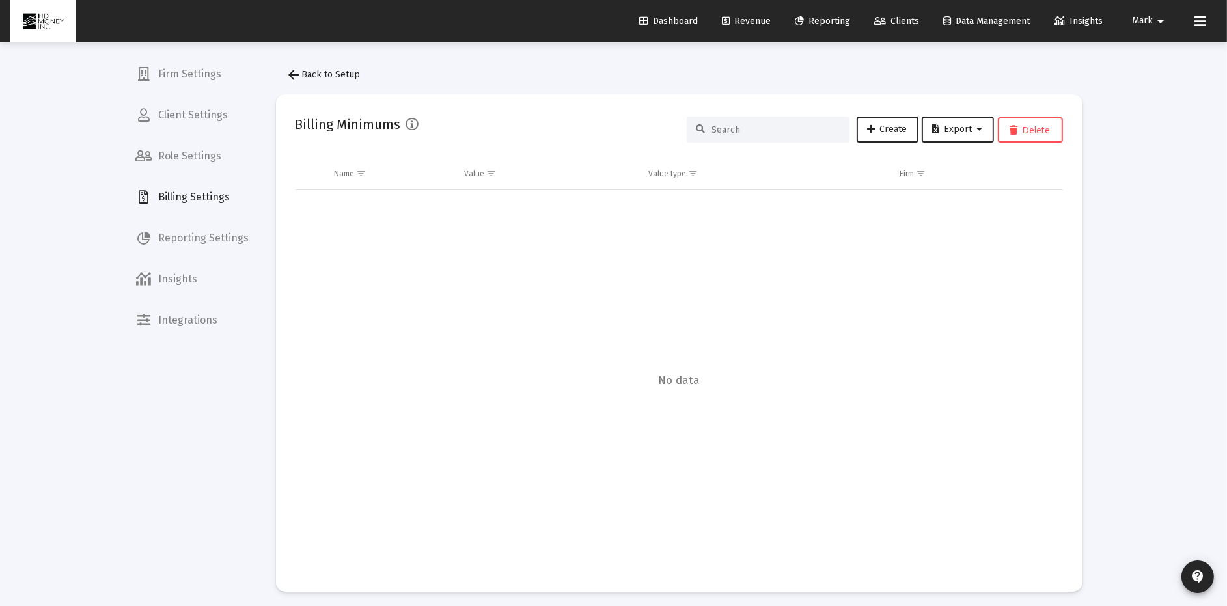
click at [186, 193] on span "Billing Settings" at bounding box center [193, 197] width 134 height 31
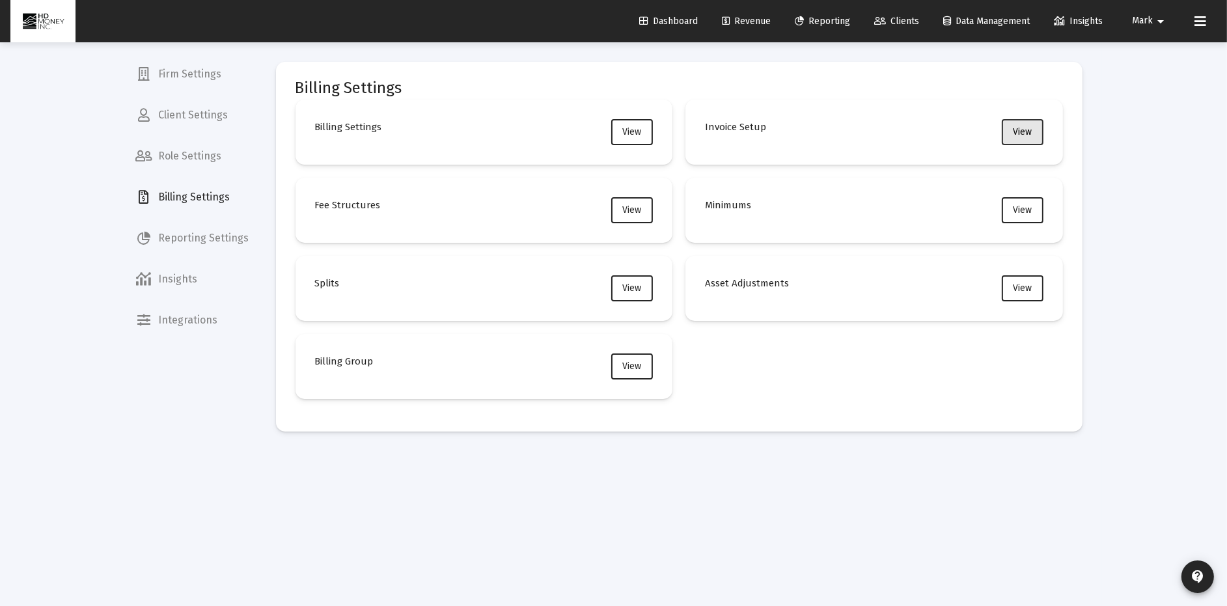
click at [1024, 130] on span "View" at bounding box center [1022, 131] width 19 height 11
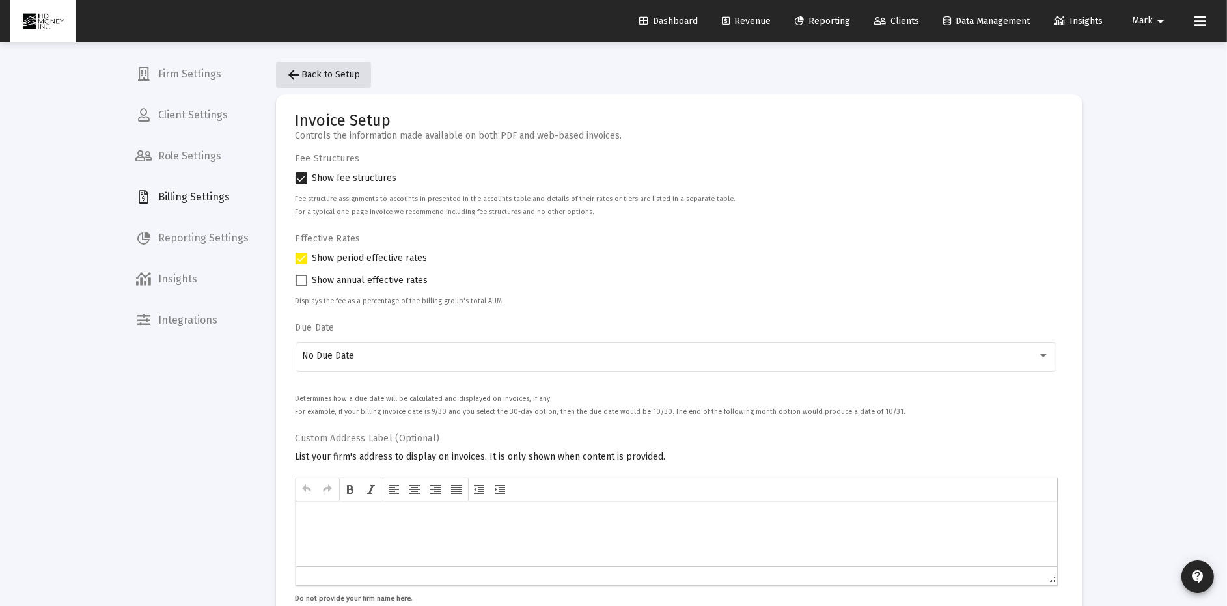
click at [303, 77] on span "arrow_back Back to Setup" at bounding box center [323, 74] width 74 height 11
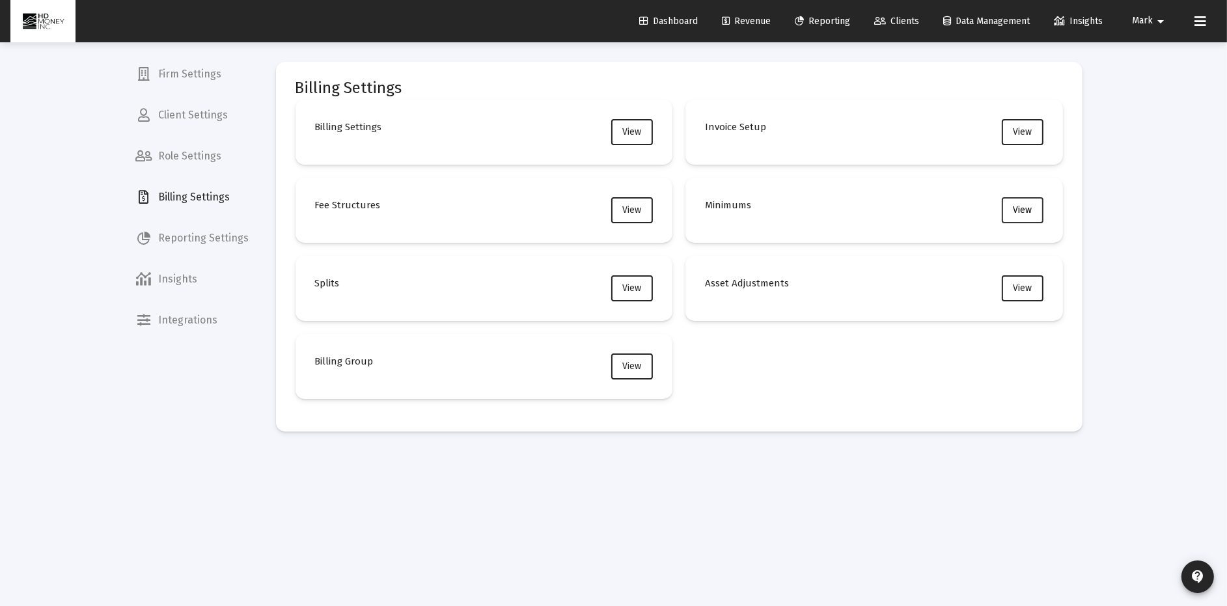
click at [1010, 207] on button "View" at bounding box center [1022, 210] width 42 height 26
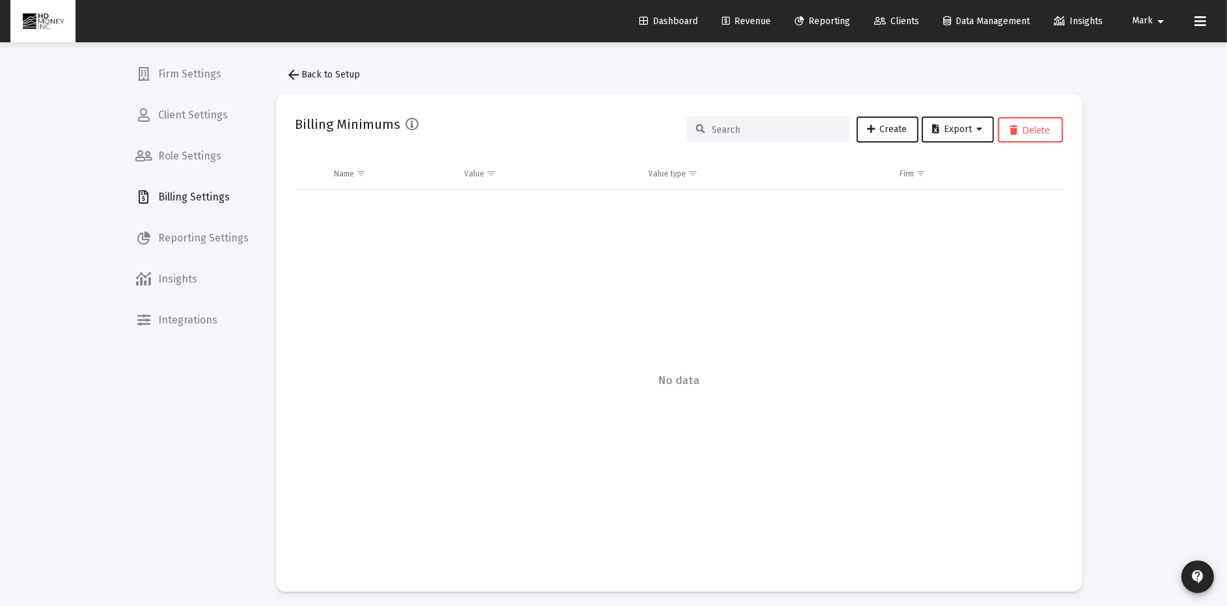
click at [306, 73] on span "arrow_back Back to Setup" at bounding box center [323, 74] width 74 height 11
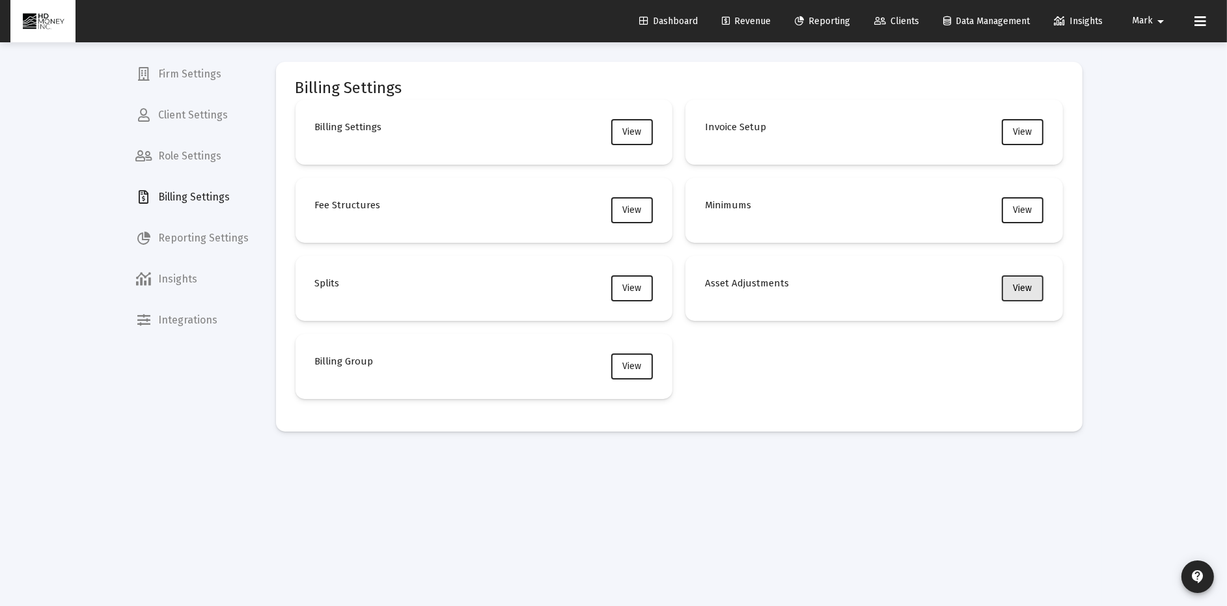
click at [1022, 288] on span "View" at bounding box center [1022, 287] width 19 height 11
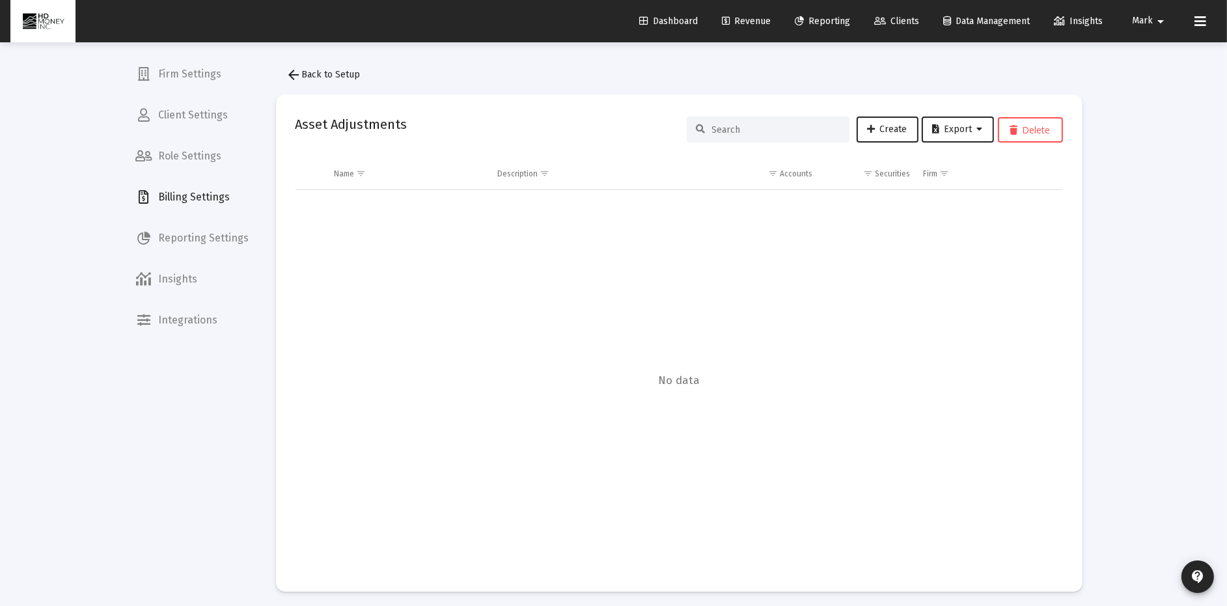
click at [311, 67] on button "arrow_back Back to Setup" at bounding box center [323, 75] width 95 height 26
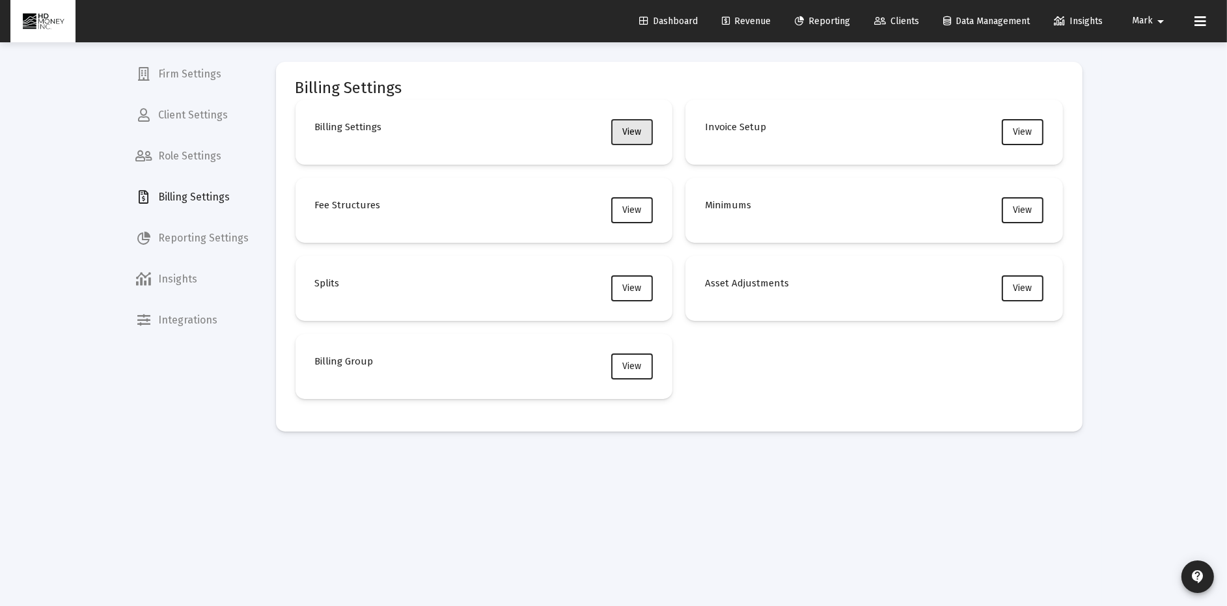
click at [626, 127] on span "View" at bounding box center [632, 131] width 19 height 11
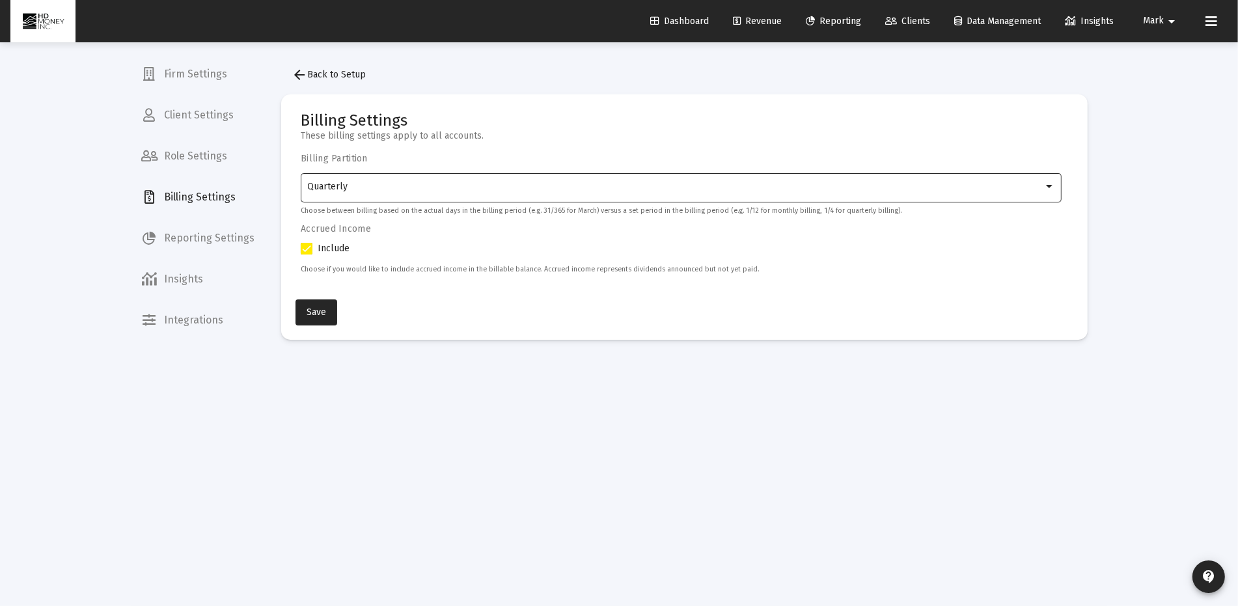
click at [1050, 186] on div at bounding box center [1049, 186] width 7 height 3
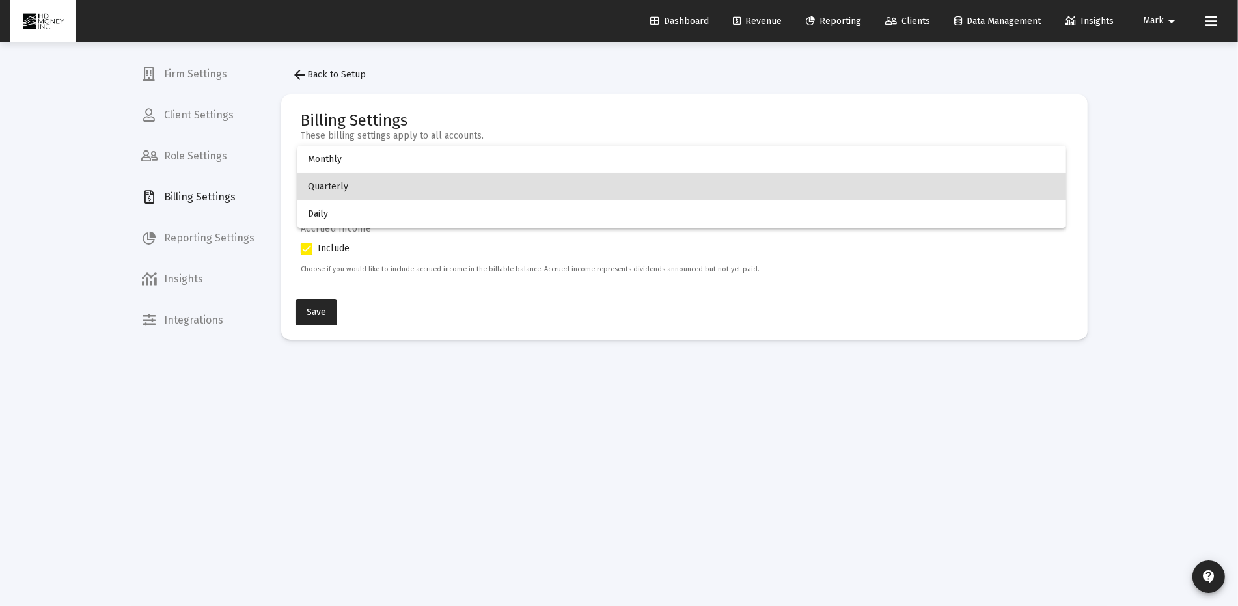
click at [1048, 185] on span "Quarterly" at bounding box center [681, 186] width 747 height 27
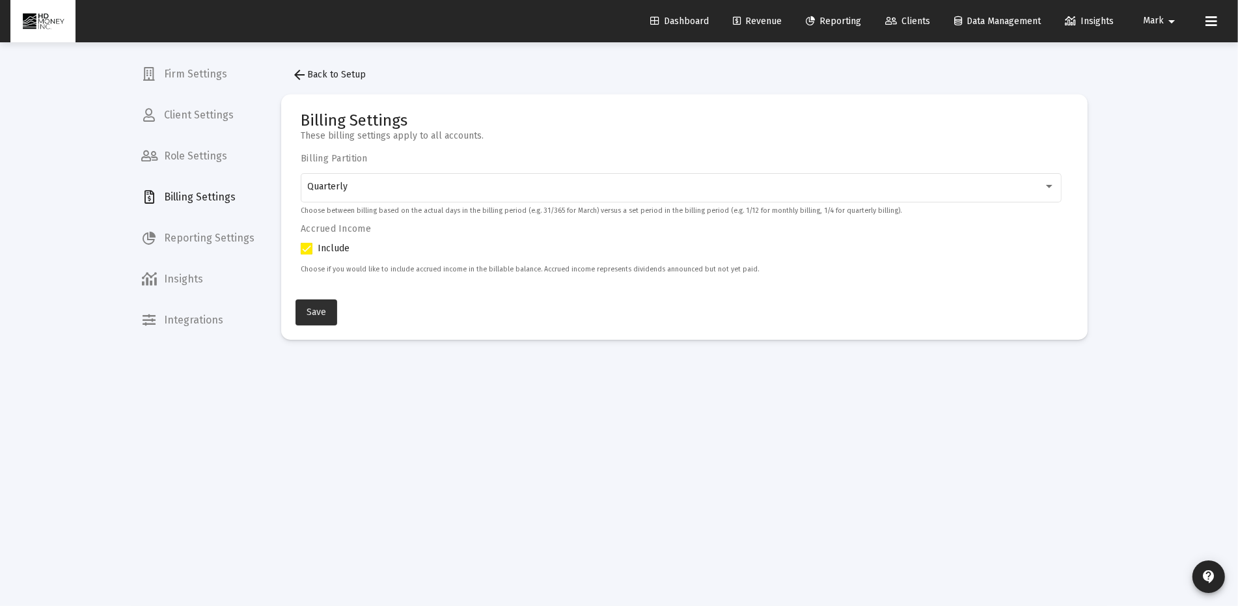
click at [313, 306] on button "Save" at bounding box center [316, 312] width 42 height 26
click at [914, 18] on span "Clients" at bounding box center [907, 21] width 45 height 11
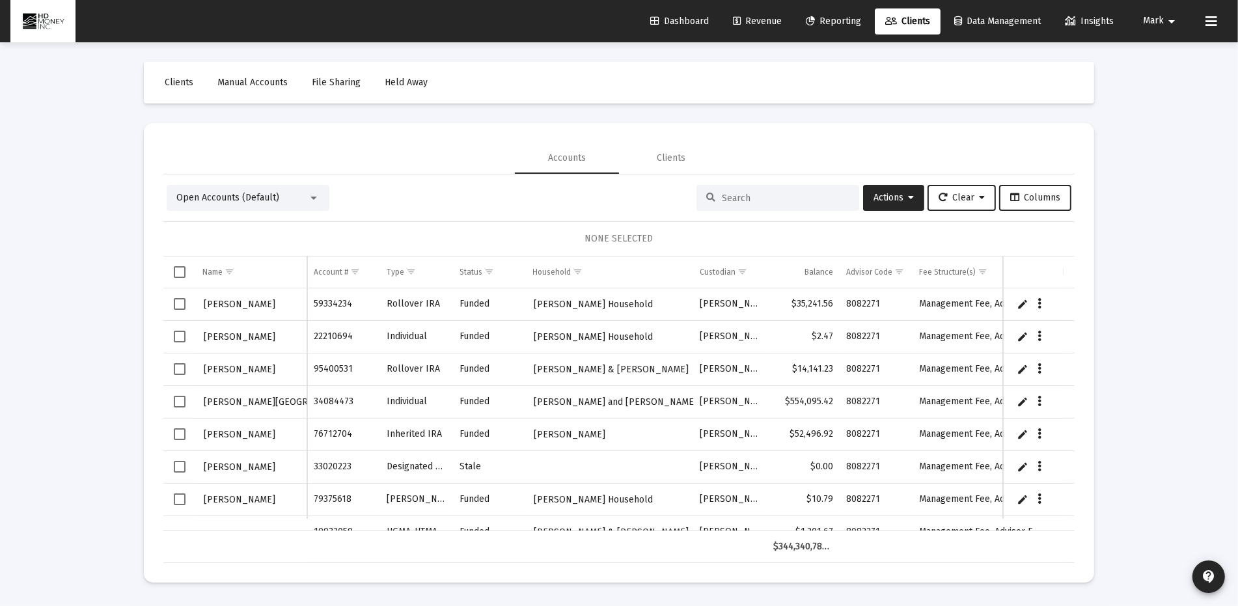
click at [749, 193] on input at bounding box center [786, 198] width 128 height 11
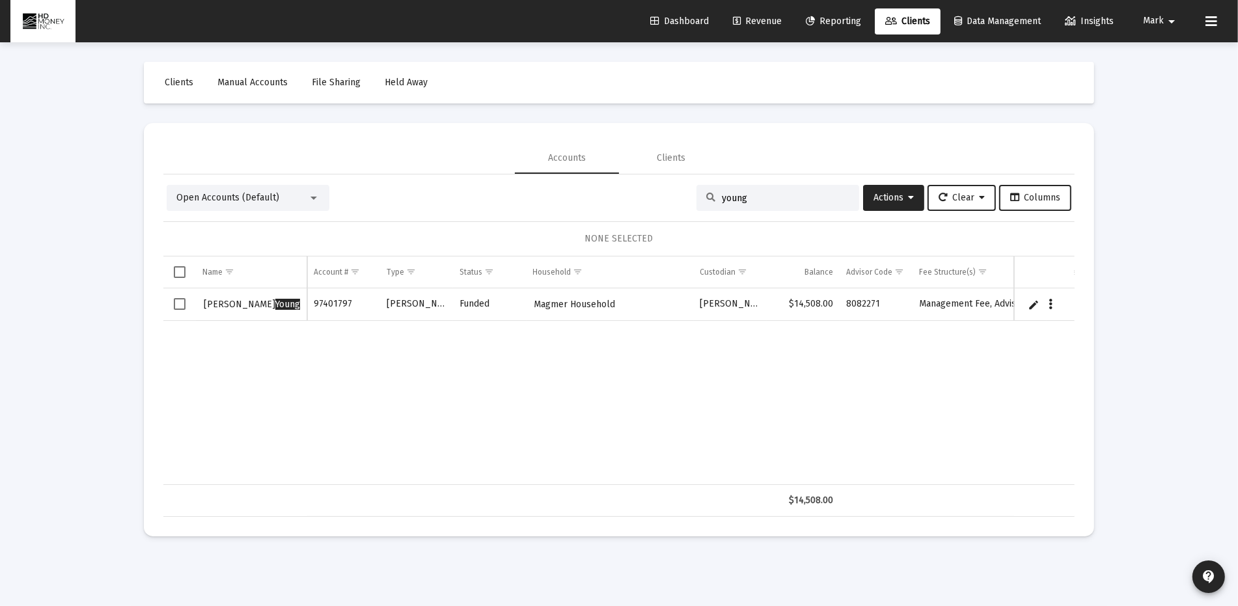
type input "young"
click at [175, 300] on span "Select row" at bounding box center [180, 304] width 12 height 12
click at [1051, 299] on icon "Data grid" at bounding box center [1051, 305] width 4 height 16
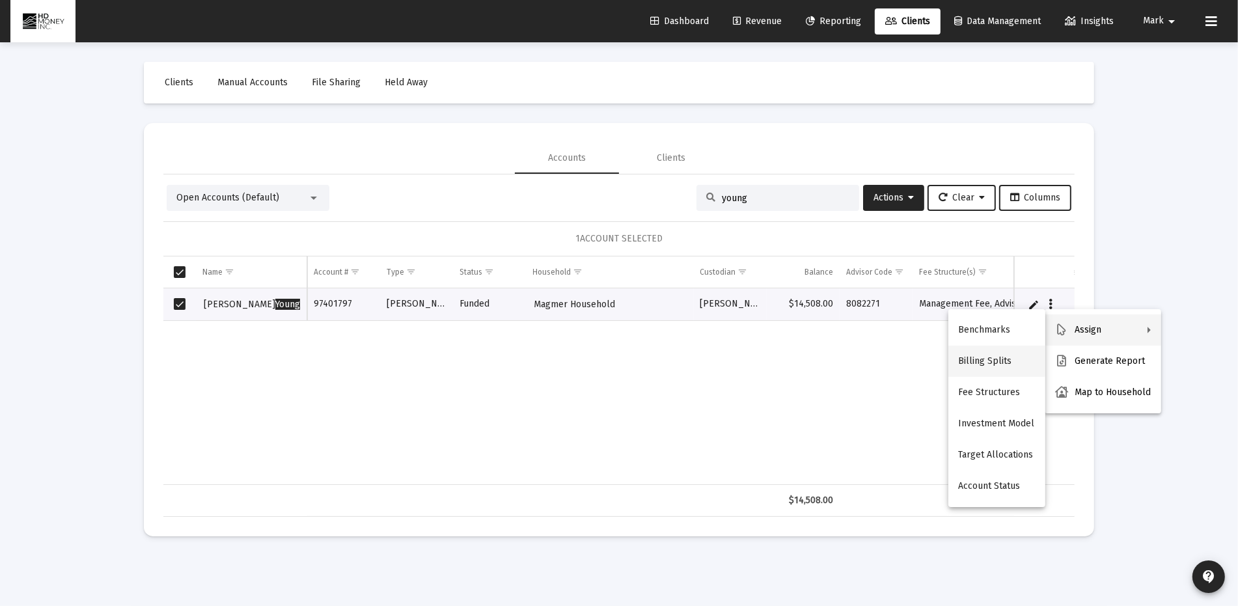
click at [991, 358] on button "Billing Splits" at bounding box center [996, 361] width 97 height 31
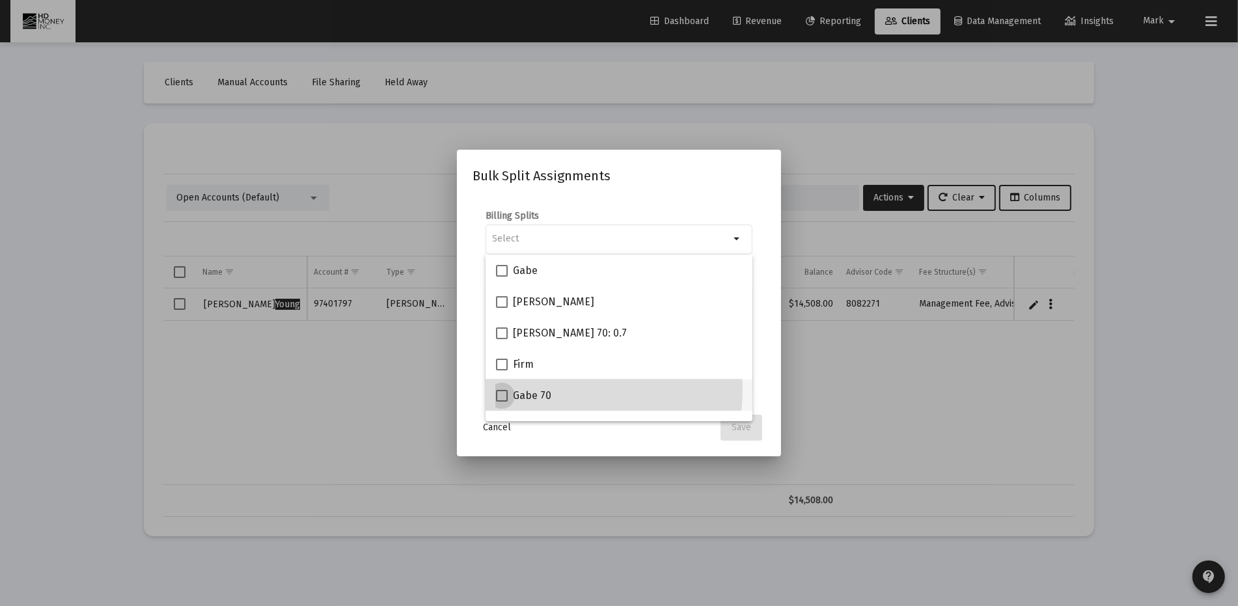
click at [545, 388] on span "Gabe 70" at bounding box center [532, 396] width 38 height 16
click at [502, 401] on input "Gabe 70" at bounding box center [501, 401] width 1 height 1
checkbox input "true"
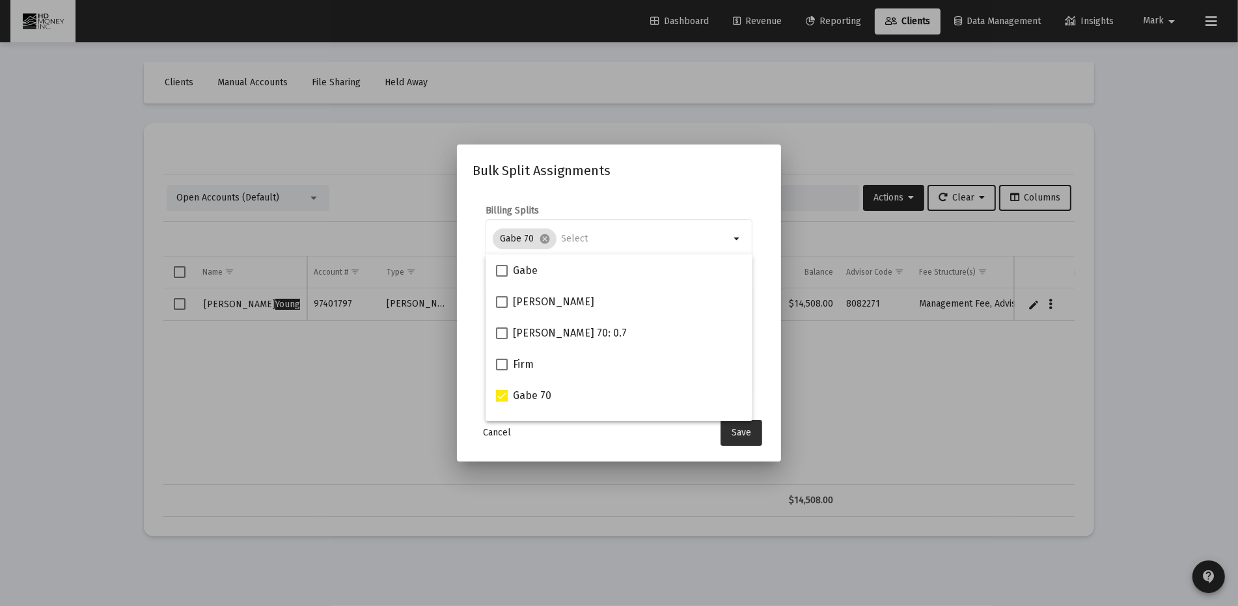
click at [746, 430] on span "Save" at bounding box center [741, 432] width 20 height 11
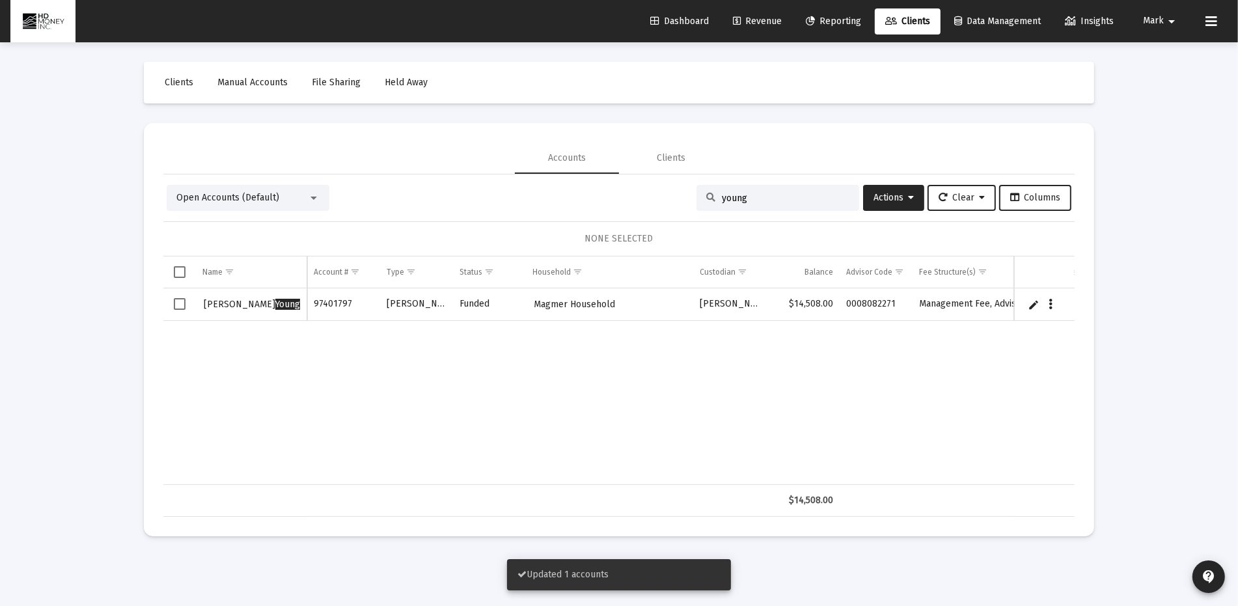
click at [795, 197] on input "young" at bounding box center [786, 198] width 128 height 11
type input "y"
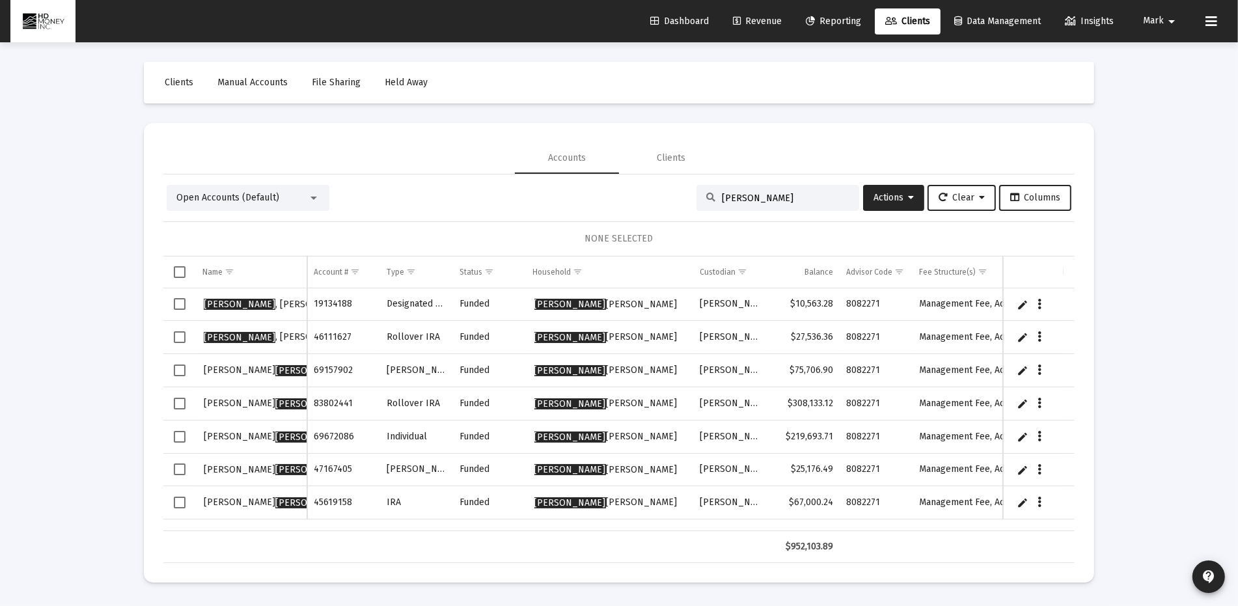
type input "[PERSON_NAME]"
drag, startPoint x: 175, startPoint y: 302, endPoint x: 174, endPoint y: 320, distance: 18.2
click at [175, 301] on span "Select row" at bounding box center [180, 304] width 12 height 12
click at [180, 334] on span "Select row" at bounding box center [180, 337] width 12 height 12
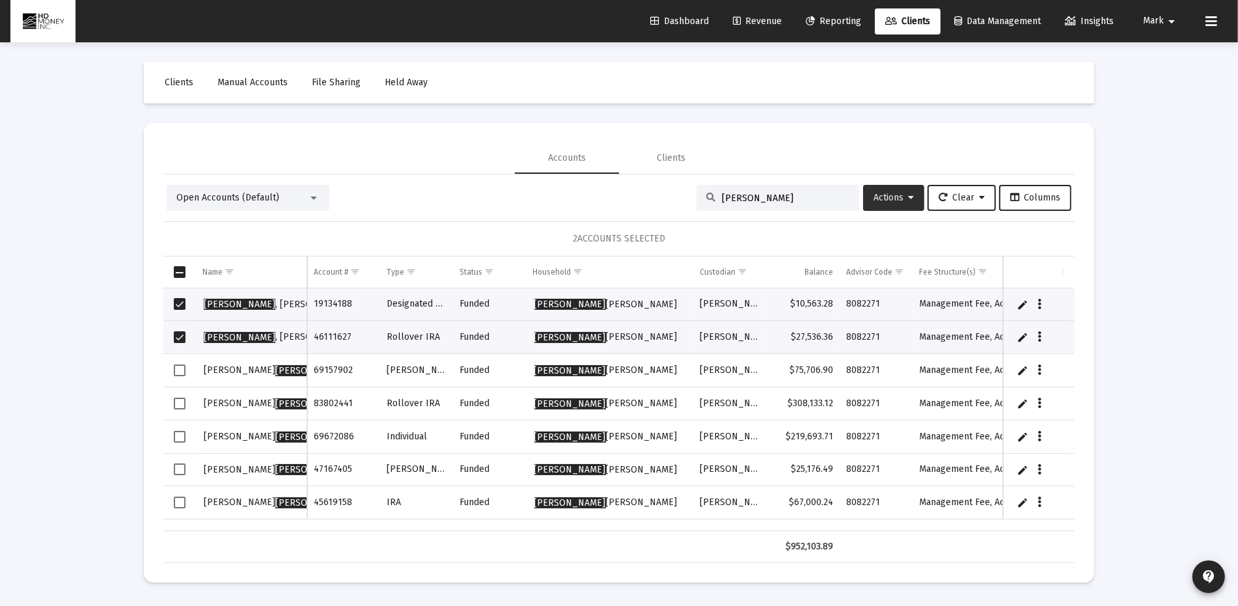
click at [881, 195] on span "Actions" at bounding box center [893, 197] width 40 height 11
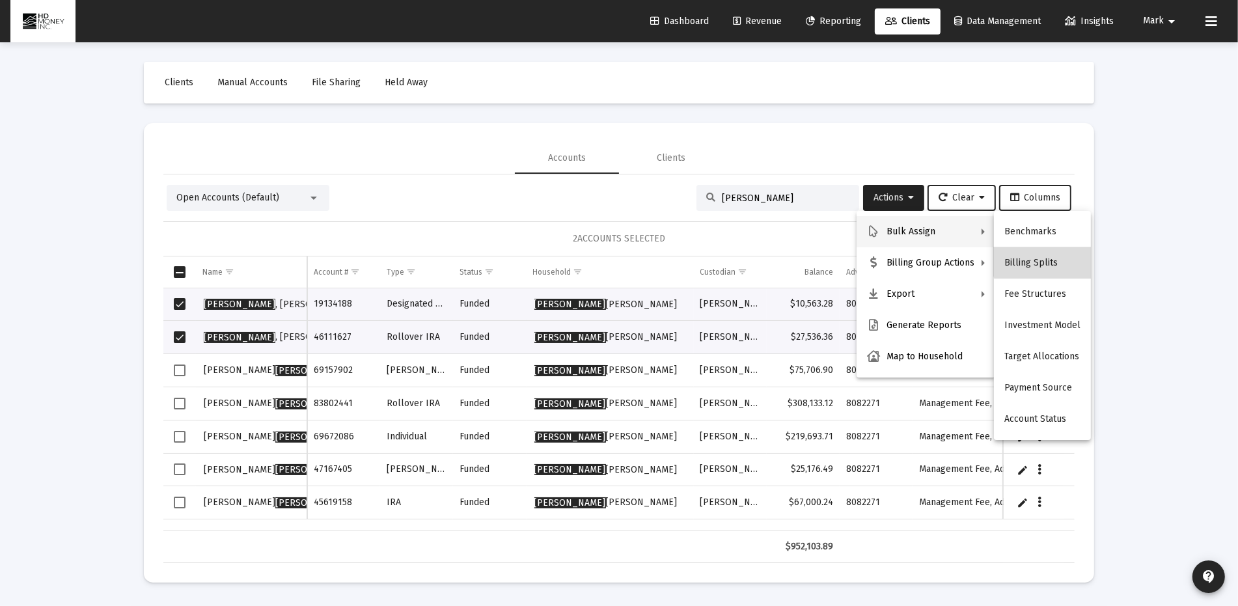
click at [1050, 258] on button "Billing Splits" at bounding box center [1042, 262] width 97 height 31
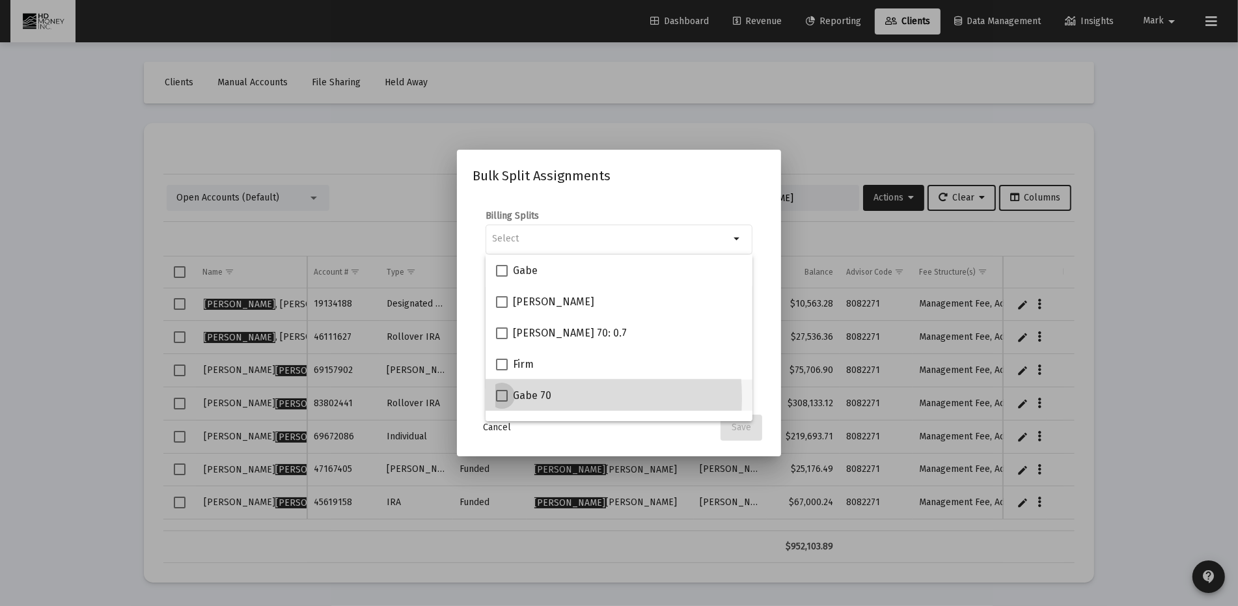
click at [503, 398] on span at bounding box center [502, 396] width 12 height 12
click at [502, 401] on input "Gabe 70" at bounding box center [501, 401] width 1 height 1
checkbox input "true"
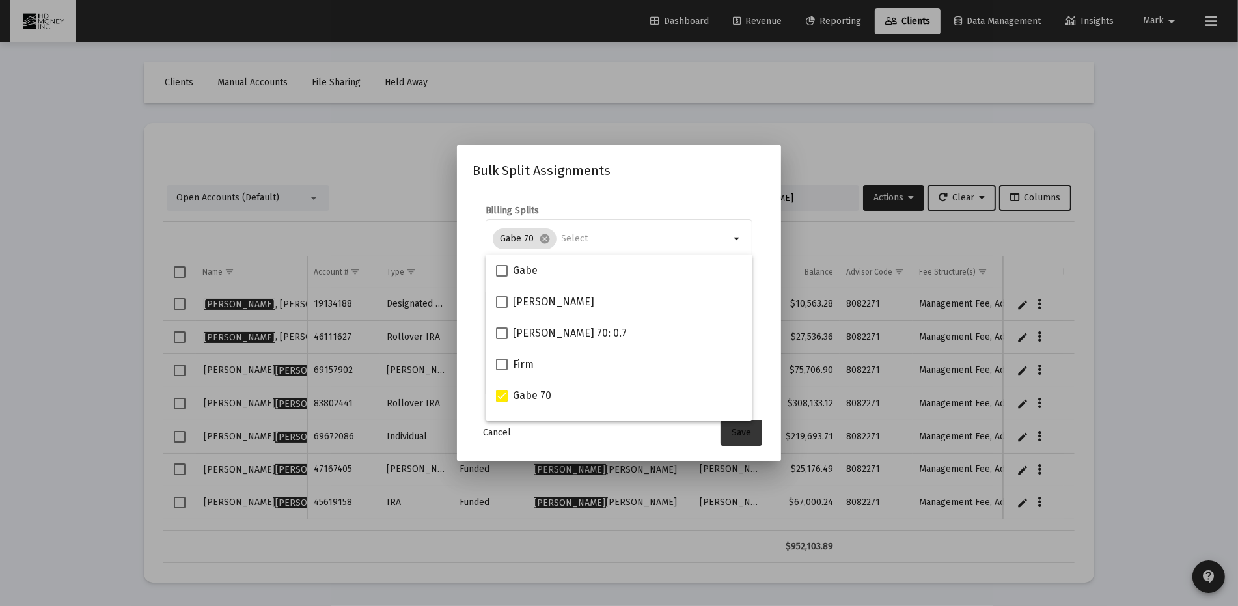
click at [742, 436] on span "Save" at bounding box center [741, 432] width 20 height 11
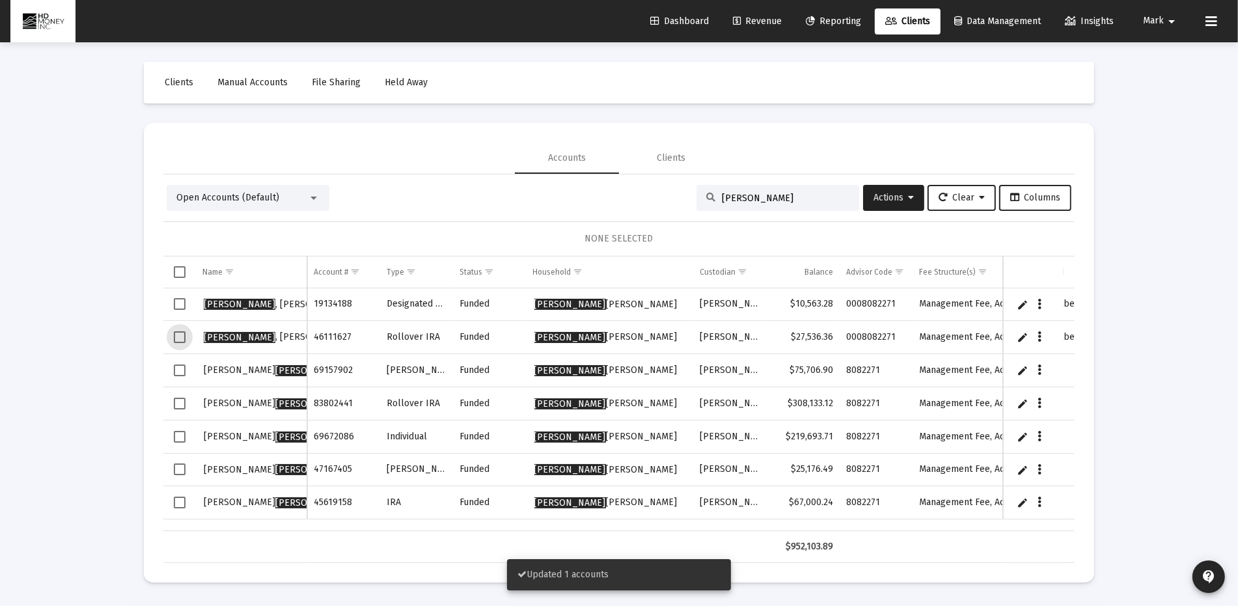
click at [174, 336] on span "Select row" at bounding box center [180, 337] width 12 height 12
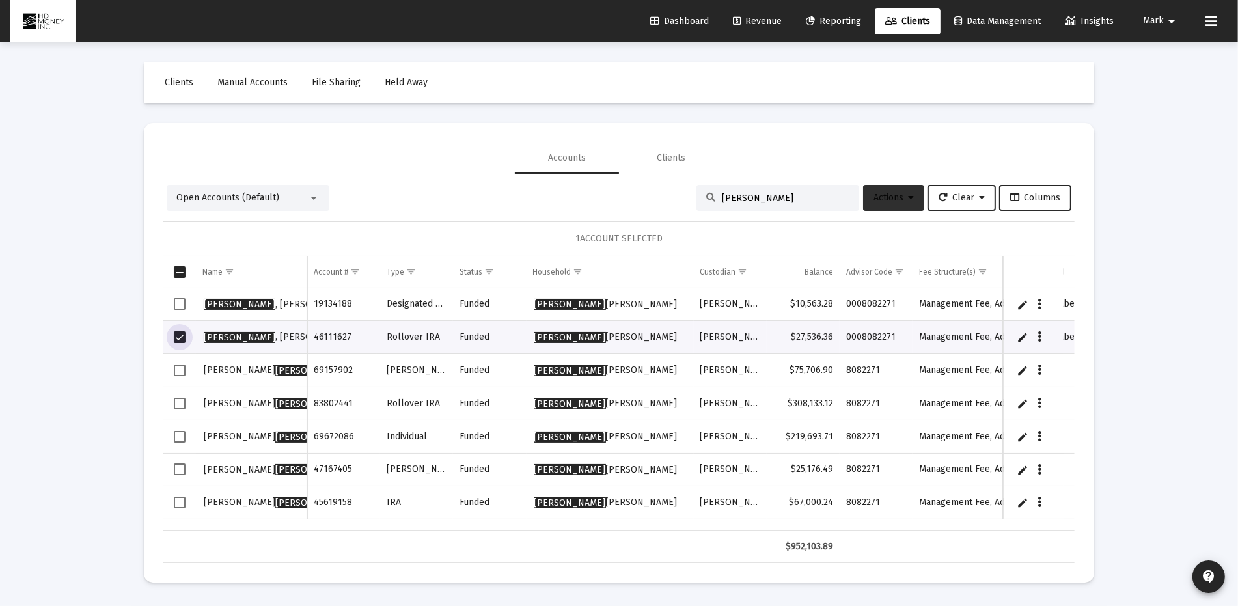
click at [891, 189] on button "Actions" at bounding box center [893, 198] width 61 height 26
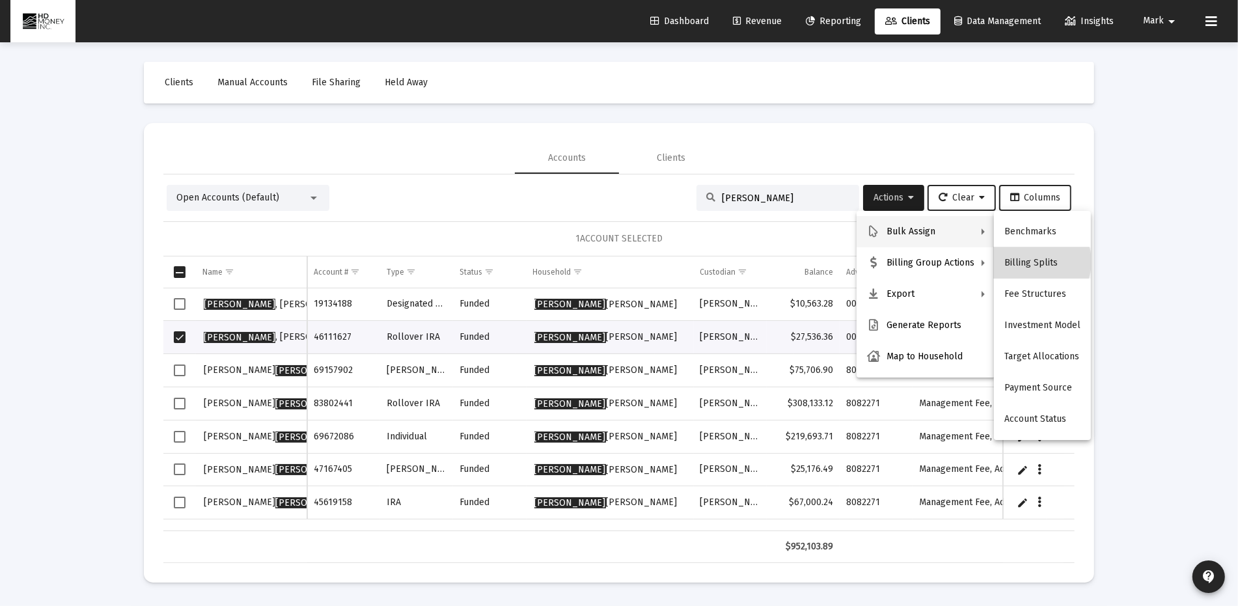
click at [1033, 261] on button "Billing Splits" at bounding box center [1042, 262] width 97 height 31
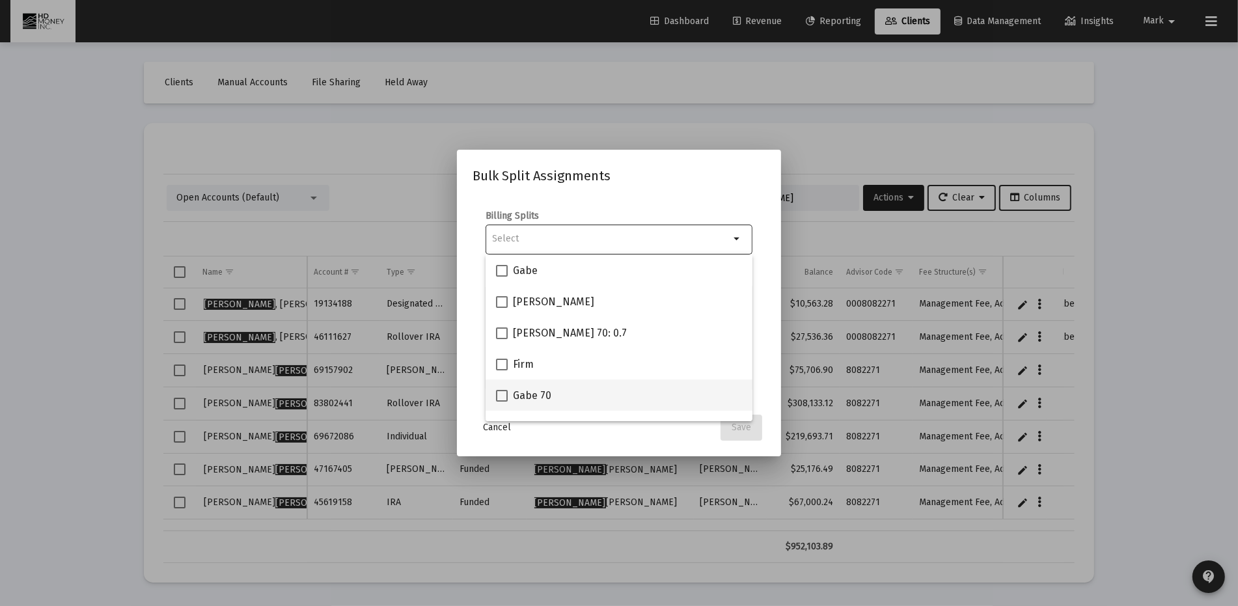
click at [501, 396] on span at bounding box center [502, 396] width 12 height 12
click at [501, 401] on input "Gabe 70" at bounding box center [501, 401] width 1 height 1
checkbox input "true"
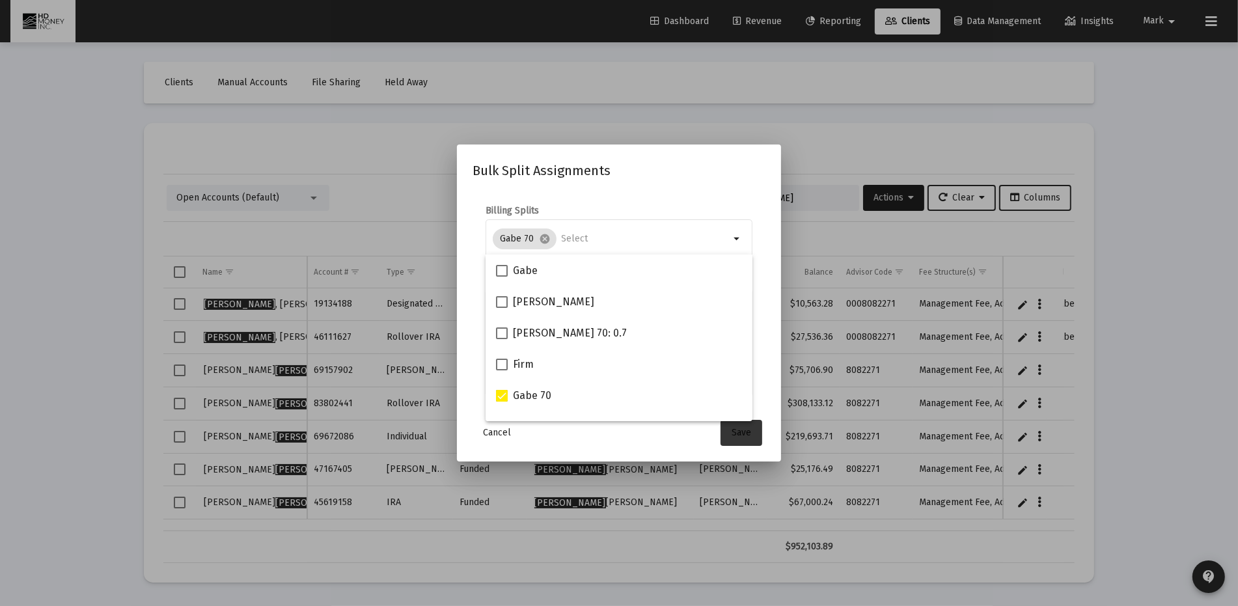
click at [733, 434] on span "Save" at bounding box center [741, 432] width 20 height 11
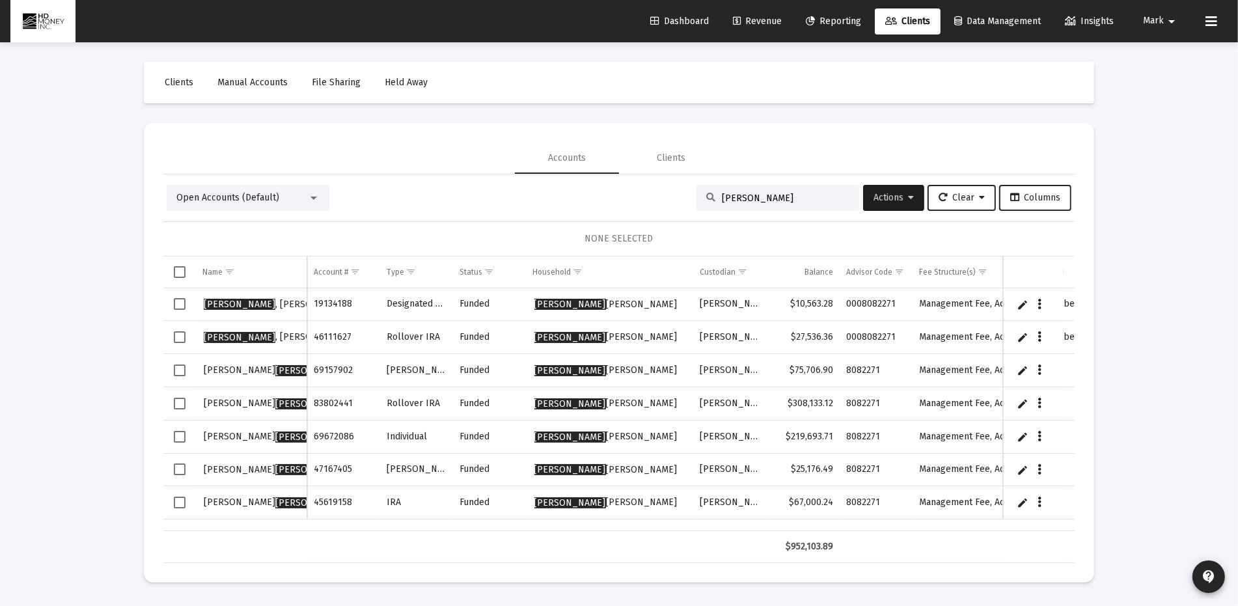
click at [178, 369] on span "Select row" at bounding box center [180, 370] width 12 height 12
click at [885, 198] on span "Actions" at bounding box center [893, 197] width 40 height 11
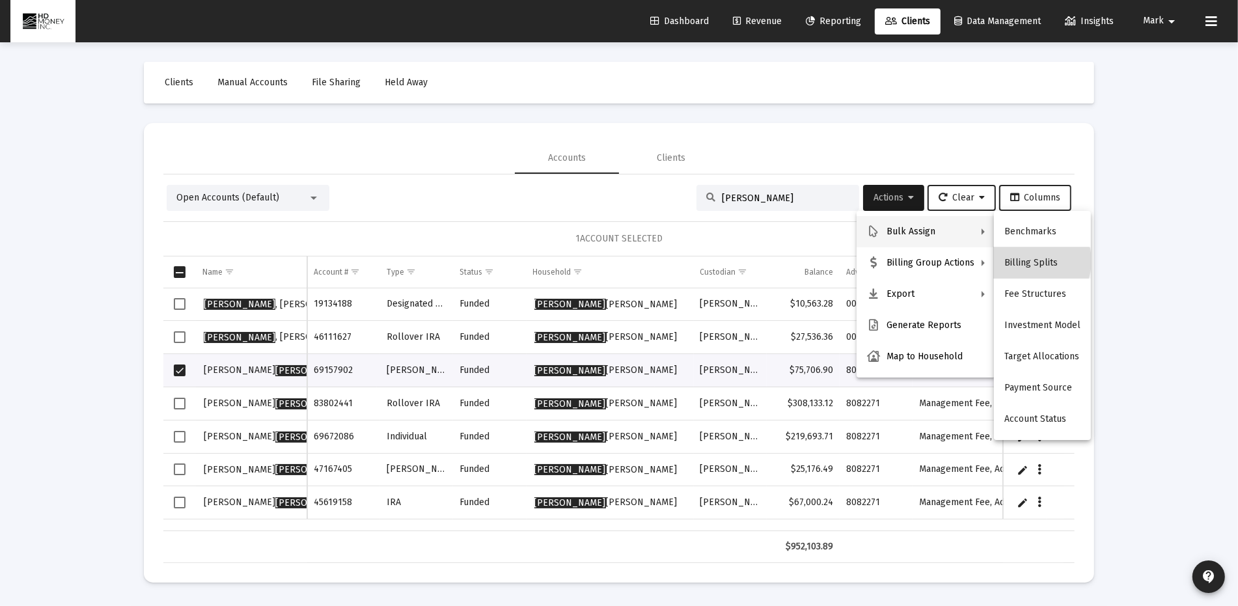
click at [1030, 261] on button "Billing Splits" at bounding box center [1042, 262] width 97 height 31
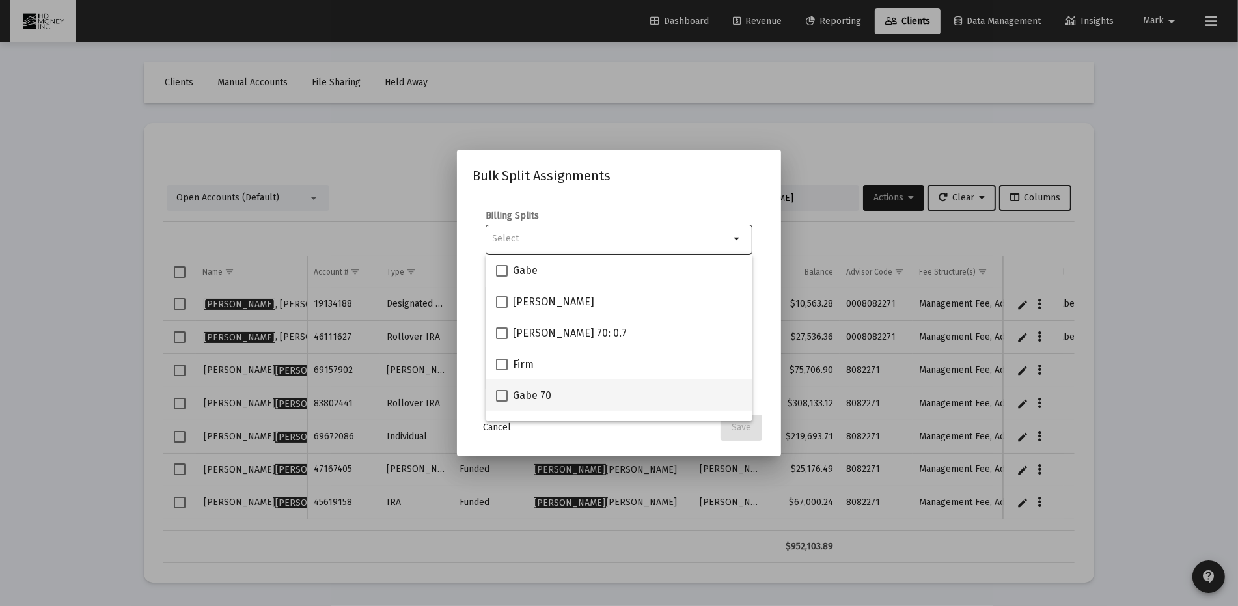
click at [540, 398] on span "Gabe 70" at bounding box center [532, 396] width 38 height 16
click at [502, 401] on input "Gabe 70" at bounding box center [501, 401] width 1 height 1
checkbox input "true"
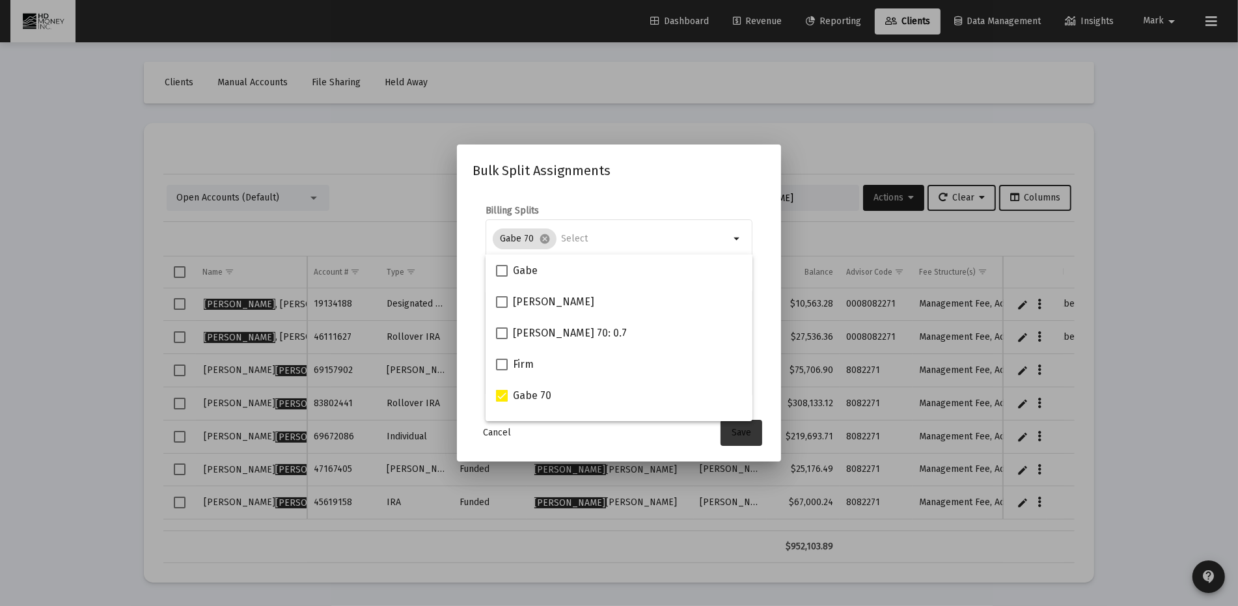
click at [739, 433] on span "Save" at bounding box center [741, 432] width 20 height 11
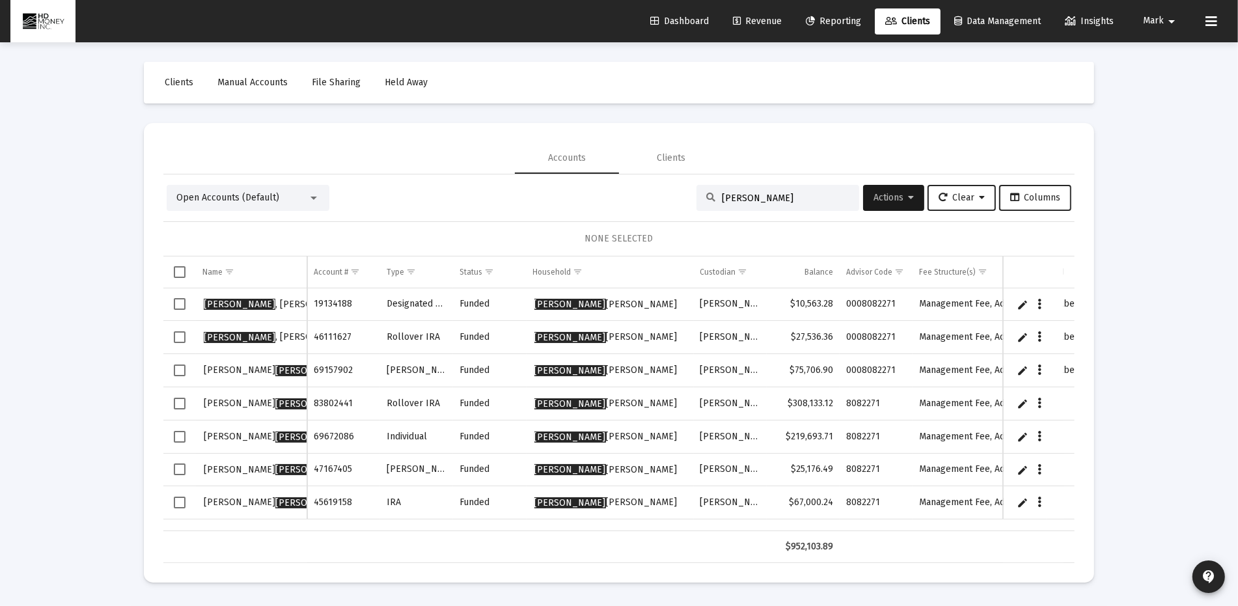
click at [764, 193] on input "[PERSON_NAME]" at bounding box center [786, 198] width 128 height 11
type input "h"
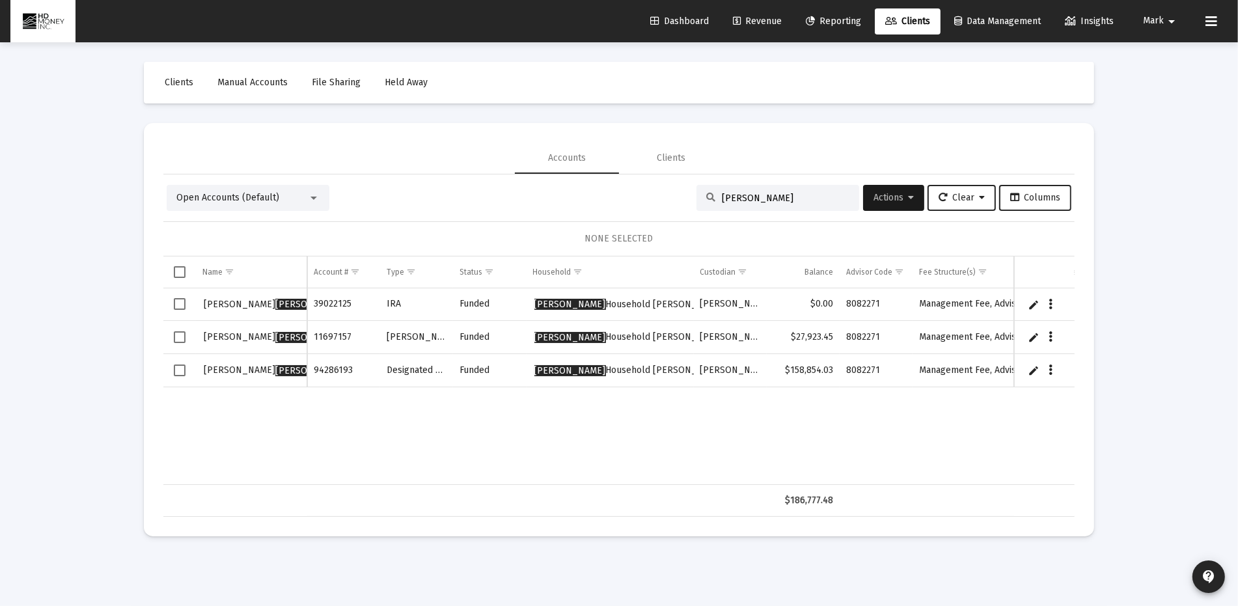
type input "[PERSON_NAME]"
click at [182, 300] on span "Select row" at bounding box center [180, 304] width 12 height 12
click at [1048, 301] on button "Data grid" at bounding box center [1051, 304] width 12 height 12
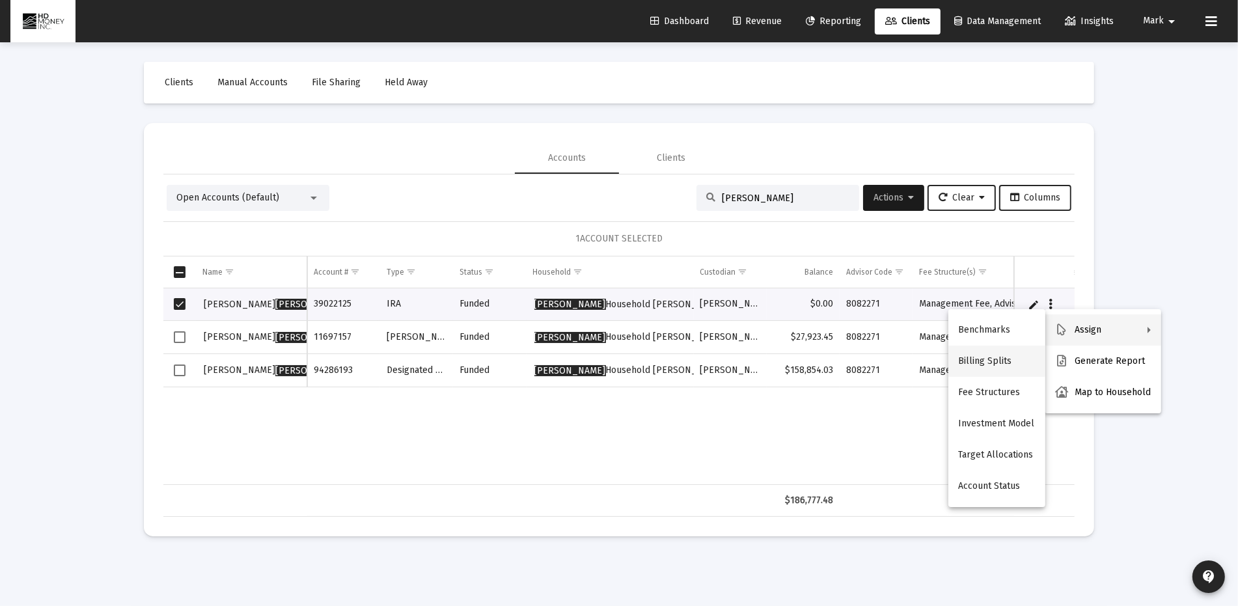
click at [981, 356] on button "Billing Splits" at bounding box center [996, 361] width 97 height 31
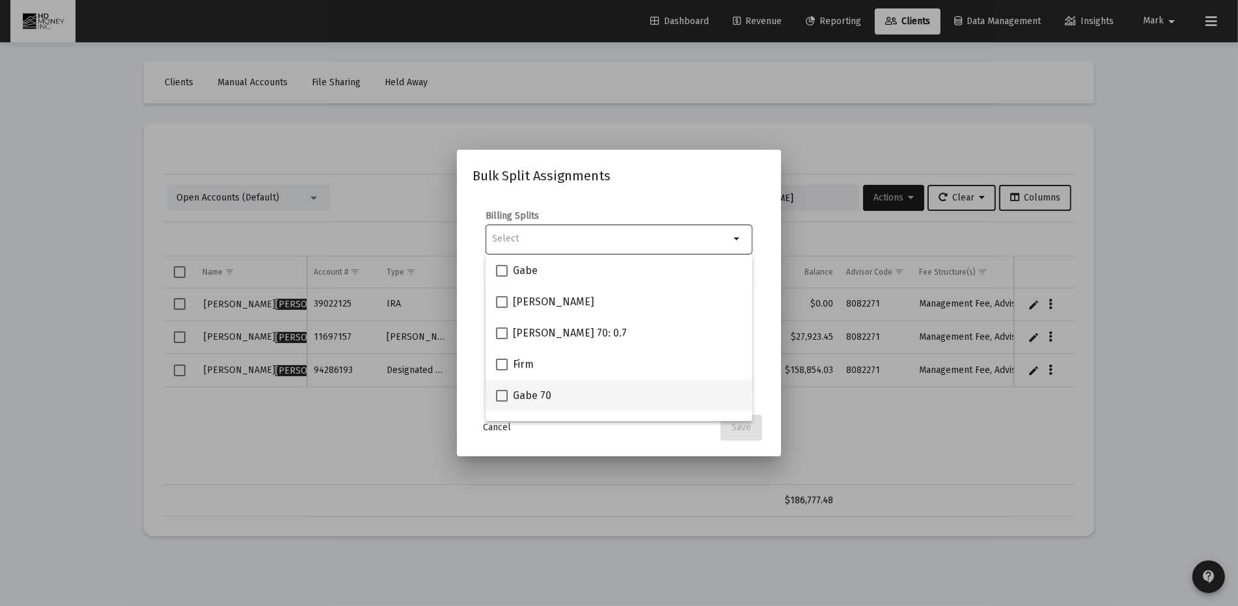
click at [576, 398] on div "Gabe 70" at bounding box center [619, 394] width 246 height 31
checkbox input "true"
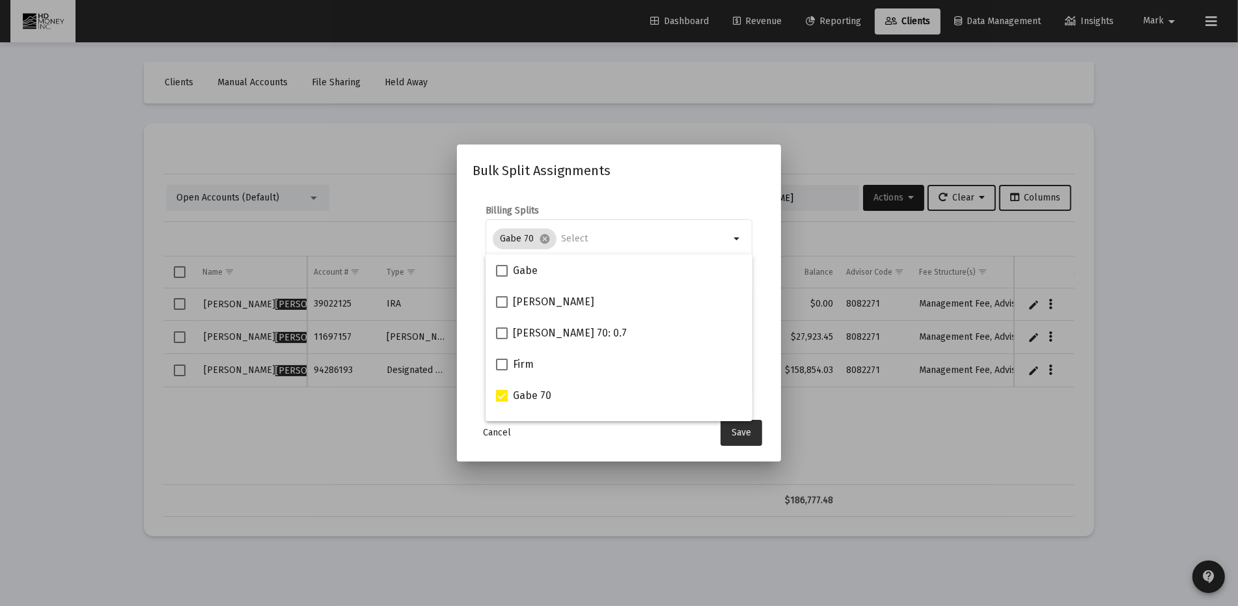
click at [742, 429] on span "Save" at bounding box center [741, 432] width 20 height 11
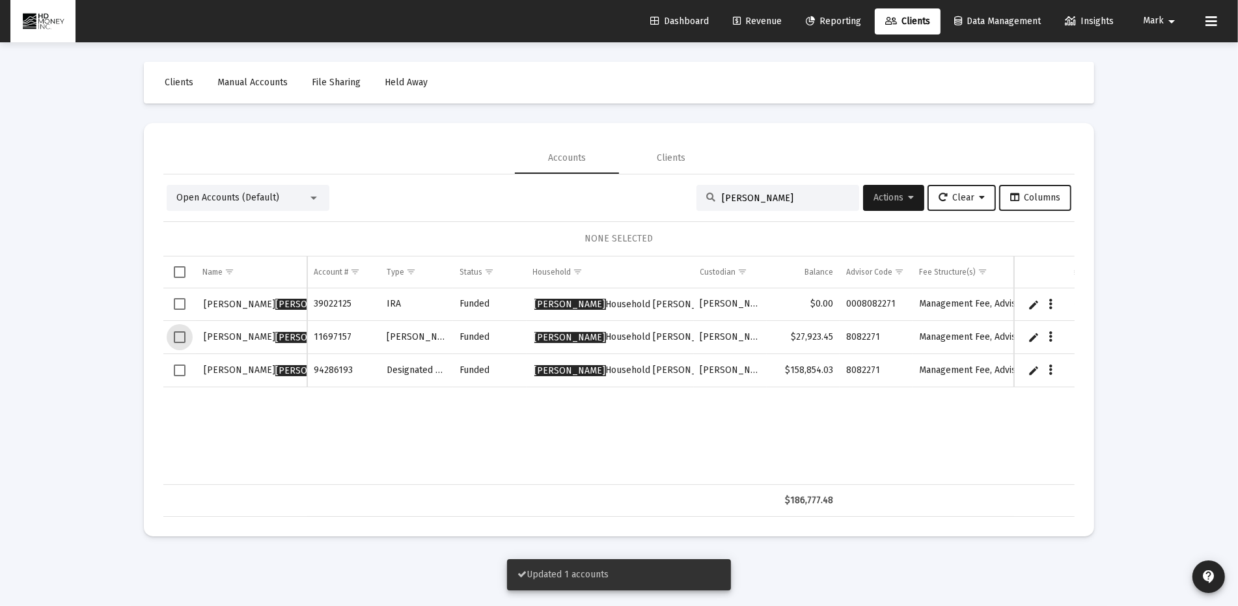
click at [177, 339] on span "Select row" at bounding box center [180, 337] width 12 height 12
click at [873, 198] on span "Actions" at bounding box center [893, 197] width 40 height 11
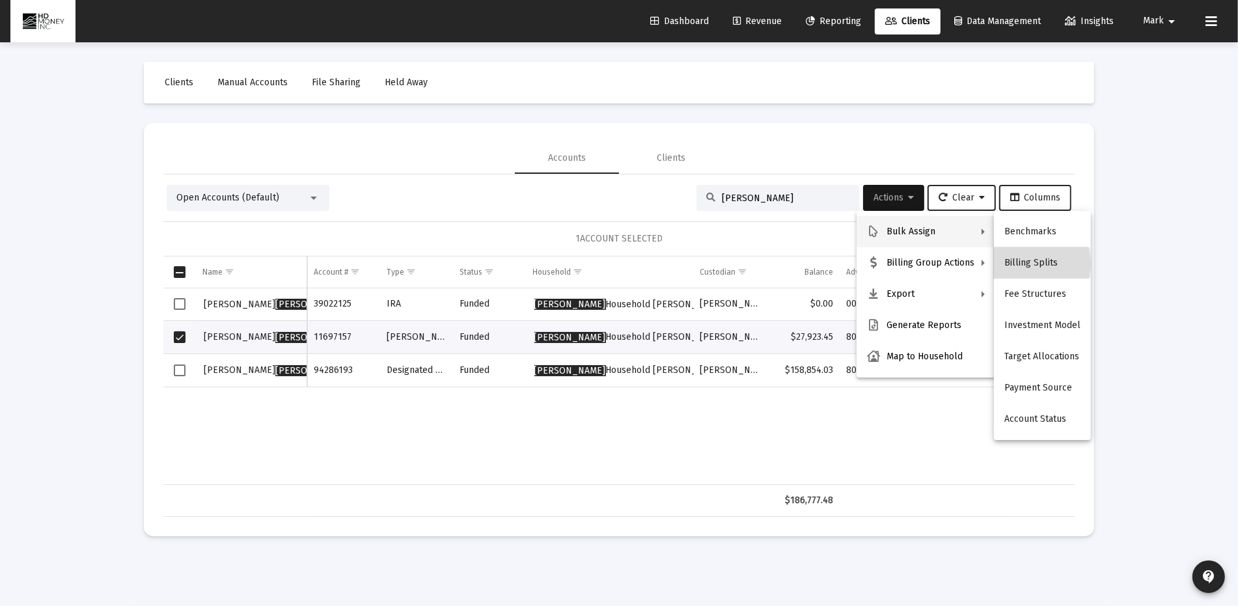
click at [1027, 263] on button "Billing Splits" at bounding box center [1042, 262] width 97 height 31
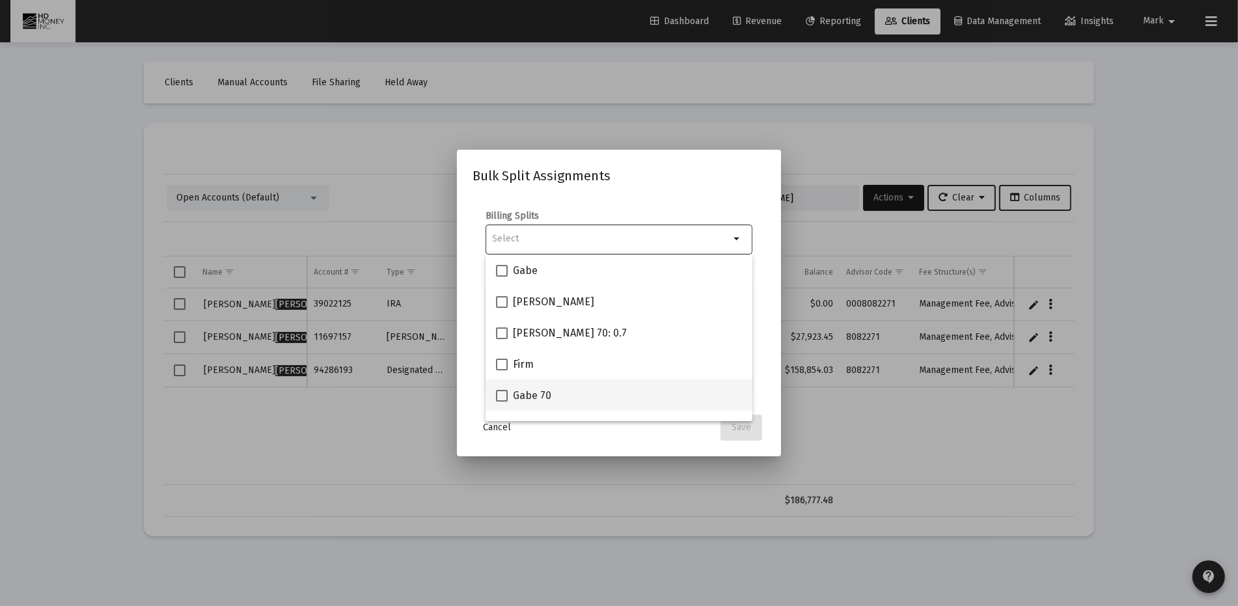
click at [552, 401] on div "Gabe 70" at bounding box center [619, 394] width 246 height 31
checkbox input "true"
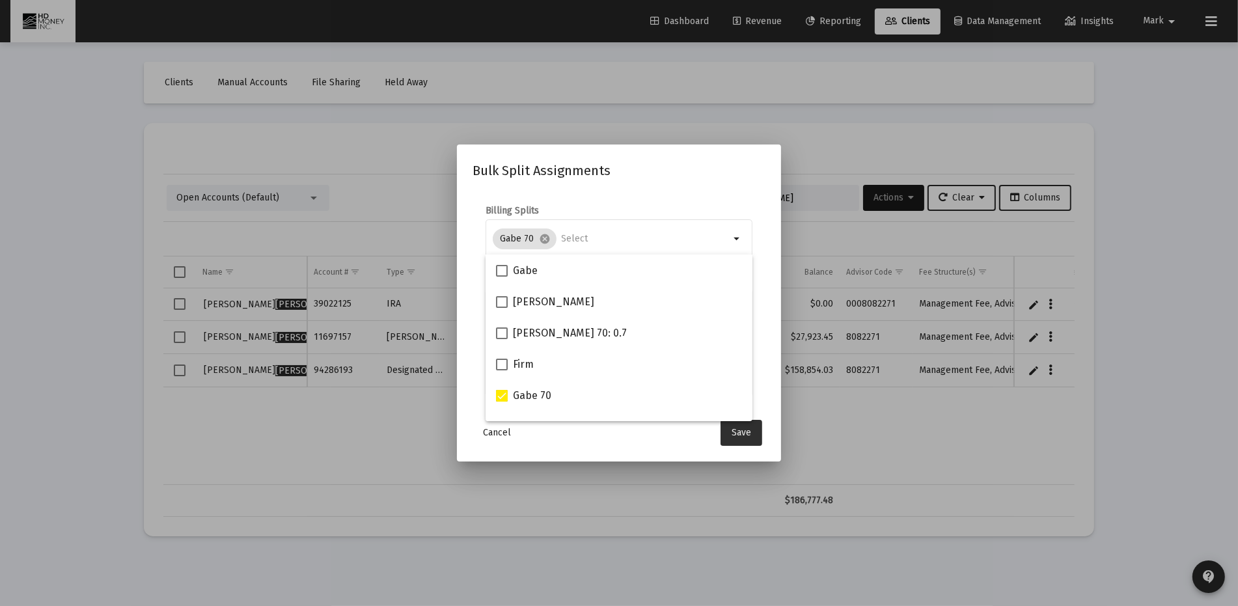
click at [744, 430] on span "Save" at bounding box center [741, 432] width 20 height 11
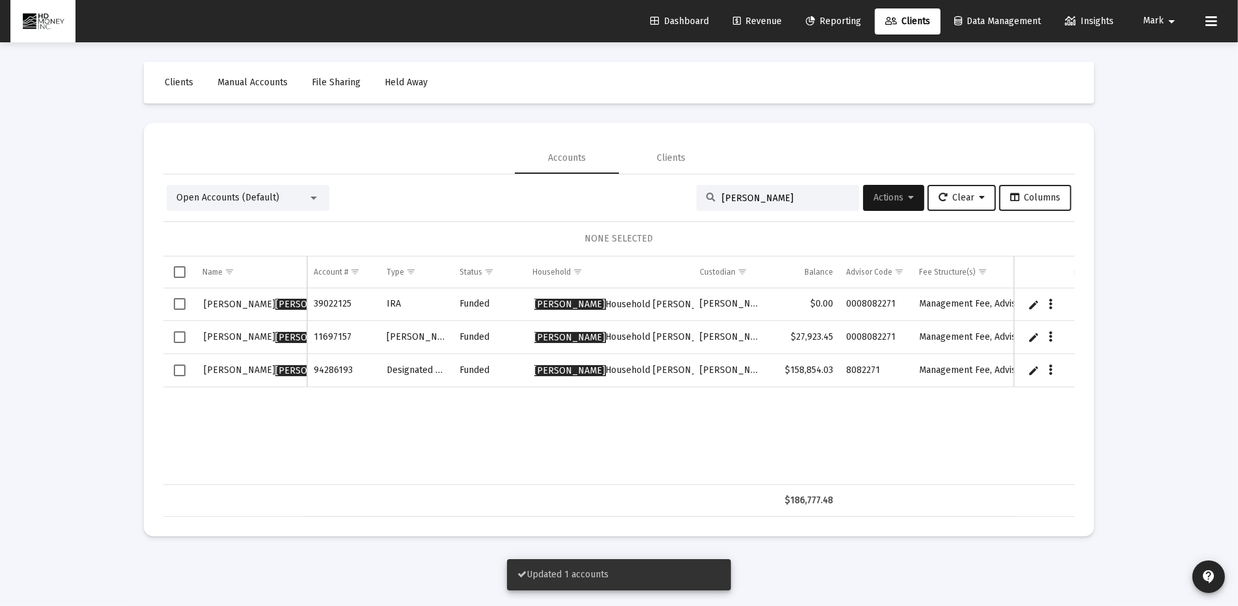
click at [179, 368] on span "Select row" at bounding box center [180, 370] width 12 height 12
click at [895, 192] on span "Actions" at bounding box center [893, 197] width 40 height 11
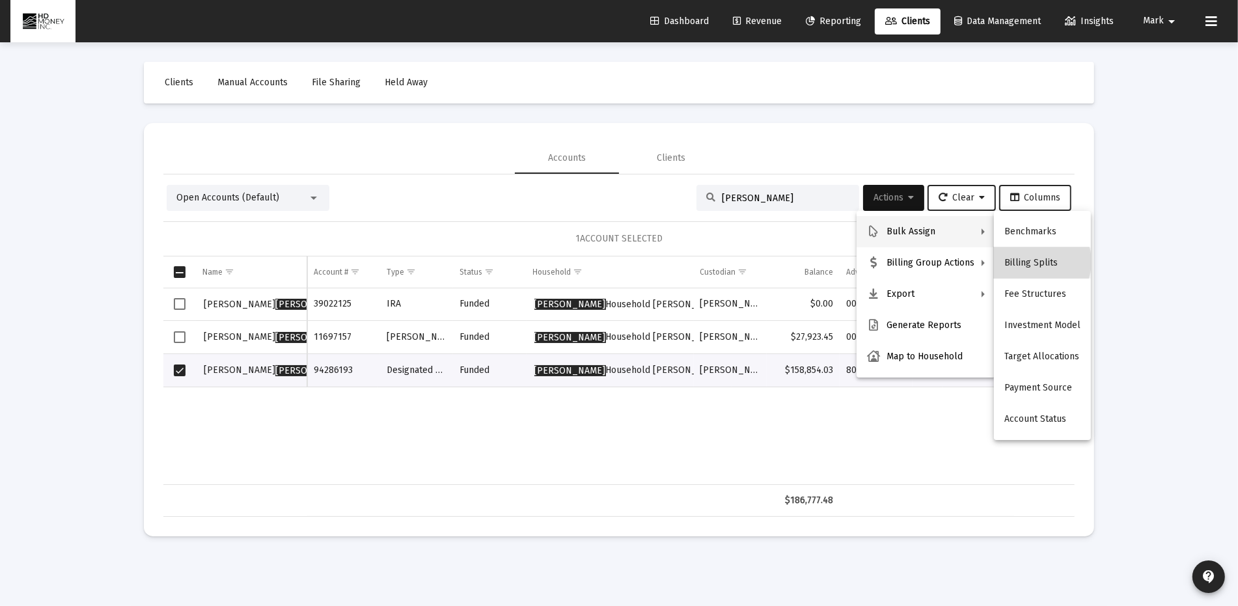
click at [1033, 262] on button "Billing Splits" at bounding box center [1042, 262] width 97 height 31
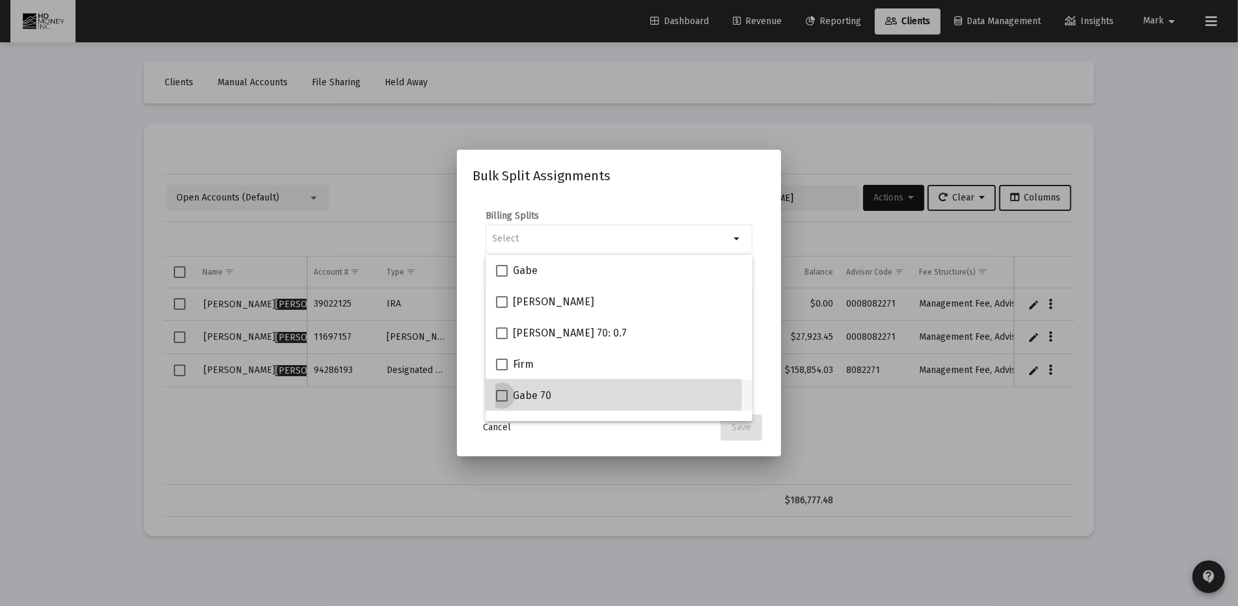
click at [510, 392] on label "Gabe 70" at bounding box center [523, 396] width 55 height 16
click at [502, 401] on input "Gabe 70" at bounding box center [501, 401] width 1 height 1
checkbox input "true"
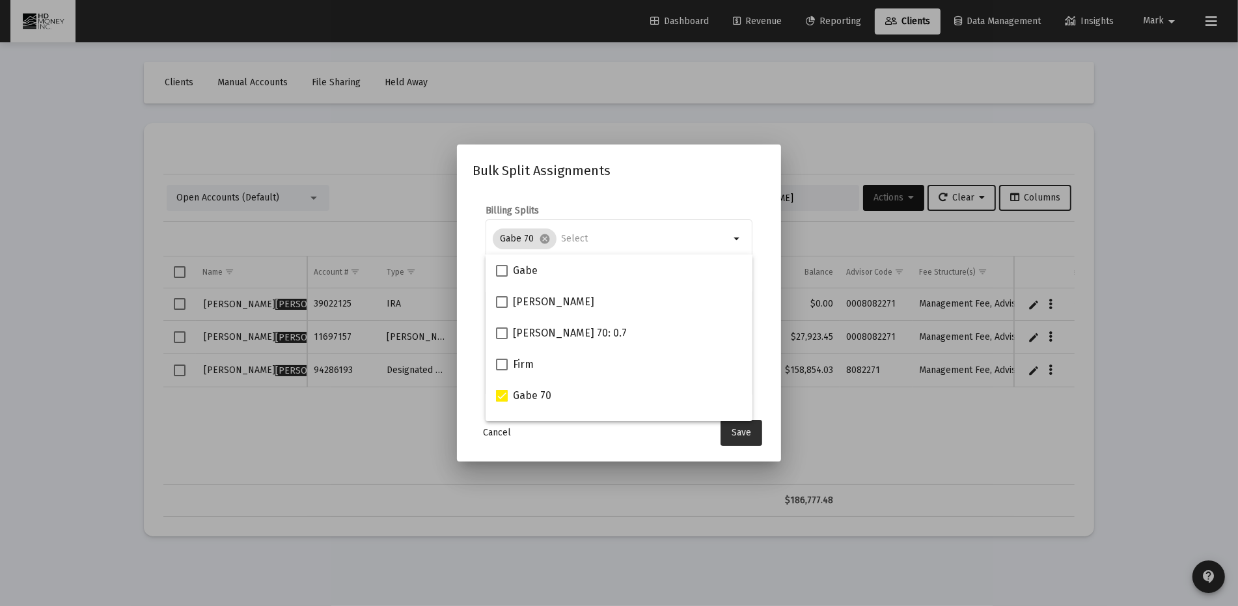
click at [740, 429] on span "Save" at bounding box center [741, 432] width 20 height 11
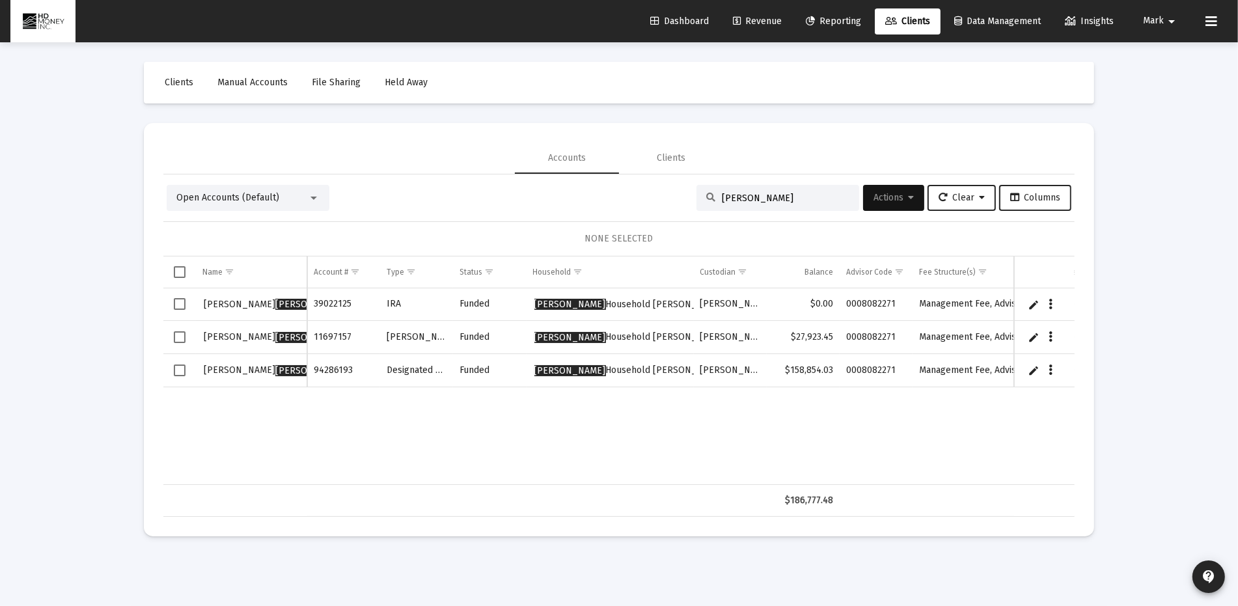
click at [739, 200] on input "[PERSON_NAME]" at bounding box center [786, 198] width 128 height 11
type input "c"
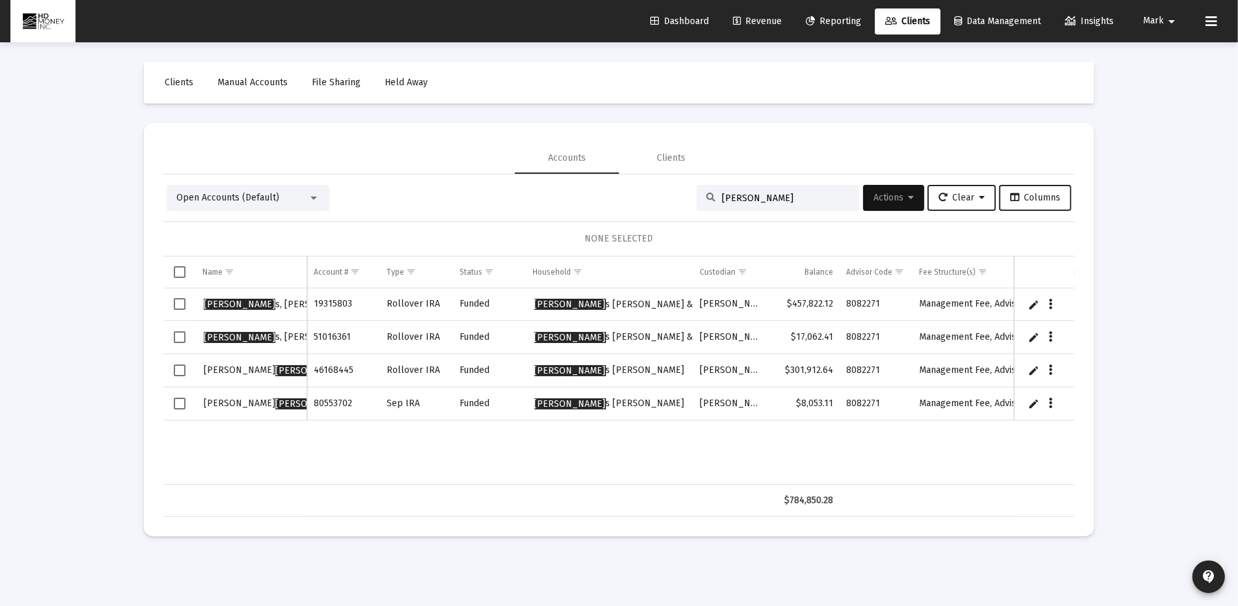
type input "[PERSON_NAME]"
drag, startPoint x: 180, startPoint y: 370, endPoint x: 182, endPoint y: 387, distance: 17.1
click at [180, 369] on span "Select row" at bounding box center [180, 370] width 12 height 12
click at [890, 198] on span "Actions" at bounding box center [893, 197] width 40 height 11
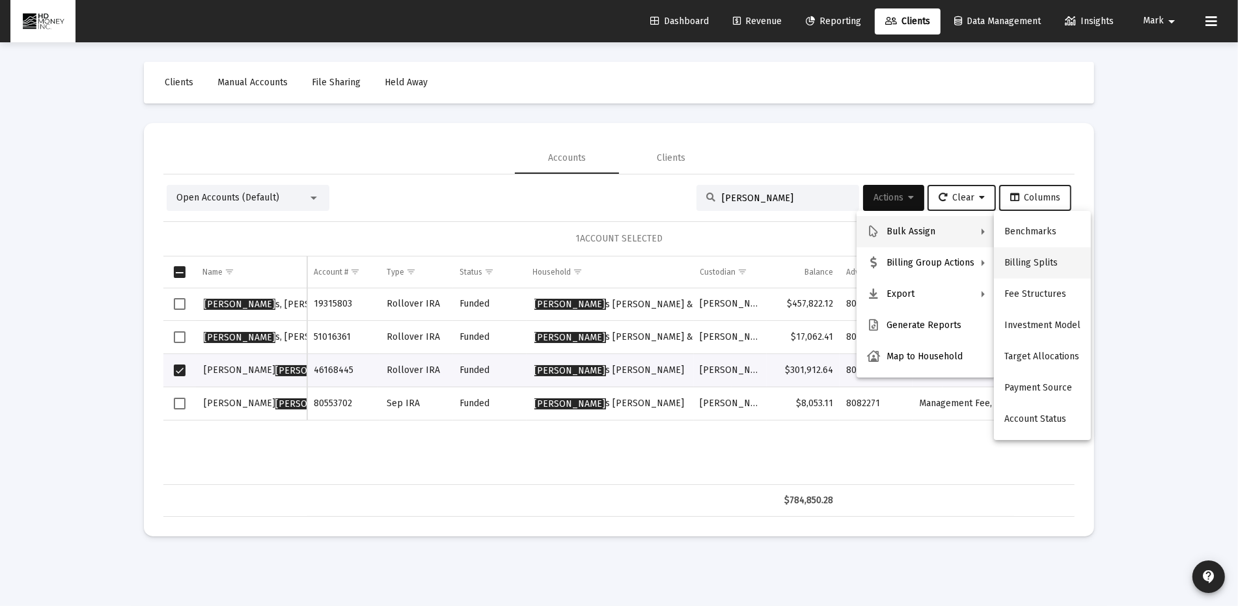
click at [1028, 258] on button "Billing Splits" at bounding box center [1042, 262] width 97 height 31
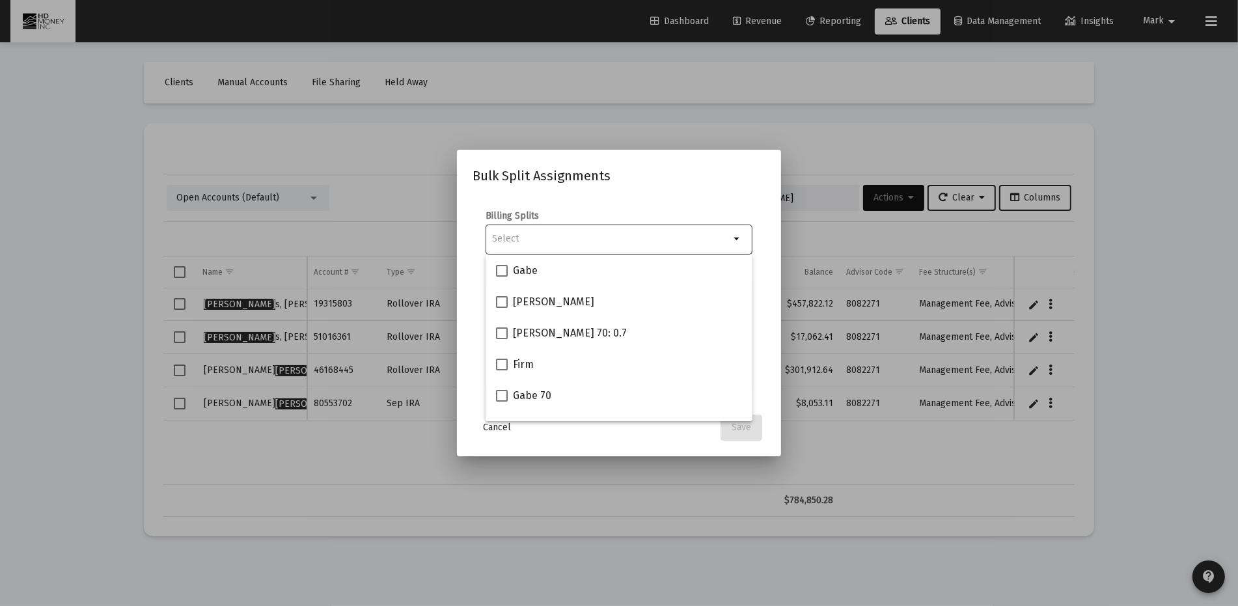
scroll to position [20, 0]
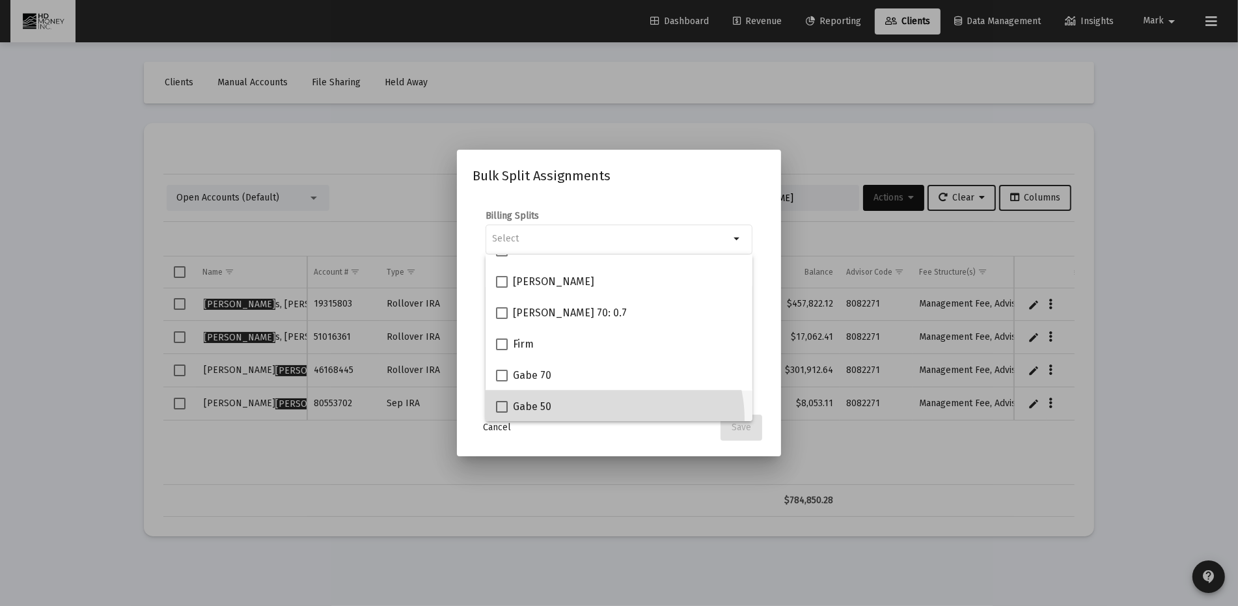
click at [600, 419] on div "Gabe 50" at bounding box center [619, 405] width 246 height 31
checkbox input "true"
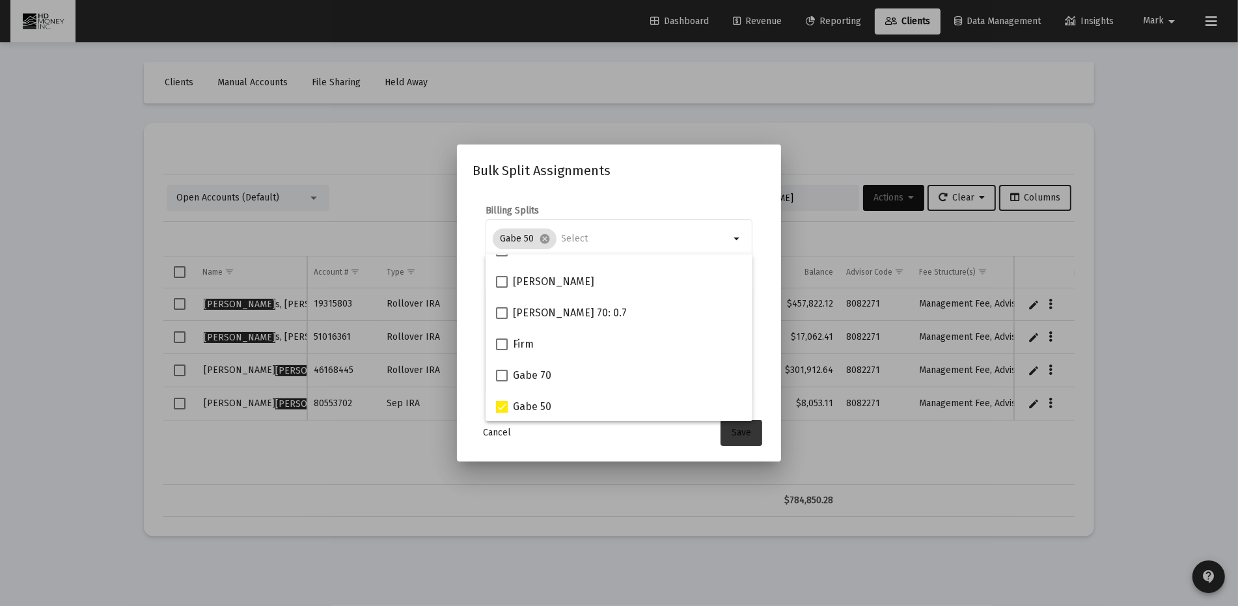
click at [733, 429] on span "Save" at bounding box center [741, 432] width 20 height 11
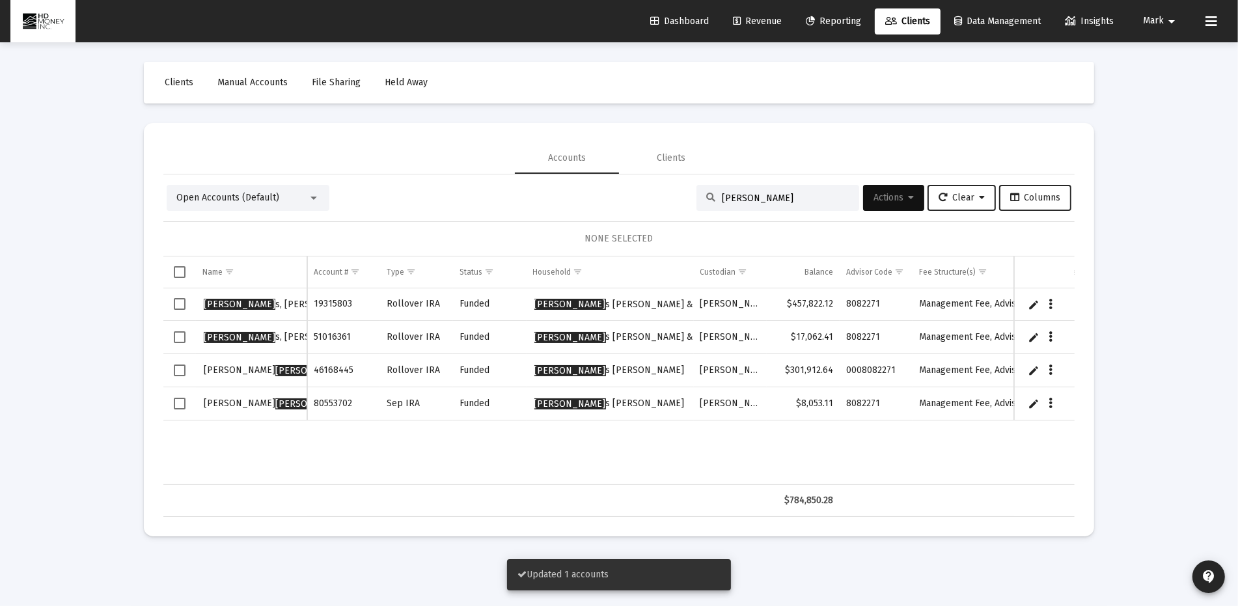
click at [178, 401] on span "Select row" at bounding box center [180, 404] width 12 height 12
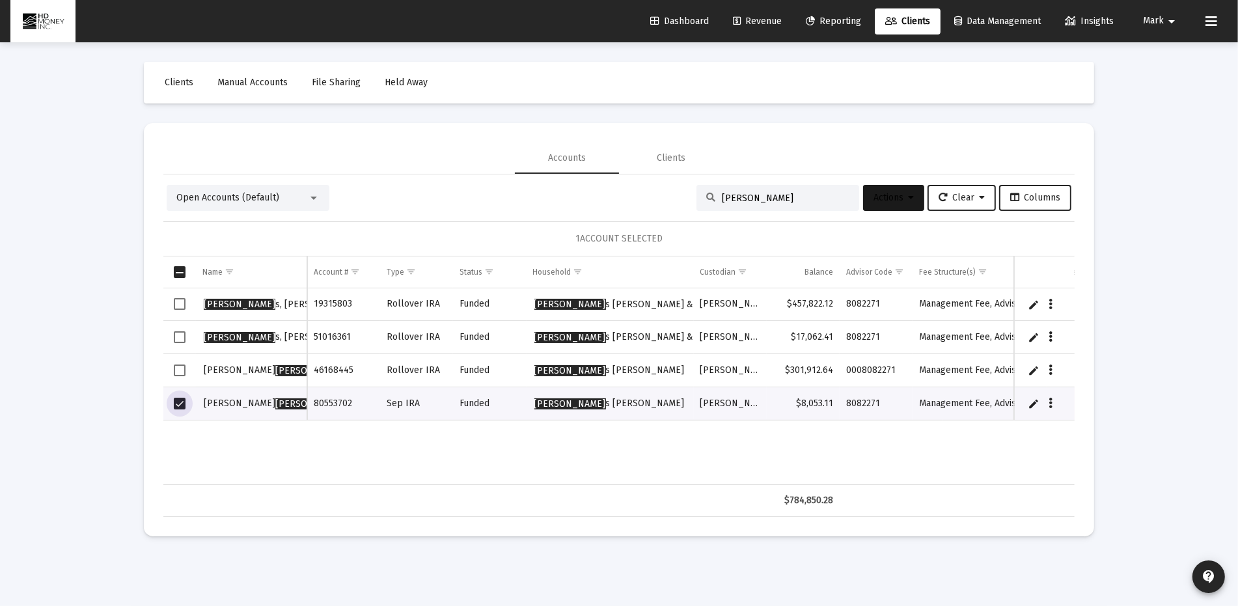
click at [873, 198] on span "Actions" at bounding box center [893, 197] width 40 height 11
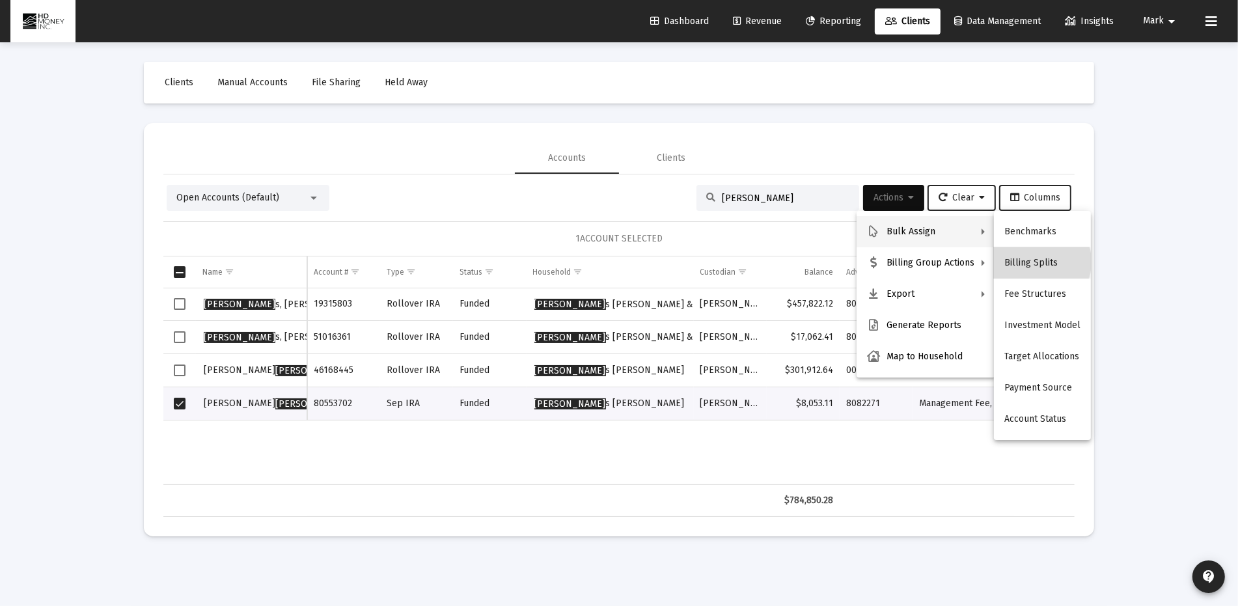
click at [1031, 262] on button "Billing Splits" at bounding box center [1042, 262] width 97 height 31
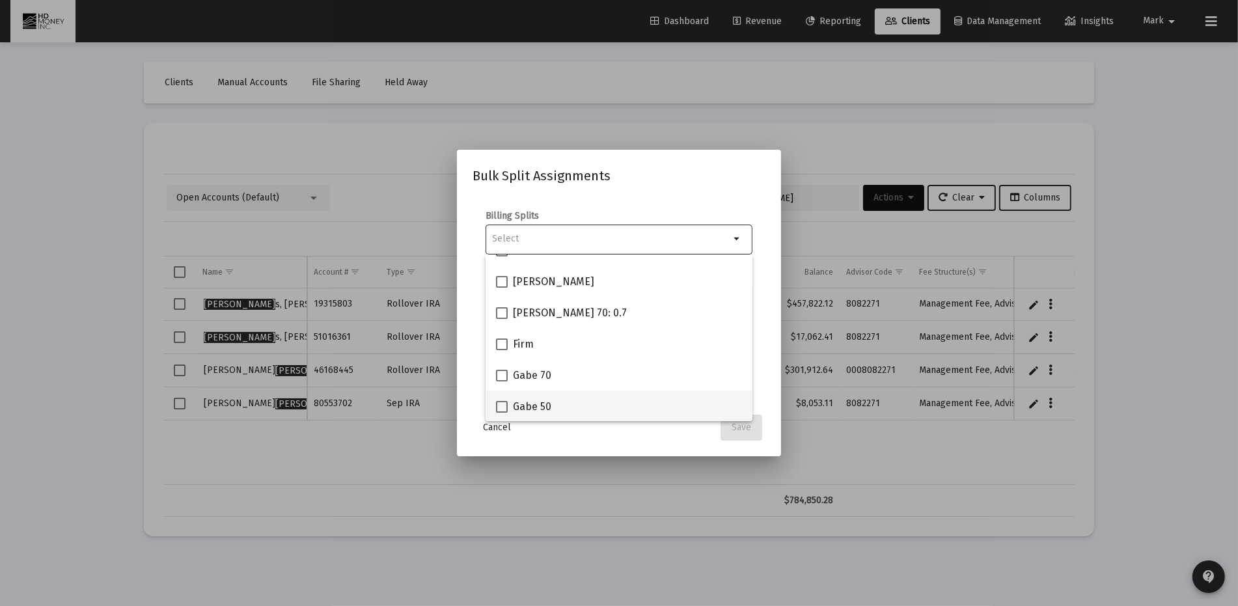
click at [582, 413] on div "Gabe 50" at bounding box center [619, 405] width 246 height 31
checkbox input "true"
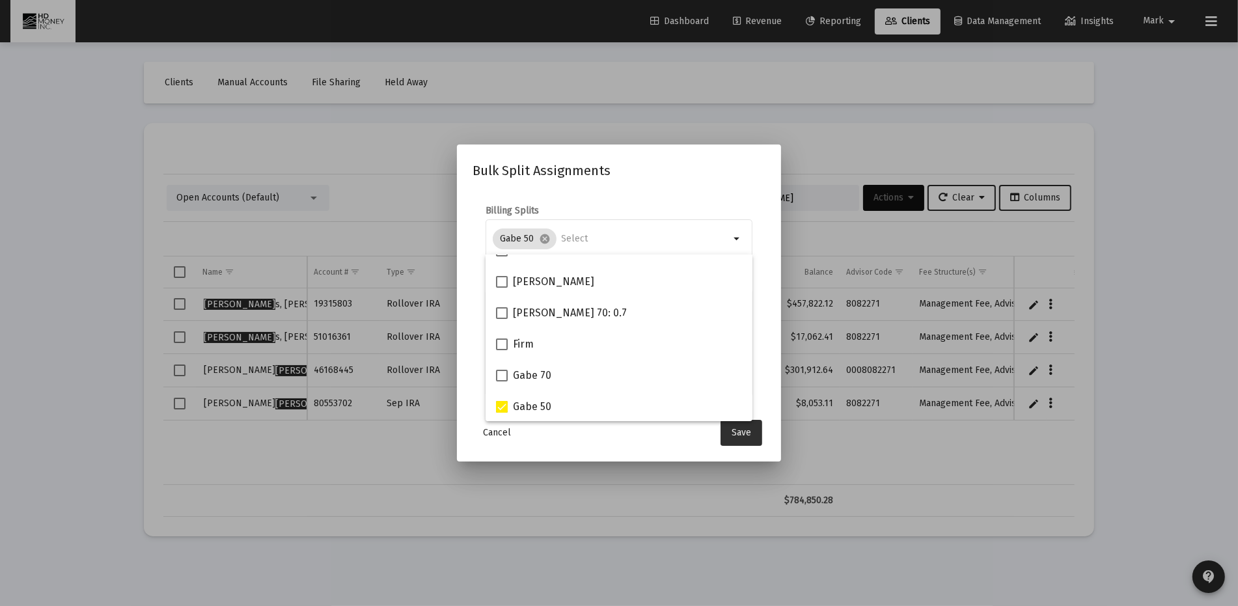
click at [740, 429] on span "Save" at bounding box center [741, 432] width 20 height 11
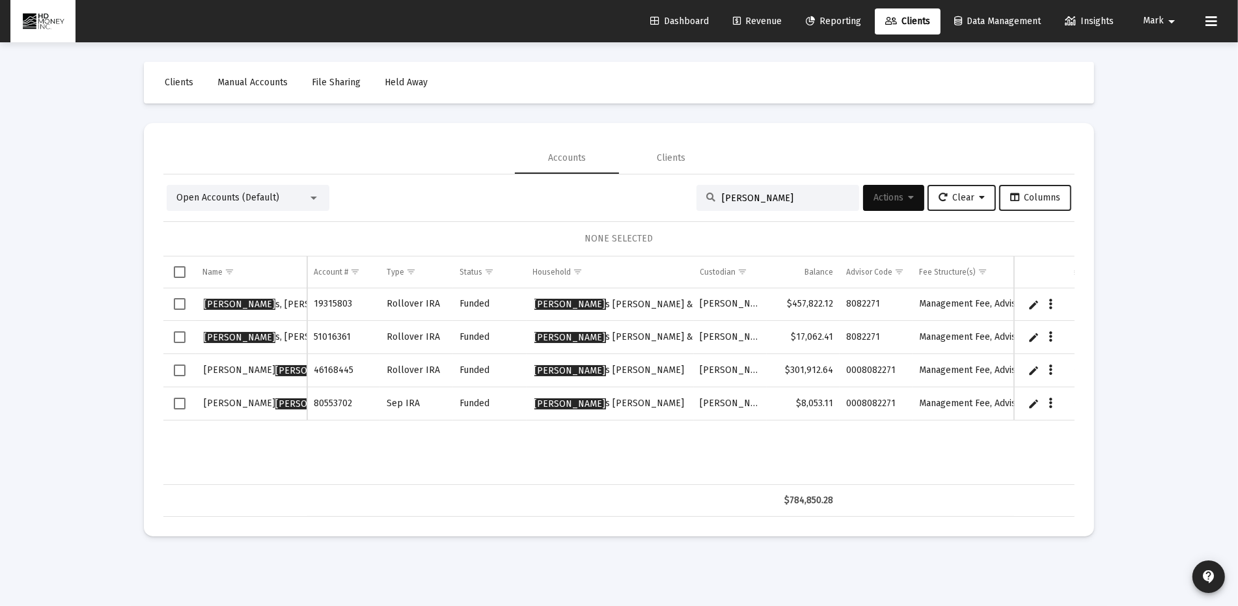
click at [803, 193] on input "[PERSON_NAME]" at bounding box center [786, 198] width 128 height 11
type input "h"
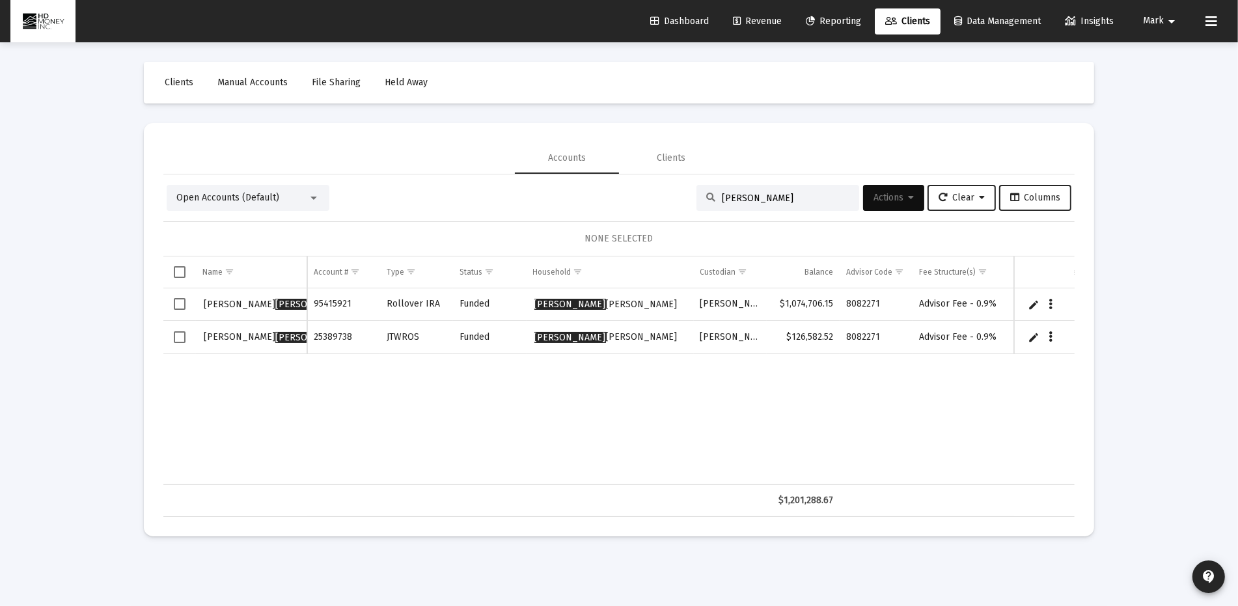
type input "[PERSON_NAME]"
drag, startPoint x: 180, startPoint y: 303, endPoint x: 189, endPoint y: 300, distance: 10.1
click at [180, 303] on span "Select row" at bounding box center [180, 304] width 12 height 12
click at [881, 195] on span "Actions" at bounding box center [893, 197] width 40 height 11
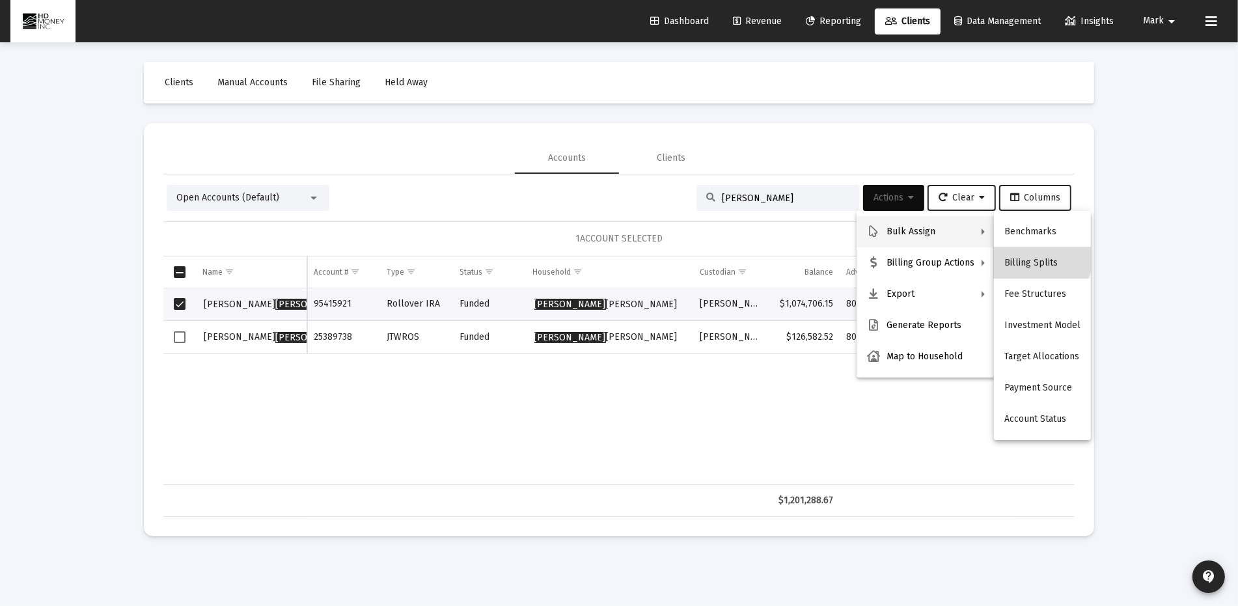
click at [1039, 258] on button "Billing Splits" at bounding box center [1042, 262] width 97 height 31
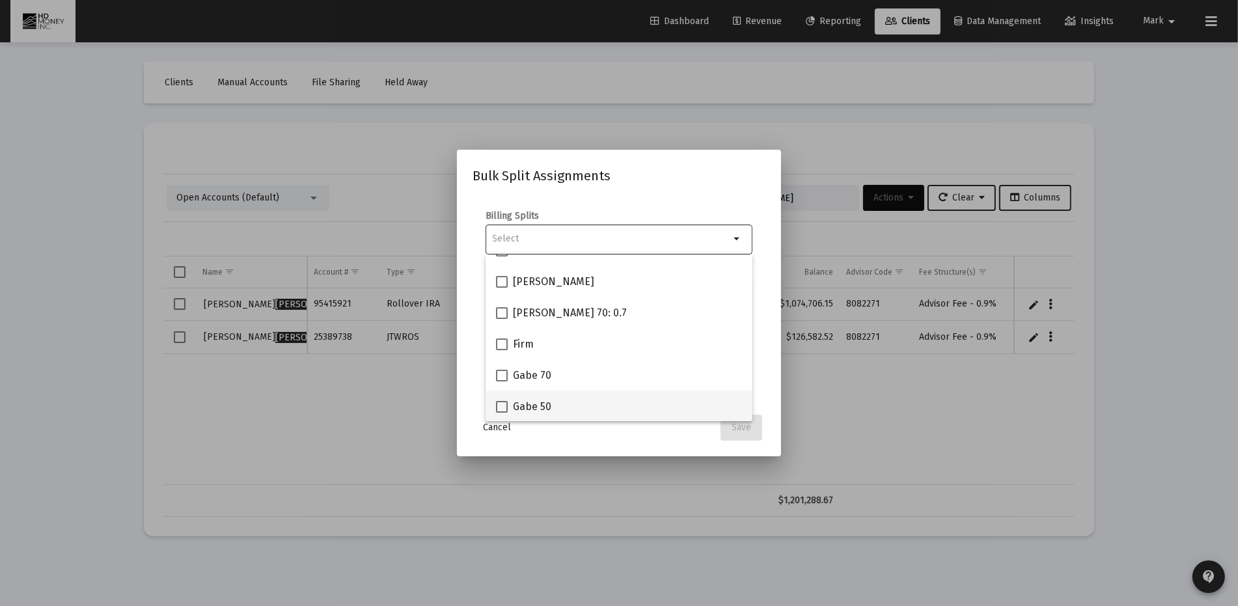
click at [609, 413] on div "Gabe 50" at bounding box center [619, 405] width 246 height 31
checkbox input "true"
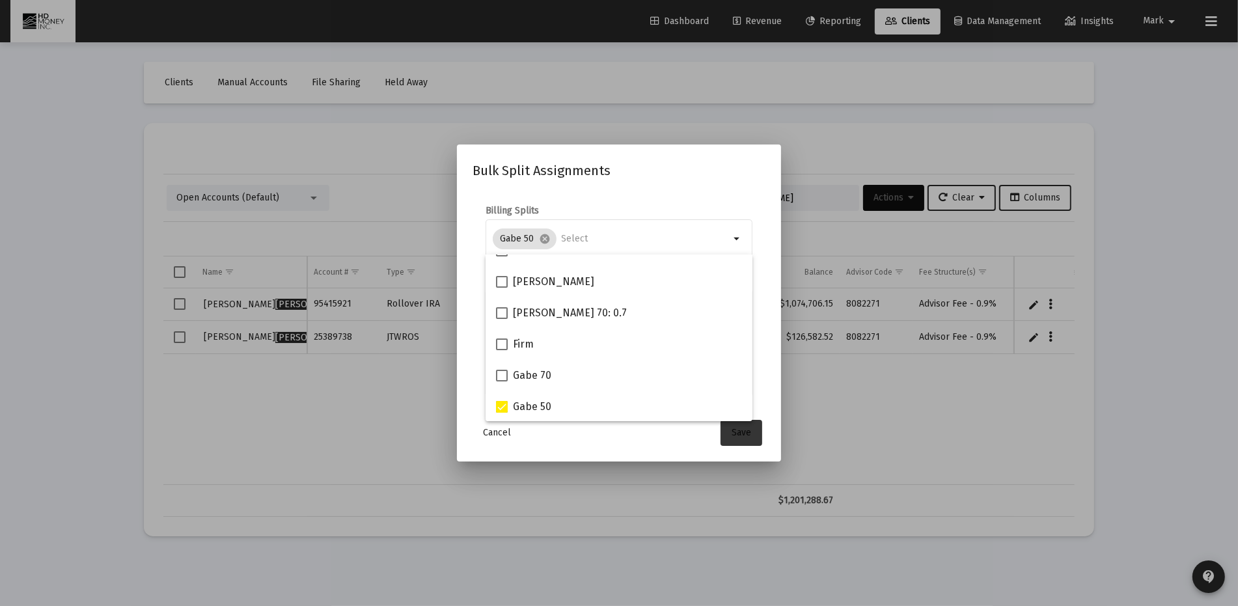
click at [743, 432] on span "Save" at bounding box center [741, 432] width 20 height 11
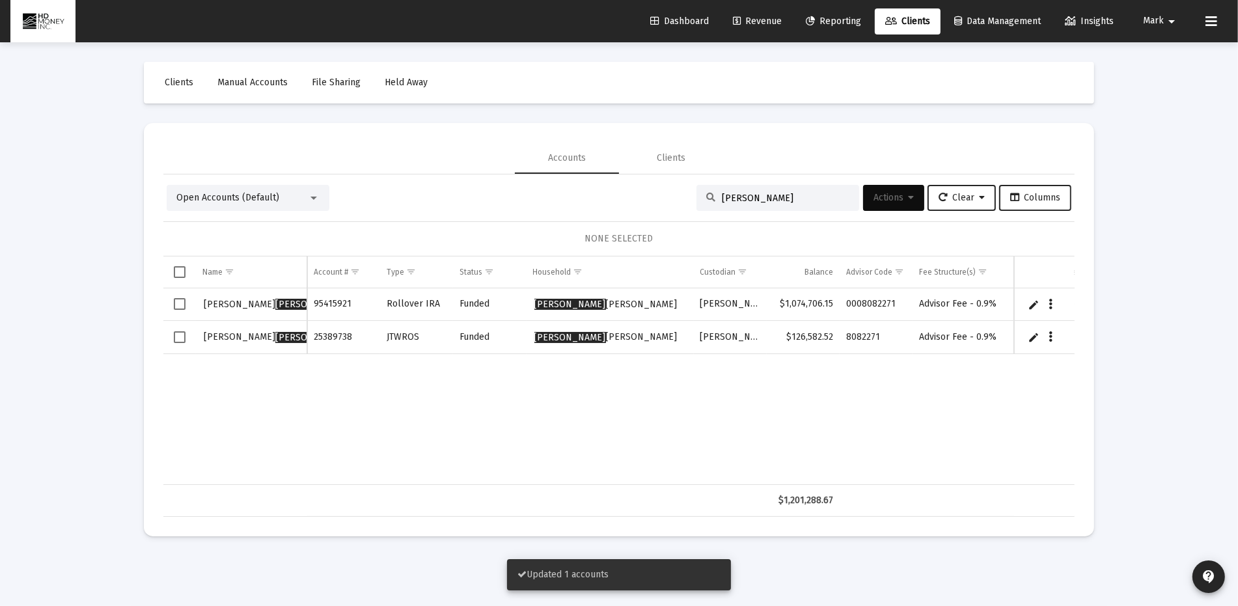
click at [180, 336] on span "Select row" at bounding box center [180, 337] width 12 height 12
click at [886, 196] on span "Actions" at bounding box center [893, 197] width 40 height 11
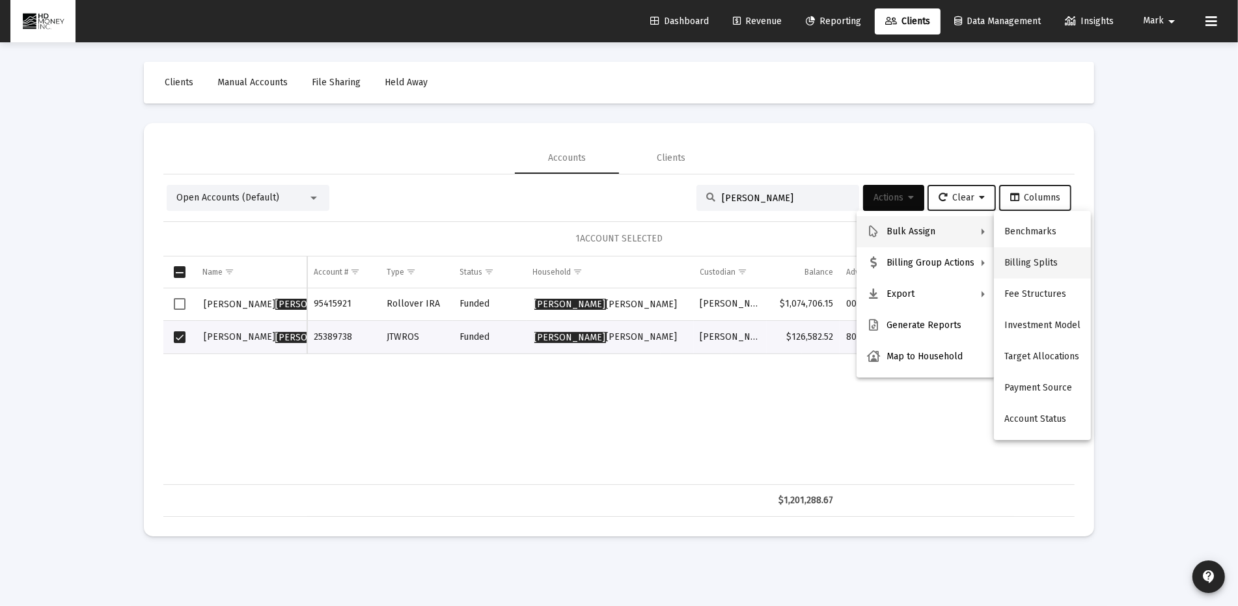
click at [1039, 258] on button "Billing Splits" at bounding box center [1042, 262] width 97 height 31
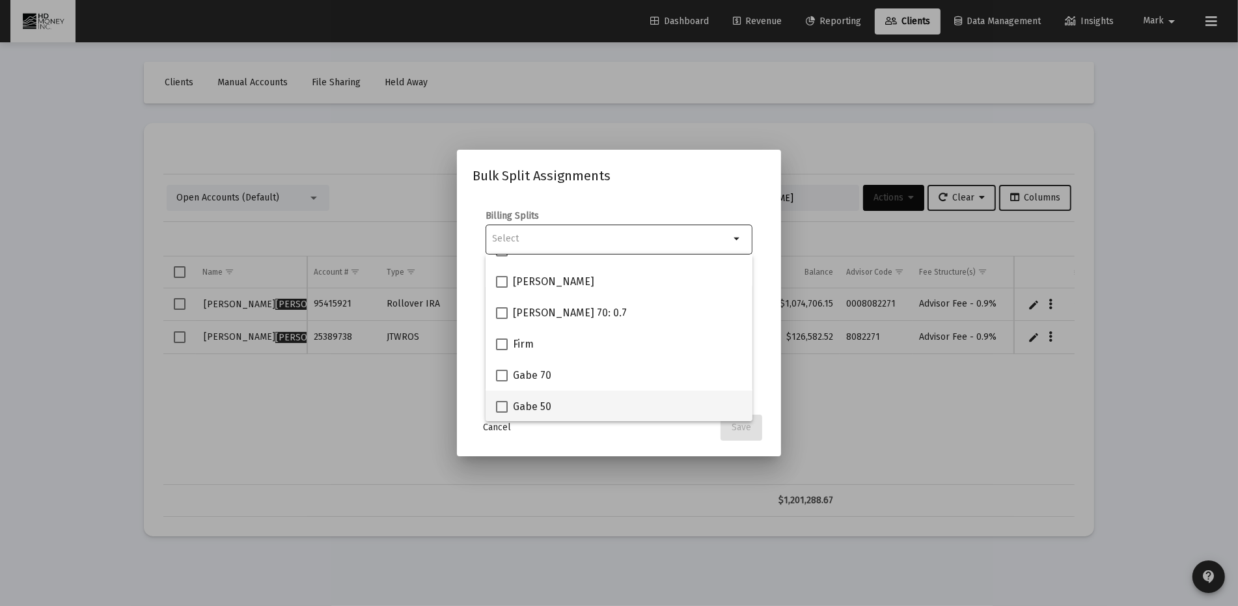
click at [632, 418] on div "Gabe 50" at bounding box center [619, 405] width 246 height 31
checkbox input "true"
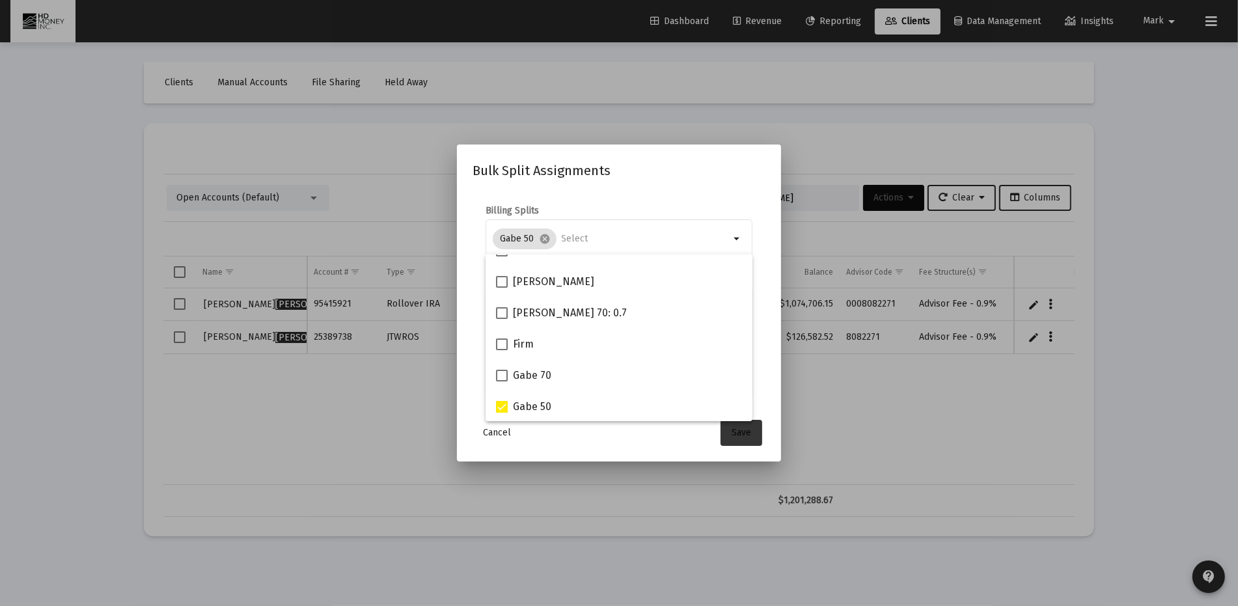
click at [744, 432] on span "Save" at bounding box center [741, 432] width 20 height 11
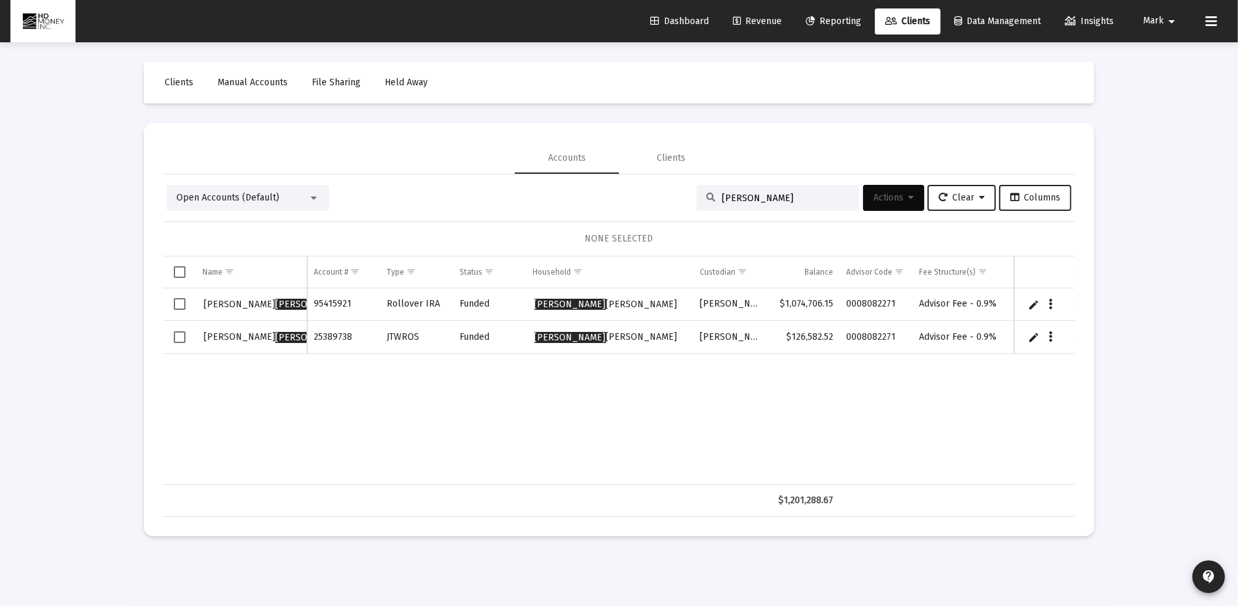
click at [799, 197] on input "[PERSON_NAME]" at bounding box center [786, 198] width 128 height 11
type input "k"
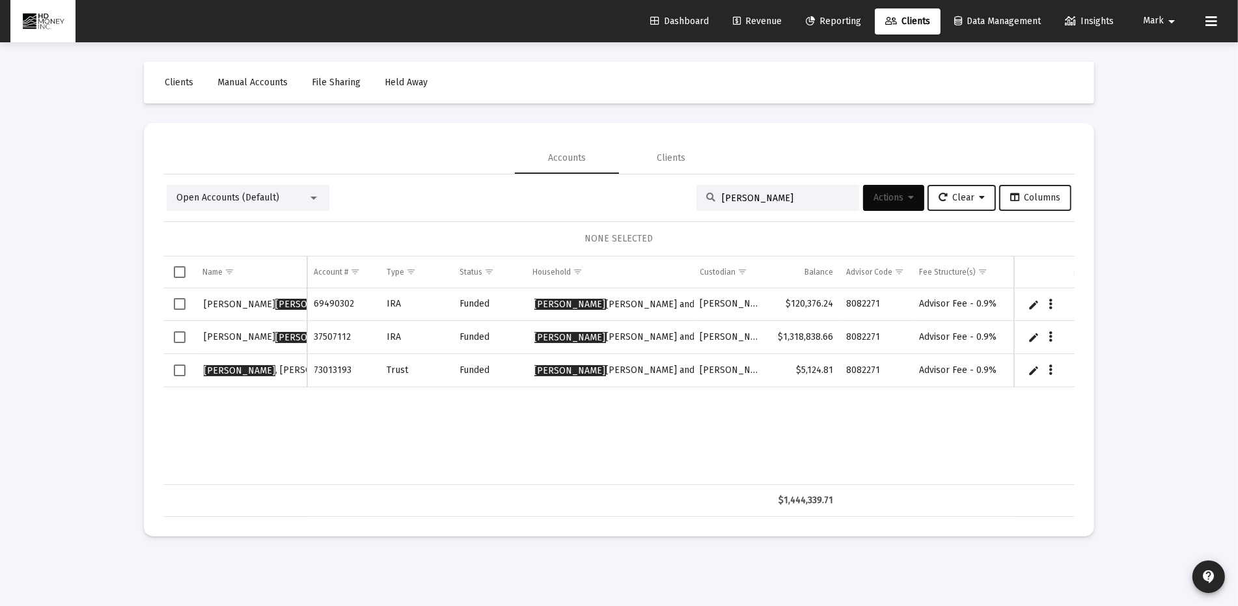
type input "[PERSON_NAME]"
click at [182, 300] on span "Select row" at bounding box center [180, 304] width 12 height 12
click at [891, 197] on span "Actions" at bounding box center [893, 197] width 40 height 11
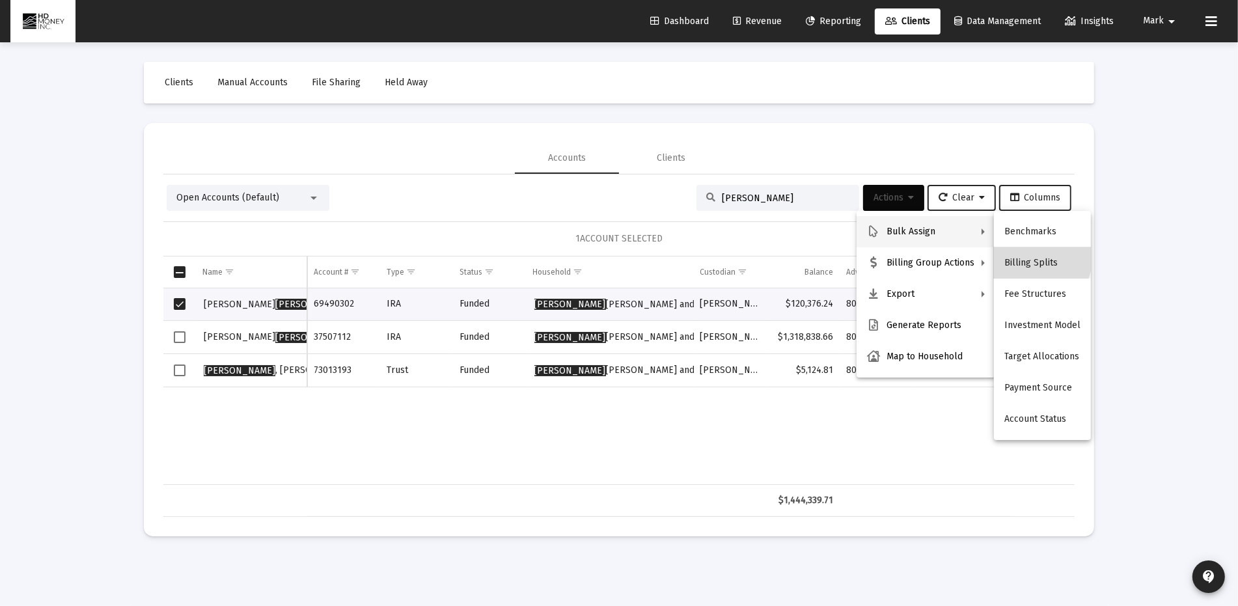
click at [1035, 259] on button "Billing Splits" at bounding box center [1042, 262] width 97 height 31
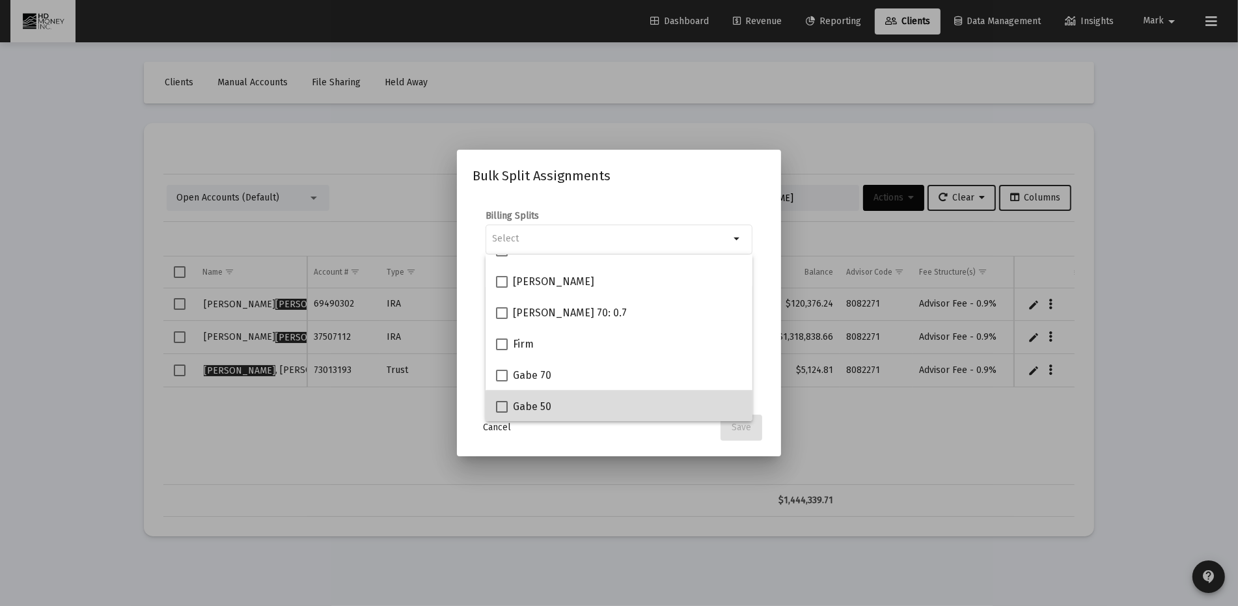
click at [689, 407] on div "Gabe 50" at bounding box center [619, 405] width 246 height 31
checkbox input "true"
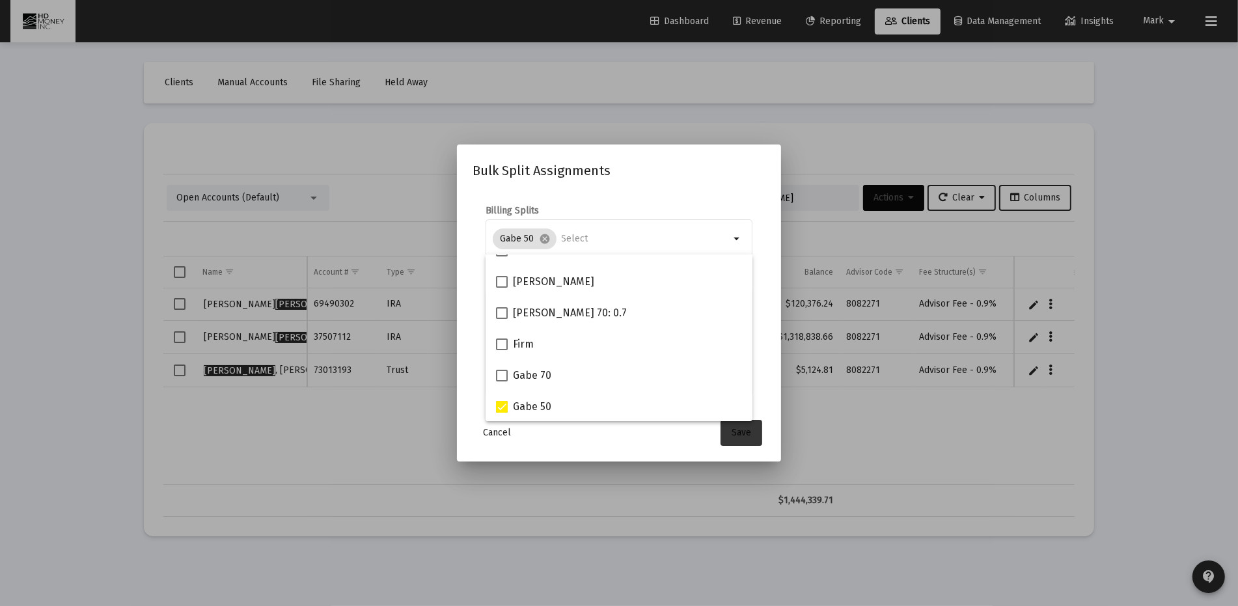
click at [741, 430] on span "Save" at bounding box center [741, 432] width 20 height 11
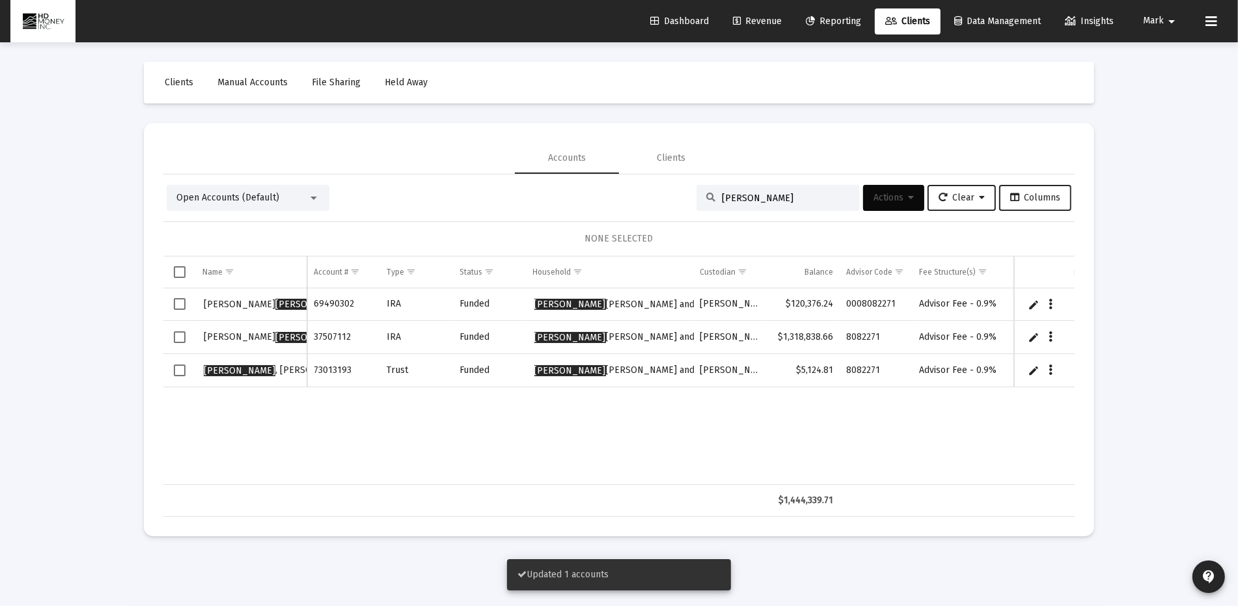
click at [180, 334] on span "Select row" at bounding box center [180, 337] width 12 height 12
click at [884, 196] on span "Actions" at bounding box center [893, 197] width 40 height 11
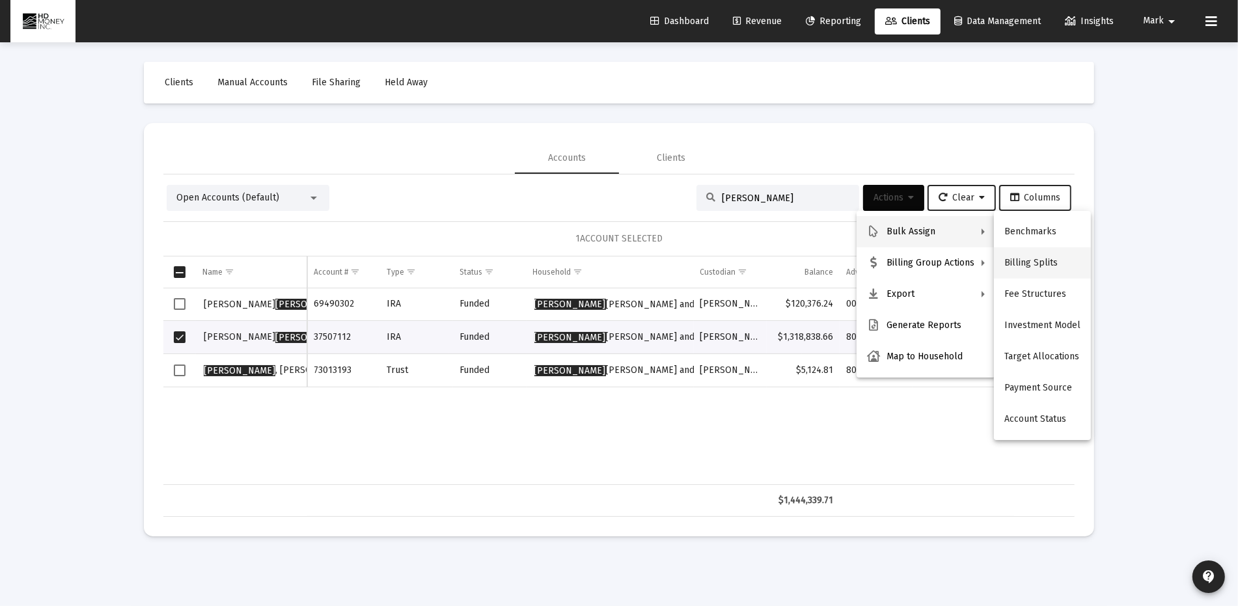
click at [1048, 261] on button "Billing Splits" at bounding box center [1042, 262] width 97 height 31
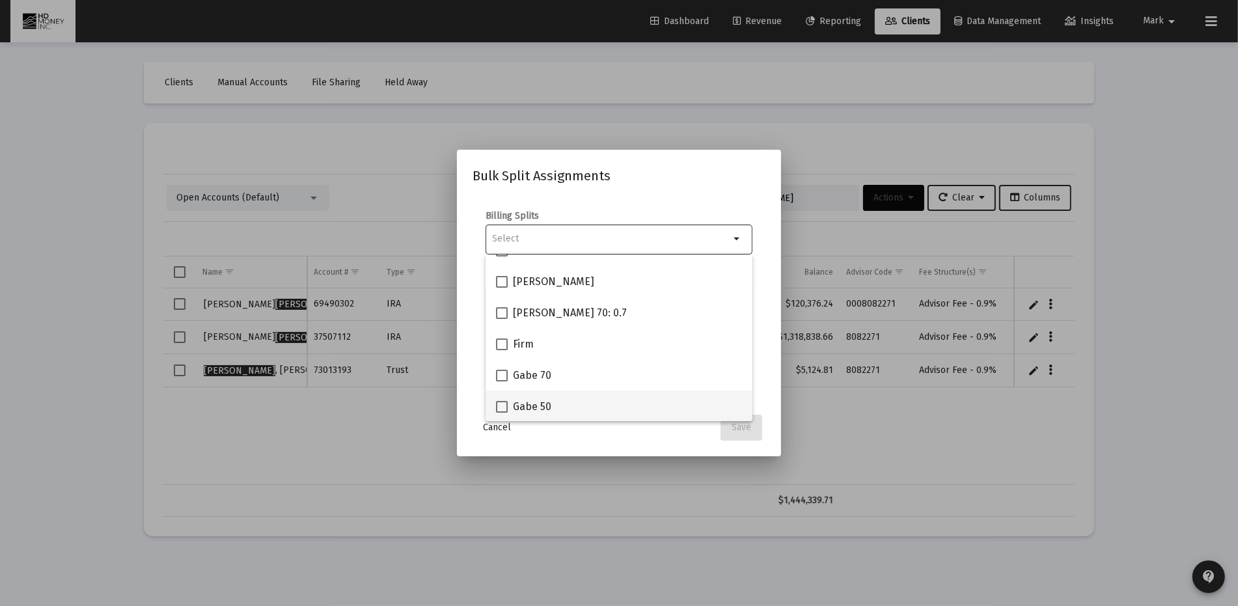
click at [641, 401] on div "Gabe 50" at bounding box center [619, 405] width 246 height 31
checkbox input "true"
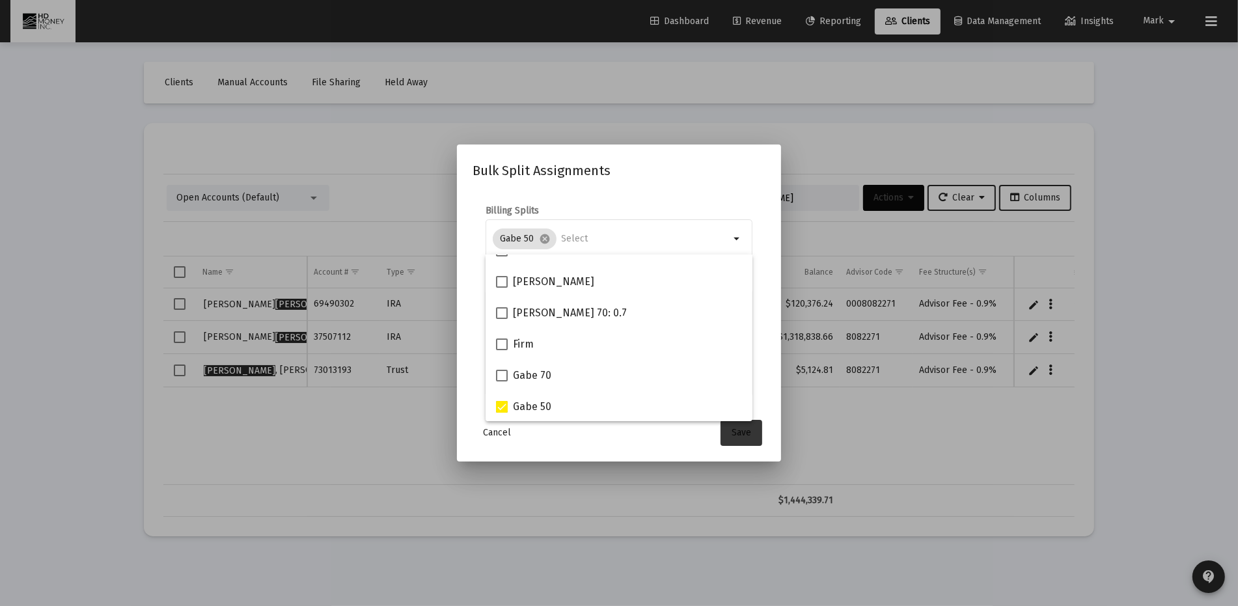
click at [732, 428] on span "Save" at bounding box center [741, 432] width 20 height 11
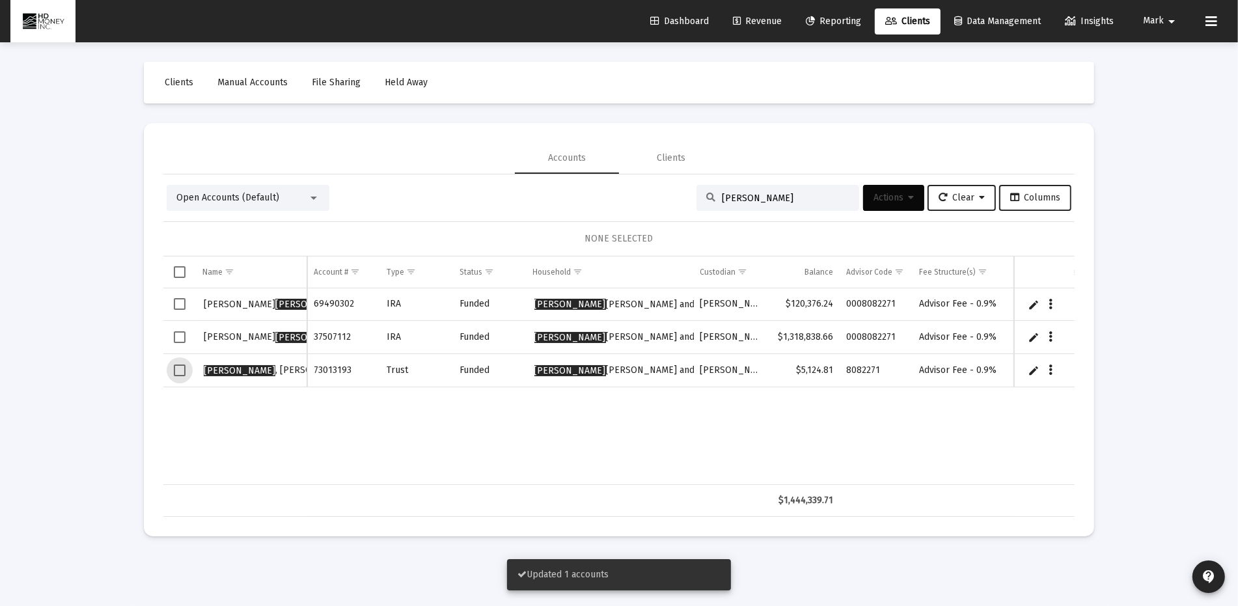
click at [180, 367] on span "Select row" at bounding box center [180, 370] width 12 height 12
click at [896, 199] on span "Actions" at bounding box center [893, 197] width 40 height 11
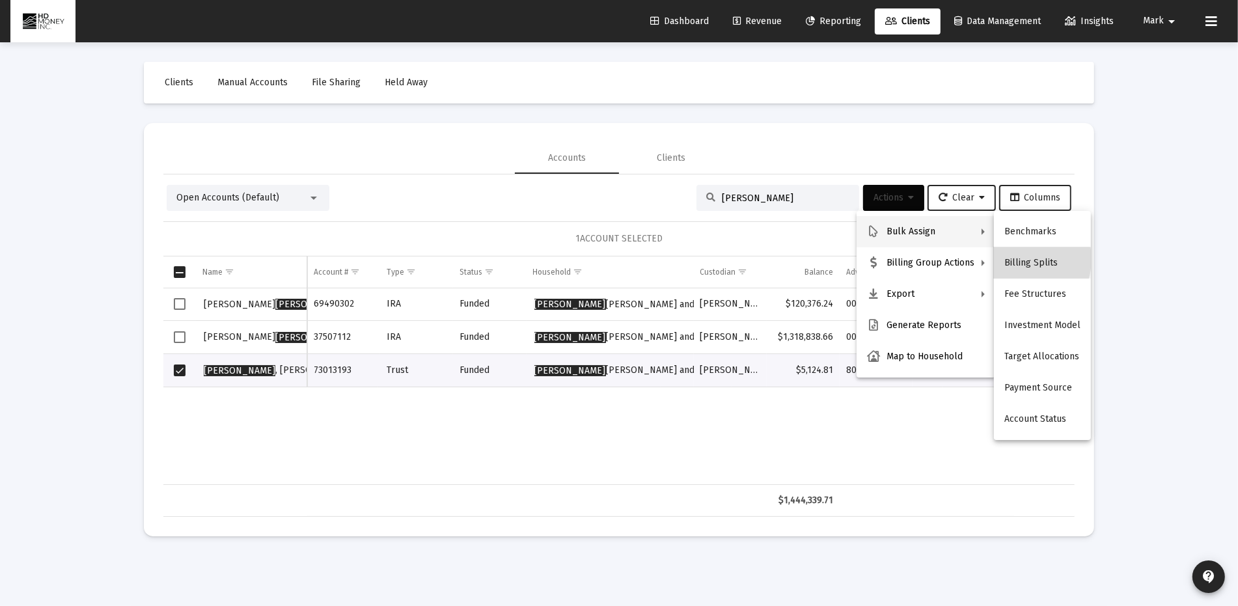
click at [1013, 259] on button "Billing Splits" at bounding box center [1042, 262] width 97 height 31
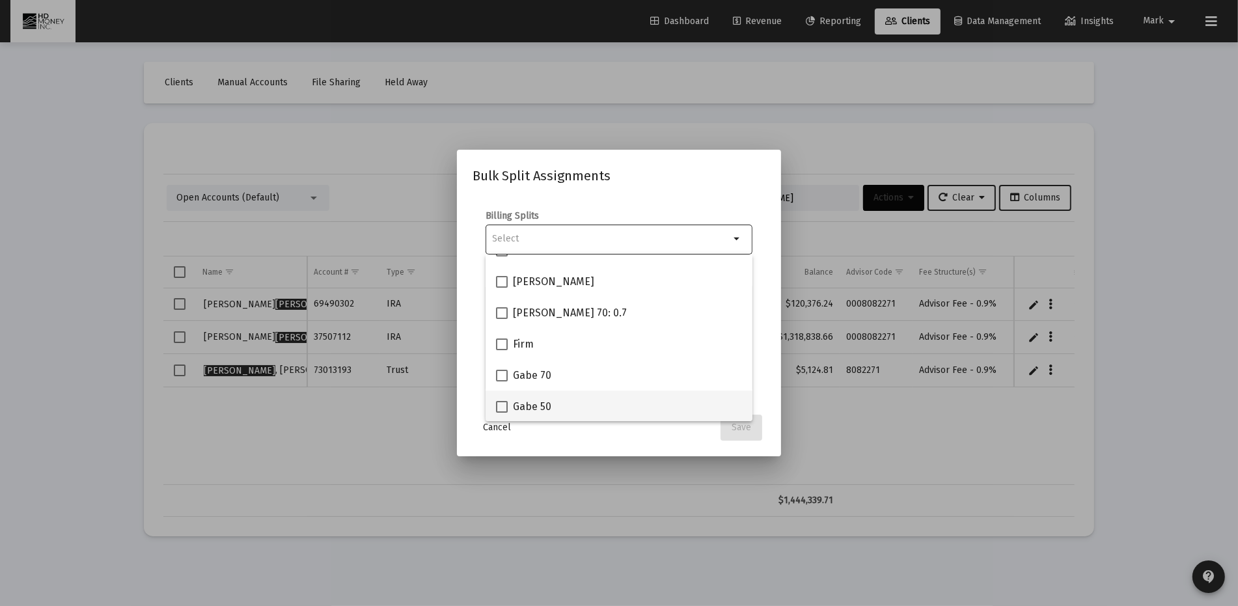
click at [619, 413] on div "Gabe 50" at bounding box center [619, 405] width 246 height 31
checkbox input "true"
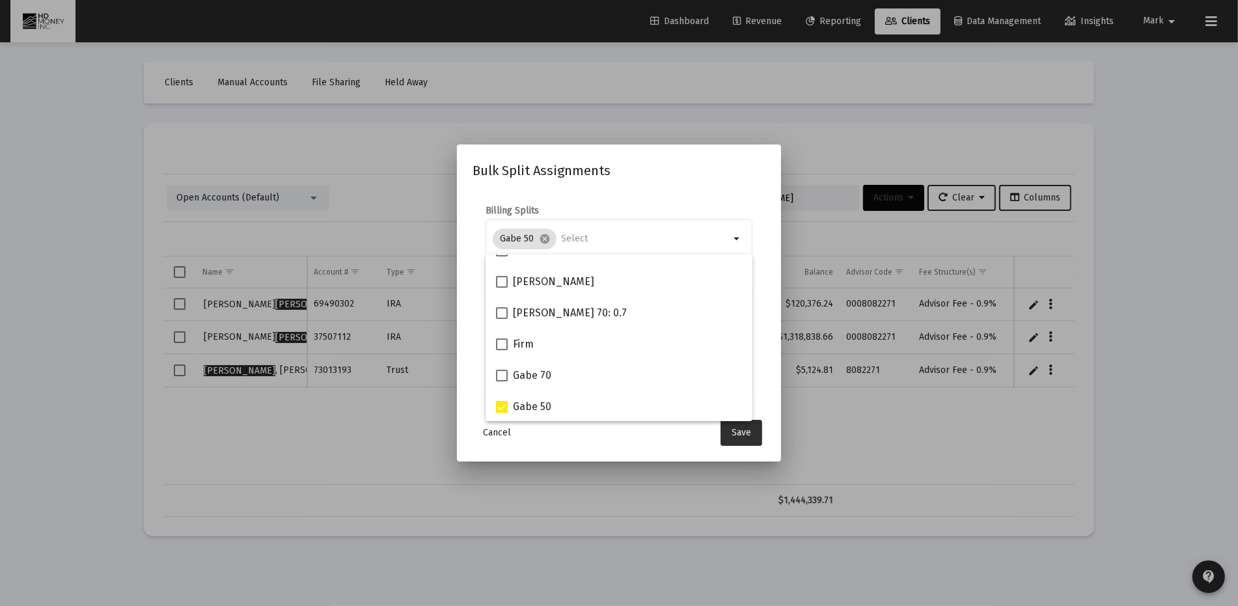
click at [740, 432] on span "Save" at bounding box center [741, 432] width 20 height 11
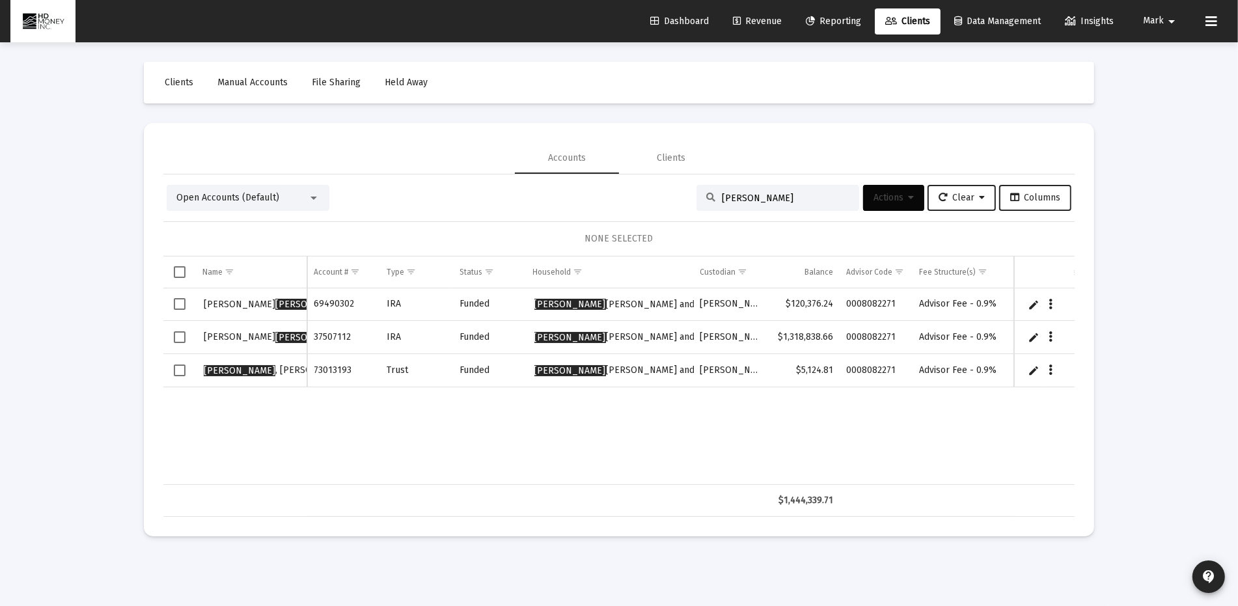
click at [1169, 215] on div "Loading... Clients Manual Accounts File Sharing Held Away Accounts Clients Open…" at bounding box center [619, 303] width 1238 height 606
drag, startPoint x: 1147, startPoint y: 176, endPoint x: 1143, endPoint y: 165, distance: 11.5
click at [1141, 174] on div "Loading... Clients Manual Accounts File Sharing Held Away Accounts Clients Open…" at bounding box center [619, 303] width 1238 height 606
